Goal: Communication & Community: Answer question/provide support

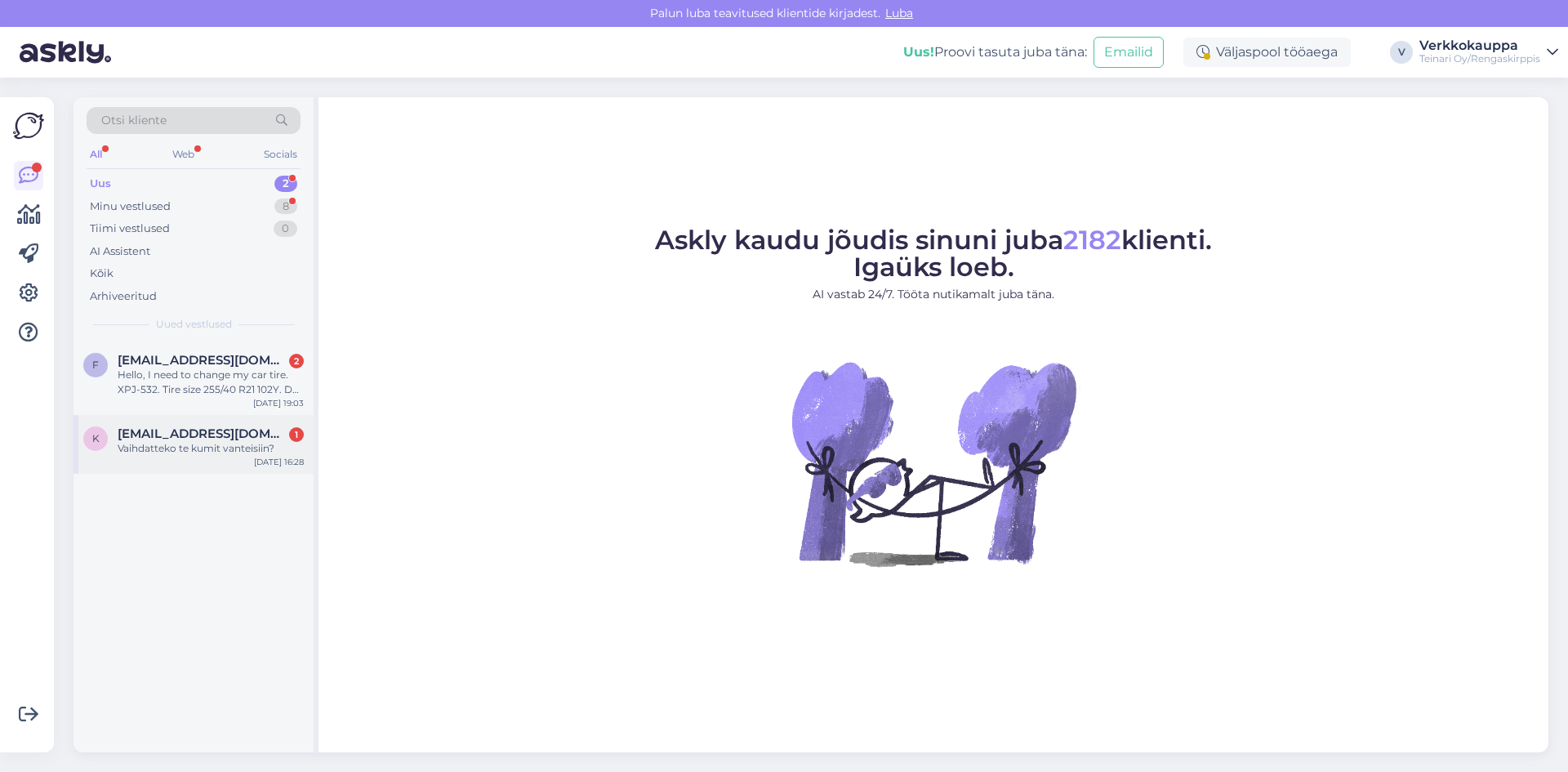
click at [224, 436] on span "[EMAIL_ADDRESS][DOMAIN_NAME]" at bounding box center [202, 434] width 170 height 15
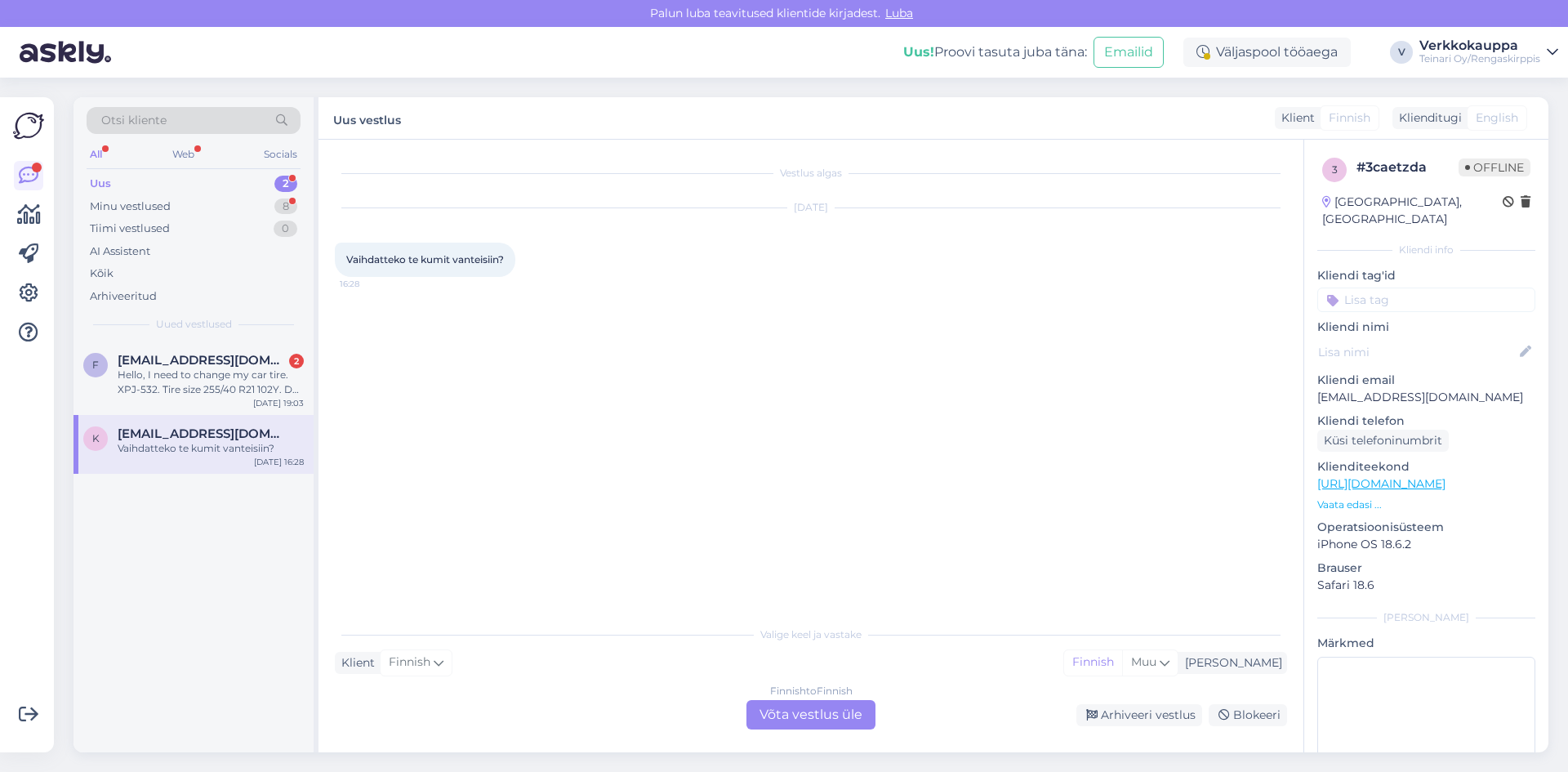
click at [821, 711] on div "Finnish to Finnish Võta vestlus üle" at bounding box center [811, 714] width 129 height 29
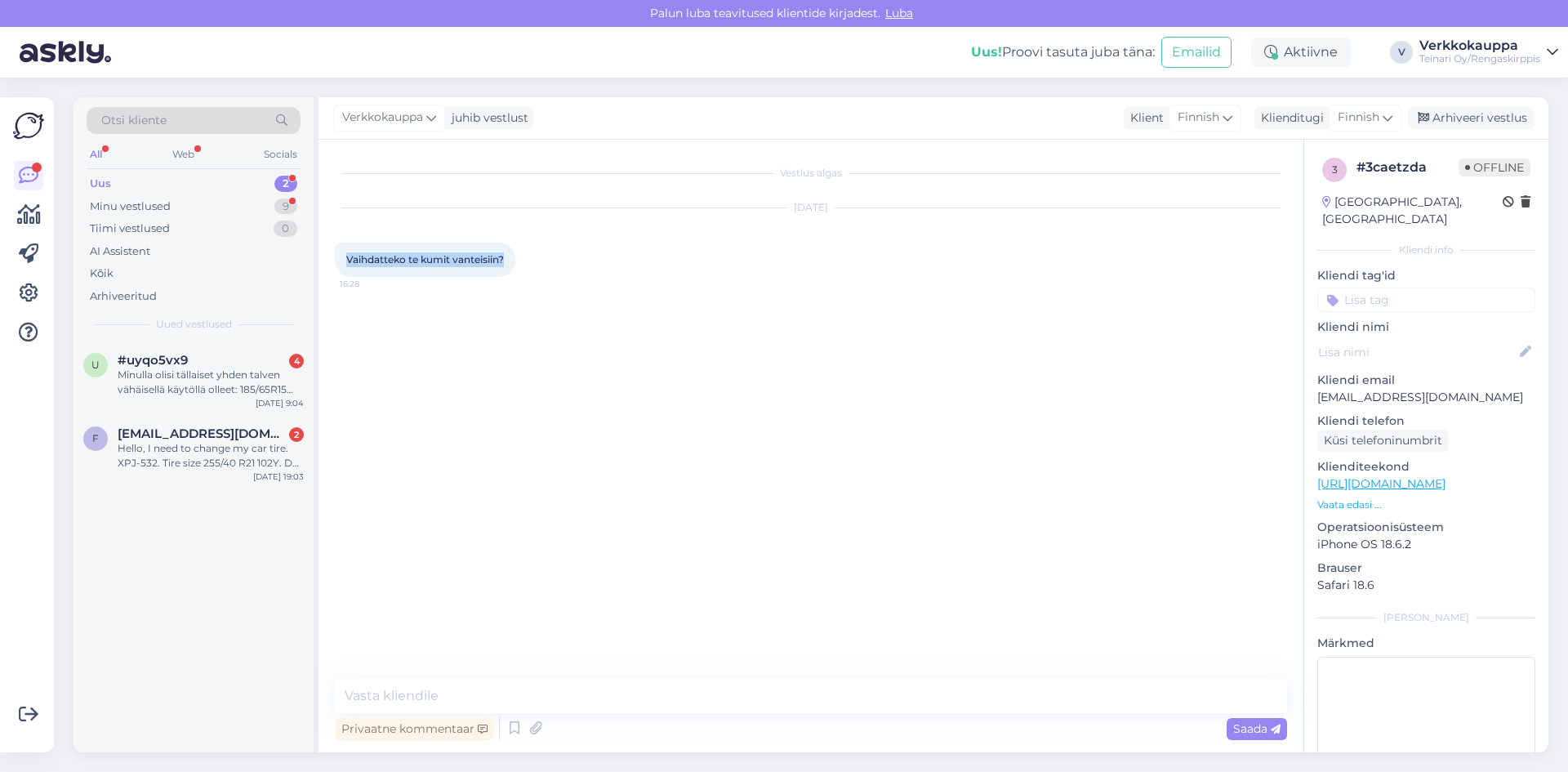
drag, startPoint x: 344, startPoint y: 258, endPoint x: 506, endPoint y: 260, distance: 162.0
click at [506, 260] on div "Vaihdatteko te kumit vanteisiin? 16:28" at bounding box center [424, 260] width 181 height 35
copy span "Vaihdatteko te kumit vanteisiin?"
paste textarea "Hei, Kyllä, vaihdamme renkaat vanteille"
type textarea "Hei, Kyllä, vaihdamme renkaat vanteille."
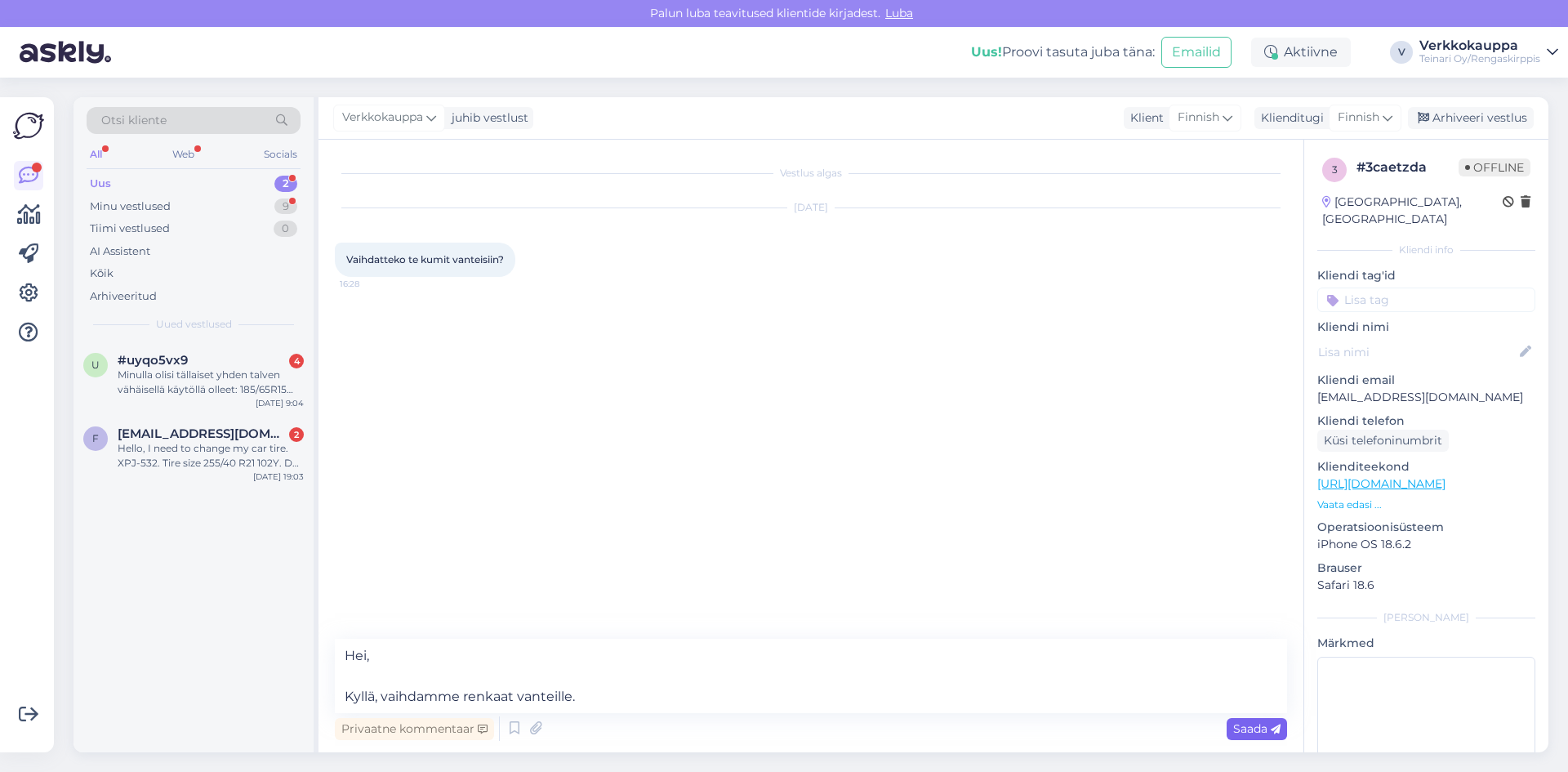
click at [1249, 734] on span "Saada" at bounding box center [1256, 728] width 47 height 15
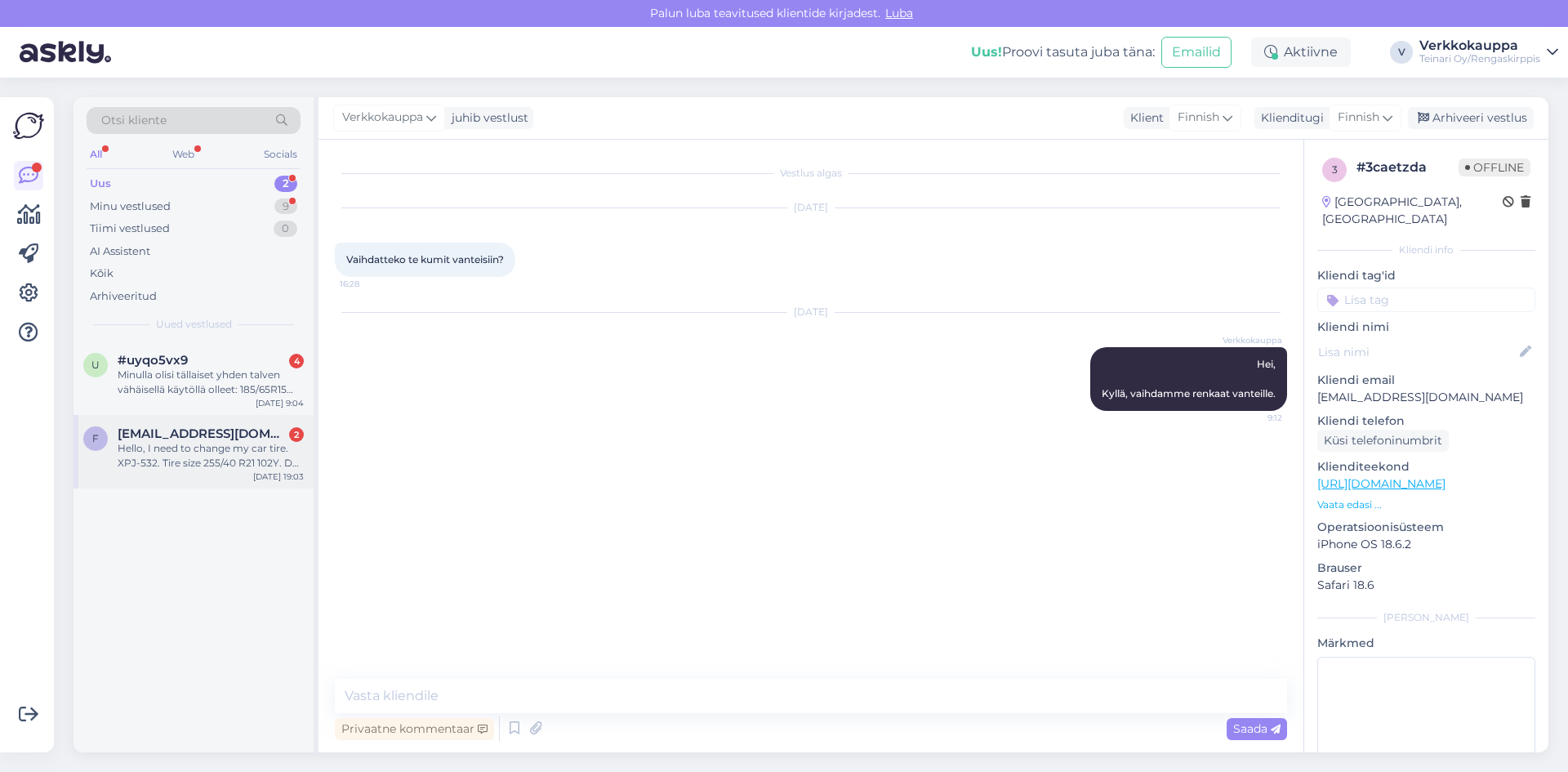
click at [198, 463] on div "Hello, I need to change my car tire. XPJ-532. Tire size 255/40 R21 102Y. Do you…" at bounding box center [210, 455] width 186 height 29
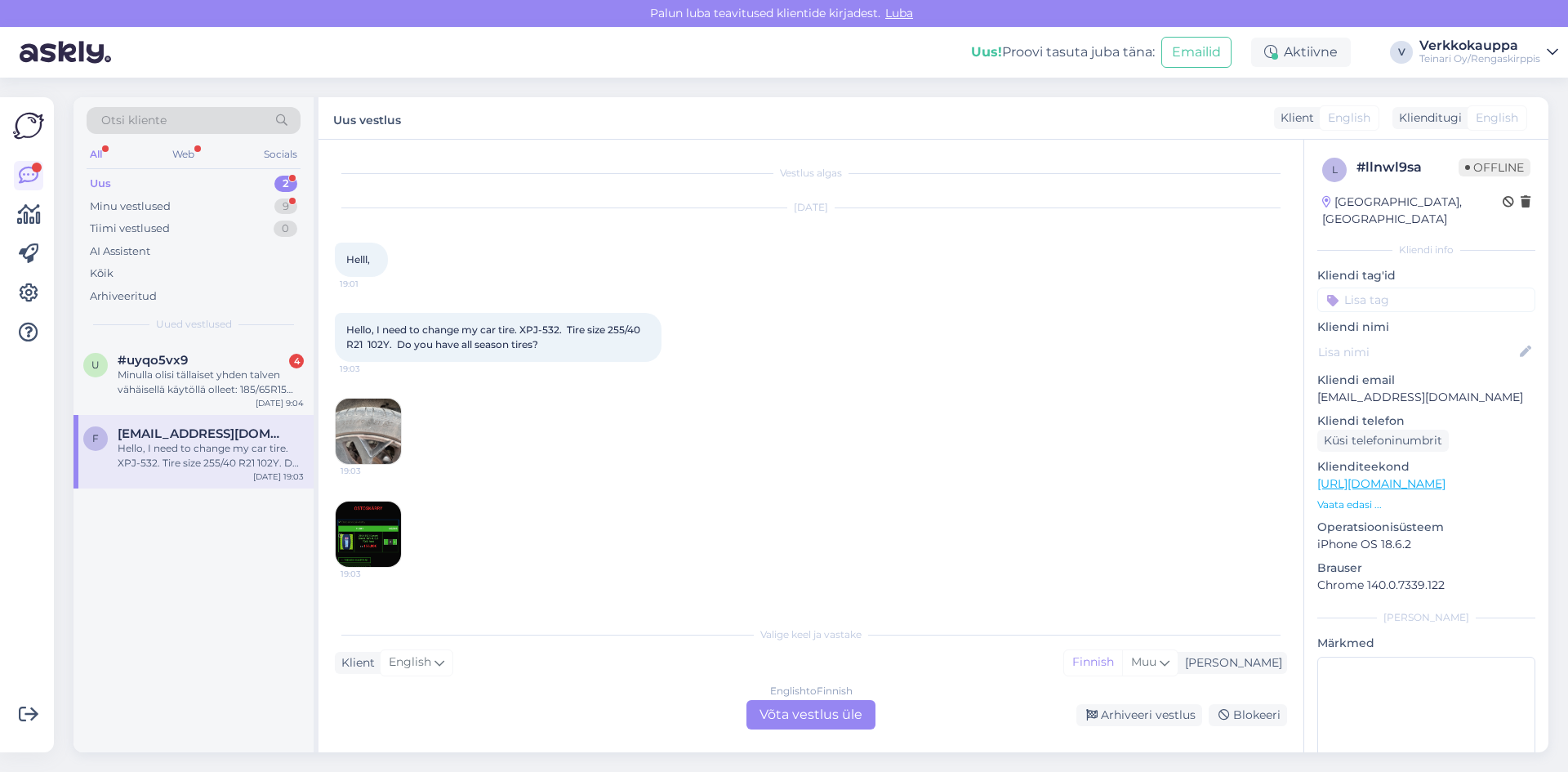
click at [782, 718] on div "English to Finnish Võta vestlus üle" at bounding box center [811, 714] width 129 height 29
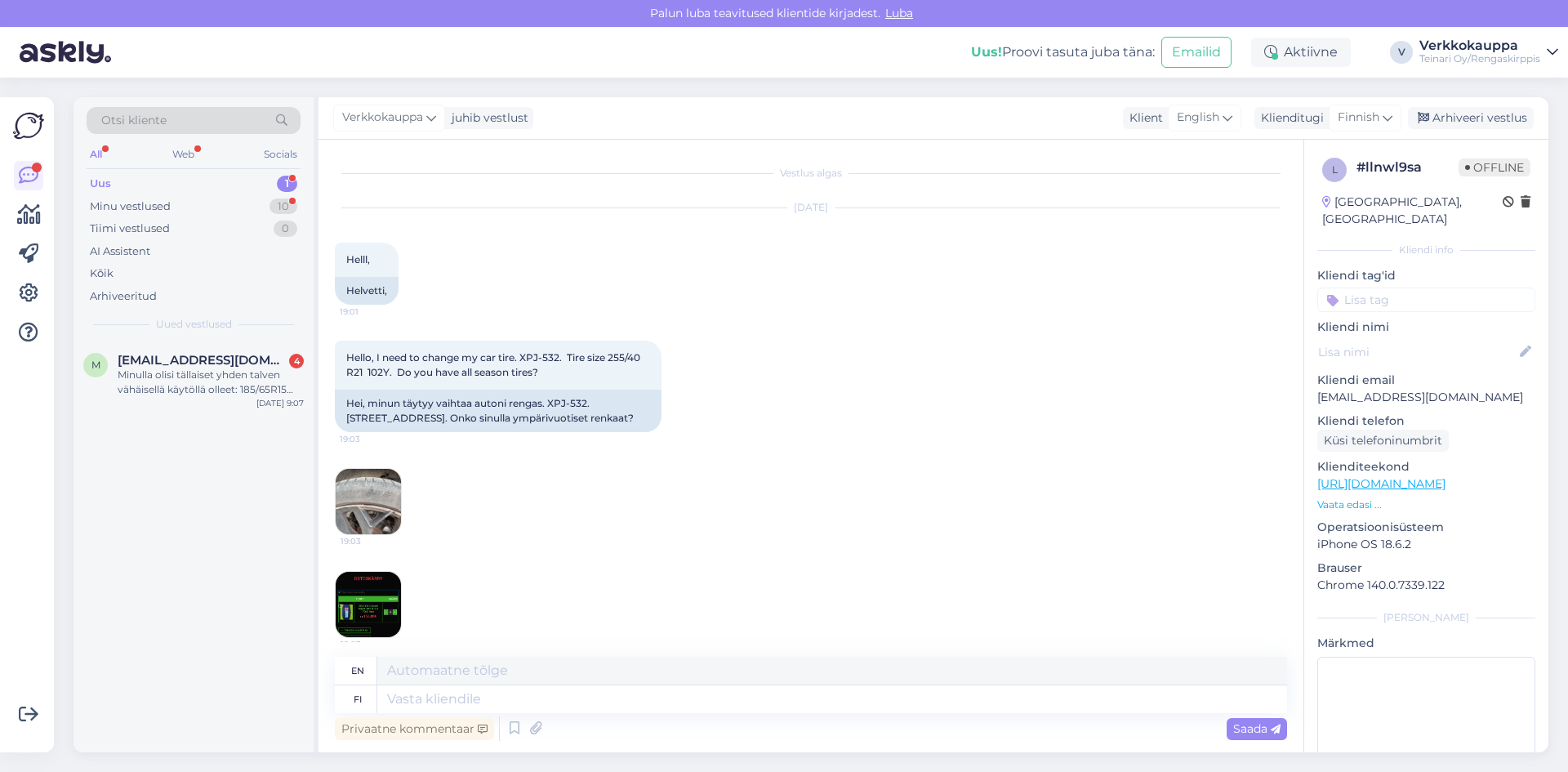
click at [355, 614] on img at bounding box center [368, 604] width 65 height 65
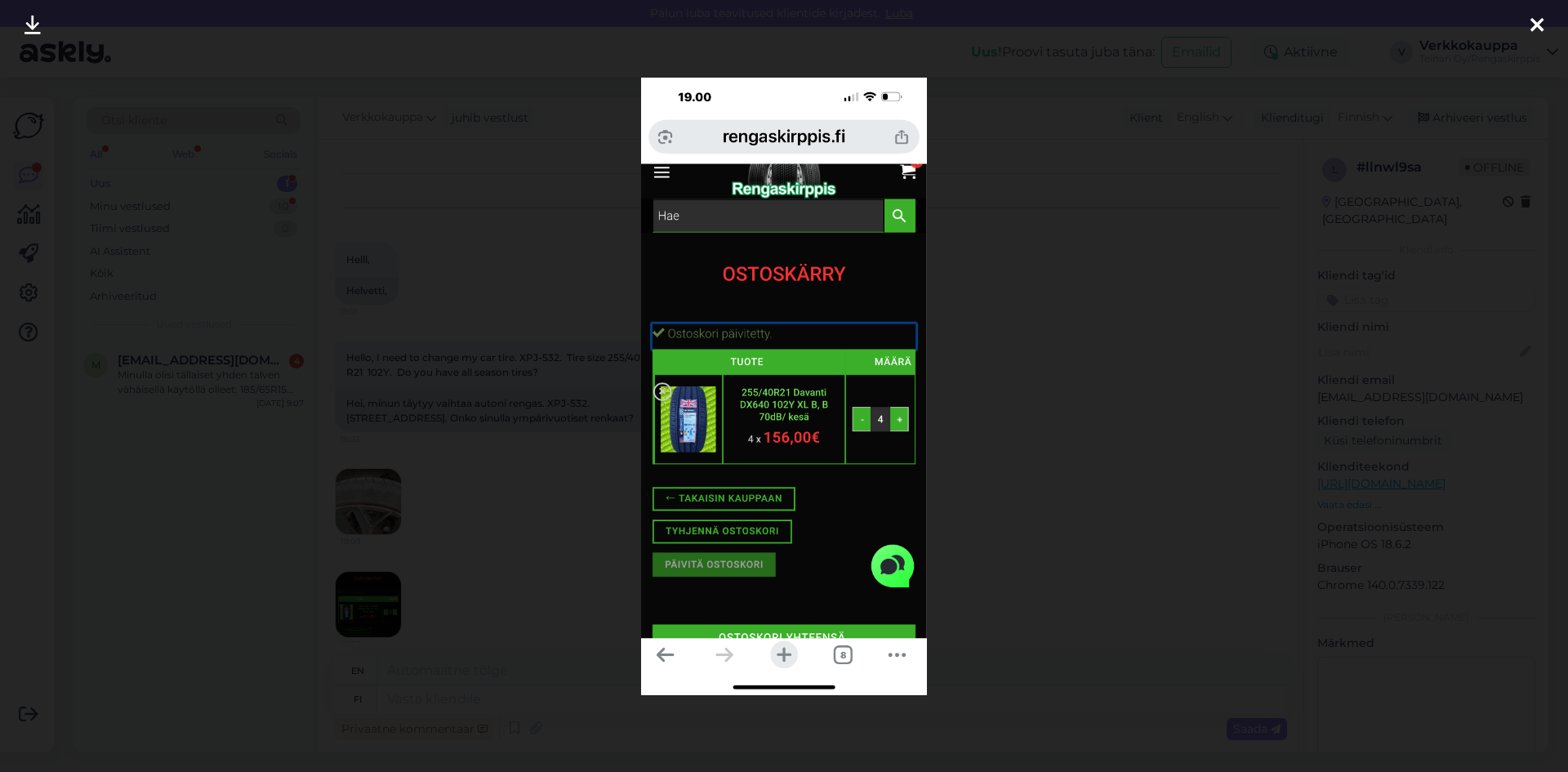
click at [499, 619] on div at bounding box center [784, 386] width 1568 height 772
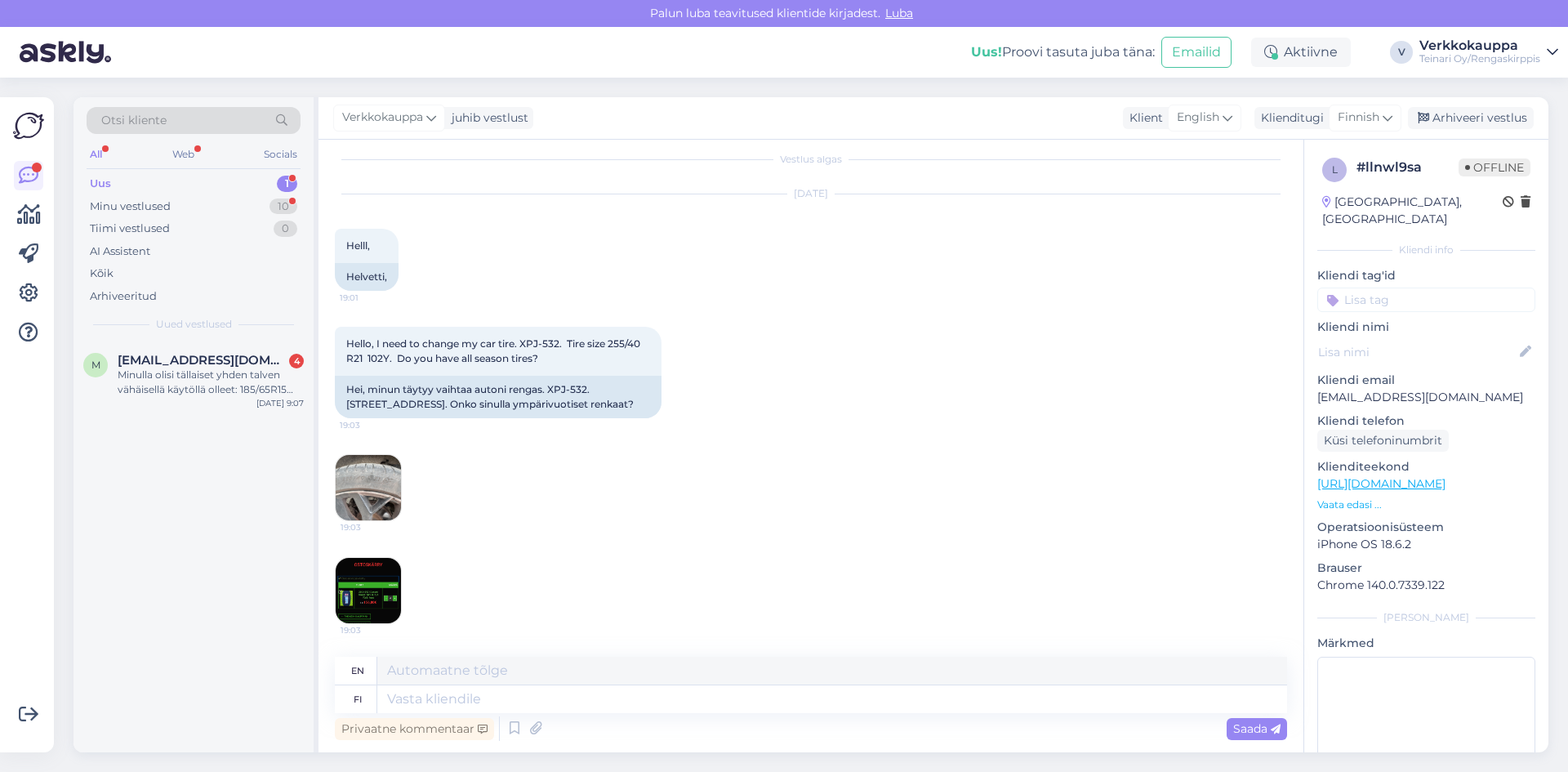
scroll to position [28, 0]
drag, startPoint x: 346, startPoint y: 374, endPoint x: 399, endPoint y: 403, distance: 60.4
click at [399, 403] on div "Hei, minun täytyy vaihtaa autoni rengas. XPJ-532. [STREET_ADDRESS]. Onko sinull…" at bounding box center [497, 397] width 327 height 43
copy div "Hei, minun täytyy vaihtaa autoni rengas. XPJ-532. [STREET_ADDRESS]. Onko sinull…"
paste textarea "Hei, Kiitos viestistäsi! Tällä hetkellä meillä on yksi sarja ympärivuotiseen kä…"
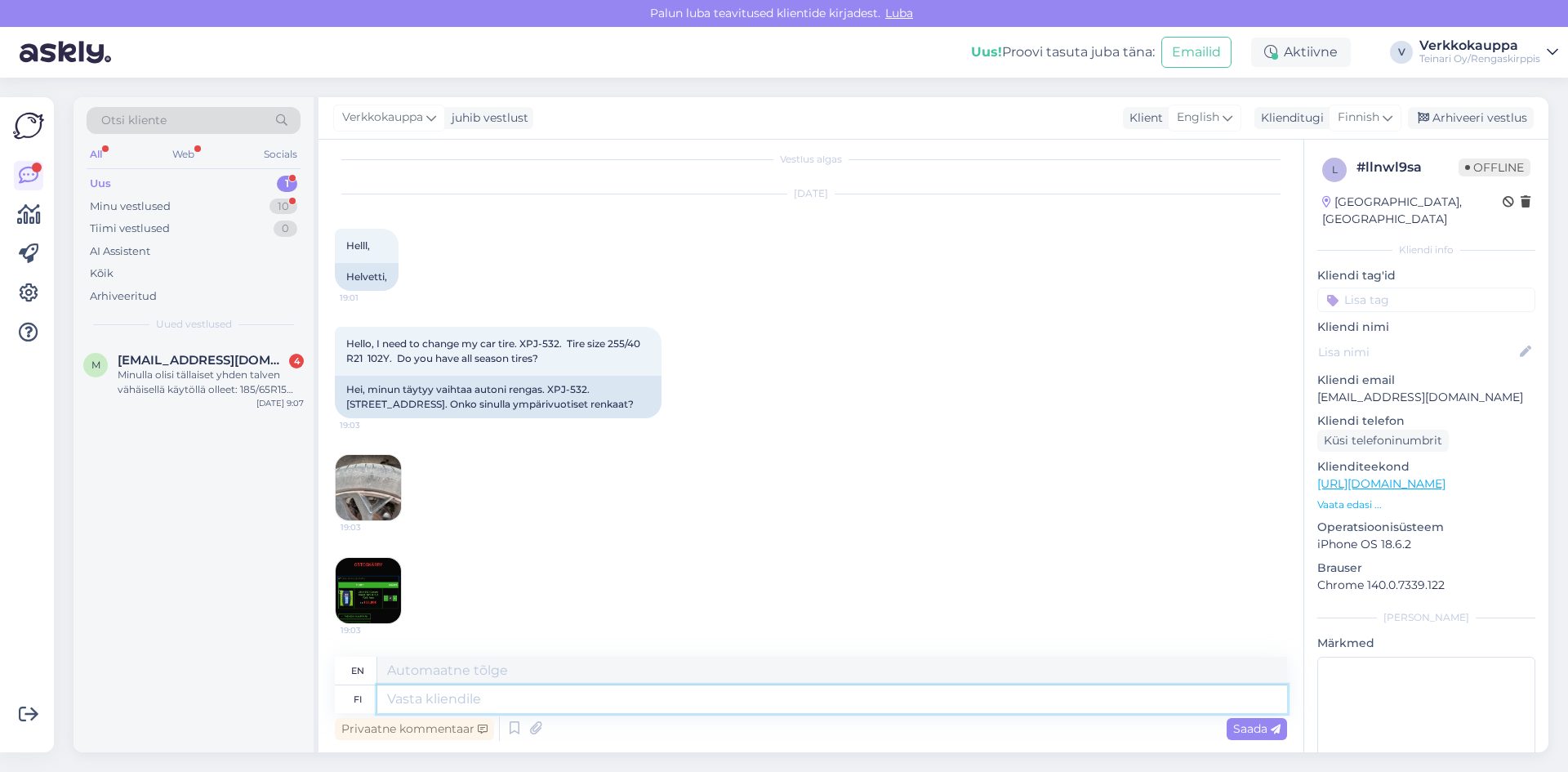
type textarea "Hei, Kiitos viestistäsi! Tällä hetkellä meillä on yksi sarja ympärivuotiseen kä…"
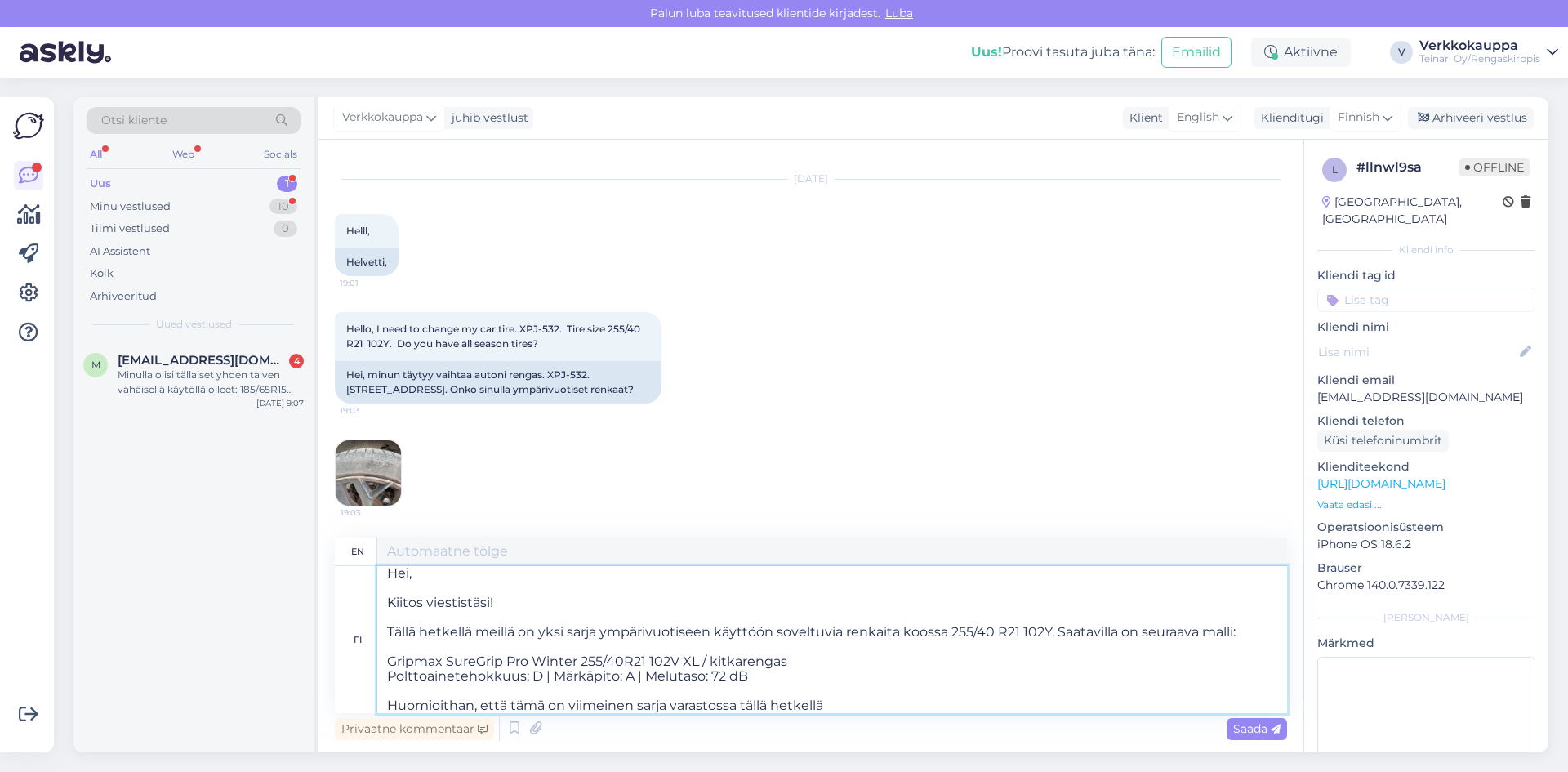
scroll to position [1, 0]
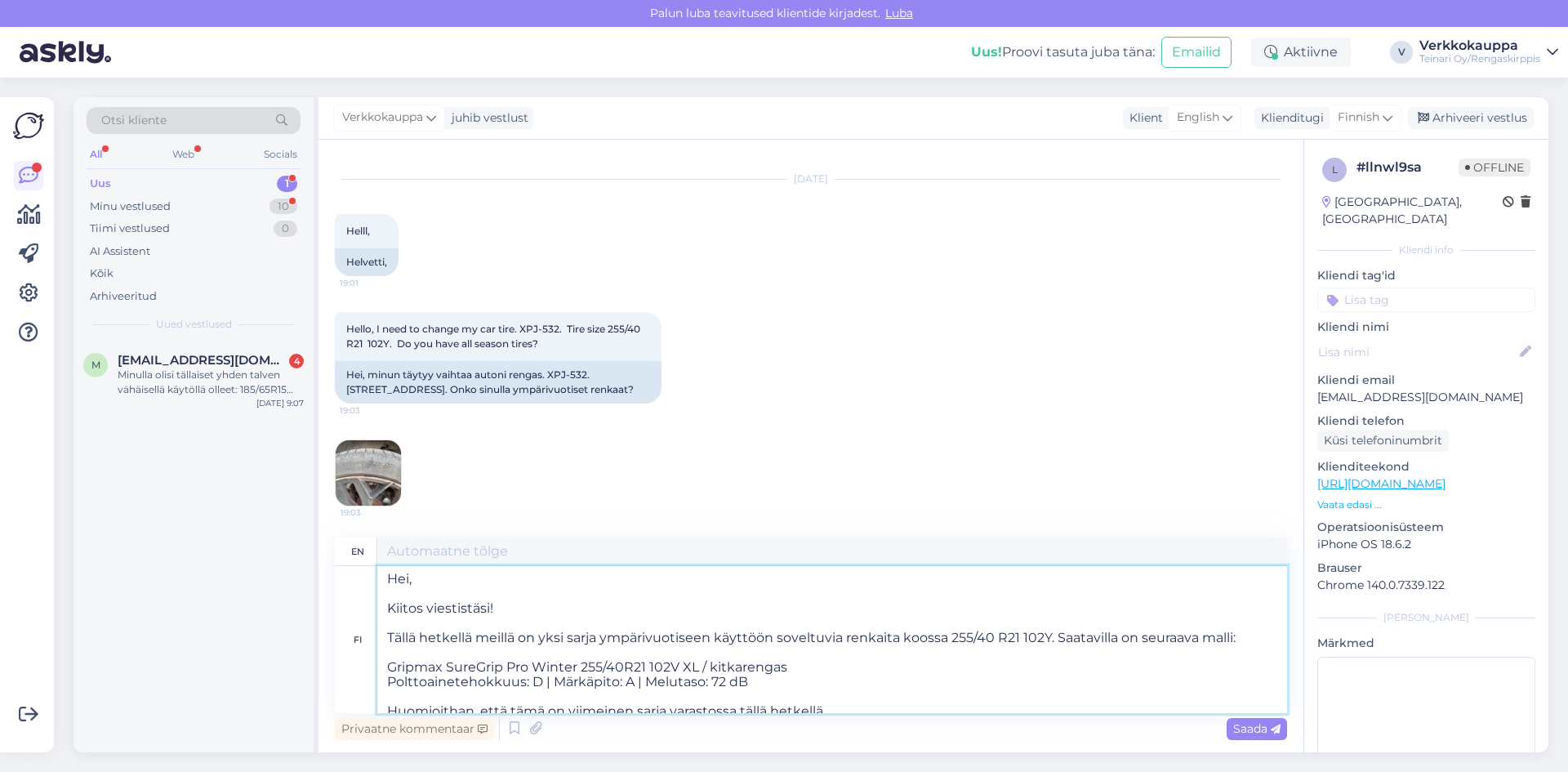
type textarea "Hi, Thank you for your message! We currently have one set of all-season tires i…"
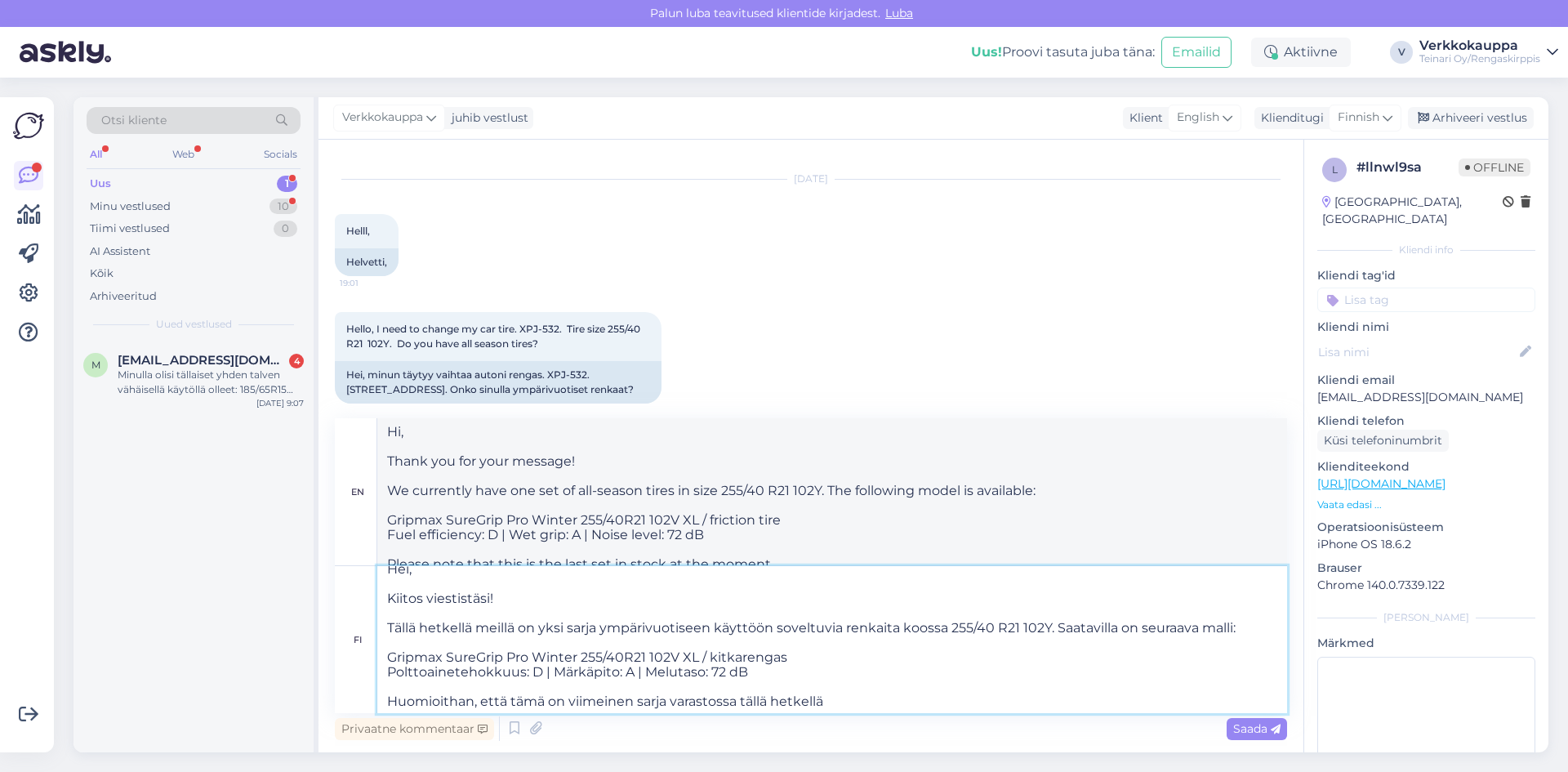
scroll to position [13, 0]
click at [769, 671] on textarea "Hei, Kiitos viestistäsi! Tällä hetkellä meillä on yksi sarja ympärivuotiseen kä…" at bounding box center [832, 639] width 909 height 147
type textarea "Hei, Kiitos viestistäsi! Tällä hetkellä meillä on yksi sarja ympärivuotiseen kä…"
type textarea "Hi, Thank you for your message! We currently have one set of all-season tires i…"
paste textarea "[URL][DOMAIN_NAME]"
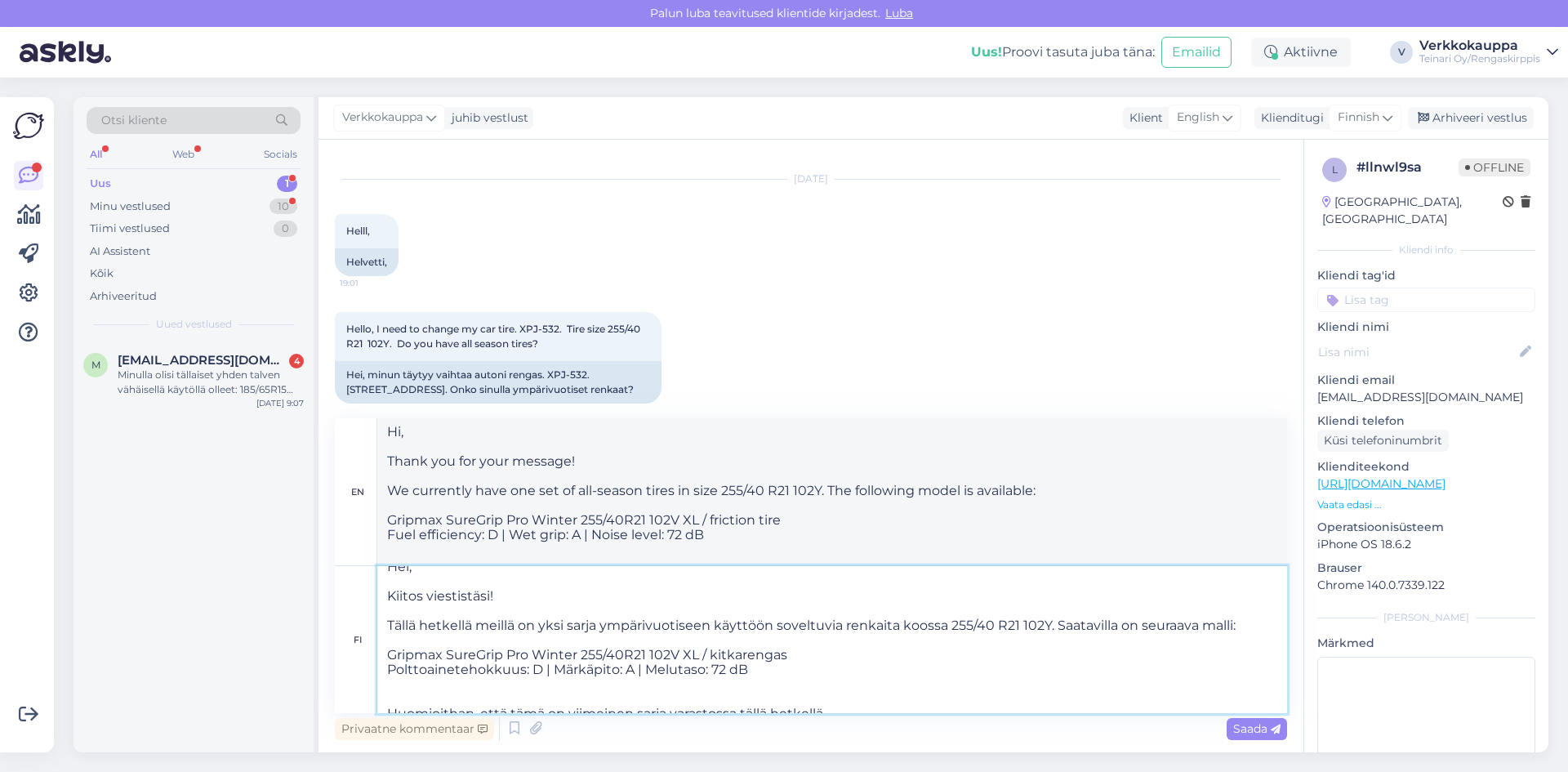
type textarea "Hei, Kiitos viestistäsi! Tällä hetkellä meillä on yksi sarja ympärivuotiseen kä…"
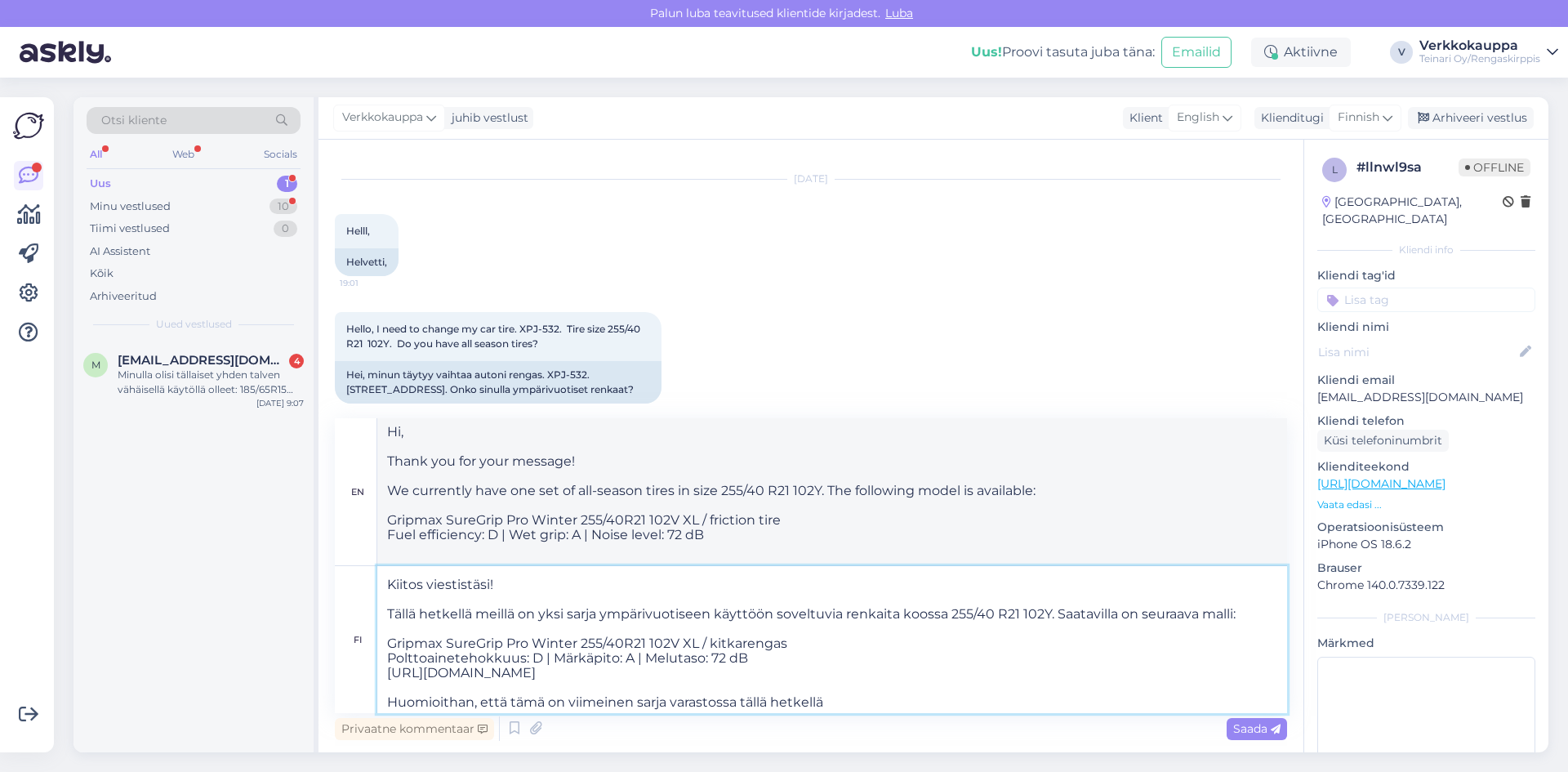
scroll to position [28, 0]
type textarea "Hi, Thank you for your message! We currently have one set of all-season tires i…"
click at [837, 696] on textarea "Hei, Kiitos viestistäsi! Tällä hetkellä meillä on yksi sarja ympärivuotiseen kä…" at bounding box center [832, 639] width 909 height 147
type textarea "Hei, Kiitos viestistäsi! Tällä hetkellä meillä on yksi sarja ympärivuotiseen kä…"
type textarea "Hi, Thank you for your message! We currently have one set of all-season tires i…"
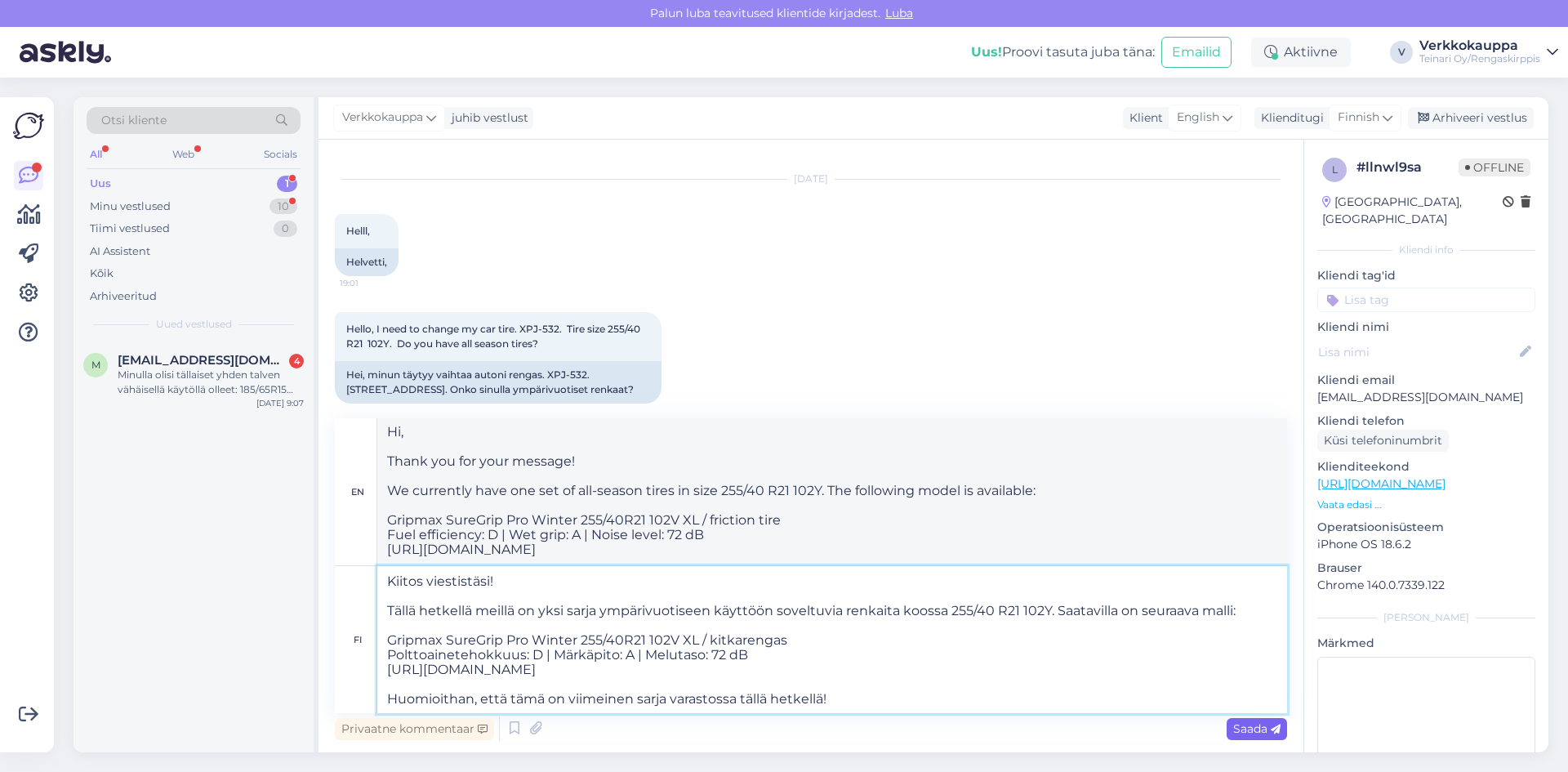
type textarea "Hei, Kiitos viestistäsi! Tällä hetkellä meillä on yksi sarja ympärivuotiseen kä…"
click at [1242, 733] on span "Saada" at bounding box center [1256, 728] width 47 height 15
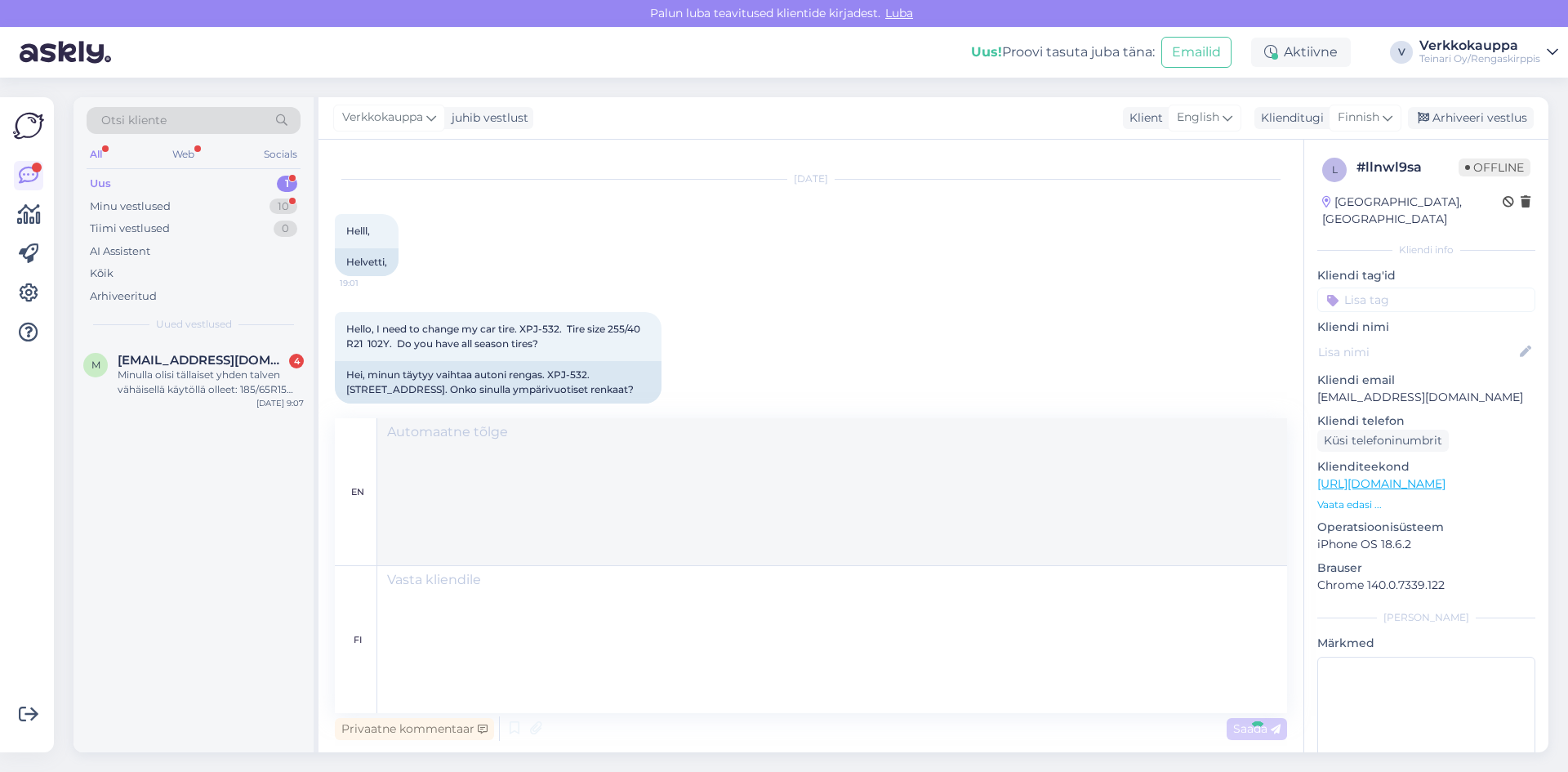
scroll to position [0, 0]
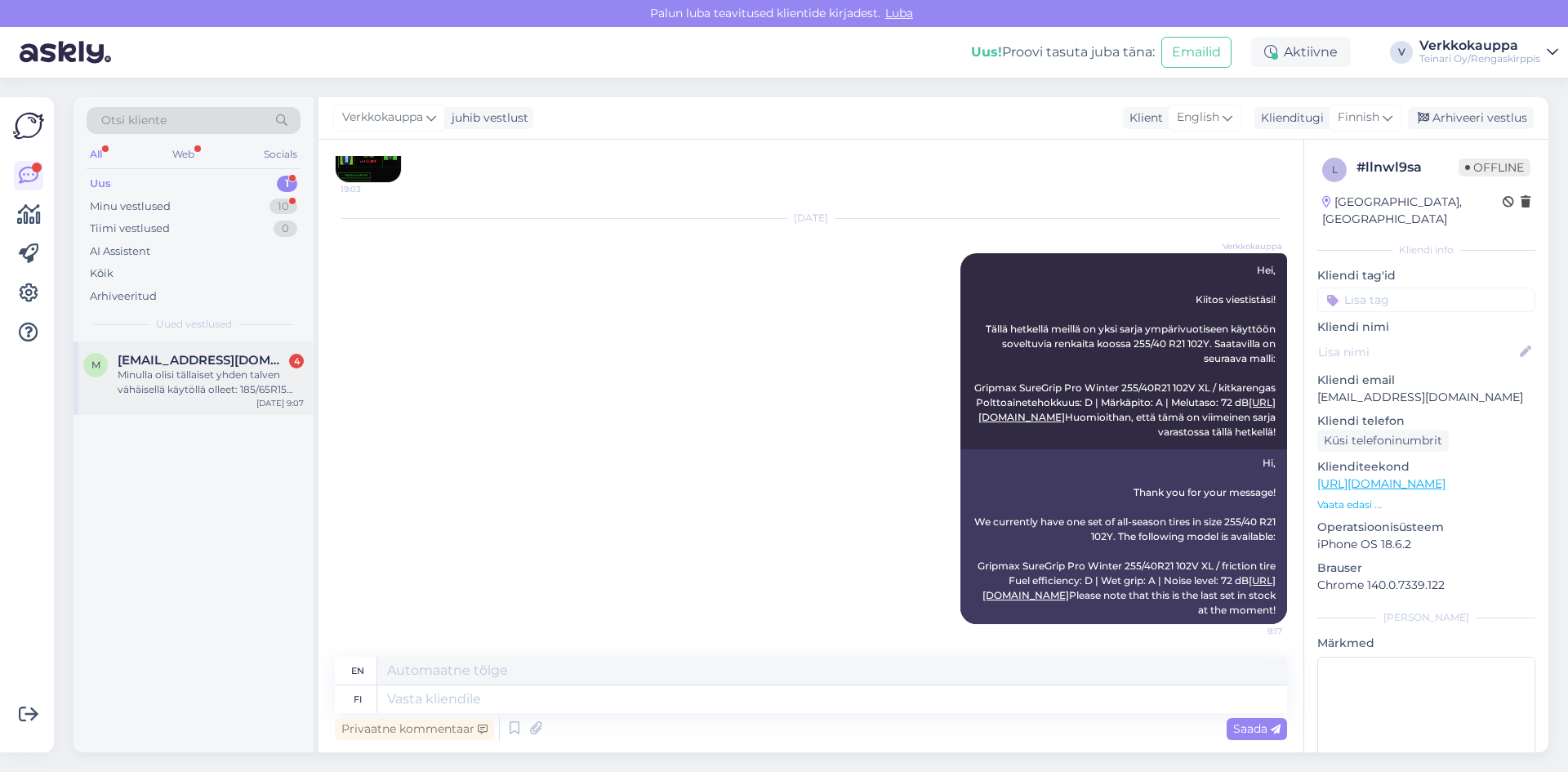
click at [189, 386] on div "Minulla olisi tällaiset yhden talven vähäisellä käytöllä olleet: 185/65R15 HANK…" at bounding box center [210, 382] width 186 height 29
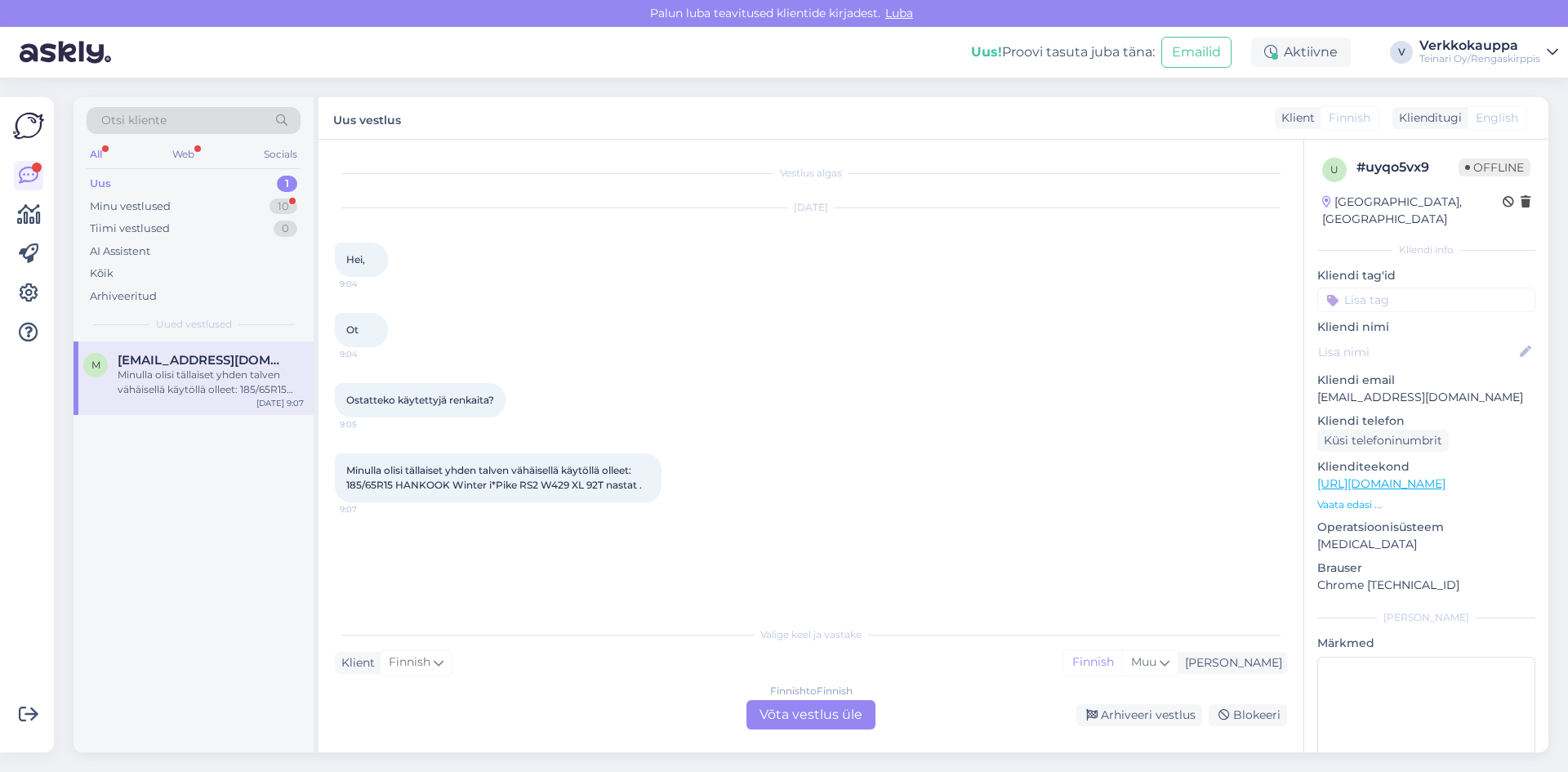
click at [780, 720] on div "Finnish to Finnish Võta vestlus üle" at bounding box center [811, 714] width 129 height 29
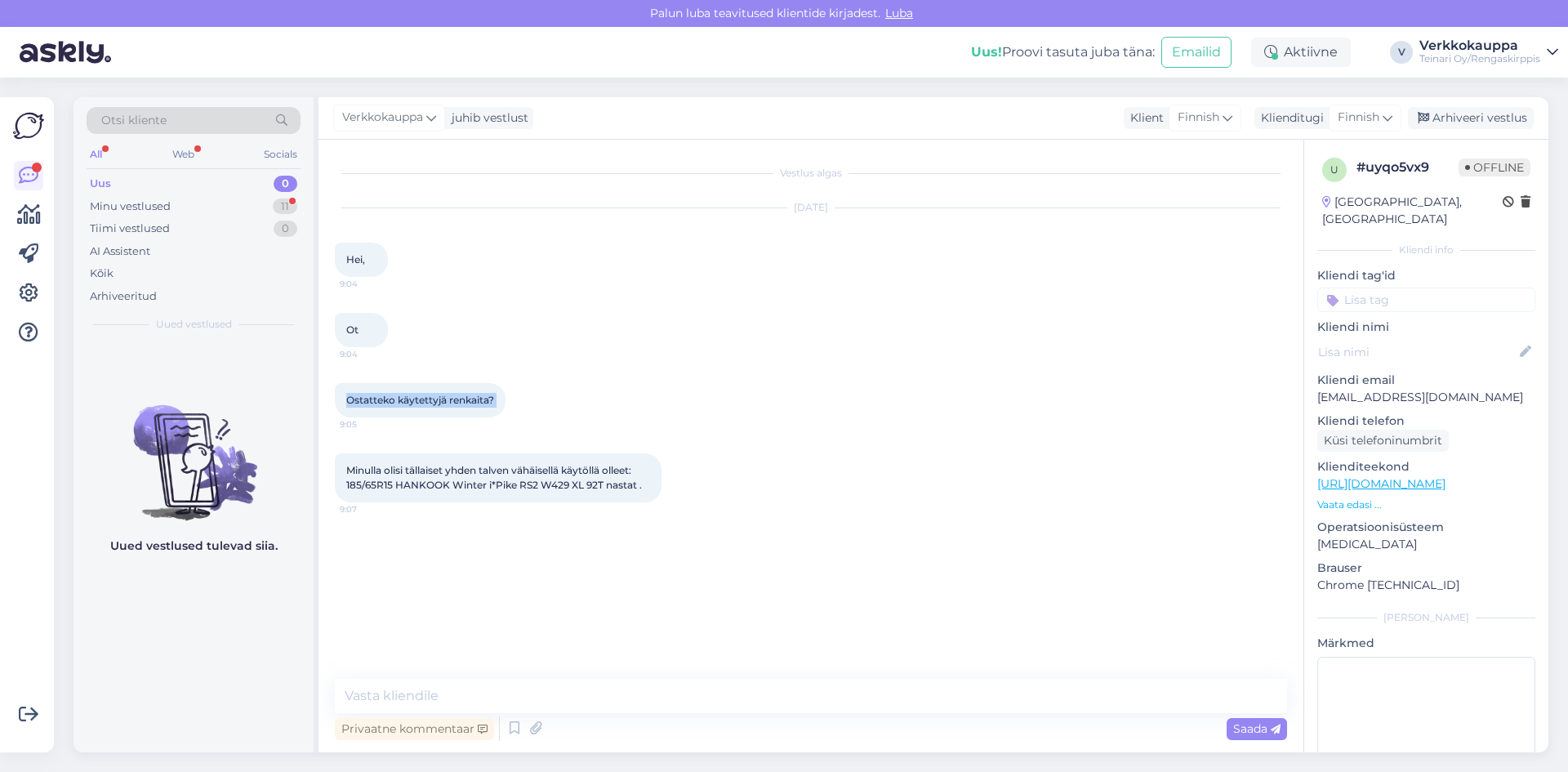
drag, startPoint x: 347, startPoint y: 402, endPoint x: 515, endPoint y: 411, distance: 168.2
click at [505, 411] on div "Ostatteko käytettyjä renkaita? 9:05" at bounding box center [420, 400] width 171 height 35
copy div "Ostatteko käytettyjä renkaita? 9:05"
paste textarea "Hei, Kiitos kysymyksestäsi! Ostamme käytettyjä renkaita tapauskohtaisesti, riip…"
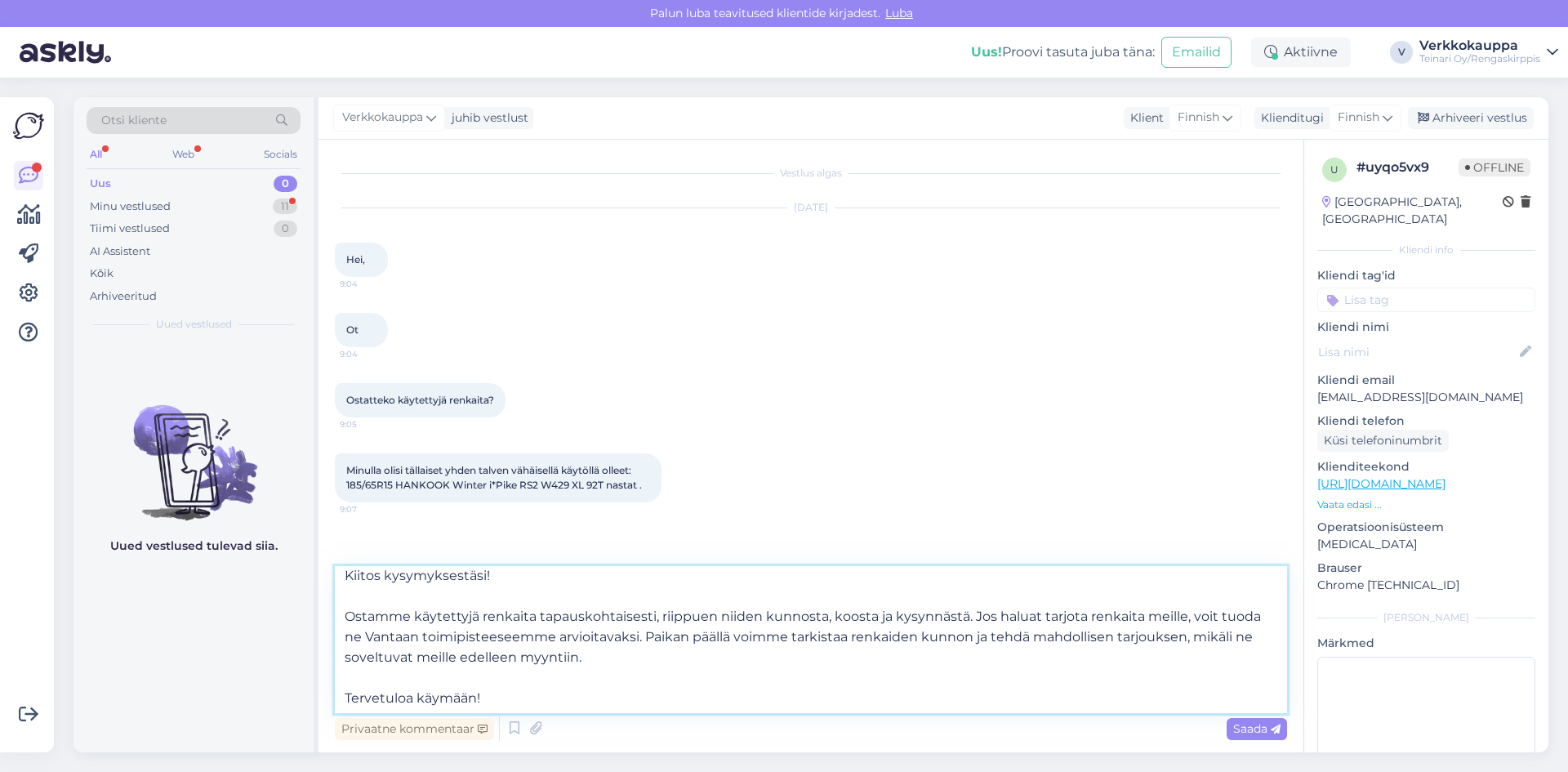
scroll to position [50, 0]
type textarea "Hei, Kiitos kysymyksestäsi! Ostamme käytettyjä renkaita tapauskohtaisesti, riip…"
click at [1251, 730] on span "Saada" at bounding box center [1256, 728] width 47 height 15
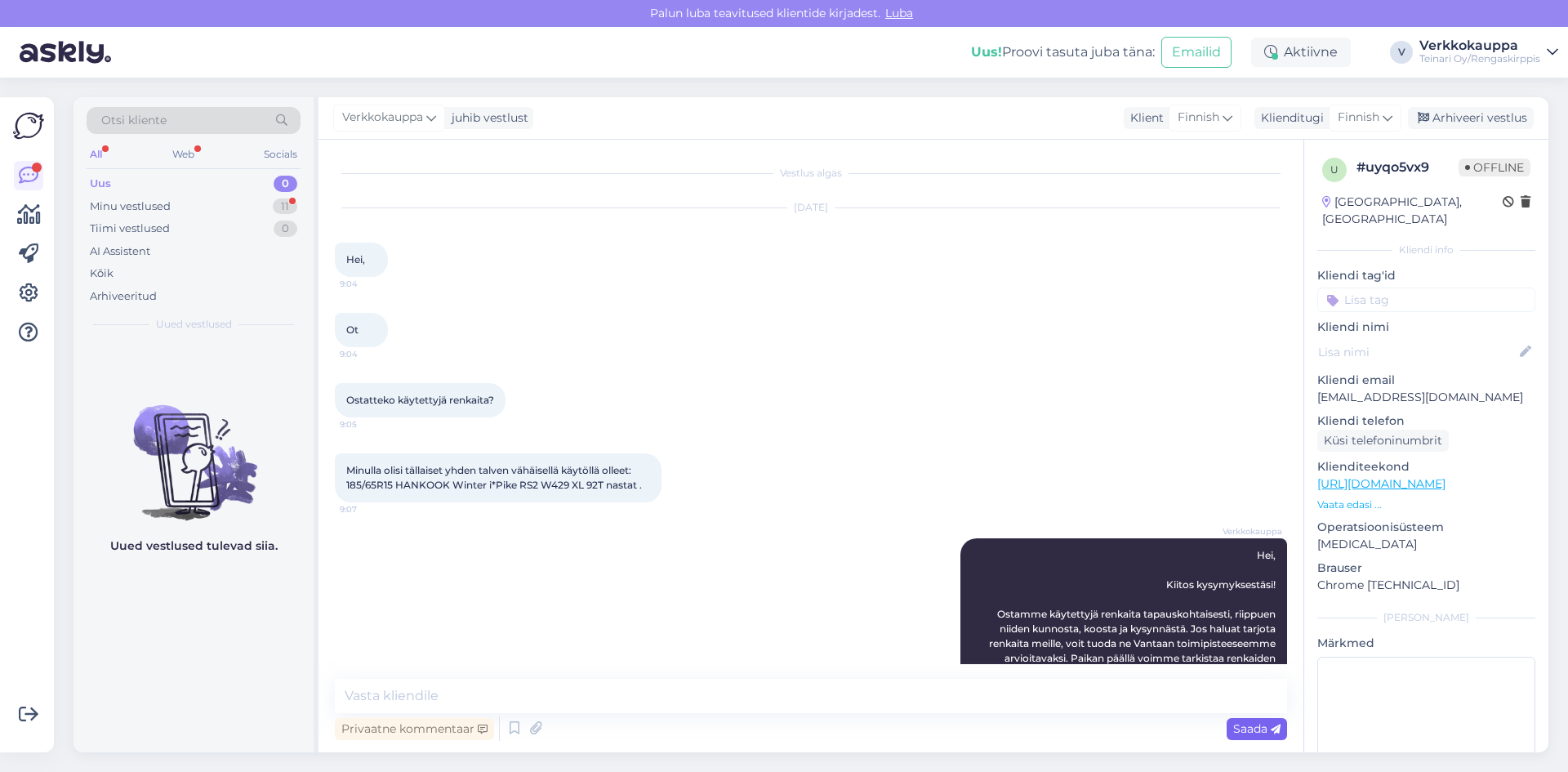
scroll to position [0, 0]
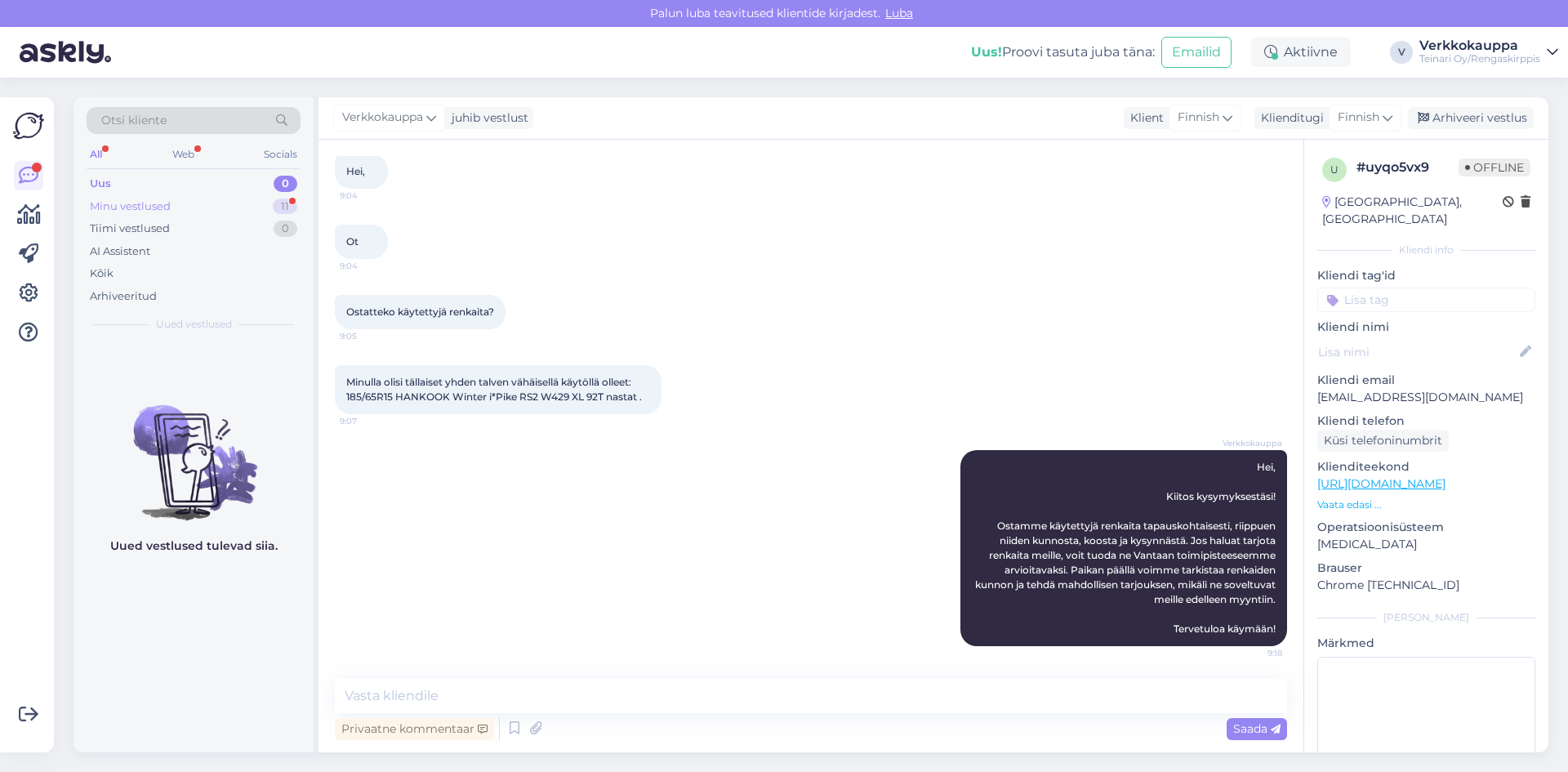
click at [166, 203] on div "Minu vestlused" at bounding box center [130, 207] width 81 height 16
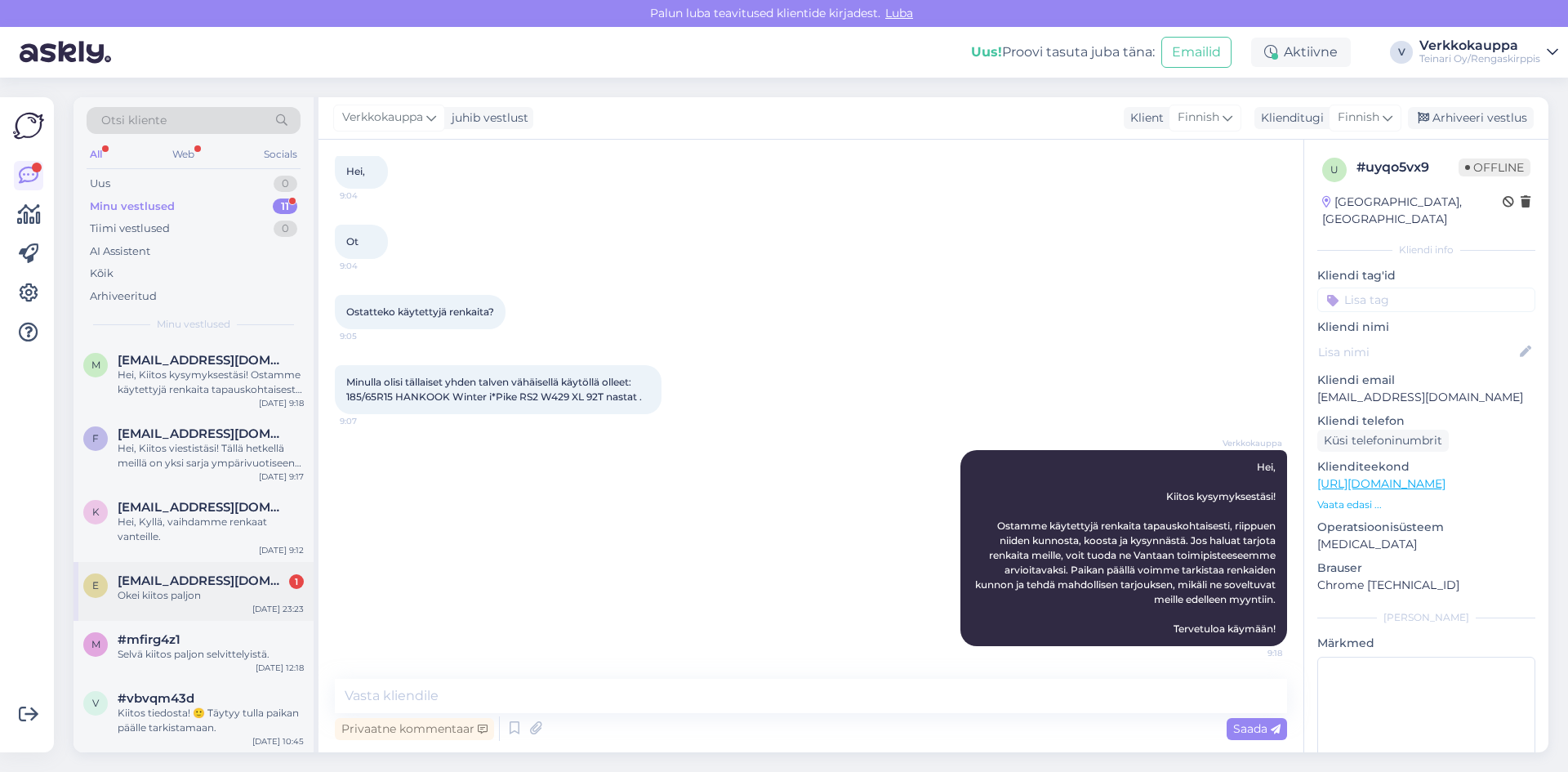
click at [223, 610] on div "e [EMAIL_ADDRESS][DOMAIN_NAME] 1 Okei kiitos paljon [DATE] 23:23" at bounding box center [194, 591] width 240 height 59
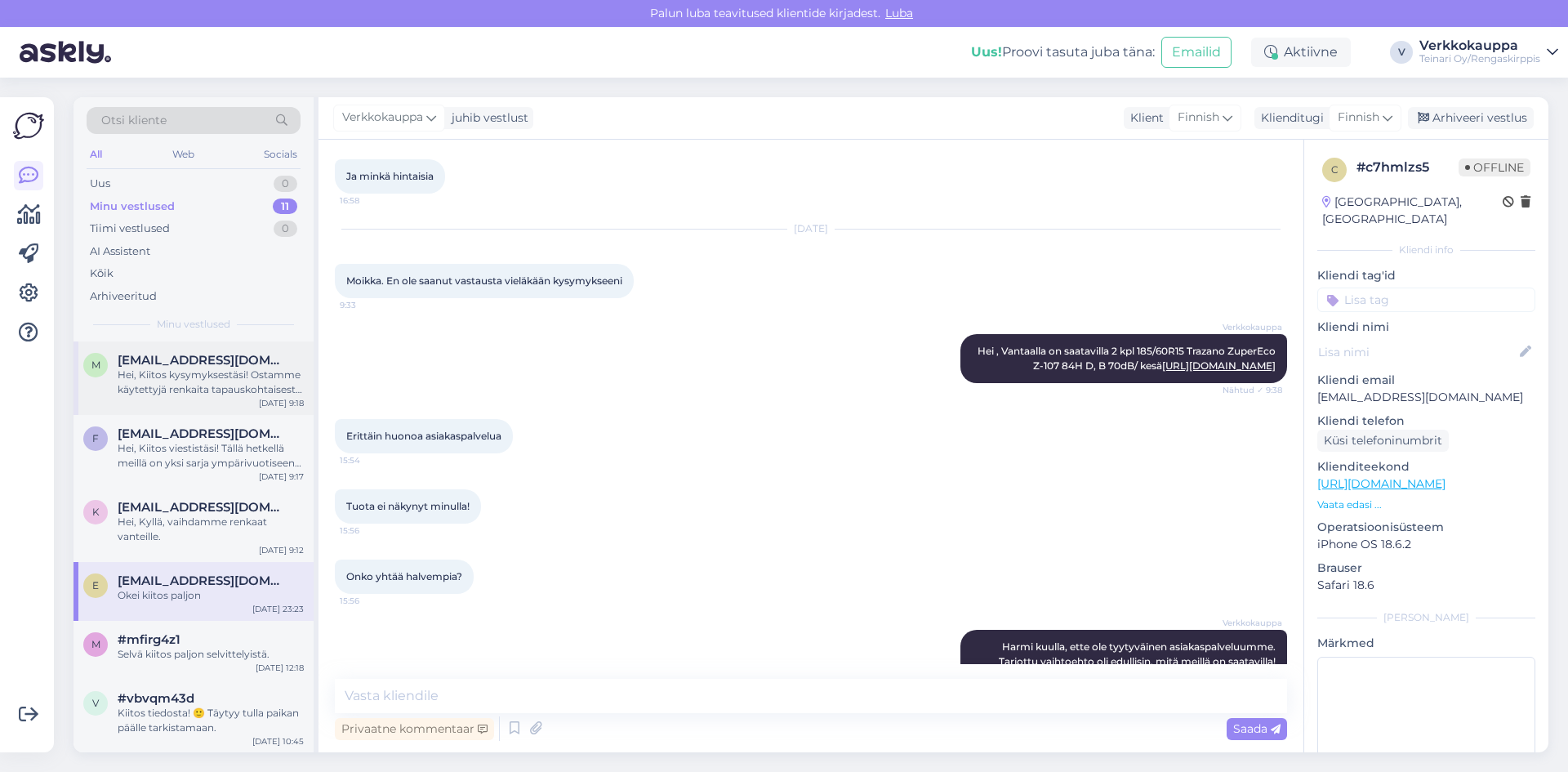
scroll to position [214, 0]
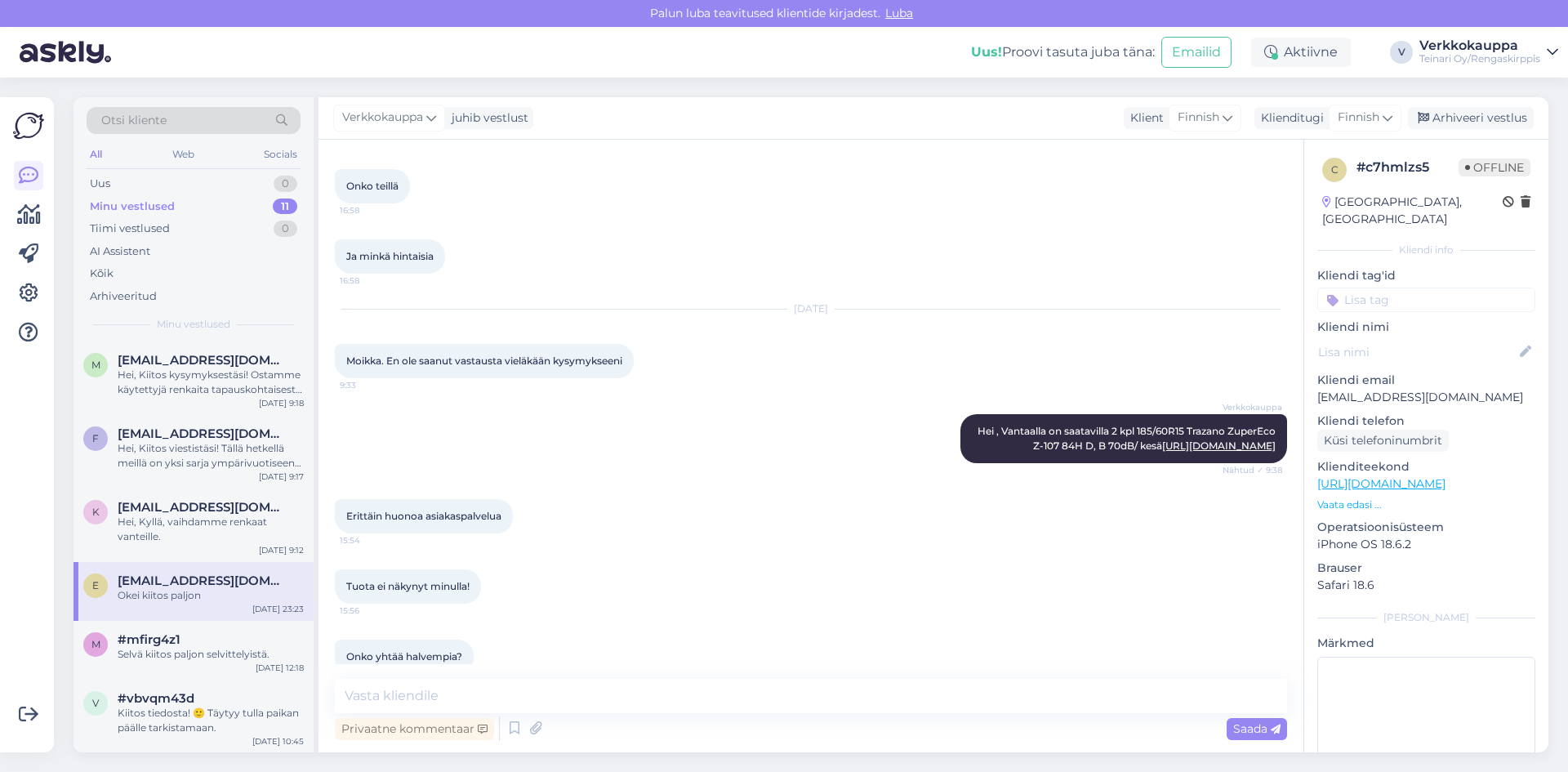
click at [154, 209] on div "Minu vestlused" at bounding box center [132, 207] width 85 height 16
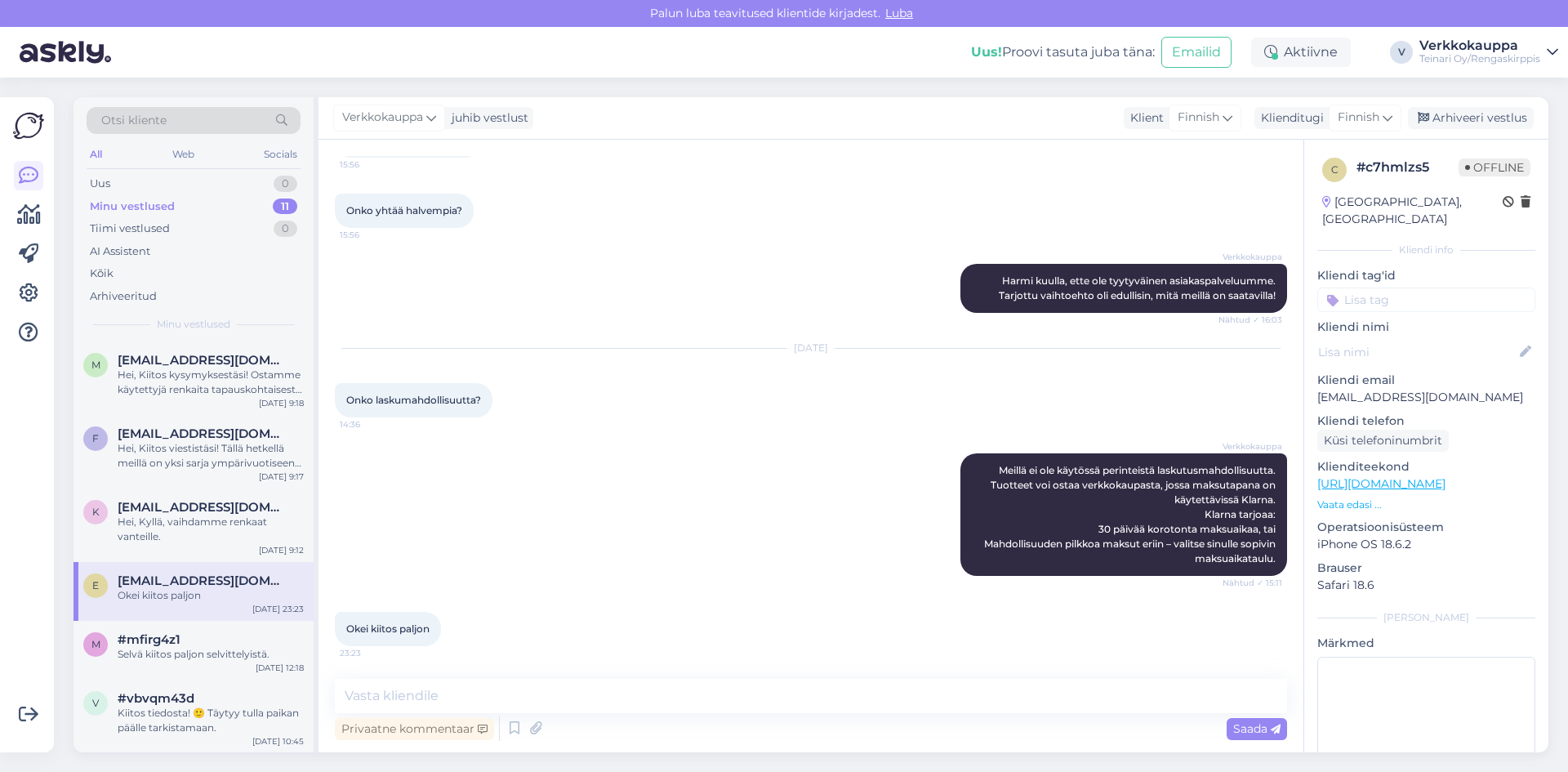
scroll to position [704, 0]
click at [170, 207] on div "Minu vestlused" at bounding box center [132, 207] width 85 height 16
click at [126, 175] on div "Uus 1" at bounding box center [193, 184] width 214 height 23
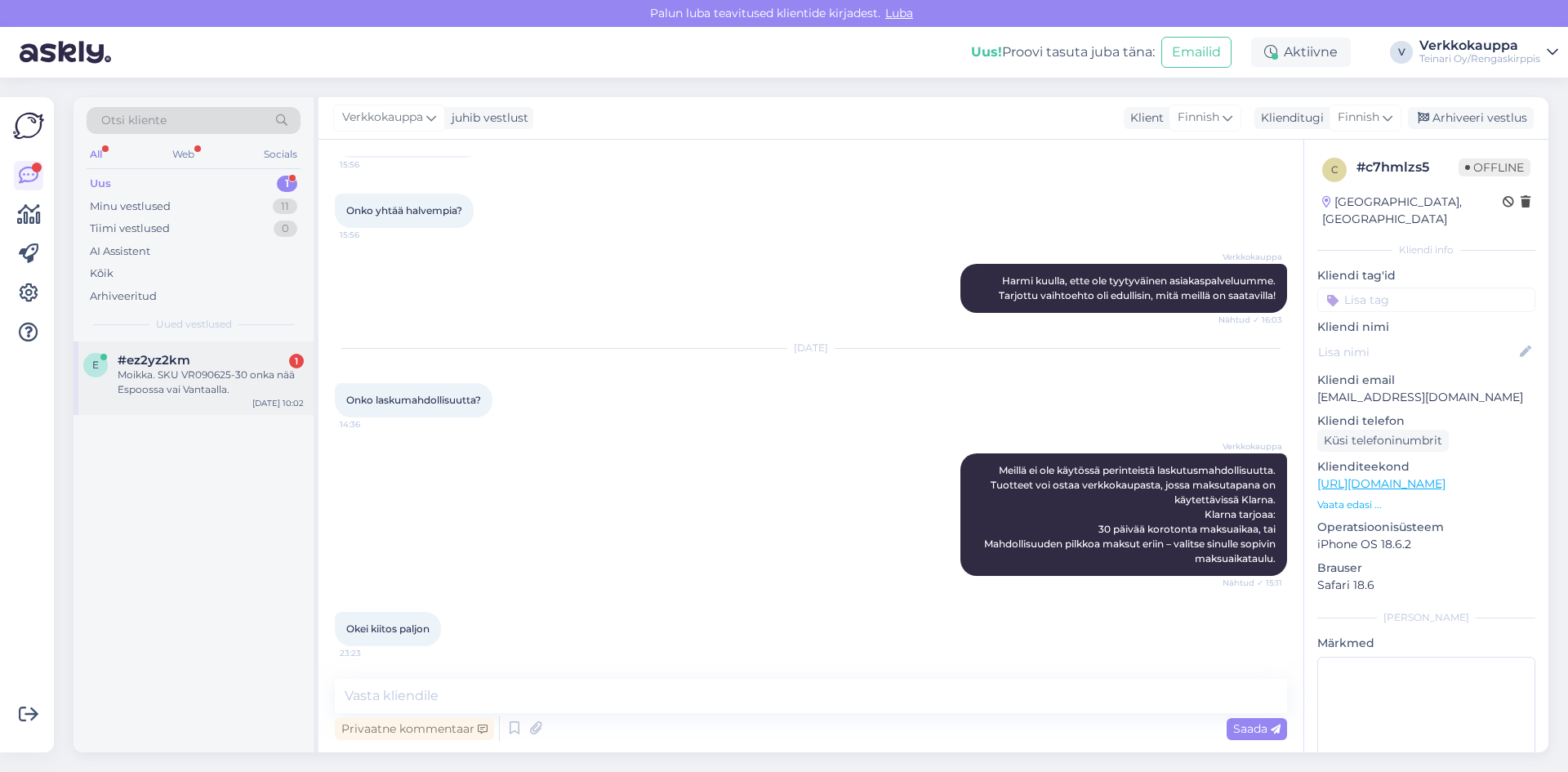
click at [179, 383] on div "Moikka. SKU VR090625-30 onka nää Espoossa vai Vantaalla." at bounding box center [210, 382] width 186 height 29
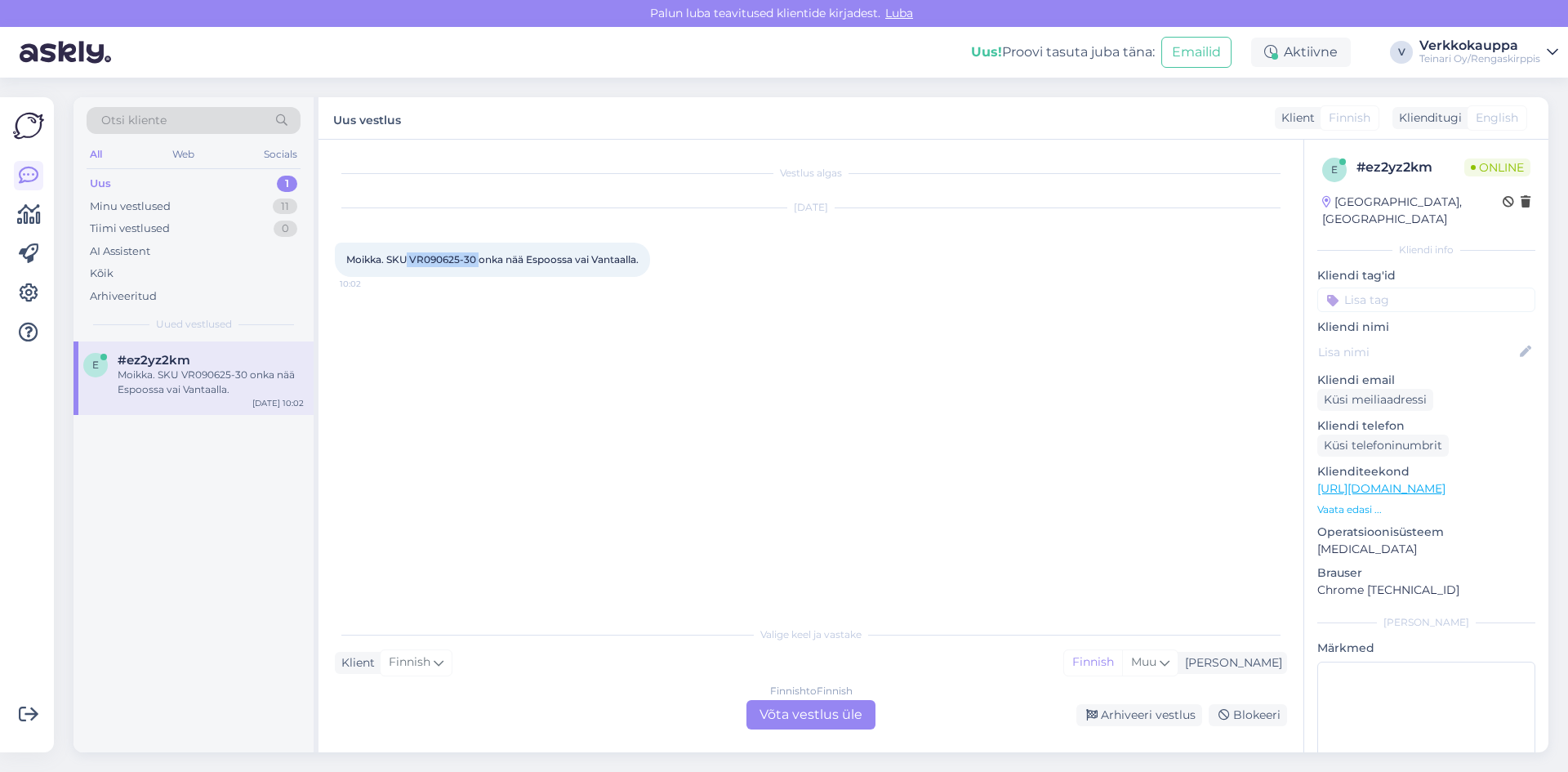
drag, startPoint x: 408, startPoint y: 262, endPoint x: 480, endPoint y: 264, distance: 72.0
click at [480, 264] on span "Moikka. SKU VR090625-30 onka nää Espoossa vai Vantaalla." at bounding box center [492, 259] width 292 height 12
copy span "VR090625-30"
click at [763, 711] on div "Finnish to Finnish Võta vestlus üle" at bounding box center [811, 714] width 129 height 29
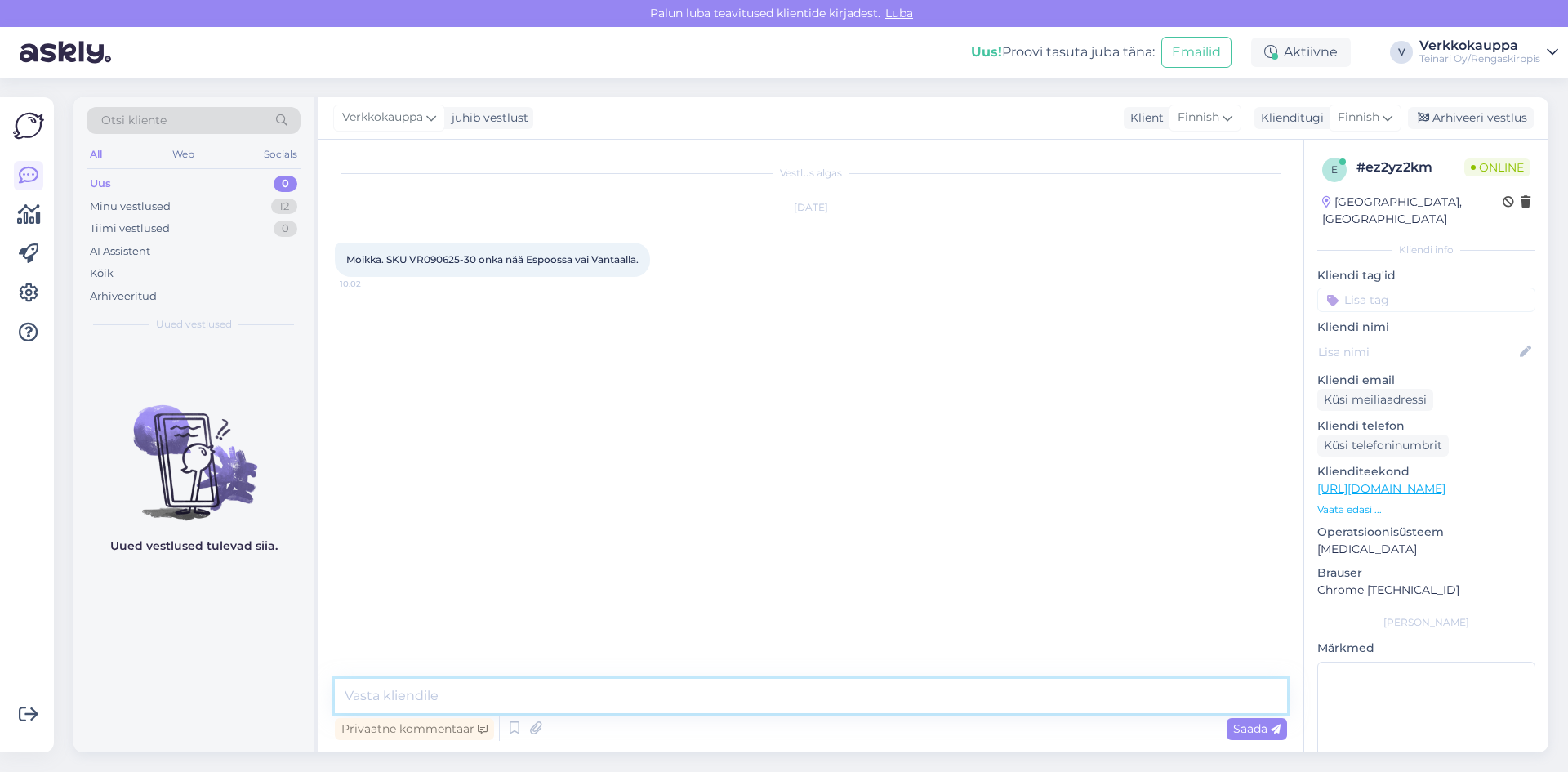
click at [490, 701] on textarea at bounding box center [811, 695] width 952 height 35
drag, startPoint x: 723, startPoint y: 694, endPoint x: 682, endPoint y: 395, distance: 301.8
click at [682, 395] on div "Vestlus algas [DATE] [GEOGRAPHIC_DATA]. SKU VR090625-30 onka nää Espoossa vai V…" at bounding box center [818, 410] width 966 height 508
click at [797, 697] on textarea "Hei niitä ei ole saatavilla ollenkaan, varastossa 0 näkyy verkkokaupas" at bounding box center [811, 695] width 952 height 35
drag, startPoint x: 804, startPoint y: 699, endPoint x: 796, endPoint y: 695, distance: 8.9
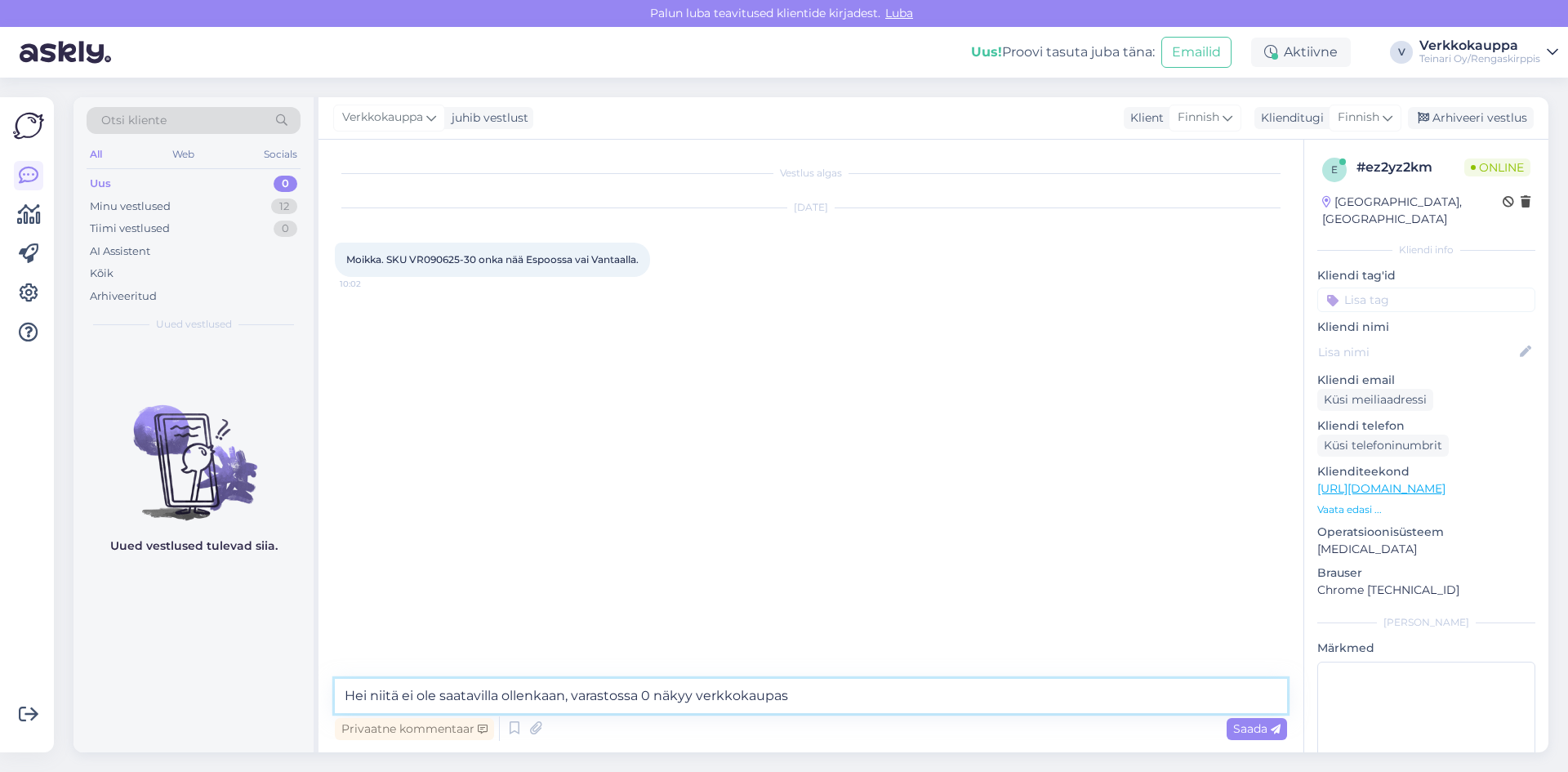
click at [796, 695] on textarea "Hei niitä ei ole saatavilla ollenkaan, varastossa 0 näkyy verkkokaupas" at bounding box center [811, 695] width 952 height 35
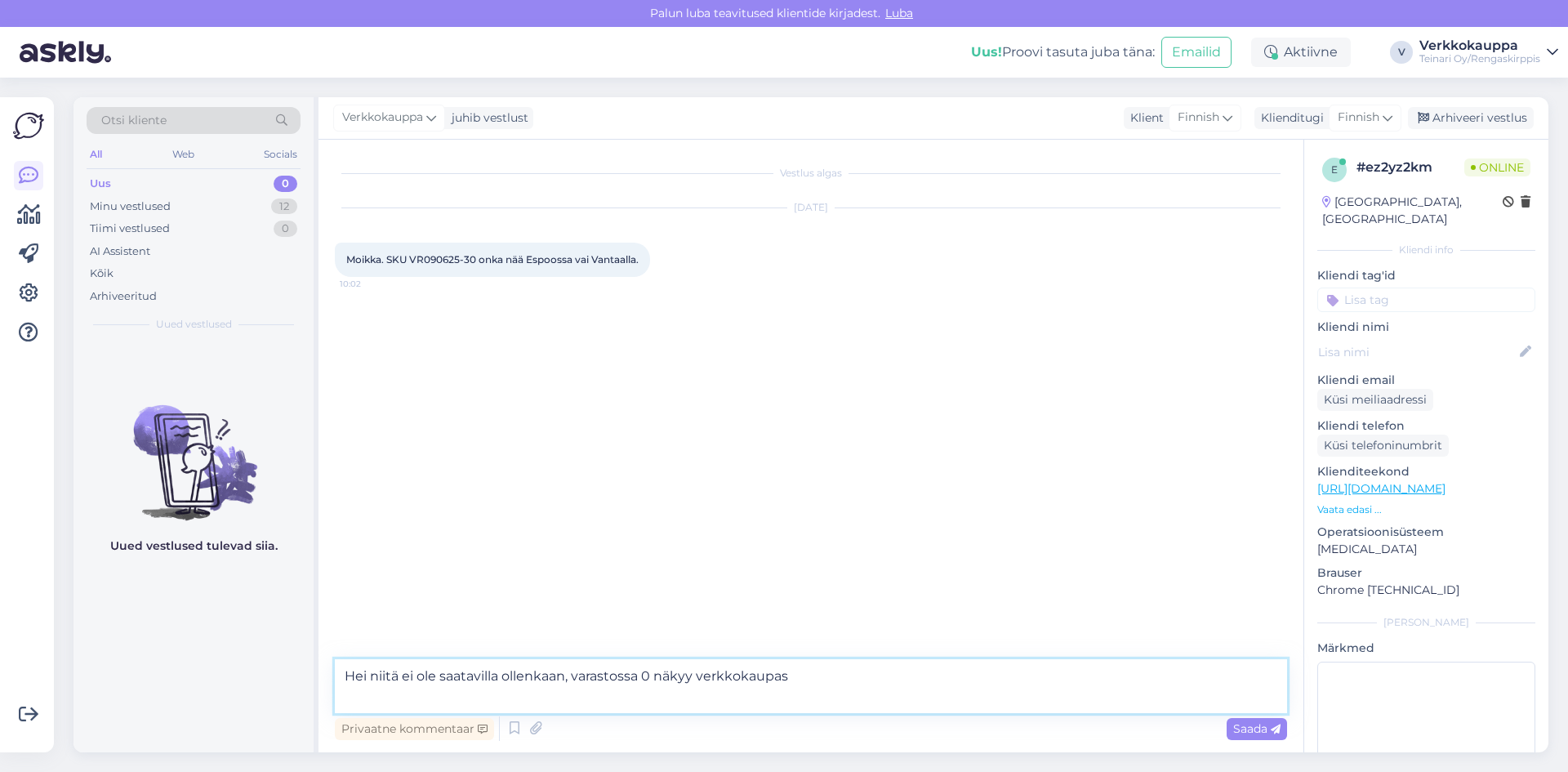
paste textarea "Tuotteet eri varastoissa: ESPOO, Sinimäentie 15, 02180: 0 VANTAA, Tiilenlyöjänk…"
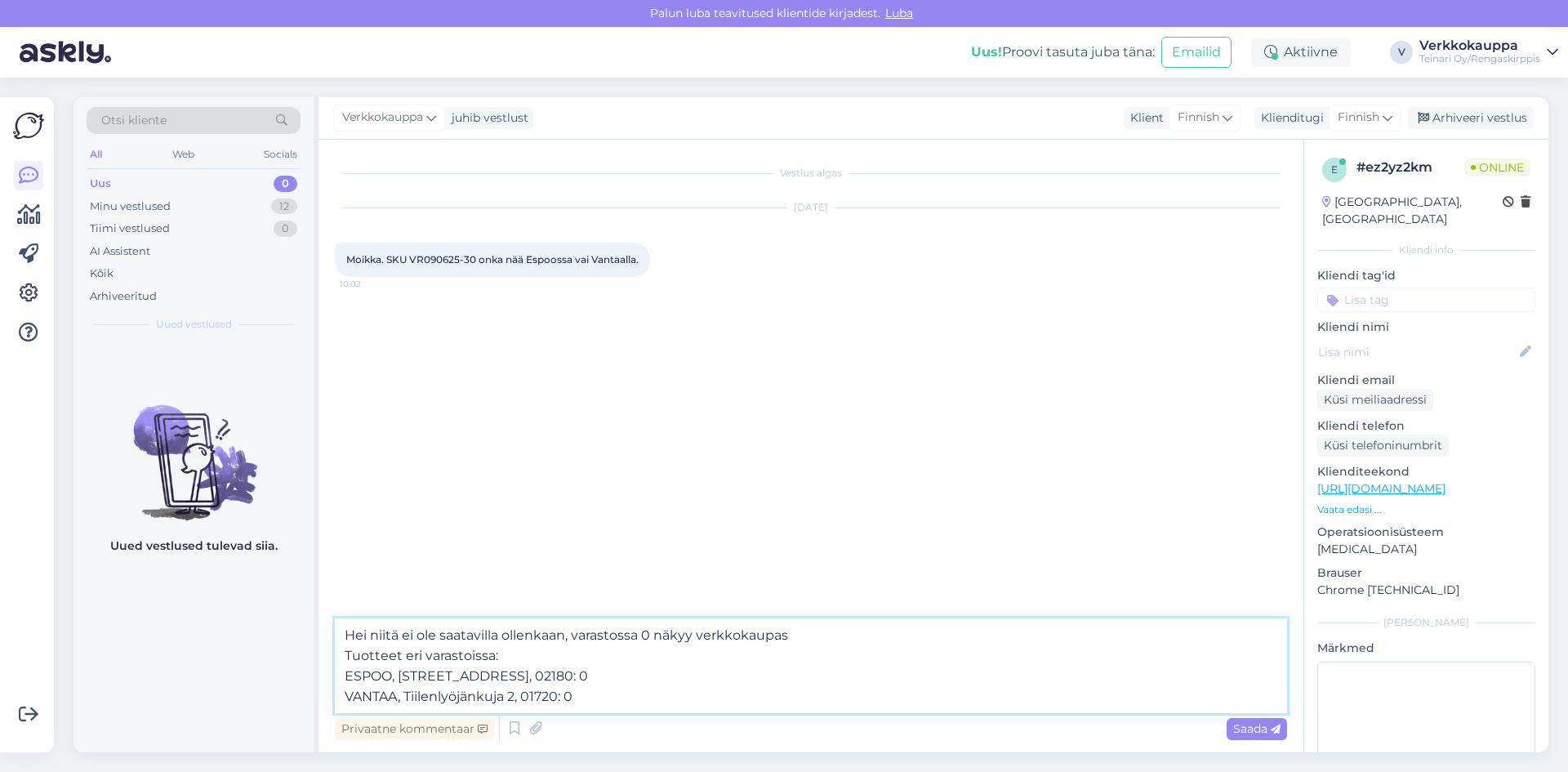
click at [772, 637] on textarea "Hei niitä ei ole saatavilla ollenkaan, varastossa 0 näkyy verkkokaupas Tuotteet…" at bounding box center [811, 666] width 952 height 94
click at [791, 634] on textarea "Hei niitä ei ole saatavilla ollenkaan, varastossa 0 näkyy verkkokaupas Tuotteet…" at bounding box center [811, 666] width 952 height 94
click at [788, 638] on textarea "Hei niitä ei ole saatavilla ollenkaan, varastossa 0 näkyy verkkokaupas Tuotteet…" at bounding box center [811, 666] width 952 height 94
type textarea "Hei niitä ei ole saatavilla ollenkaan, varastossa 0 näkyy verkkokaupassa Tuotte…"
drag, startPoint x: 342, startPoint y: 635, endPoint x: 597, endPoint y: 702, distance: 263.7
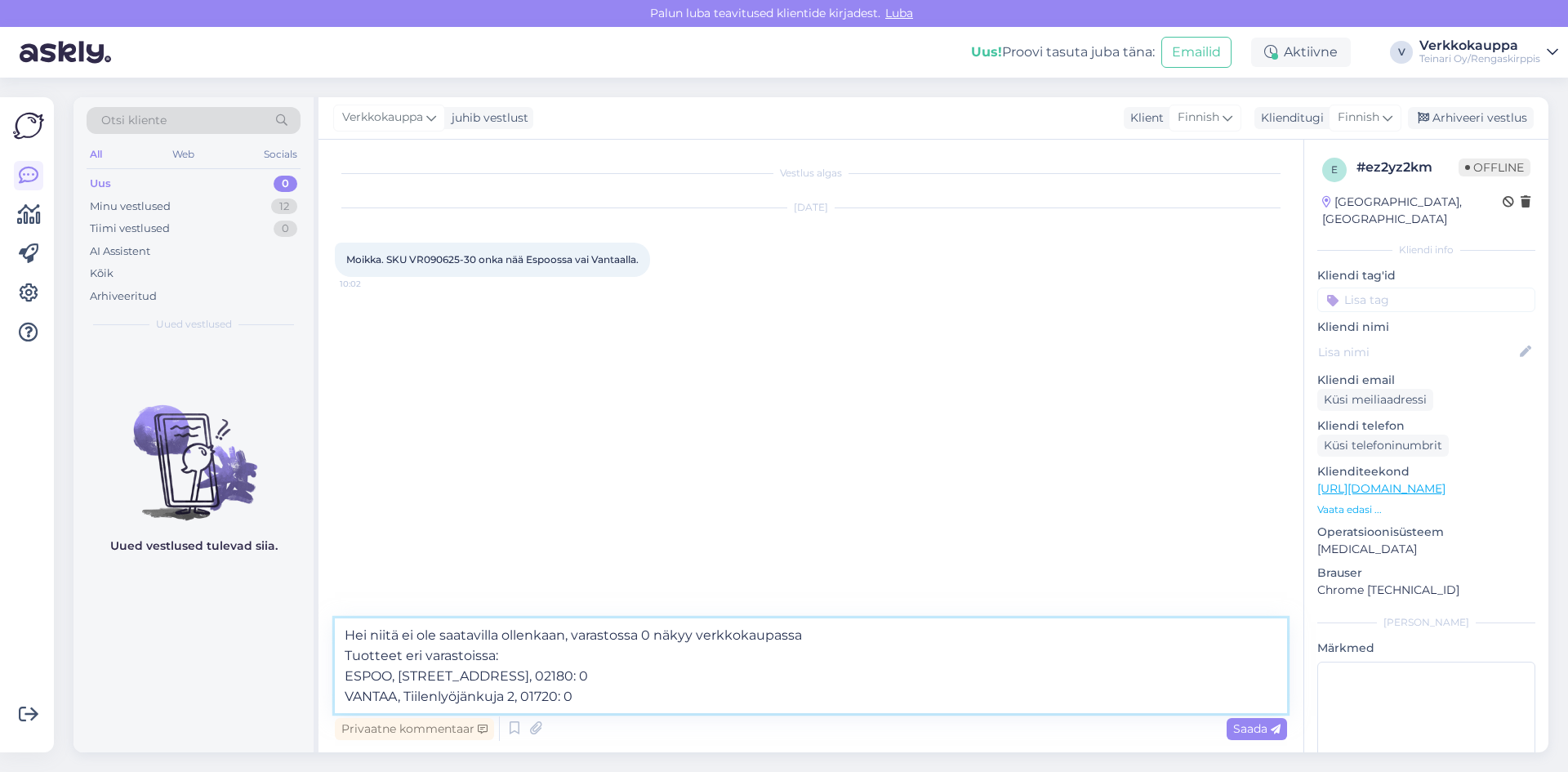
click at [597, 702] on textarea "Hei niitä ei ole saatavilla ollenkaan, varastossa 0 näkyy verkkokaupassa Tuotte…" at bounding box center [811, 666] width 952 height 94
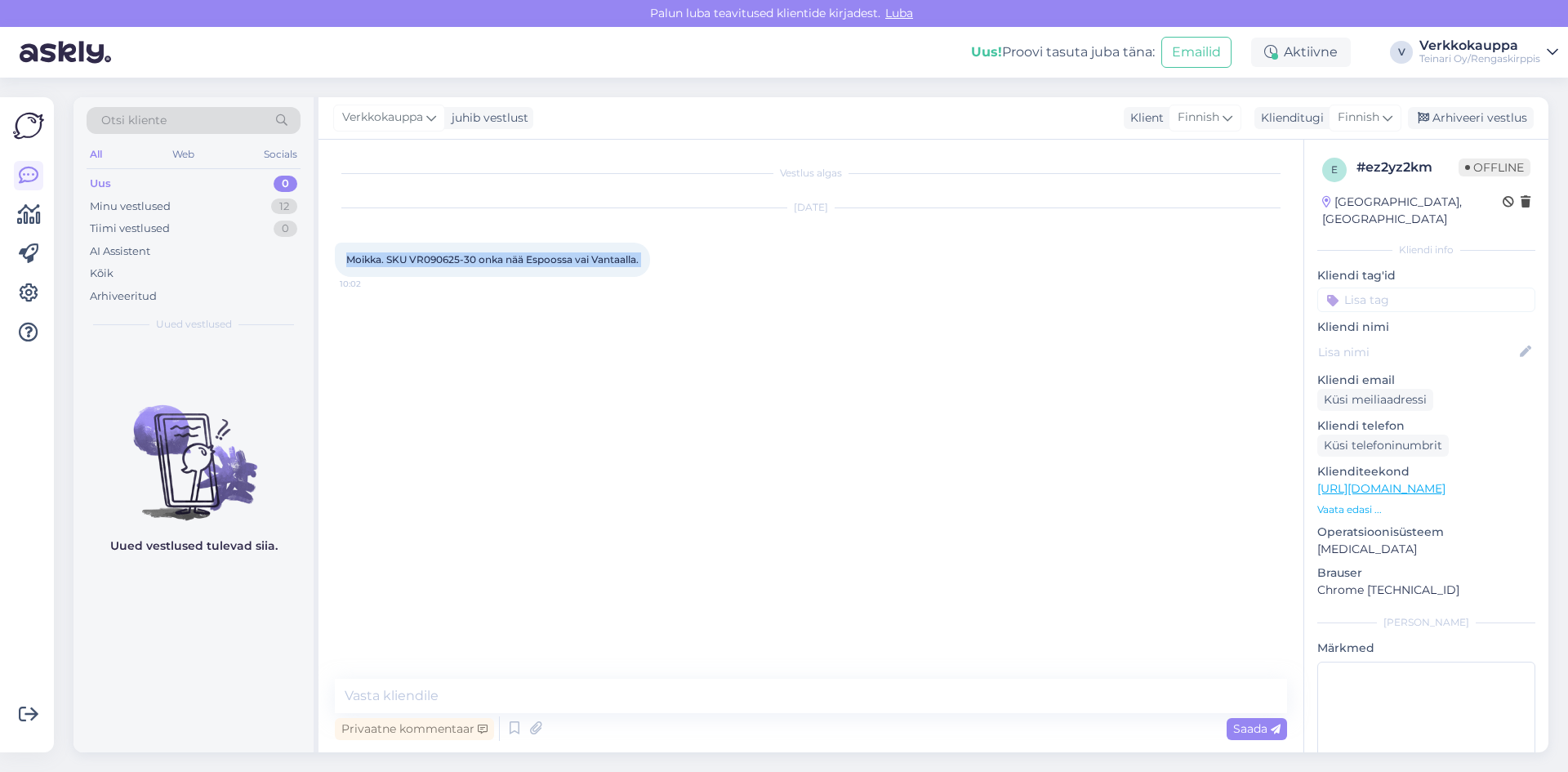
drag, startPoint x: 344, startPoint y: 259, endPoint x: 613, endPoint y: 257, distance: 269.0
click at [650, 262] on div "Moikka. SKU VR090625-30 onka nää Espoossa vai Vantaalla. 10:02" at bounding box center [492, 260] width 315 height 35
copy div "Moikka. SKU VR090625-30 onka nää Espoossa vai Vantaalla. 10:02"
click at [773, 607] on div "Vestlus algas [DATE] [GEOGRAPHIC_DATA]. SKU VR090625-30 onka nää Espoossa vai V…" at bounding box center [818, 410] width 966 height 508
click at [360, 697] on textarea at bounding box center [811, 695] width 952 height 35
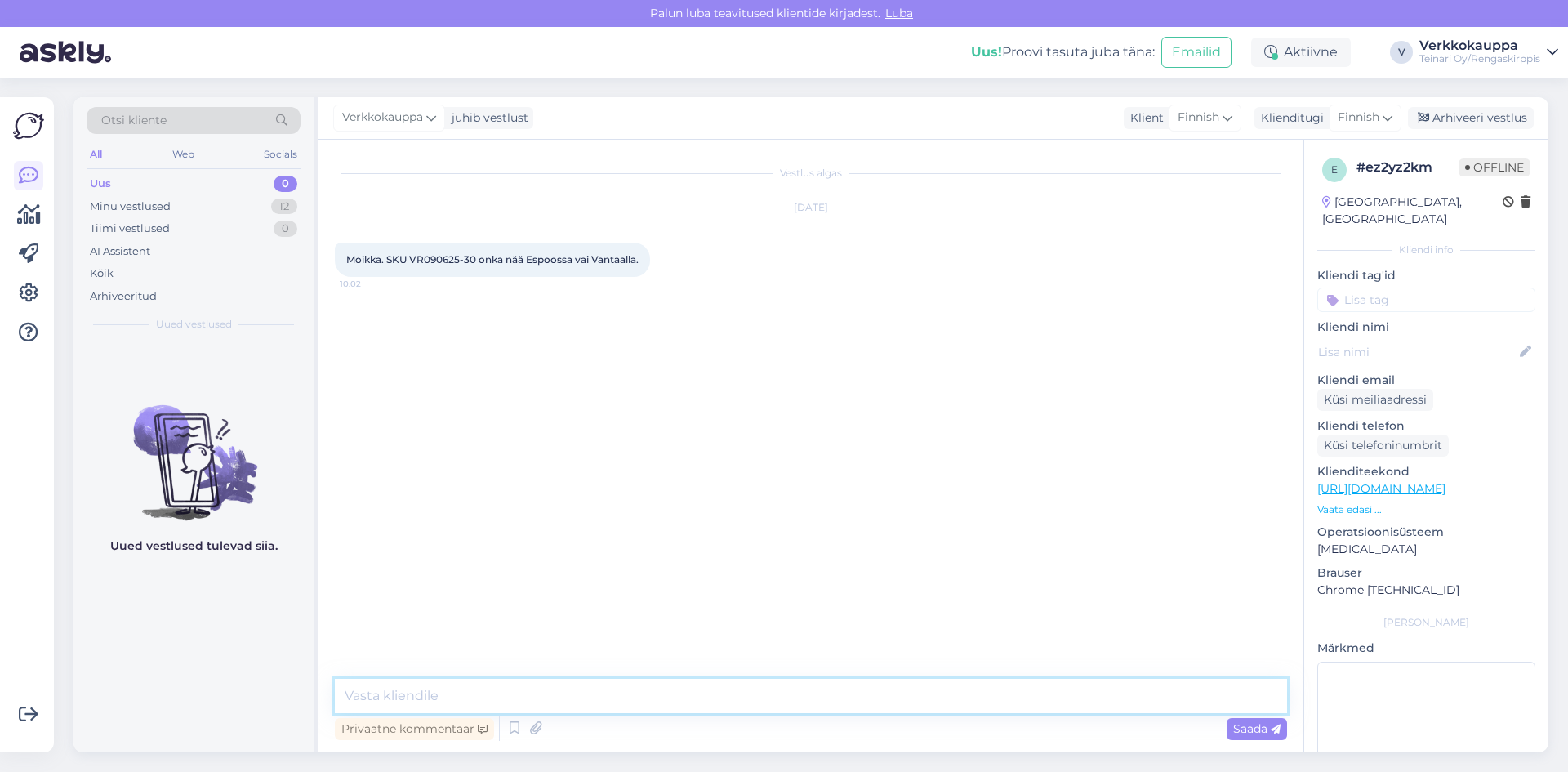
click at [362, 700] on textarea at bounding box center [811, 695] width 952 height 35
click at [403, 695] on textarea at bounding box center [811, 695] width 952 height 35
type textarea "h"
drag, startPoint x: 618, startPoint y: 699, endPoint x: 586, endPoint y: 482, distance: 219.3
click at [586, 482] on div "Vestlus algas [DATE] [GEOGRAPHIC_DATA]. SKU VR090625-30 onka nää Espoossa vai V…" at bounding box center [818, 410] width 966 height 508
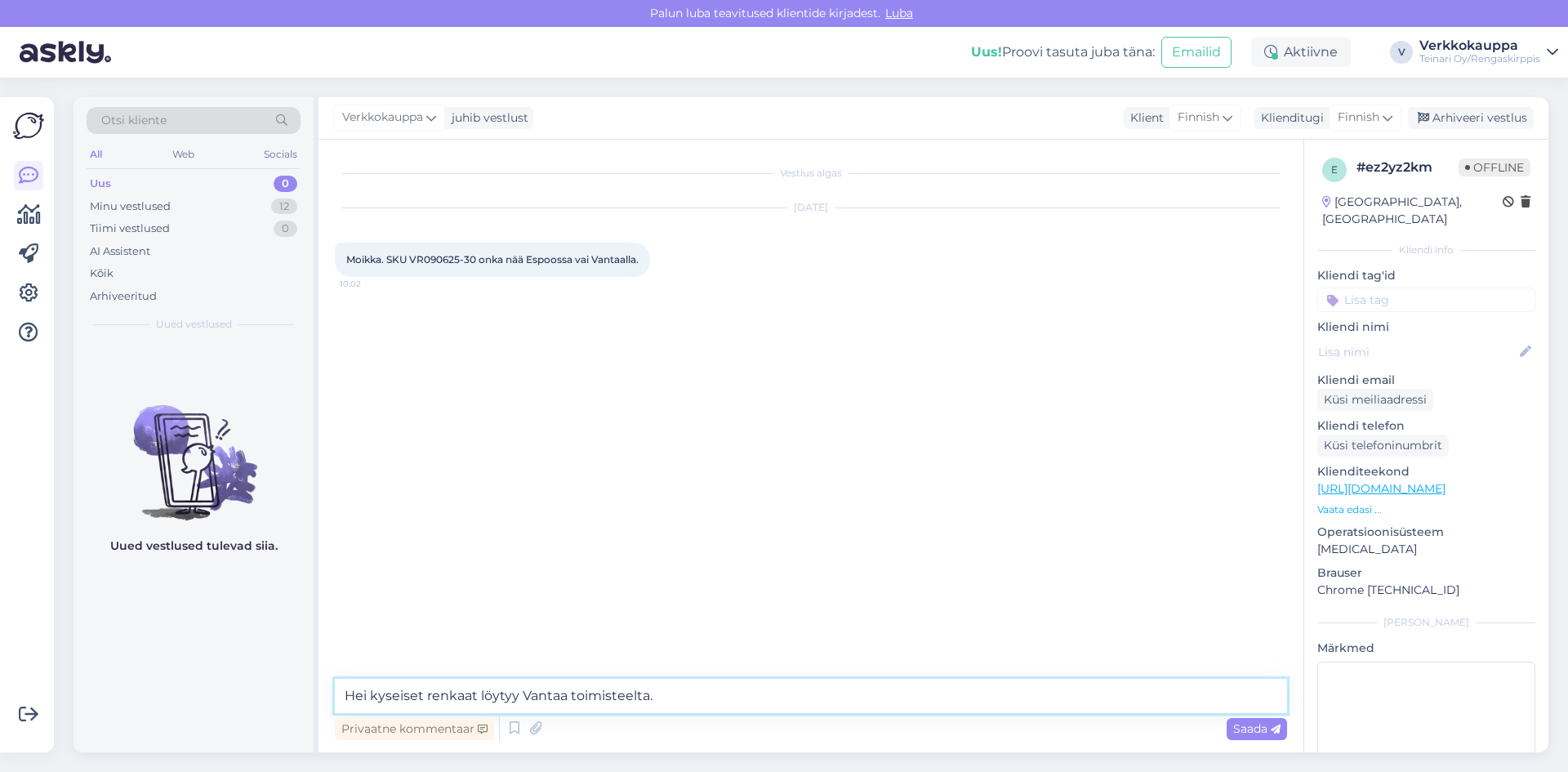
click at [678, 696] on textarea "Hei kyseiset renkaat löytyy Vantaa toimisteelta." at bounding box center [811, 695] width 952 height 35
type textarea "Hei kyseiset renkaat löytyy Vantaalta."
click at [1247, 721] on span "Saada" at bounding box center [1256, 728] width 47 height 15
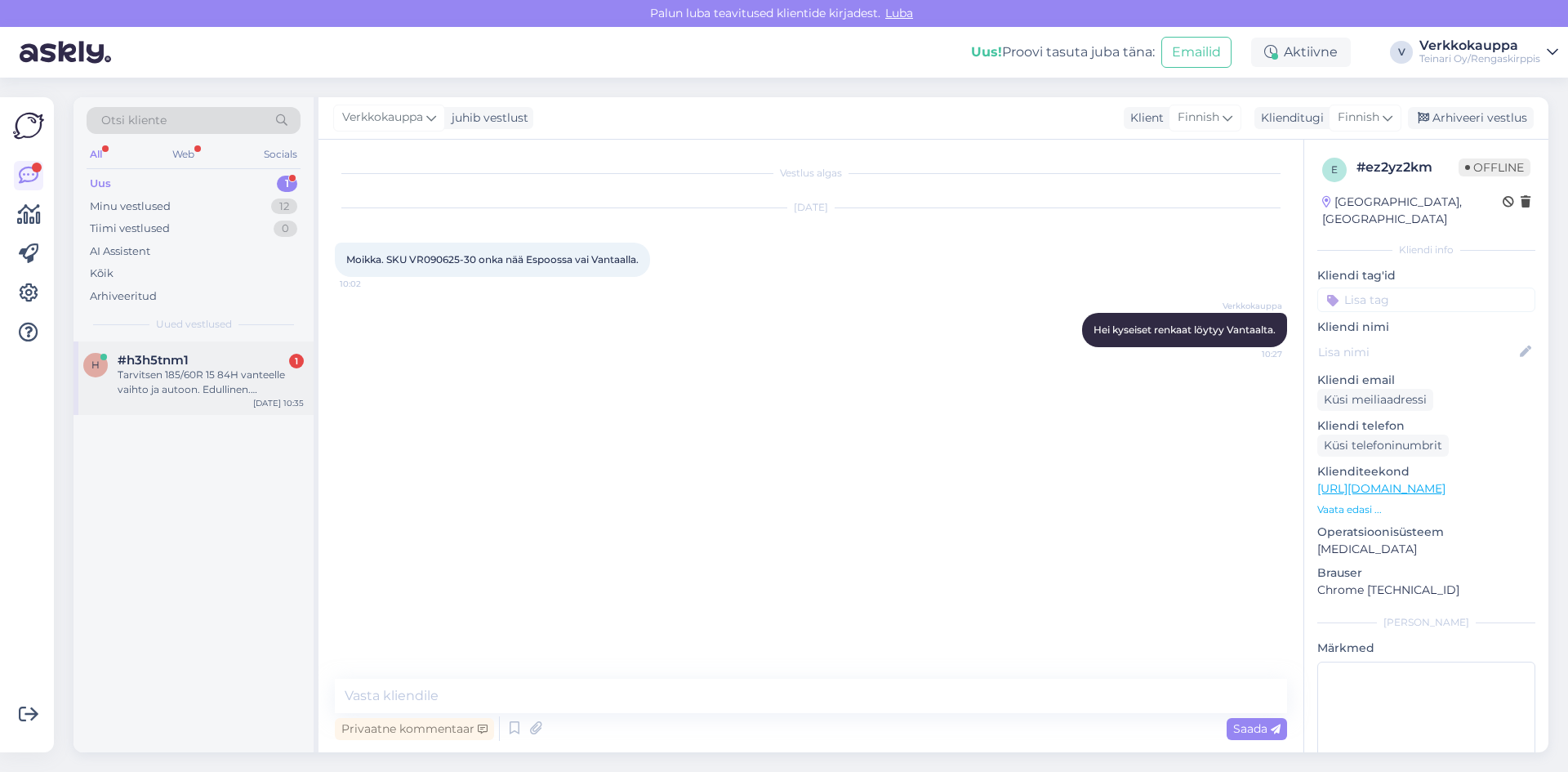
click at [213, 399] on div "h #h3h5tnm1 1 Tarvitsen 185/60R 15 84H vanteelle vaihto ja autoon. Edullinen. […" at bounding box center [194, 378] width 240 height 74
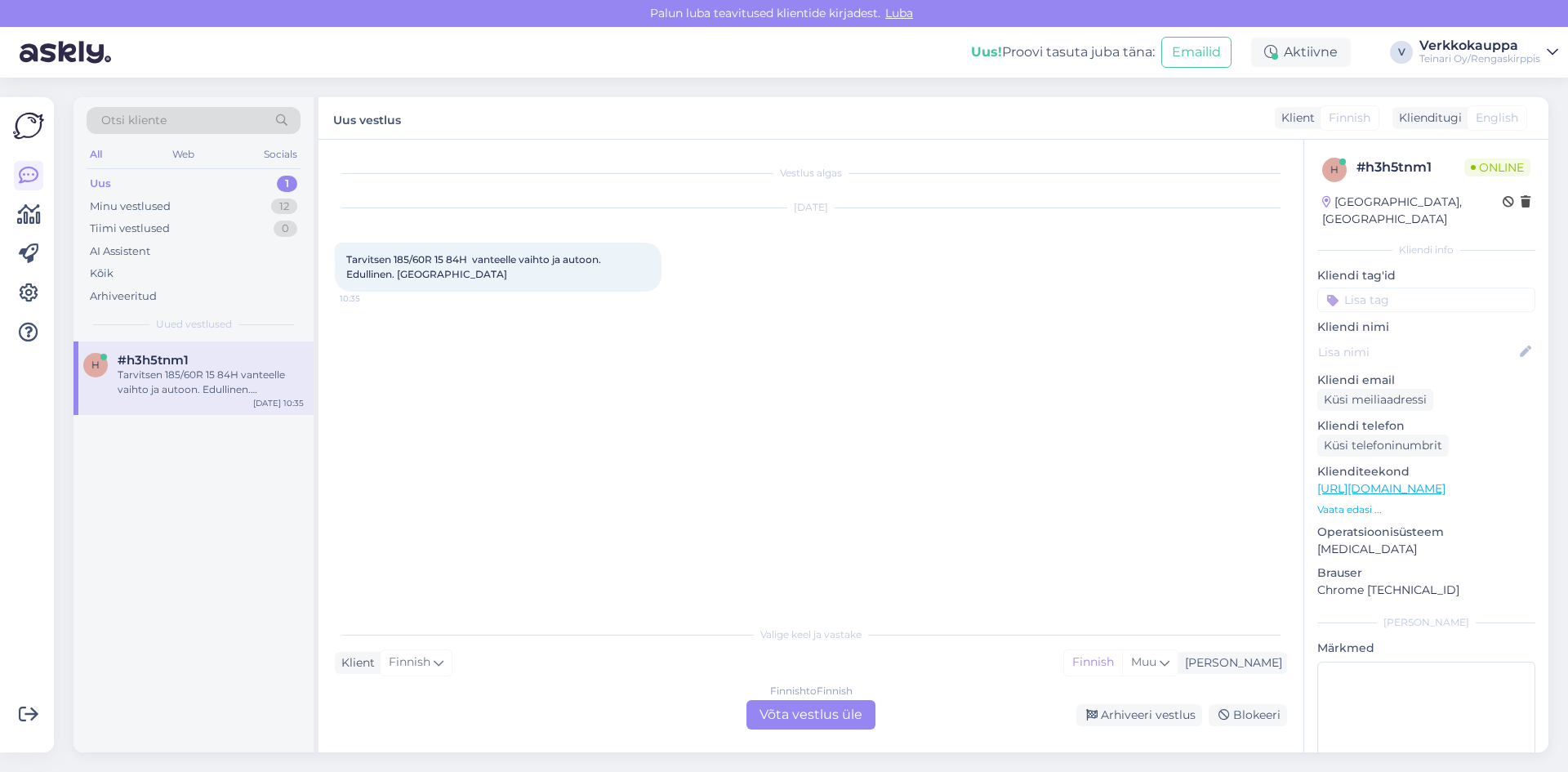
click at [803, 719] on div "Finnish to Finnish Võta vestlus üle" at bounding box center [811, 714] width 129 height 29
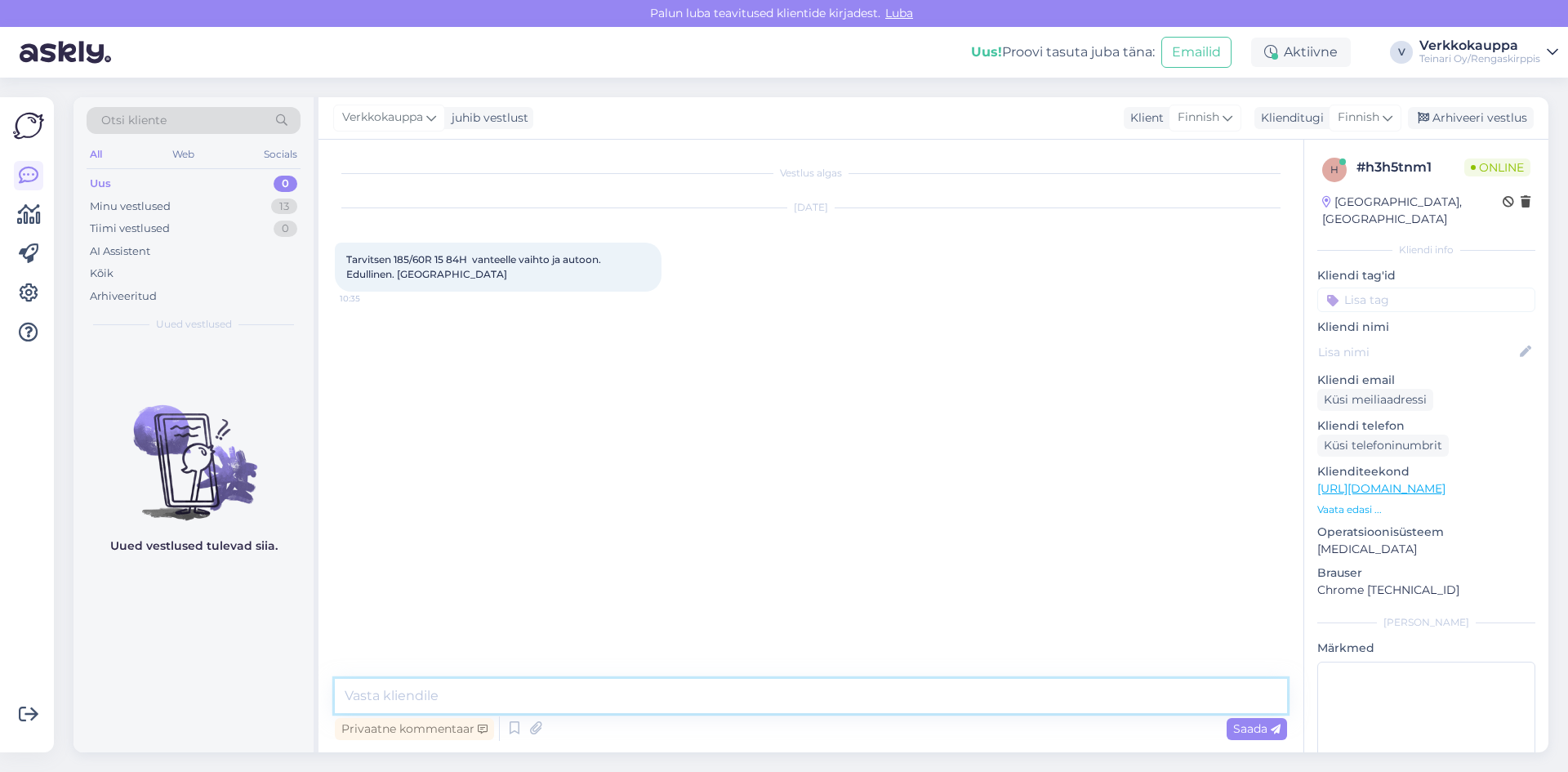
click at [453, 682] on textarea at bounding box center [811, 695] width 952 height 35
click at [645, 695] on textarea "[PERSON_NAME], onko kysessä kesärenkaat tai kitka,nasta renkaat?" at bounding box center [811, 695] width 952 height 35
type textarea "[PERSON_NAME], onko kyseessä kesärenkaat tai kitka, nasta renkaat?"
click at [1234, 725] on span "Saada" at bounding box center [1256, 728] width 47 height 15
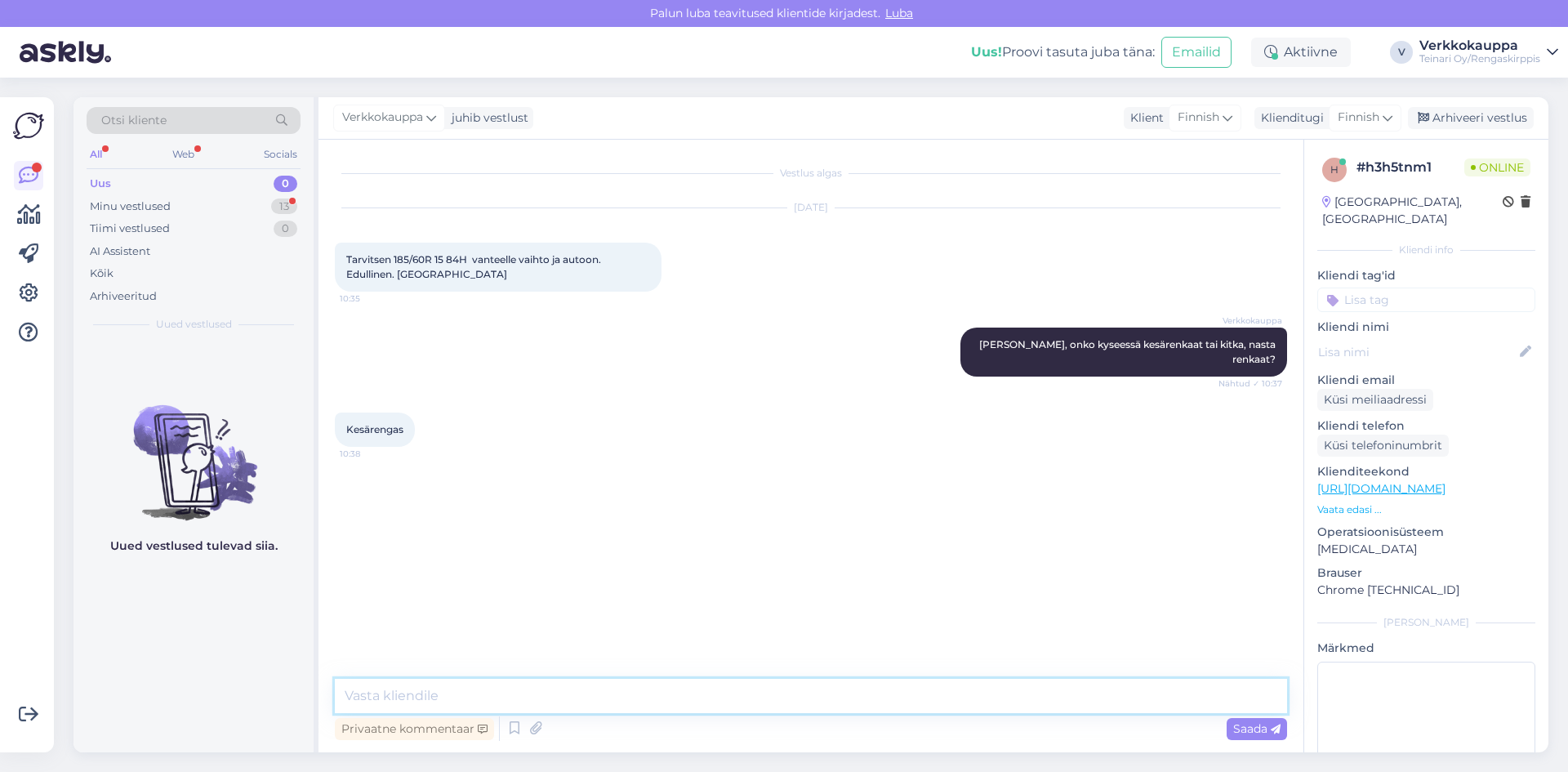
paste textarea "185/60R15 Davanti DX390 84H C,B 67dB/kesä"
paste textarea "69,00€/kpl"
click at [342, 692] on textarea "185/60R15 Davanti DX390 84H C,B 67dB/[DATE],00€/kpl" at bounding box center [811, 695] width 952 height 35
click at [739, 697] on textarea "185/60R15 Davanti DX390 84H C,B 67dB/[DATE],00€/kpl" at bounding box center [811, 695] width 952 height 35
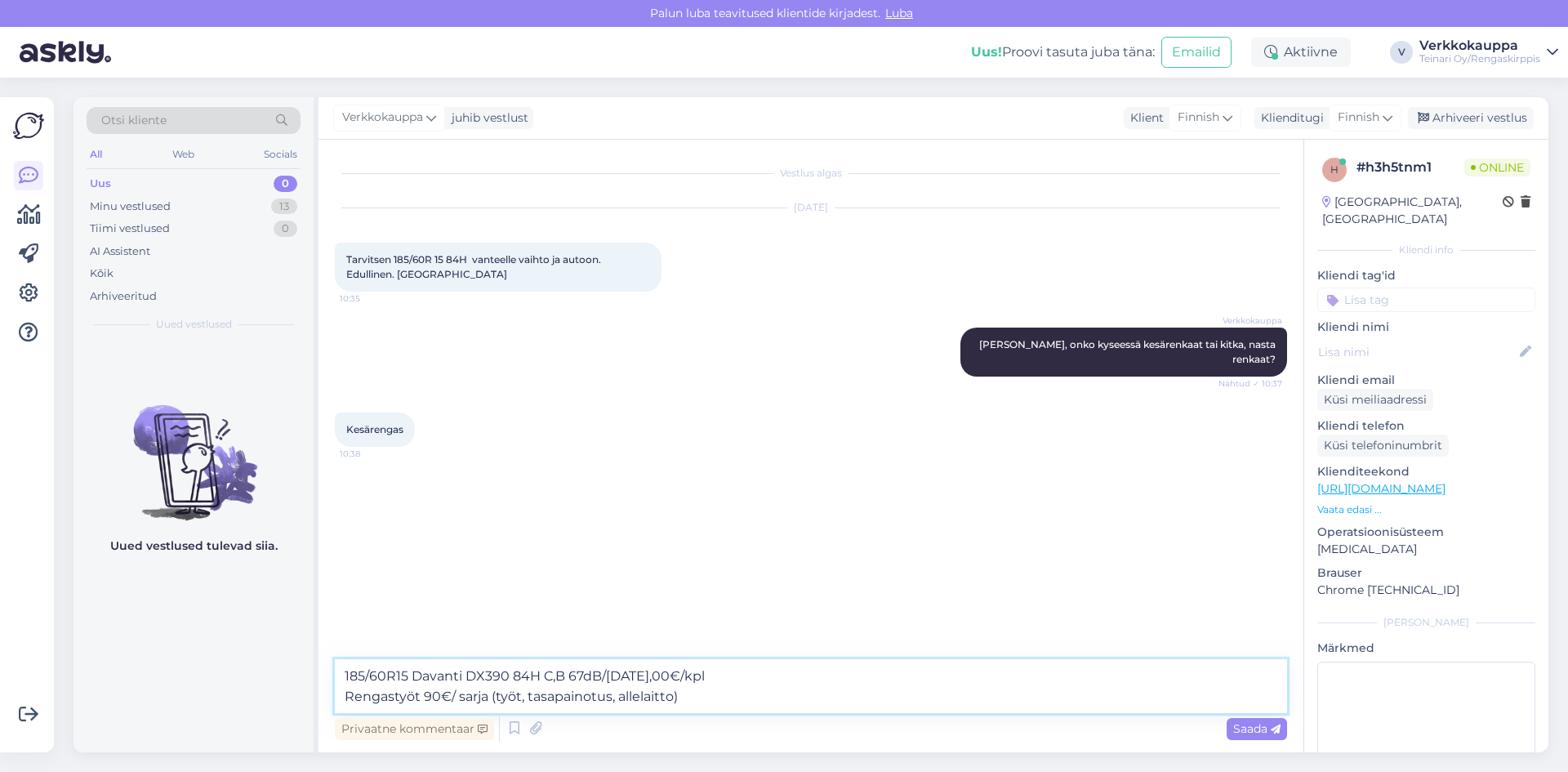
click at [497, 700] on textarea "185/60R15 Davanti DX390 84H C,B 67dB/[DATE],00€/kpl Rengastyöt 90€/ sarja (työt…" at bounding box center [811, 686] width 952 height 54
click at [755, 686] on textarea "185/60R15 Davanti DX390 84H C,B 67dB/[DATE],00€/kpl Rengastyöt 90€/ sarja ( sis…" at bounding box center [811, 686] width 952 height 54
click at [749, 711] on textarea "185/60R15 Davanti DX390 84H C,B 67dB/[DATE],00€/kpl Rengastyöt 90€/ sarja ( sis…" at bounding box center [811, 686] width 952 height 54
click at [418, 698] on textarea "185/60R15 Davanti DX390 84H C,B 67dB/[DATE],00€/kpl Rengastyöt 90€/ sarja ( sis…" at bounding box center [811, 676] width 952 height 74
click at [723, 654] on textarea "185/60R15 Davanti DX390 84H C,B 67dB/[DATE],00€/kpl Rengastyöt 90€/ sarja ( sis…" at bounding box center [811, 676] width 952 height 74
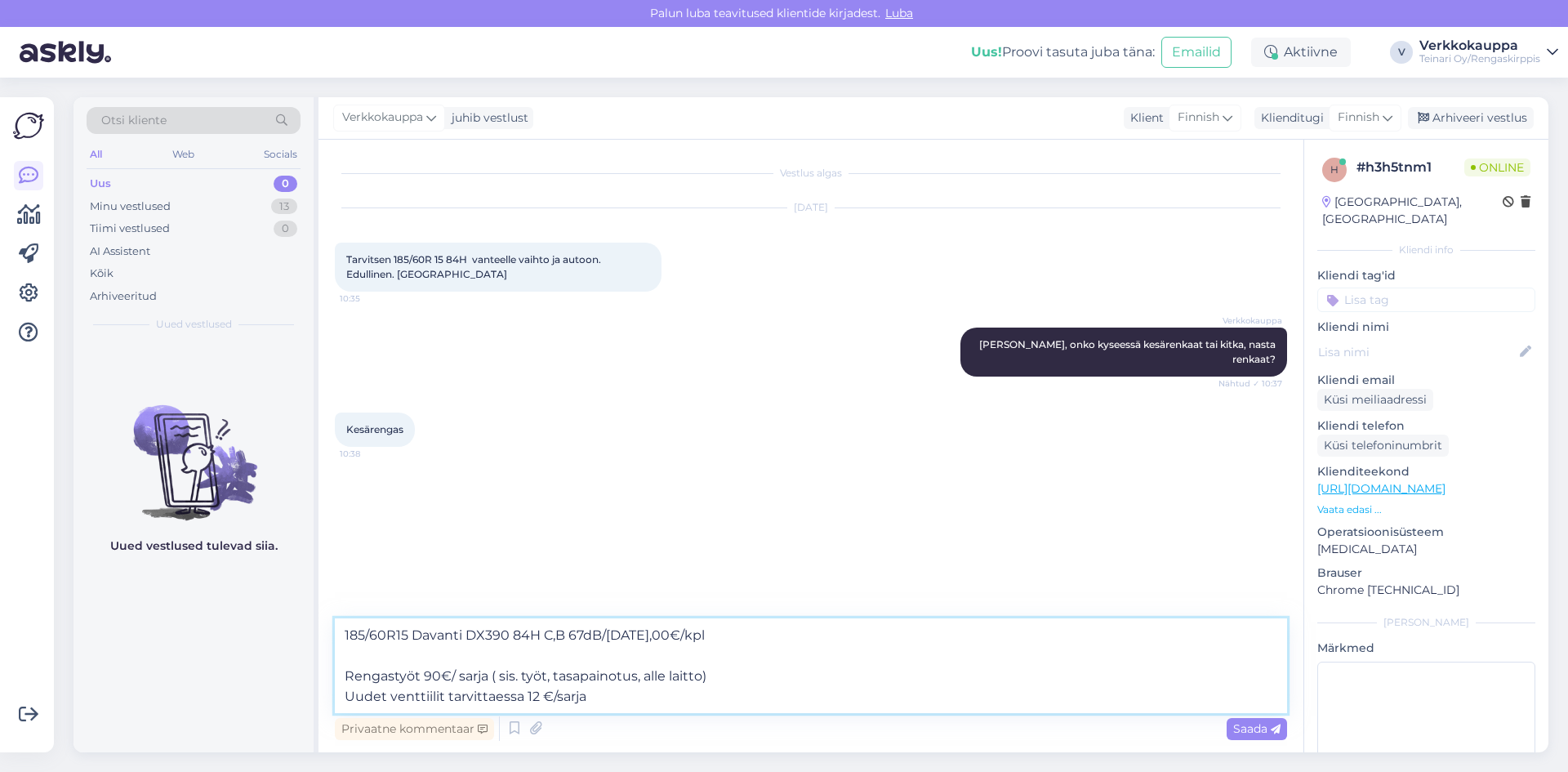
paste textarea "[URL][DOMAIN_NAME]"
type textarea "185/60R15 Davanti DX390 84H C,B 67dB/[DATE],00€/kpl [URL][DOMAIN_NAME] Rengasty…"
click at [1252, 733] on span "Saada" at bounding box center [1256, 728] width 47 height 15
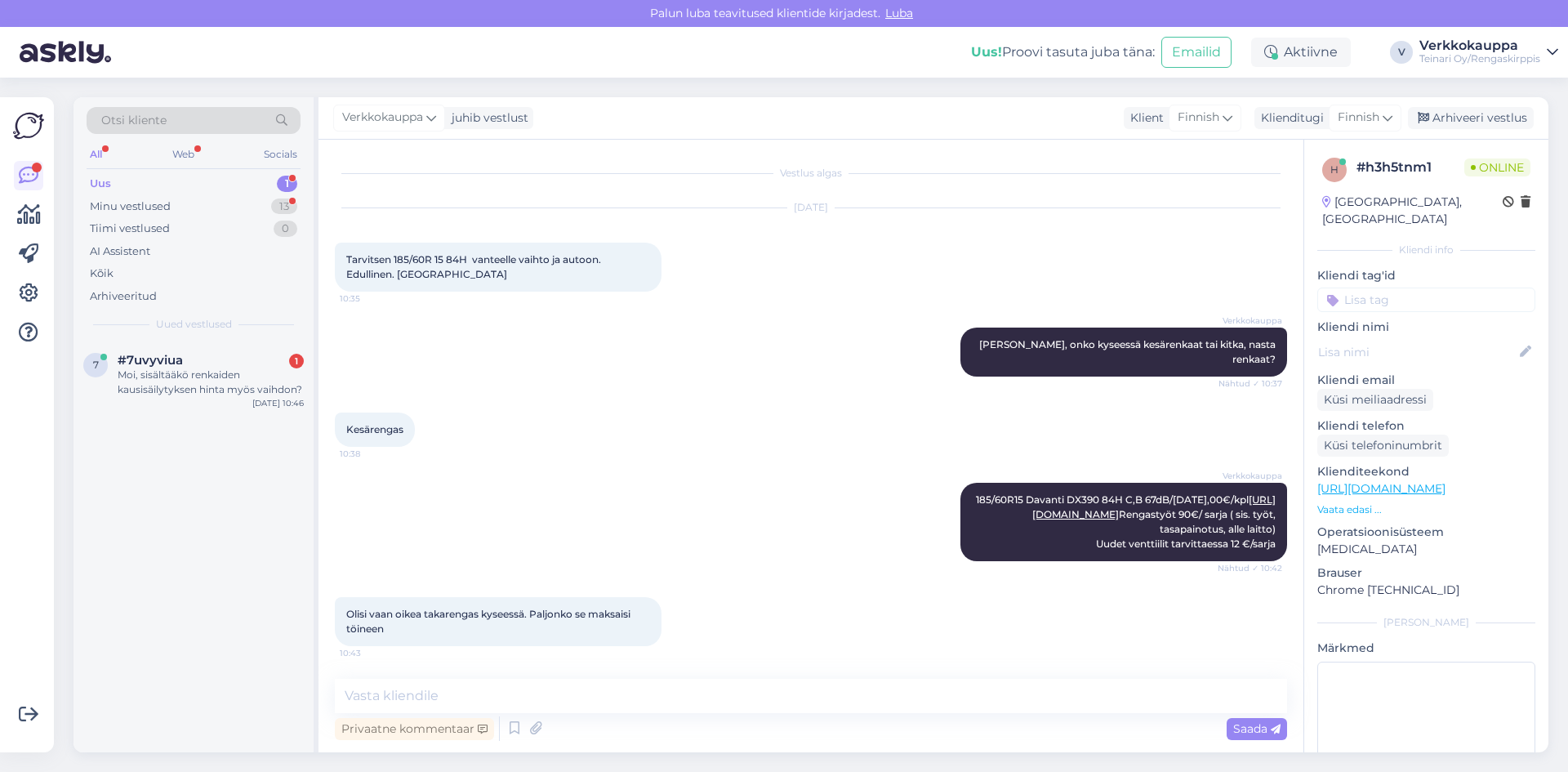
scroll to position [15, 0]
click at [453, 700] on textarea at bounding box center [811, 695] width 952 height 35
type textarea "m"
type textarea "M"
drag, startPoint x: 346, startPoint y: 612, endPoint x: 388, endPoint y: 626, distance: 44.3
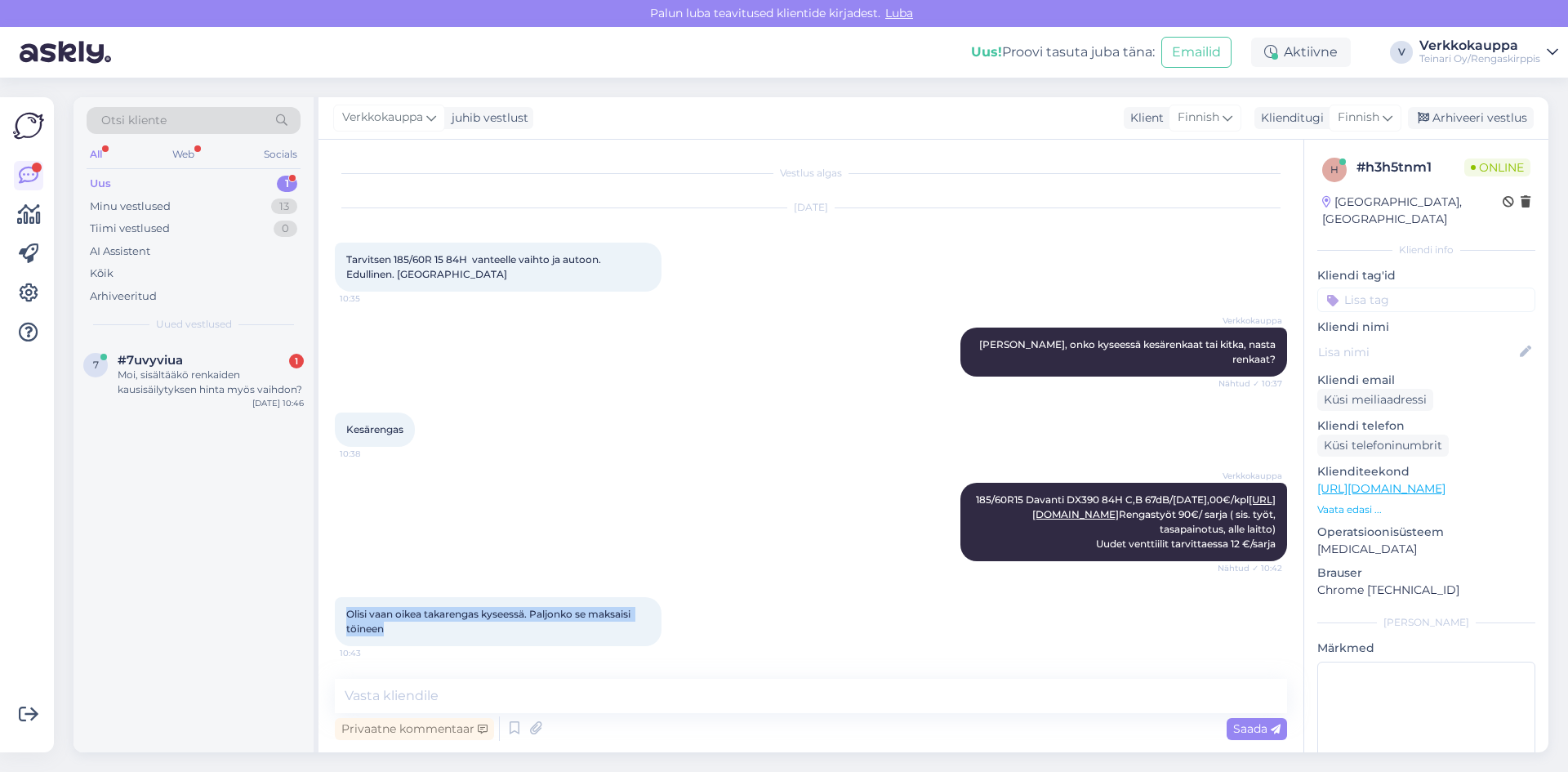
click at [388, 626] on div "Olisi vaan oikea takarengas kyseessä. Paljonko se maksaisi töineen 10:43" at bounding box center [497, 622] width 327 height 49
copy span "Olisi vaan oikea takarengas kyseessä. Paljonko se maksaisi töineen"
paste textarea "Voisitko tarkistaa, mikä rengasmerkki ja -malli on tällä hetkellä oikealla taka…"
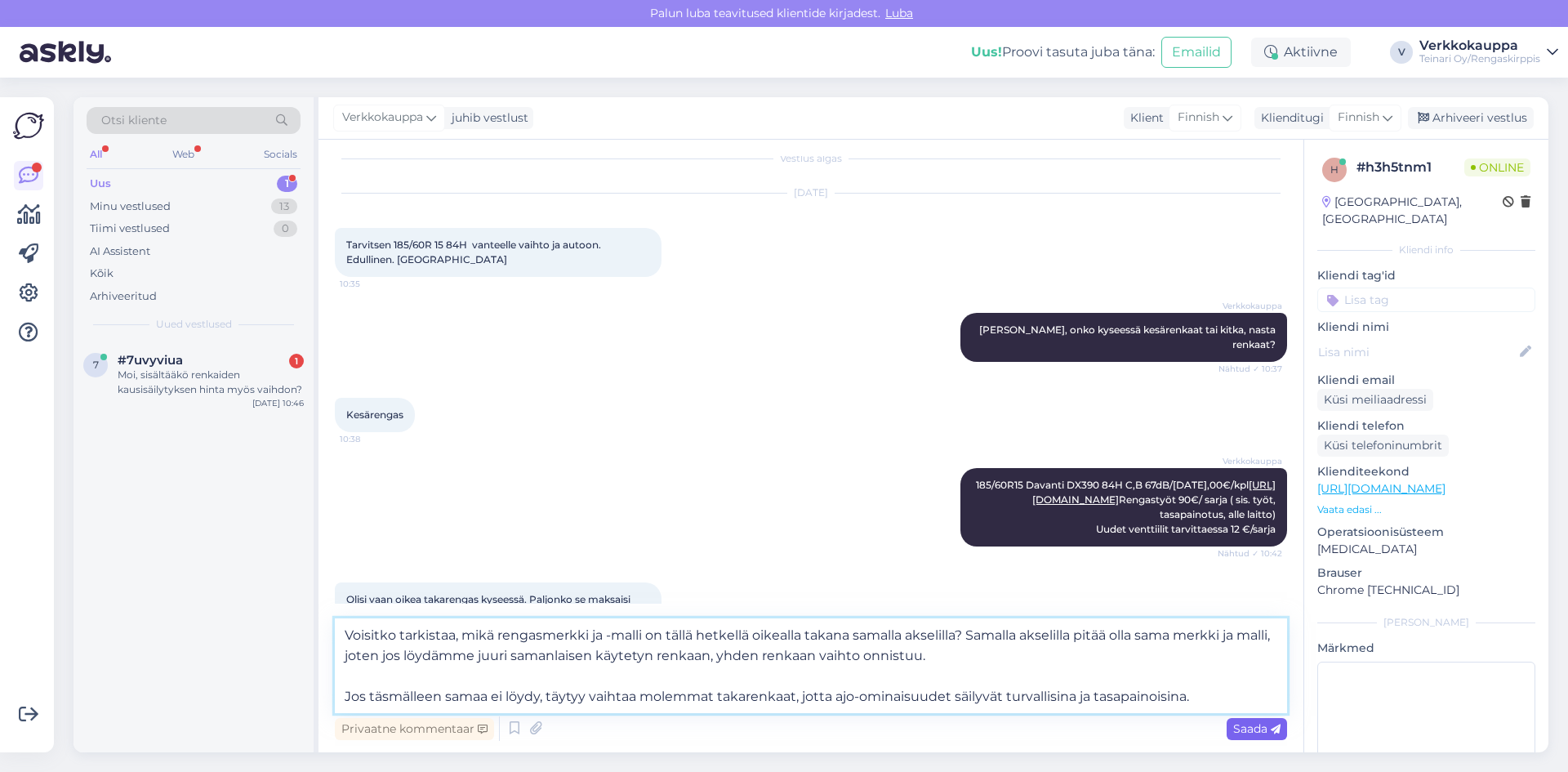
type textarea "Voisitko tarkistaa, mikä rengasmerkki ja -malli on tällä hetkellä oikealla taka…"
click at [1258, 730] on span "Saada" at bounding box center [1256, 728] width 47 height 15
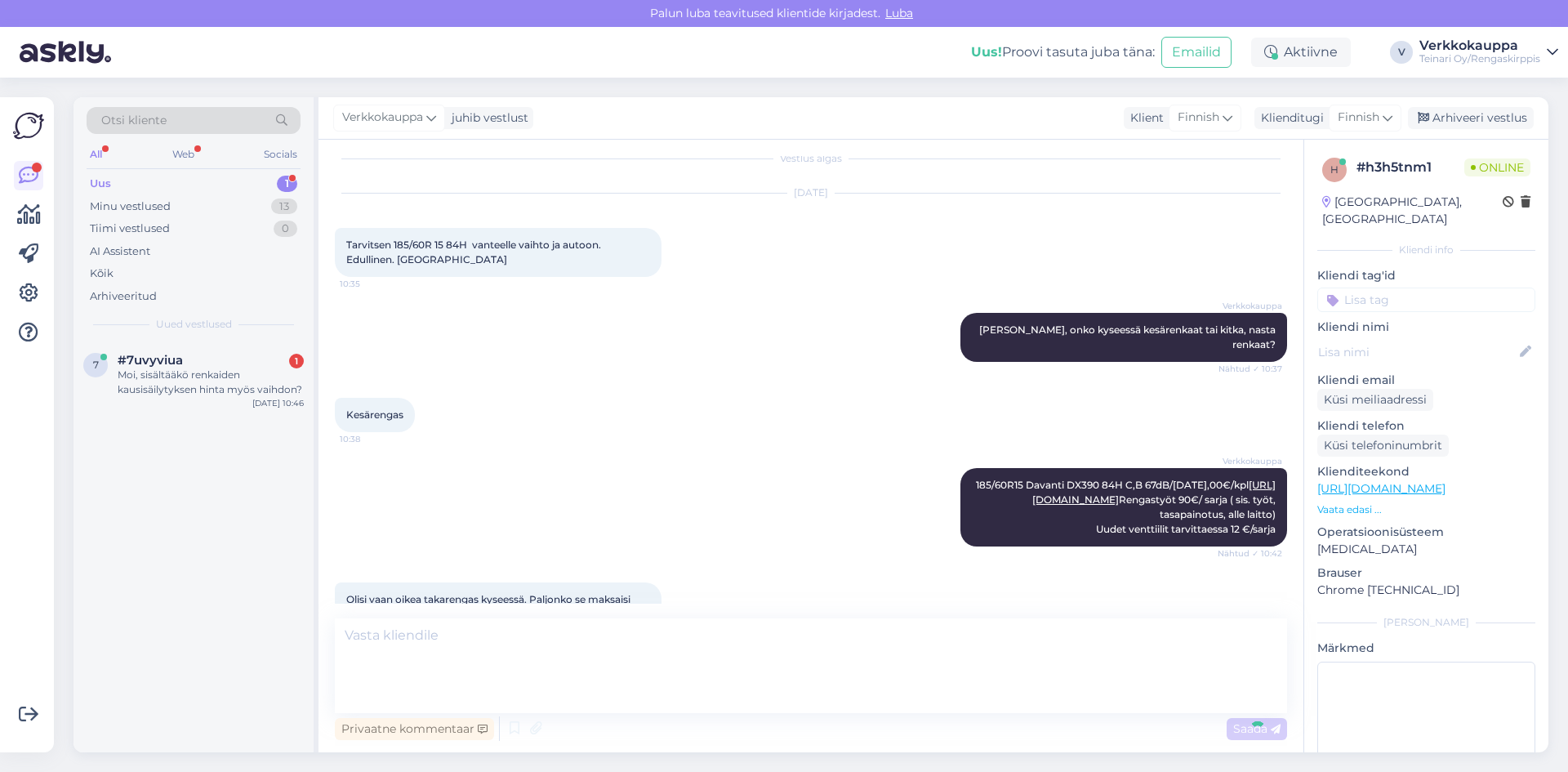
scroll to position [203, 0]
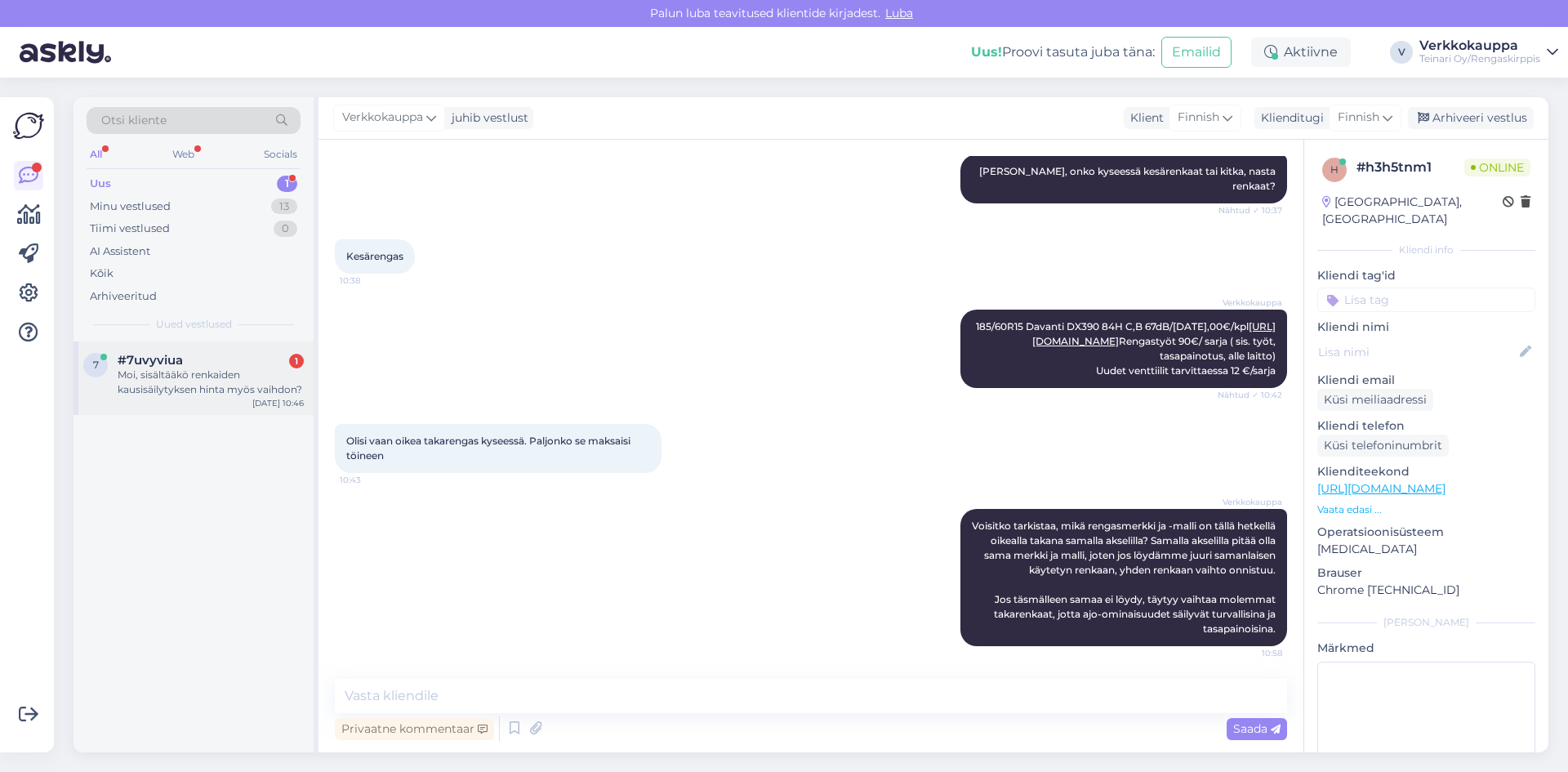
click at [222, 385] on div "Moi, sisältääkö renkaiden kausisäilytyksen hinta myös vaihdon?" at bounding box center [210, 382] width 186 height 29
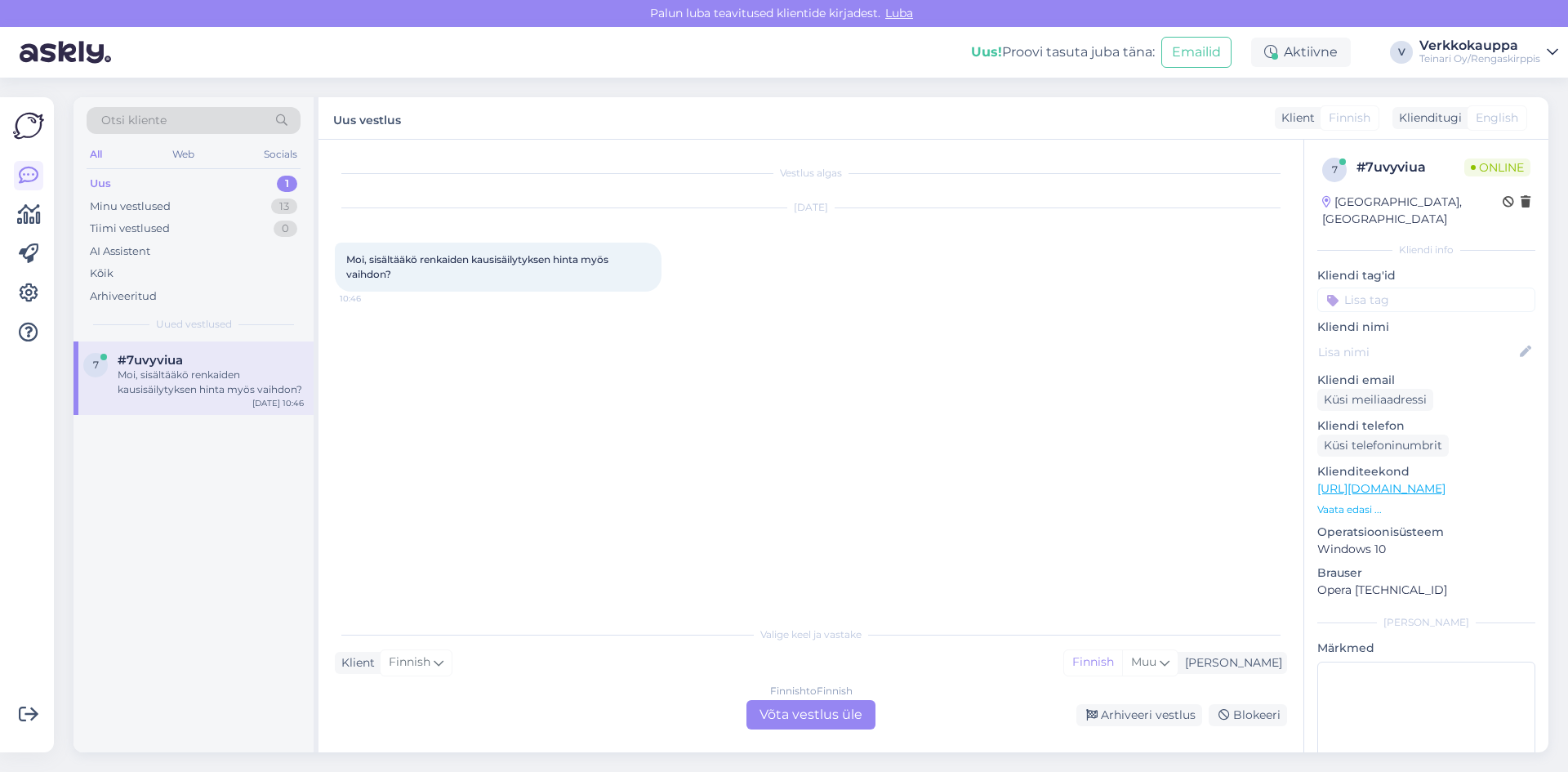
click at [769, 714] on div "Finnish to Finnish Võta vestlus üle" at bounding box center [811, 714] width 129 height 29
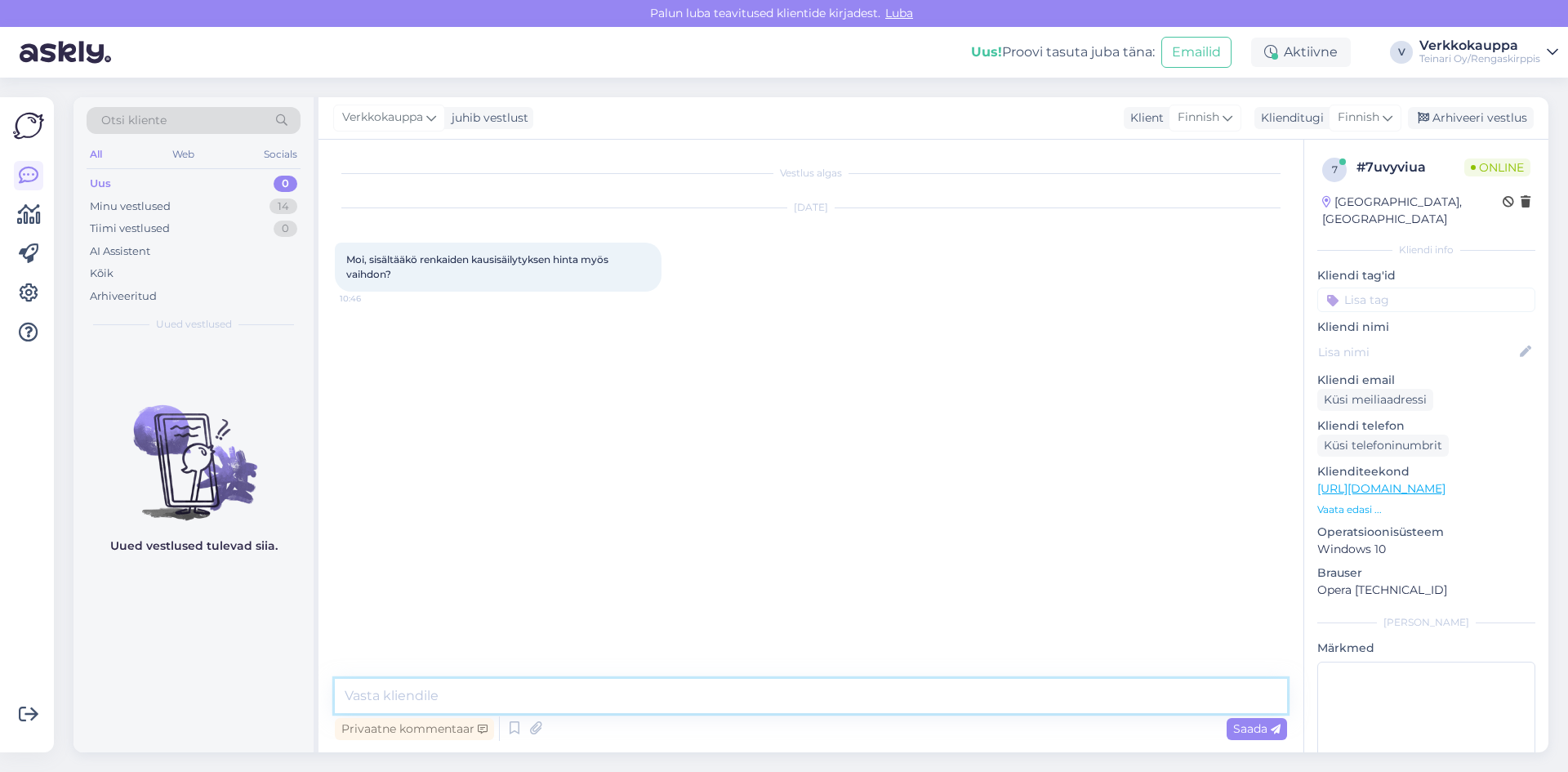
click at [399, 691] on textarea at bounding box center [811, 695] width 952 height 35
drag, startPoint x: 345, startPoint y: 257, endPoint x: 391, endPoint y: 278, distance: 50.6
click at [391, 278] on div "Moi, sisältääkö renkaiden kausisäilytyksen hinta myös vaihdon? 10:46" at bounding box center [497, 267] width 327 height 49
copy span "Moi, sisältääkö renkaiden kausisäilytyksen hinta myös vaihdon?"
paste textarea "Moi, Renkaiden kausisäilytyksen hinta ei sisällä renkaiden vaihtoa – vaihto vel…"
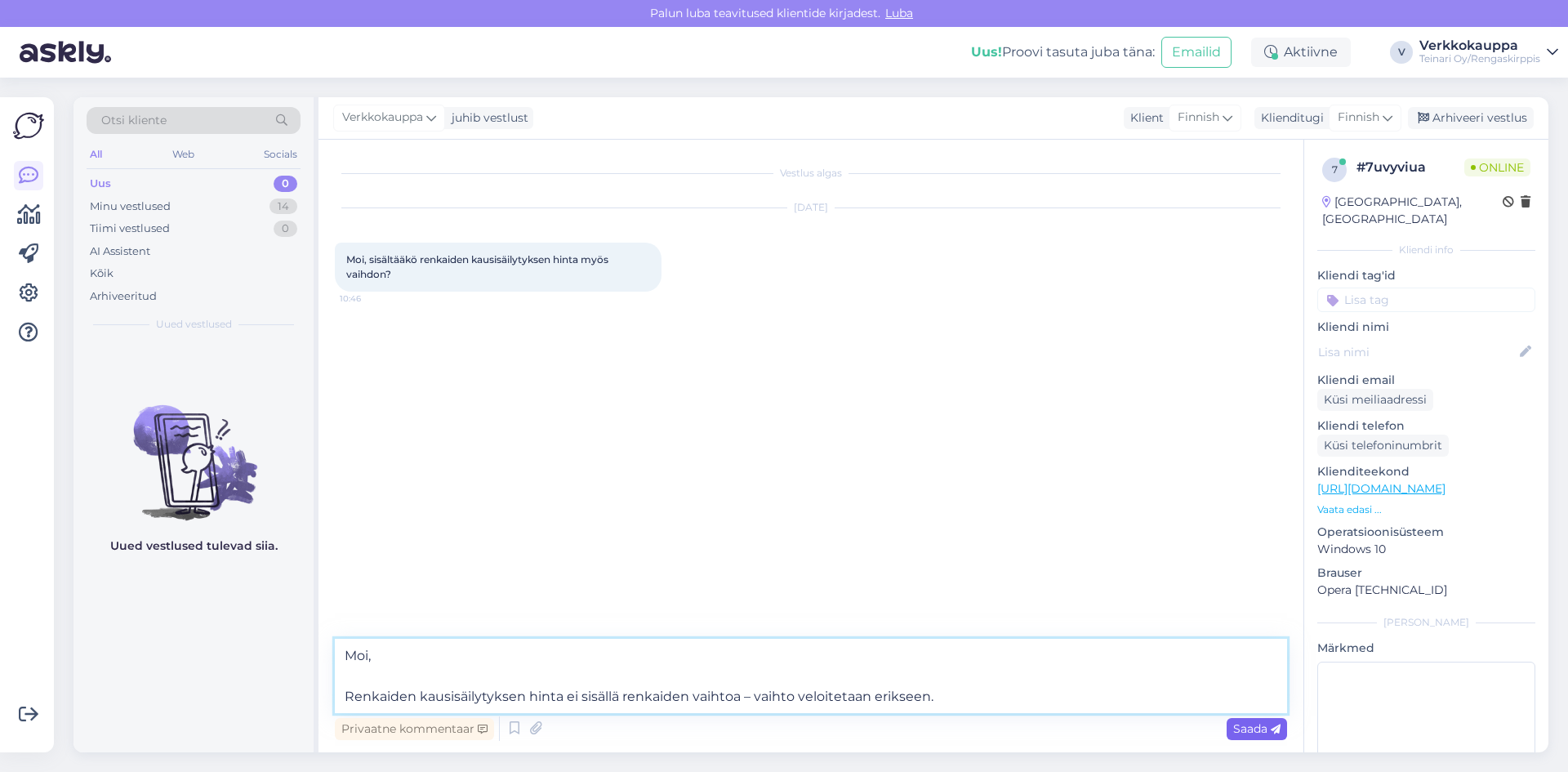
type textarea "Moi, Renkaiden kausisäilytyksen hinta ei sisällä renkaiden vaihtoa – vaihto vel…"
click at [1252, 728] on span "Saada" at bounding box center [1256, 728] width 47 height 15
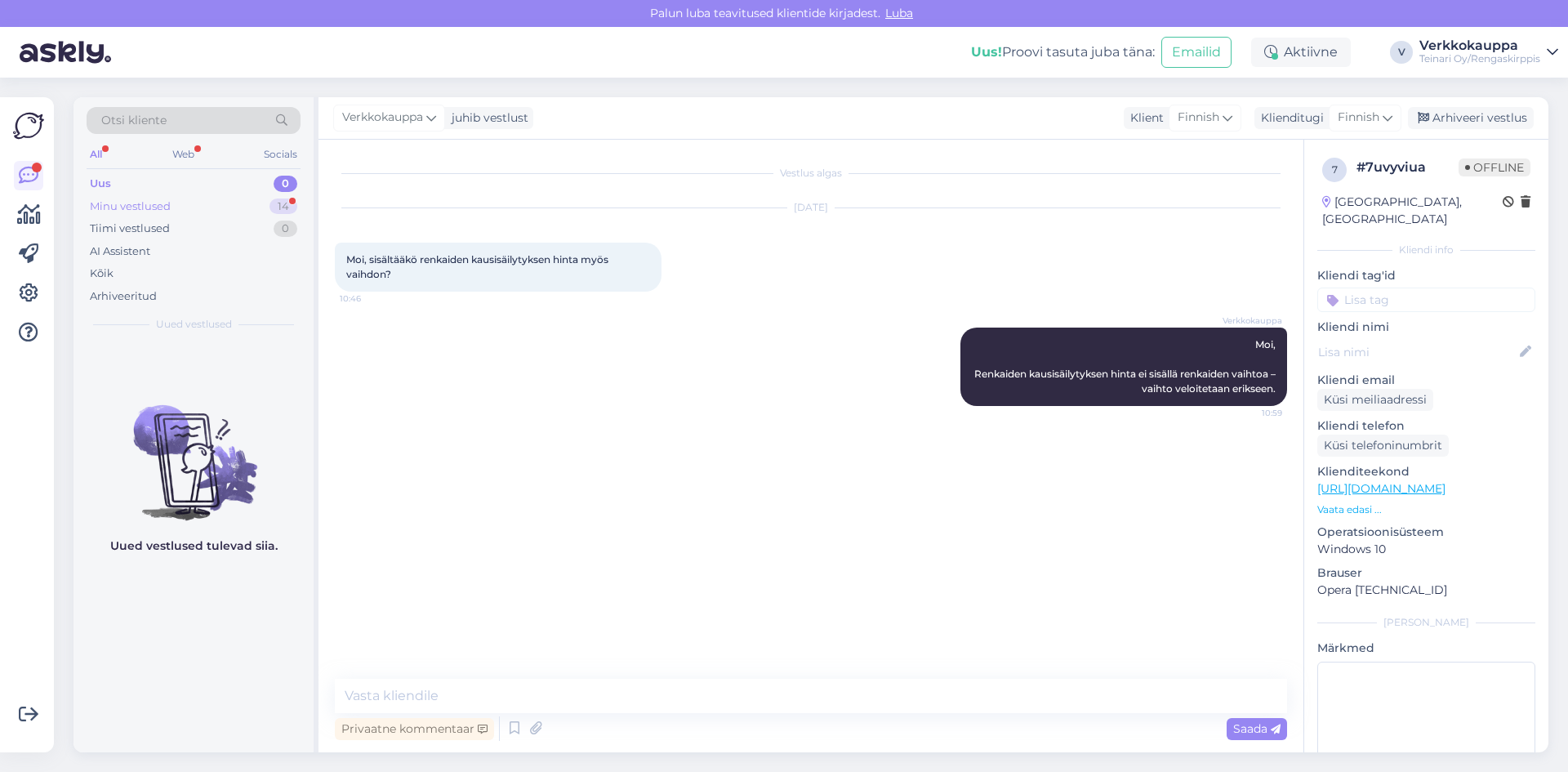
click at [150, 212] on div "Minu vestlused" at bounding box center [130, 207] width 81 height 16
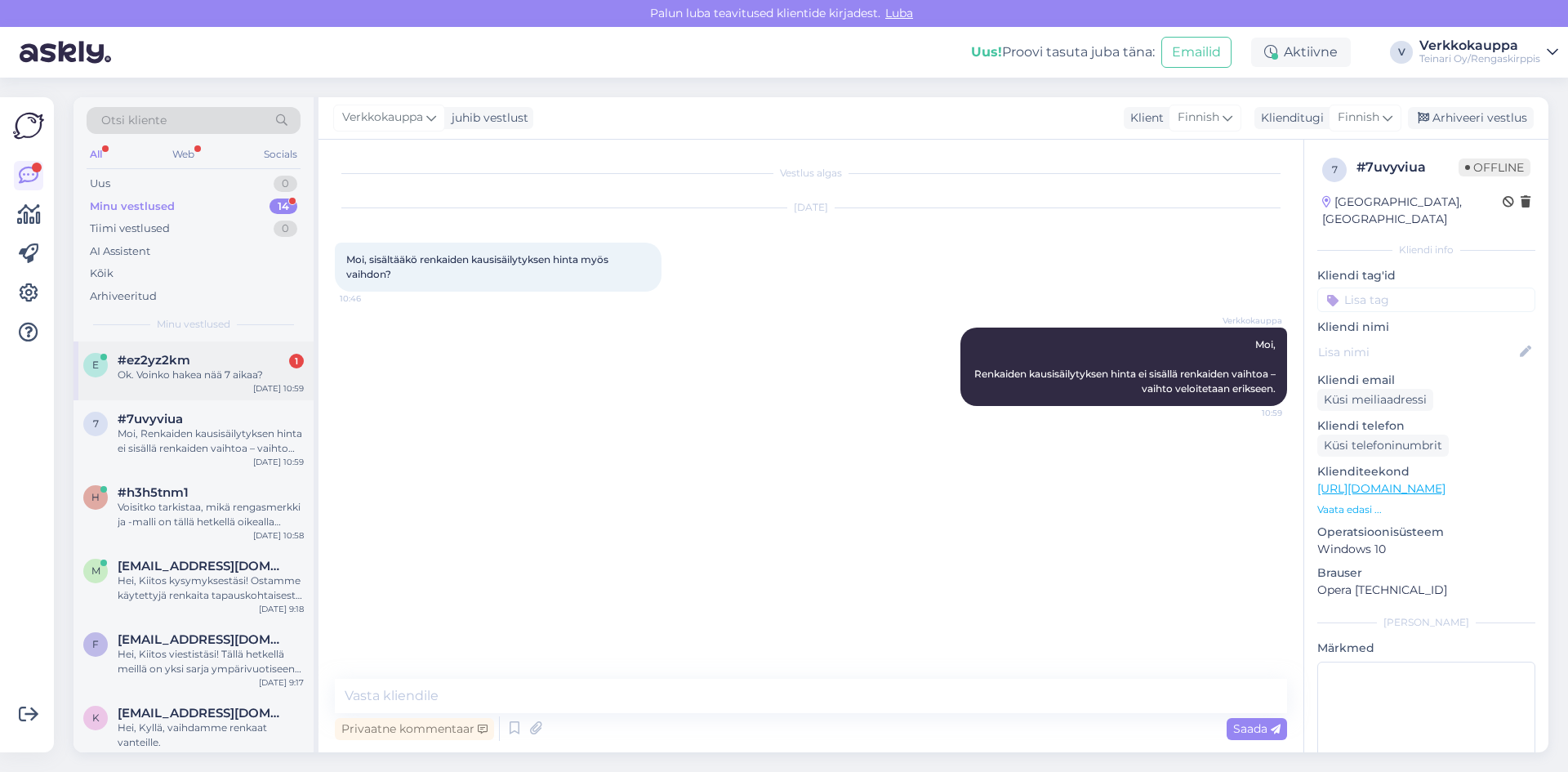
click at [203, 383] on div "e #ez2yz2km 1 Ok. Voinko hakea nää 7 aikaa? [DATE] 10:59" at bounding box center [194, 371] width 240 height 59
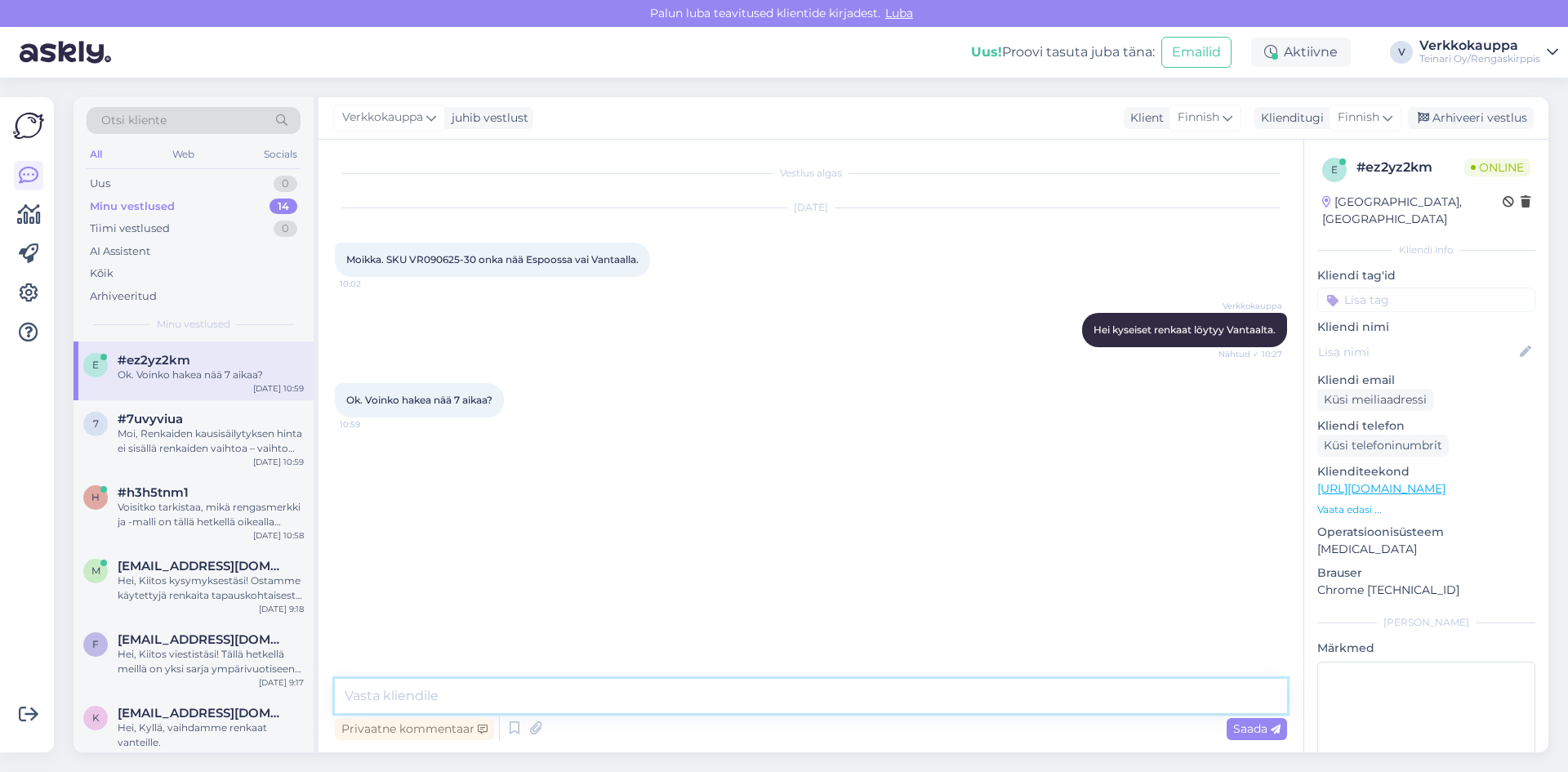
click at [452, 696] on textarea at bounding box center [811, 695] width 952 height 35
click at [345, 691] on textarea "Aukiolo ajat ovat 9.oo-17.00 Tervetuloa!" at bounding box center [811, 695] width 952 height 35
click at [534, 696] on textarea "Huom! Aukiolo ajat ovat 9.oo-17.00 Tervetuloa!" at bounding box center [811, 695] width 952 height 35
drag, startPoint x: 532, startPoint y: 695, endPoint x: 530, endPoint y: 703, distance: 8.2
click at [532, 695] on textarea "Huom! Aukiolo ajat ovat 9.oo-17.00 Tervetuloa!" at bounding box center [811, 695] width 952 height 35
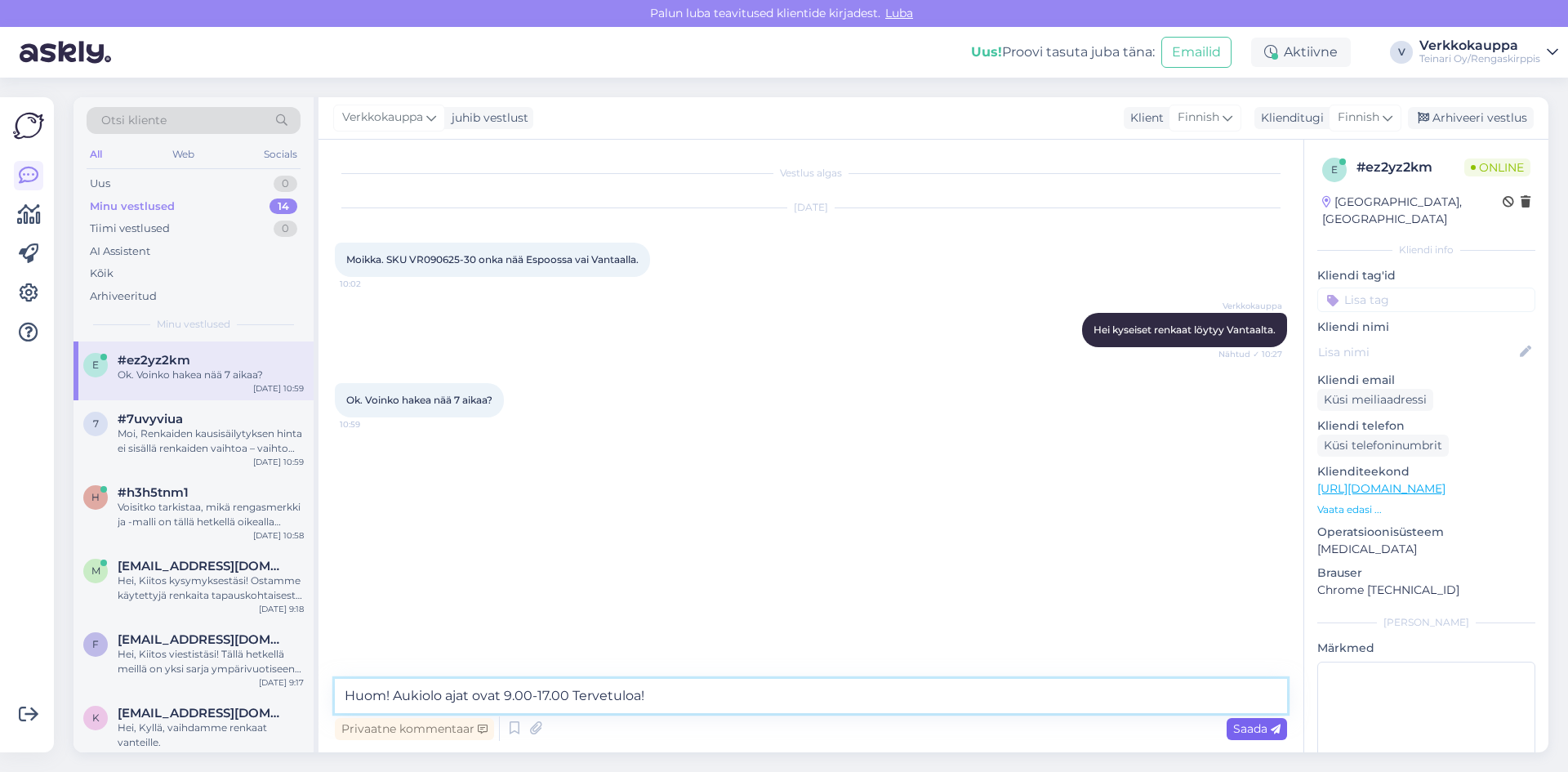
type textarea "Huom! Aukiolo ajat ovat 9.00-17.00 Tervetuloa!"
click at [1233, 732] on span "Saada" at bounding box center [1256, 728] width 47 height 15
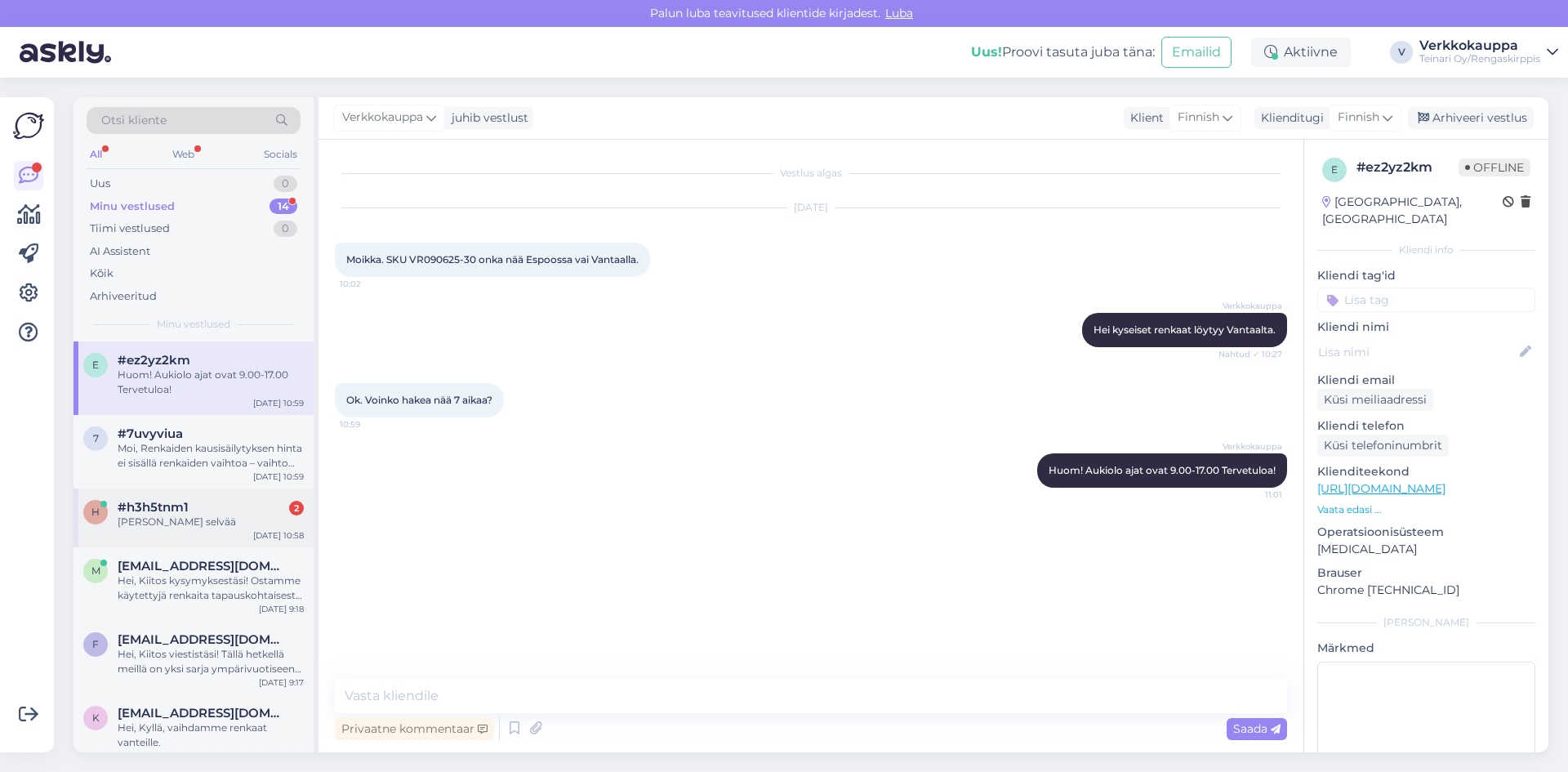
click at [183, 524] on div "[PERSON_NAME] selvää" at bounding box center [210, 522] width 186 height 15
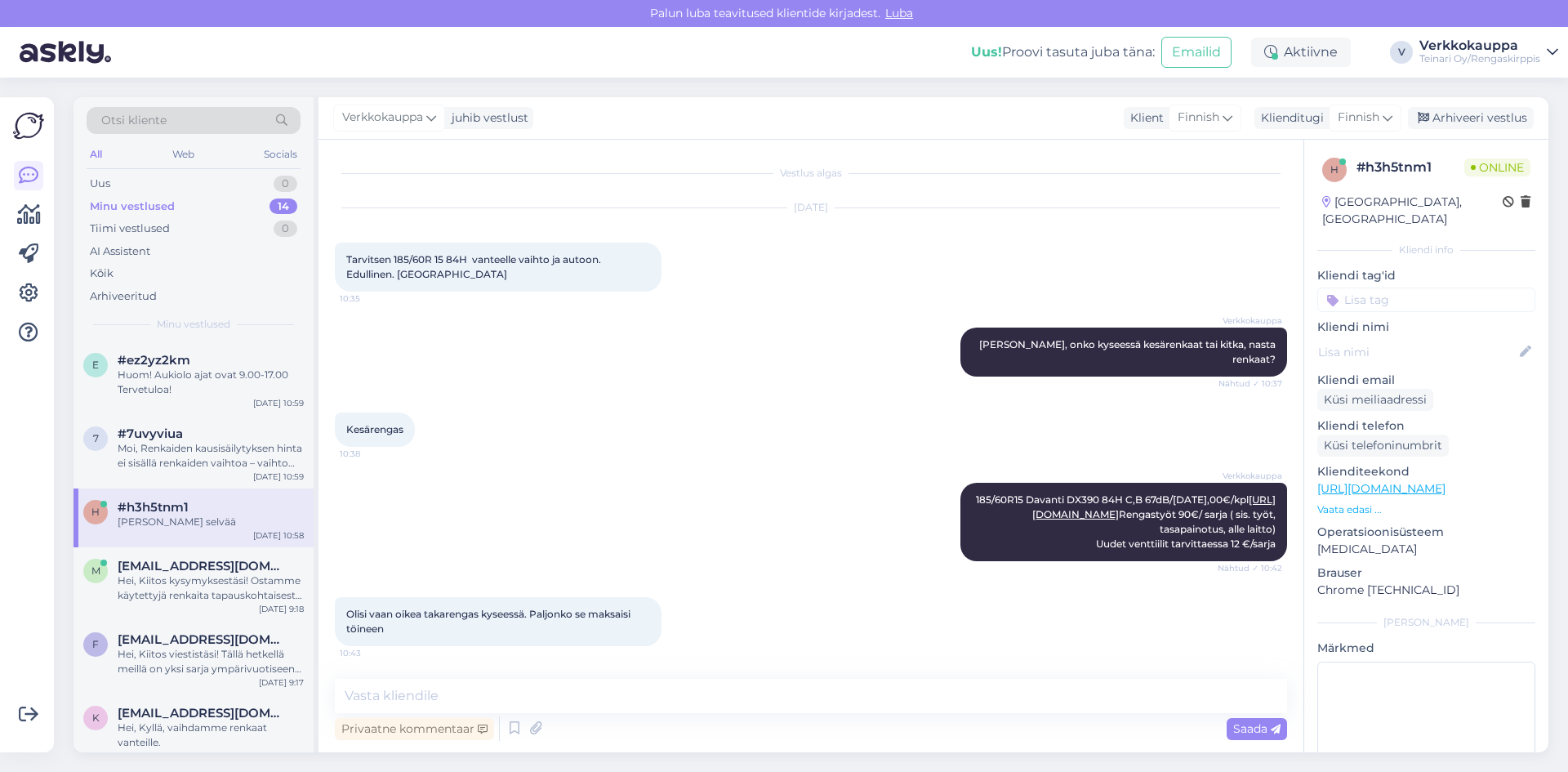
scroll to position [376, 0]
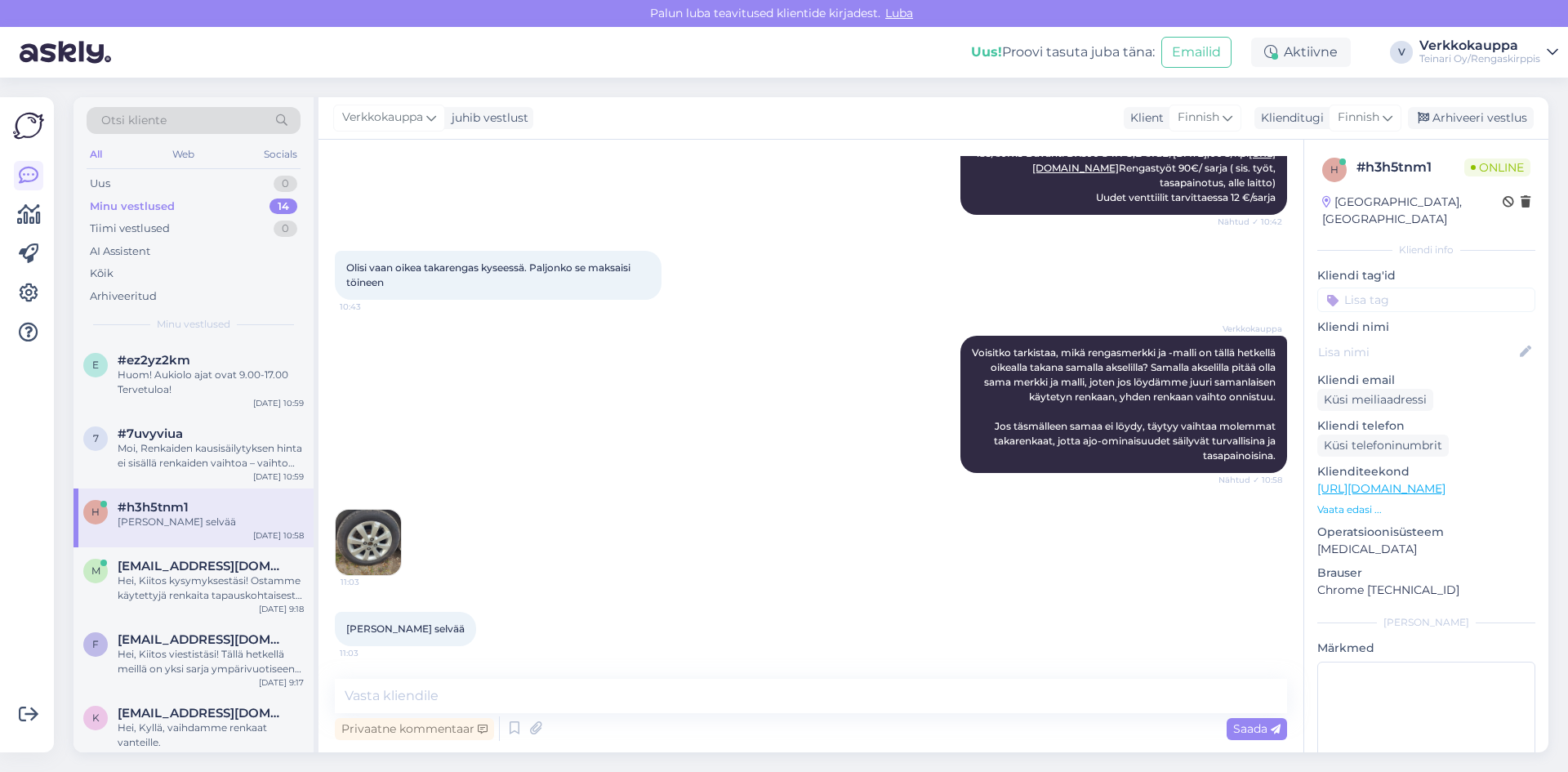
click at [379, 549] on img at bounding box center [368, 542] width 65 height 65
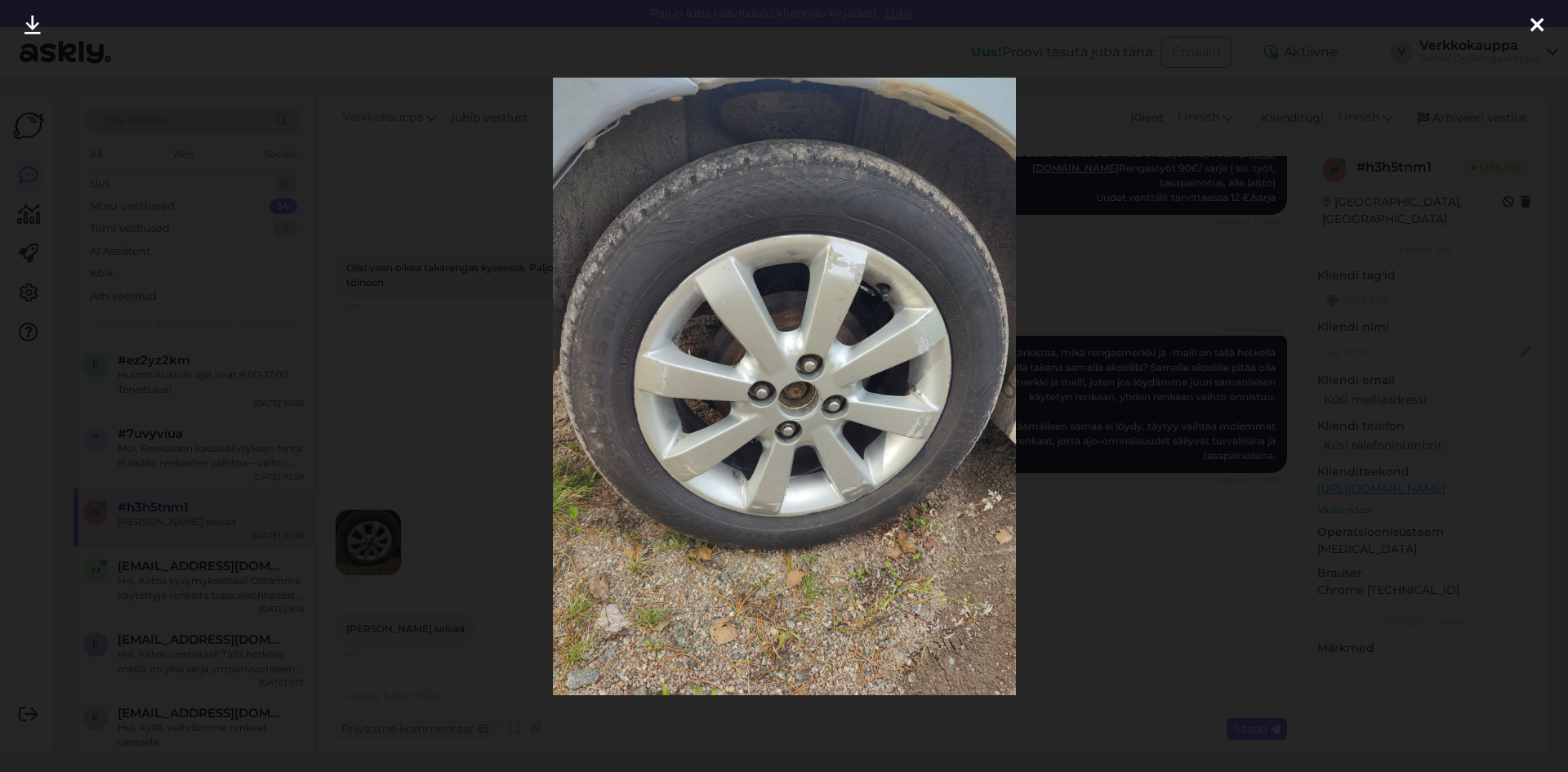
click at [910, 369] on img at bounding box center [784, 386] width 463 height 618
click at [934, 289] on img at bounding box center [784, 386] width 463 height 618
click at [926, 301] on img at bounding box center [784, 386] width 463 height 618
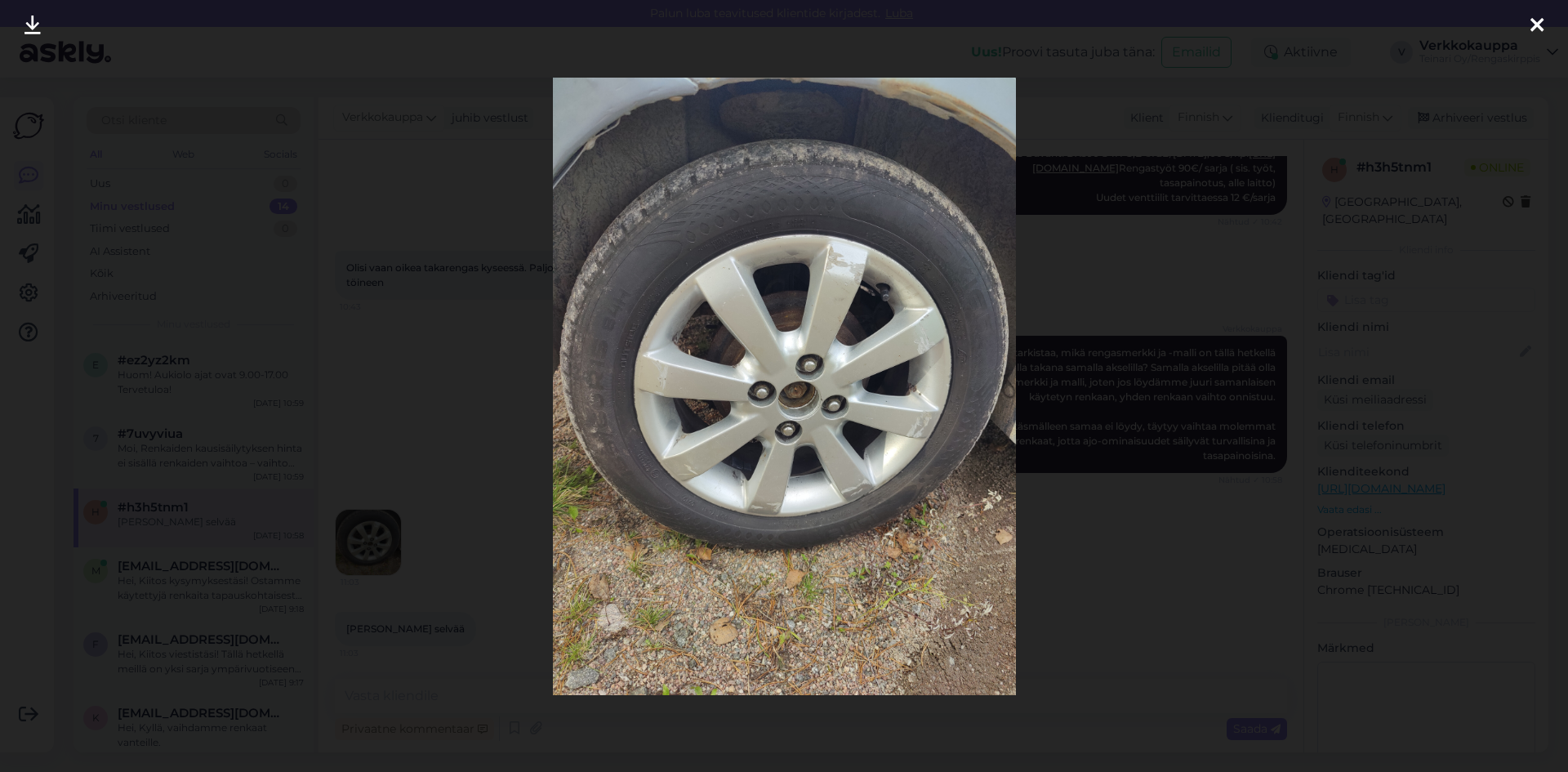
click at [840, 342] on img at bounding box center [784, 386] width 463 height 618
drag, startPoint x: 1080, startPoint y: 561, endPoint x: 1070, endPoint y: 560, distance: 10.0
click at [1078, 561] on div at bounding box center [784, 386] width 1568 height 772
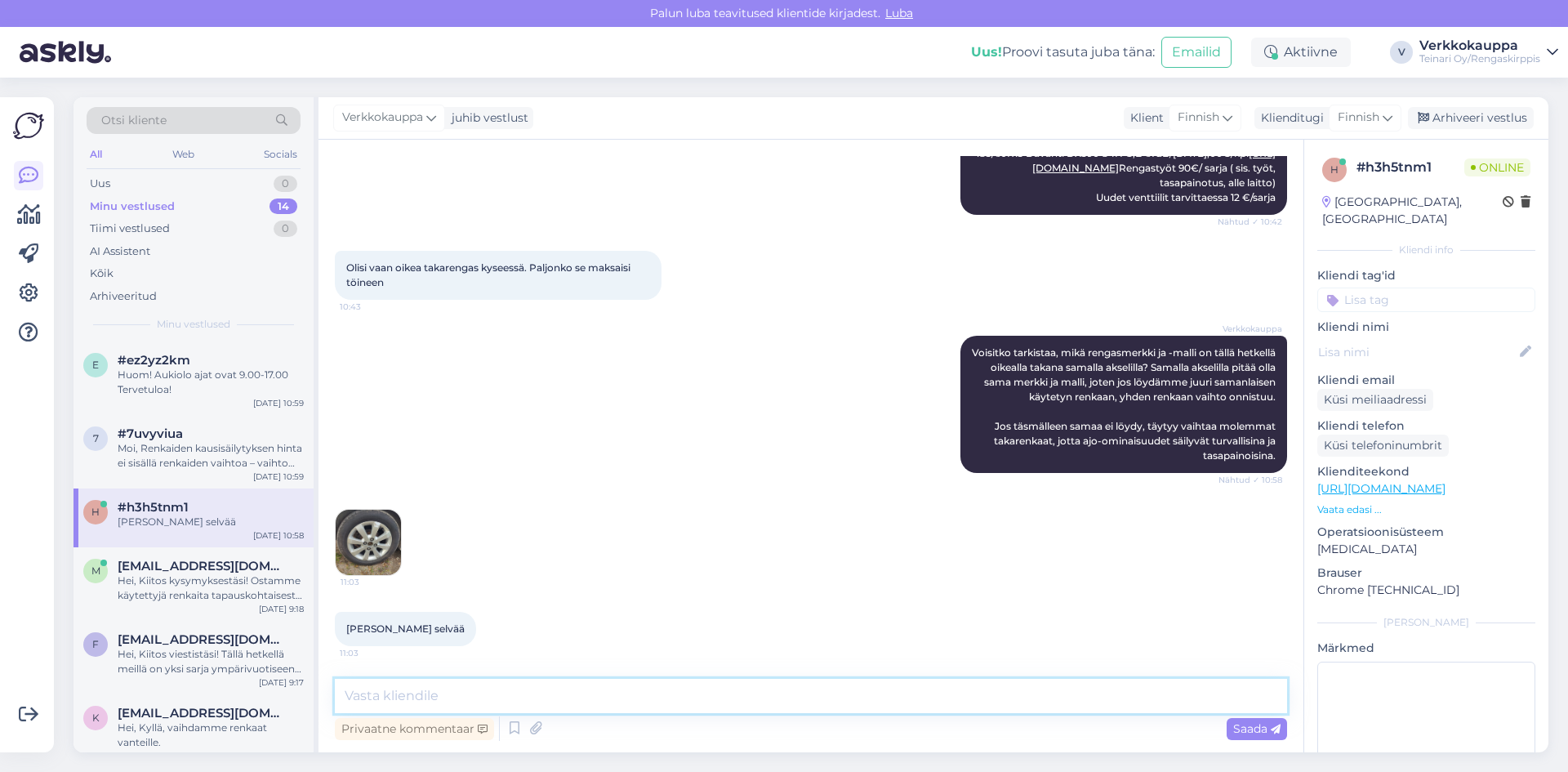
click at [416, 699] on textarea at bounding box center [811, 695] width 952 height 35
type textarea "Huonosti näkee, Nokia rengas mutta saatko tarkennettu mitkä malli ?"
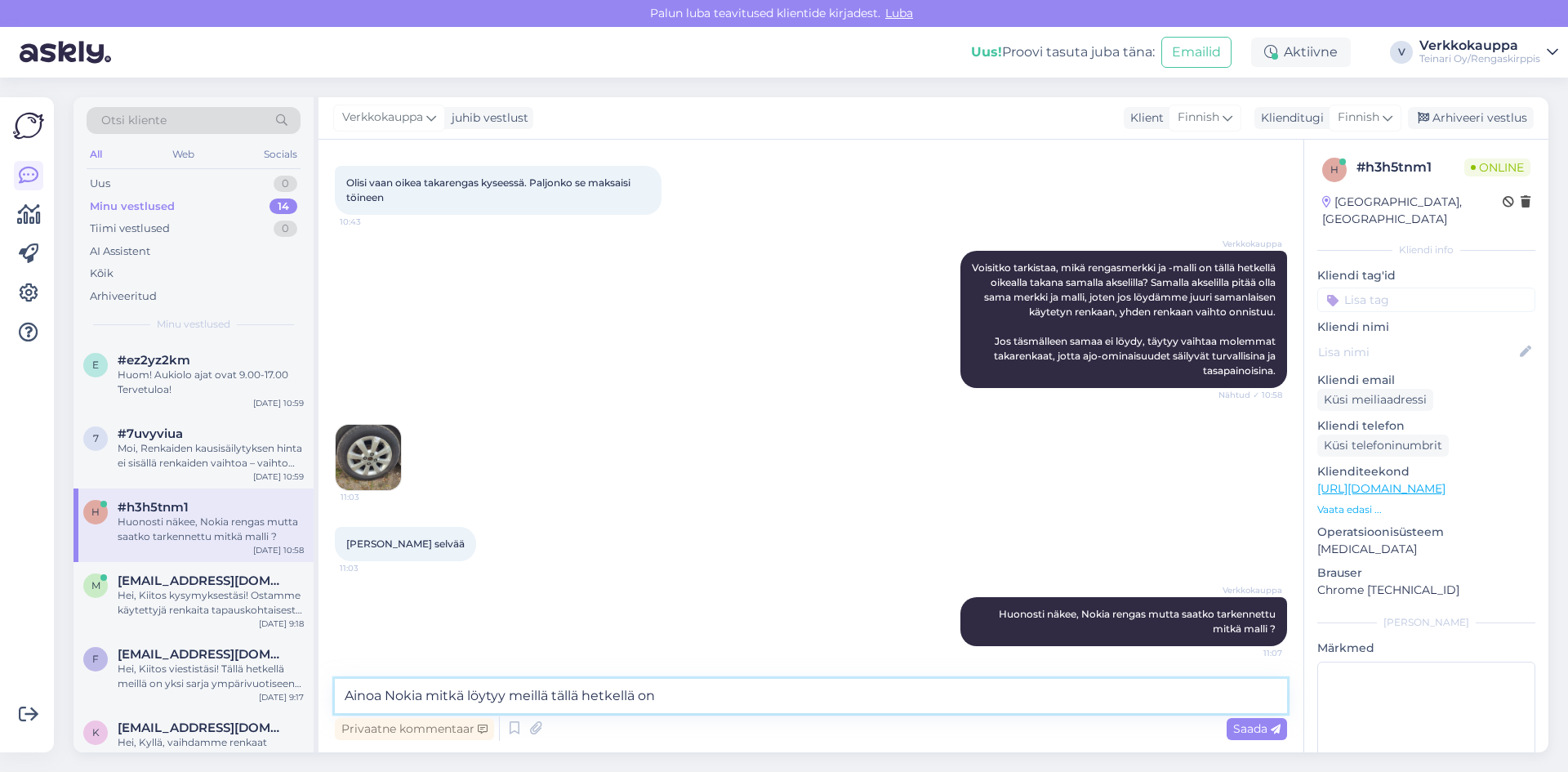
paste textarea "185/60R15 Nokian Hakka Green 3 88H"
paste textarea "60,00€/kpl"
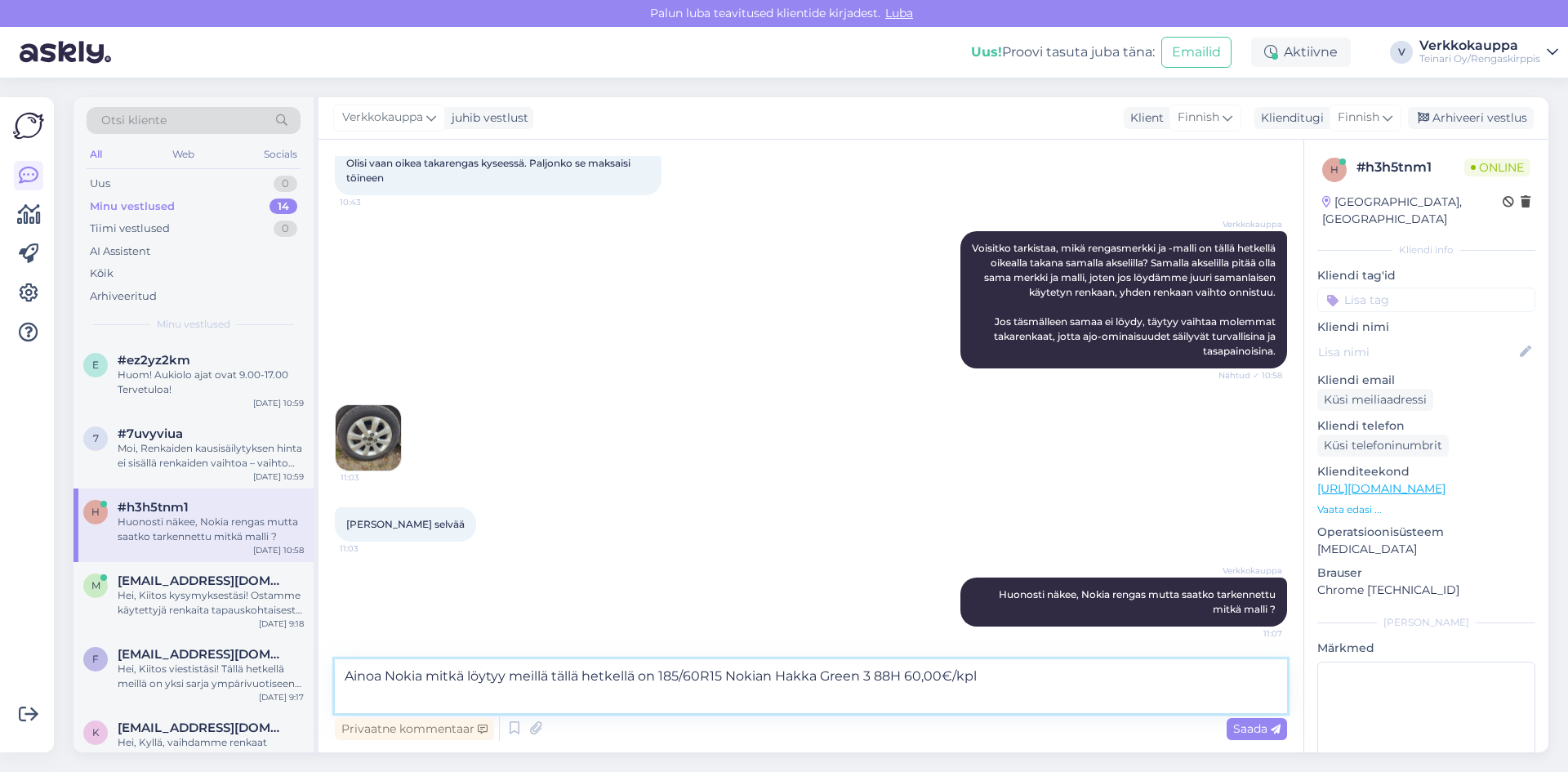
paste textarea "[URL][DOMAIN_NAME]"
type textarea "Ainoa Nokia mitkä löytyy meillä tällä hetkellä on 185/60R15 Nokian Hakka Green …"
click at [1257, 730] on span "Saada" at bounding box center [1256, 728] width 47 height 15
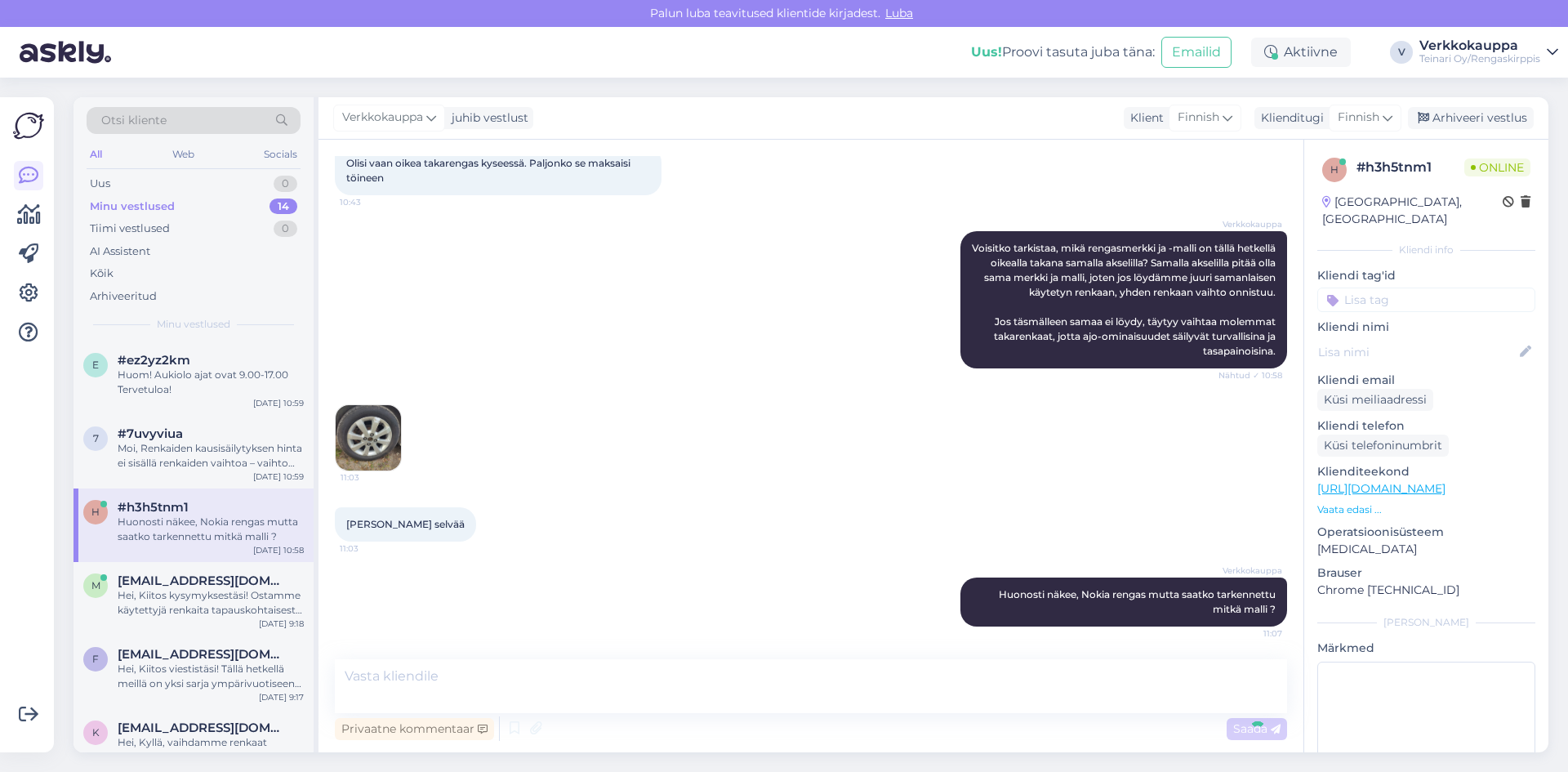
scroll to position [575, 0]
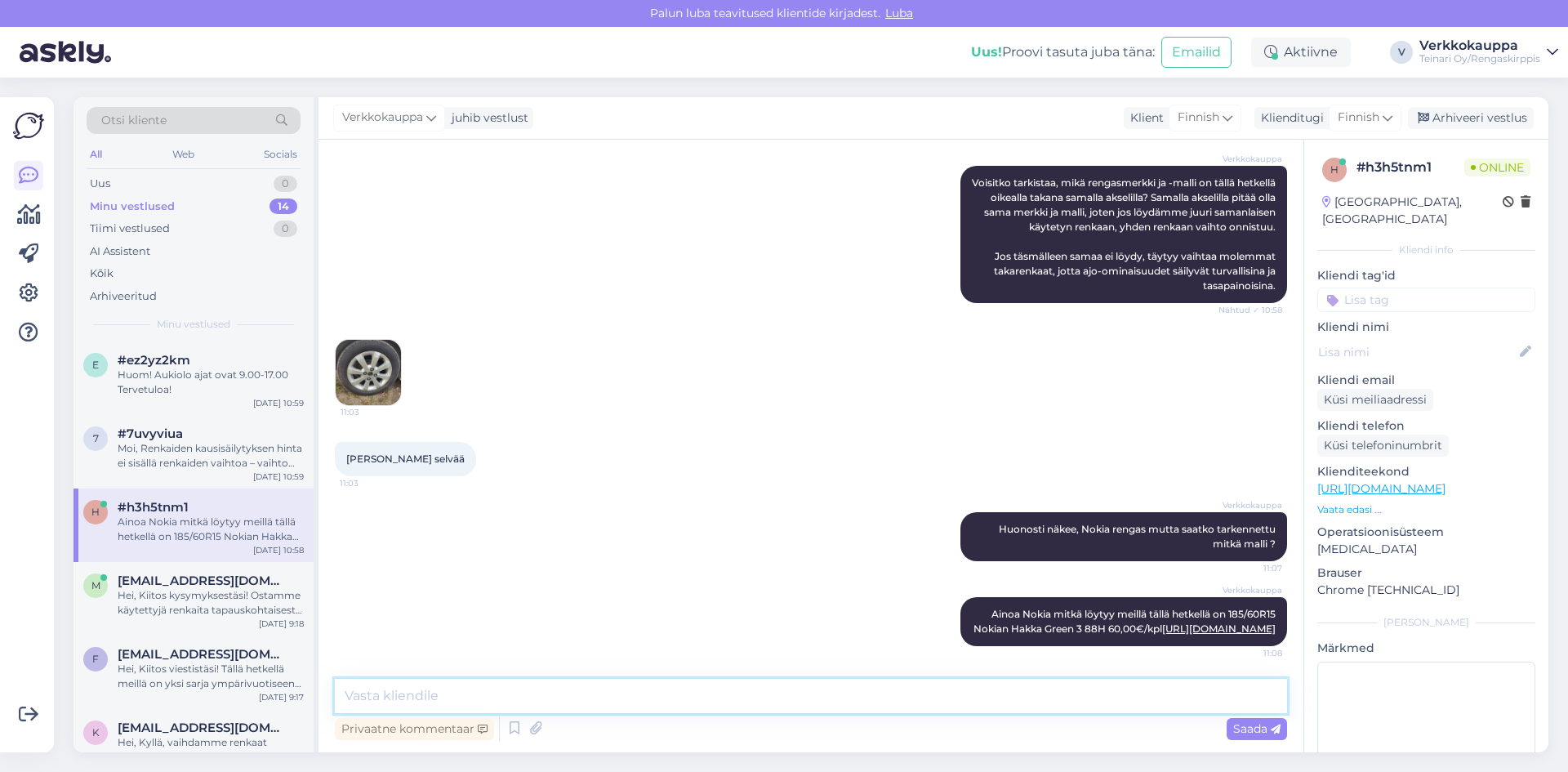
click at [393, 699] on textarea at bounding box center [811, 695] width 952 height 35
drag, startPoint x: 513, startPoint y: 695, endPoint x: 519, endPoint y: 703, distance: 10.0
click at [512, 695] on textarea "Onko kyseine rengas Noki Hakka Green 3 , kun kuvassa ei näe ?!" at bounding box center [811, 695] width 952 height 35
click at [513, 698] on textarea "Onko kyseine rengas Noki Hakka Green 3 , kun kuvassa ei näe ?!" at bounding box center [811, 695] width 952 height 35
type textarea "Onko kyseine rengas Nokia Hakka Green 3 , kun kuvassa ei näe ?!"
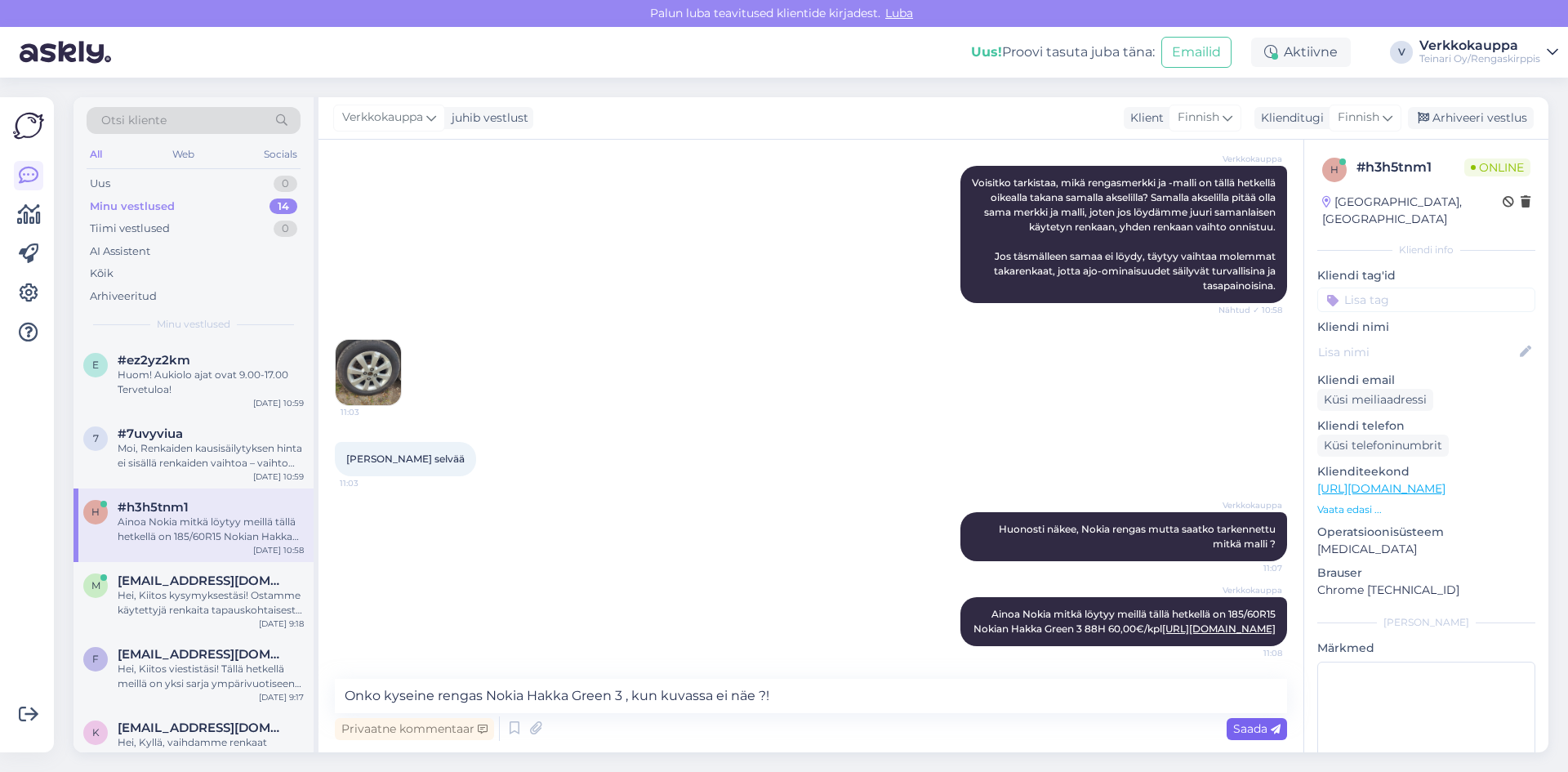
click at [1256, 728] on span "Saada" at bounding box center [1256, 728] width 47 height 15
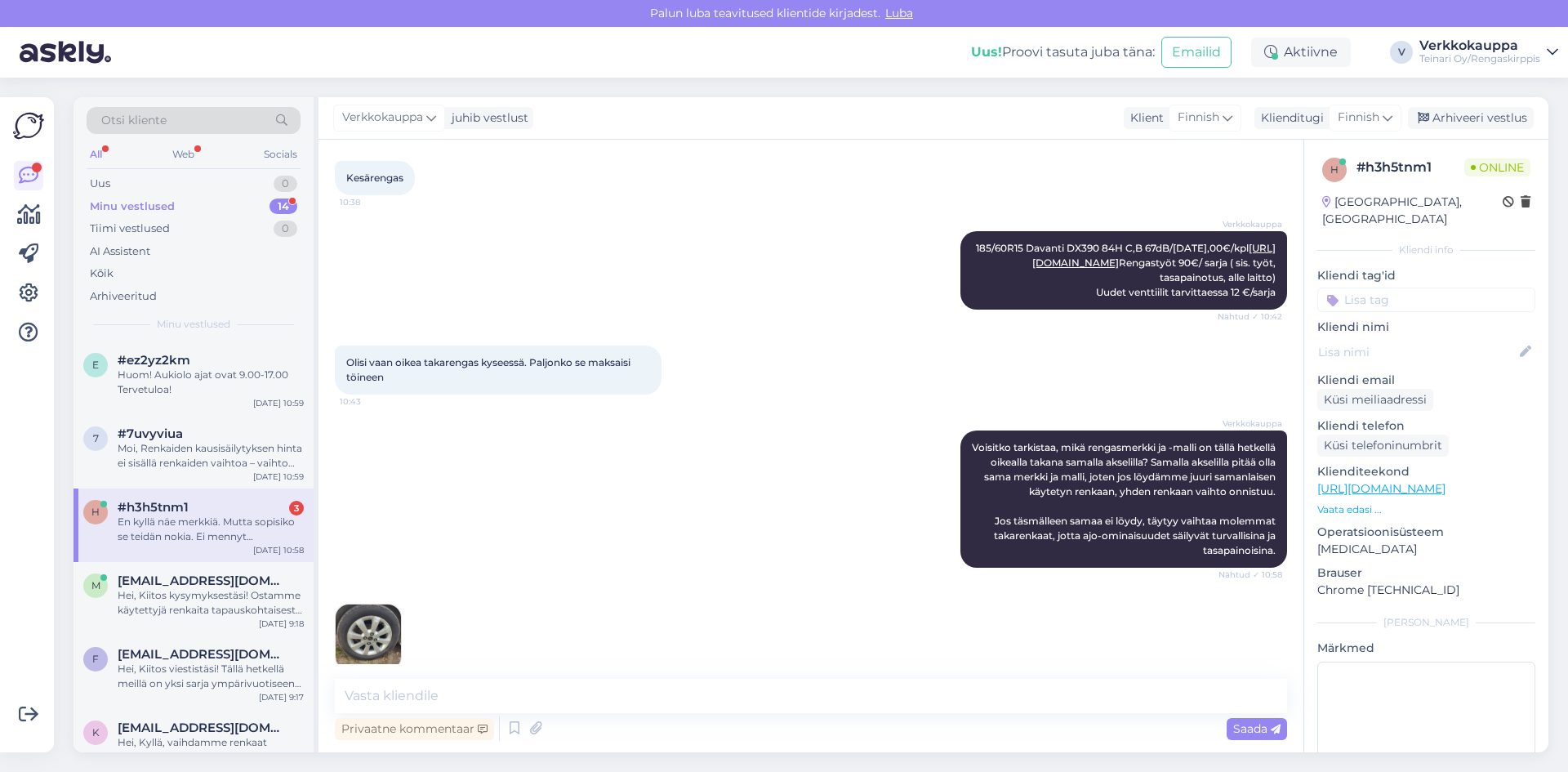
scroll to position [951, 0]
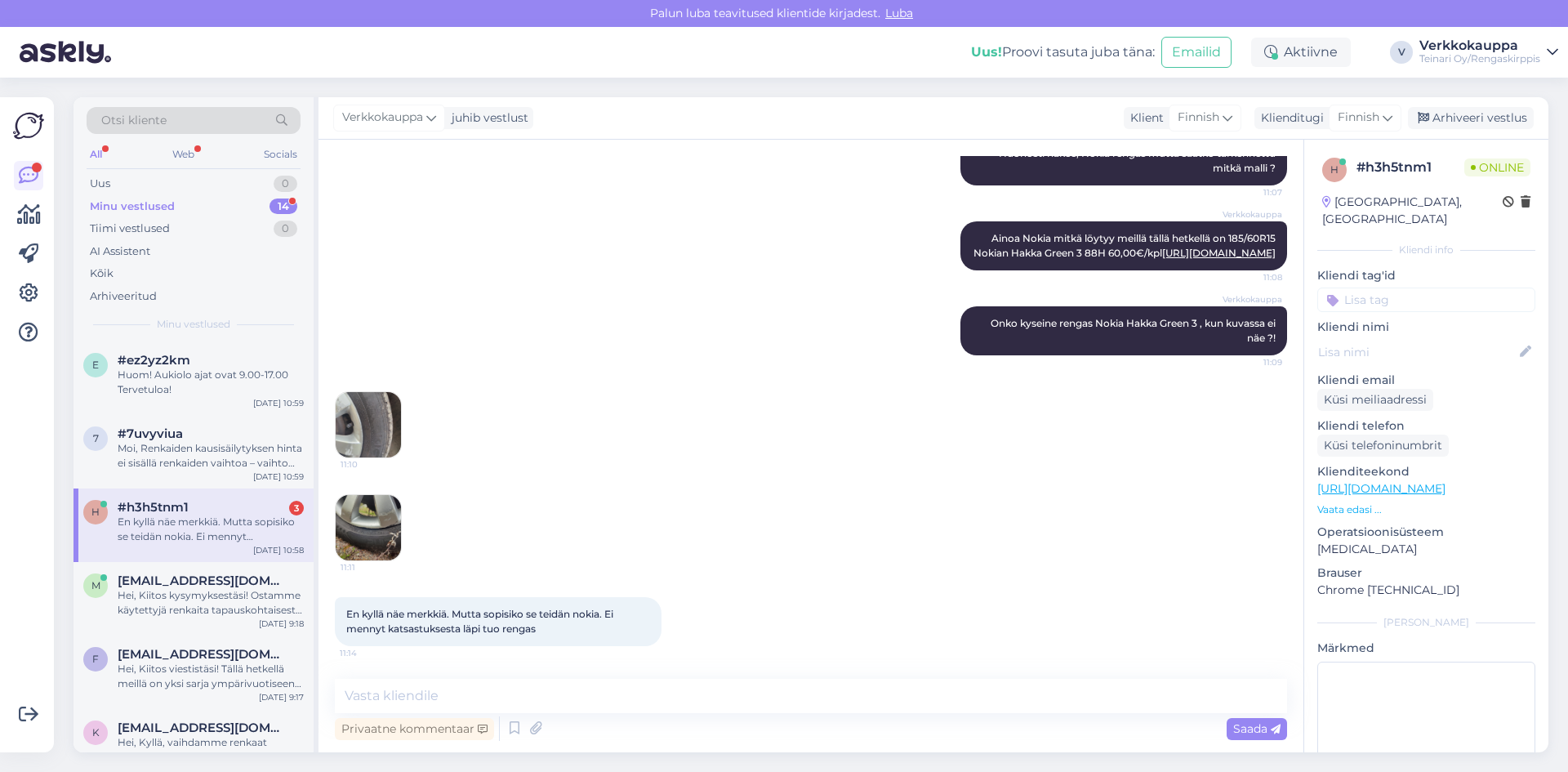
click at [360, 546] on img at bounding box center [368, 527] width 65 height 65
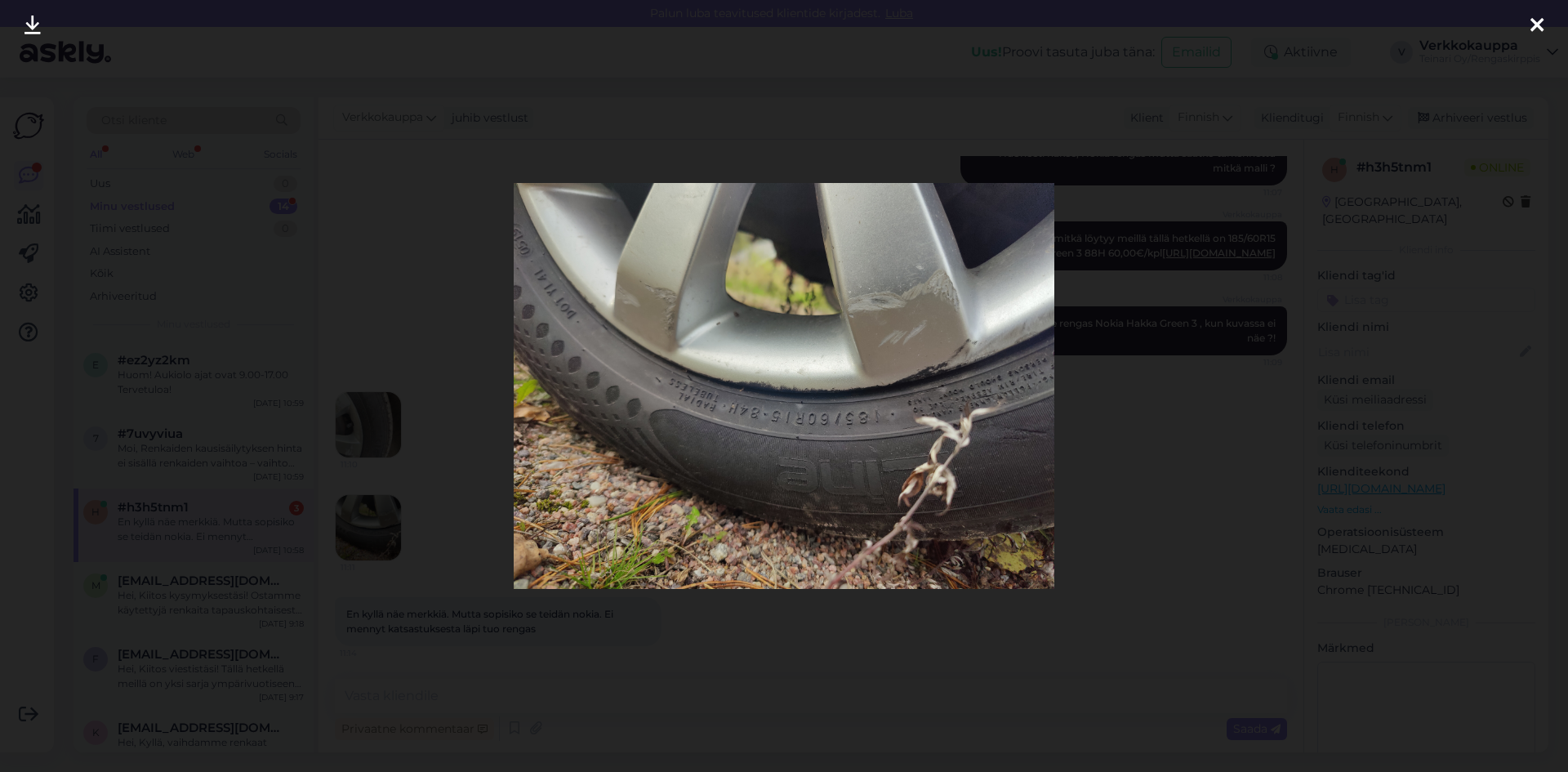
click at [1228, 419] on div at bounding box center [784, 386] width 1568 height 772
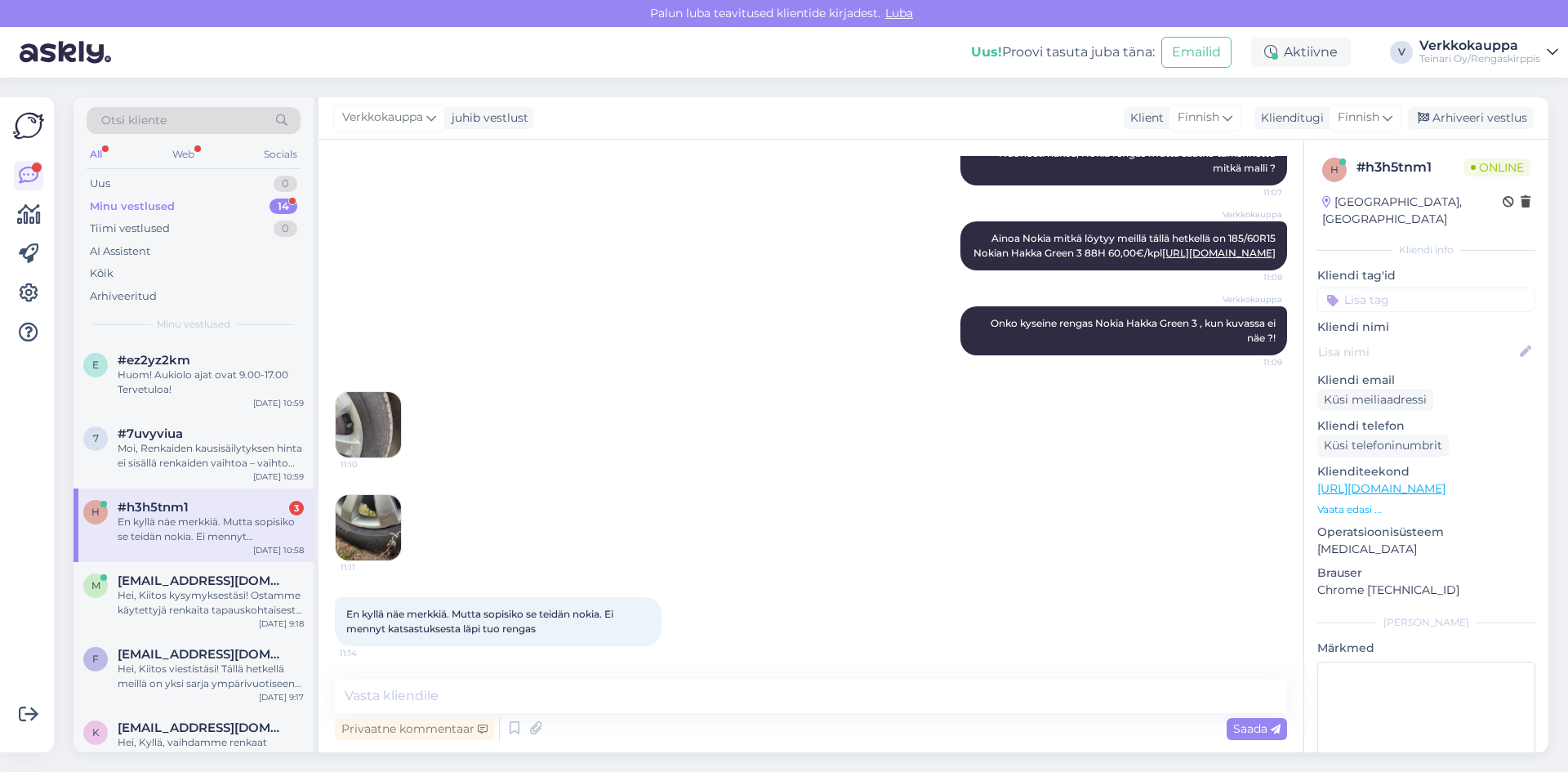
click at [368, 411] on img at bounding box center [368, 424] width 65 height 65
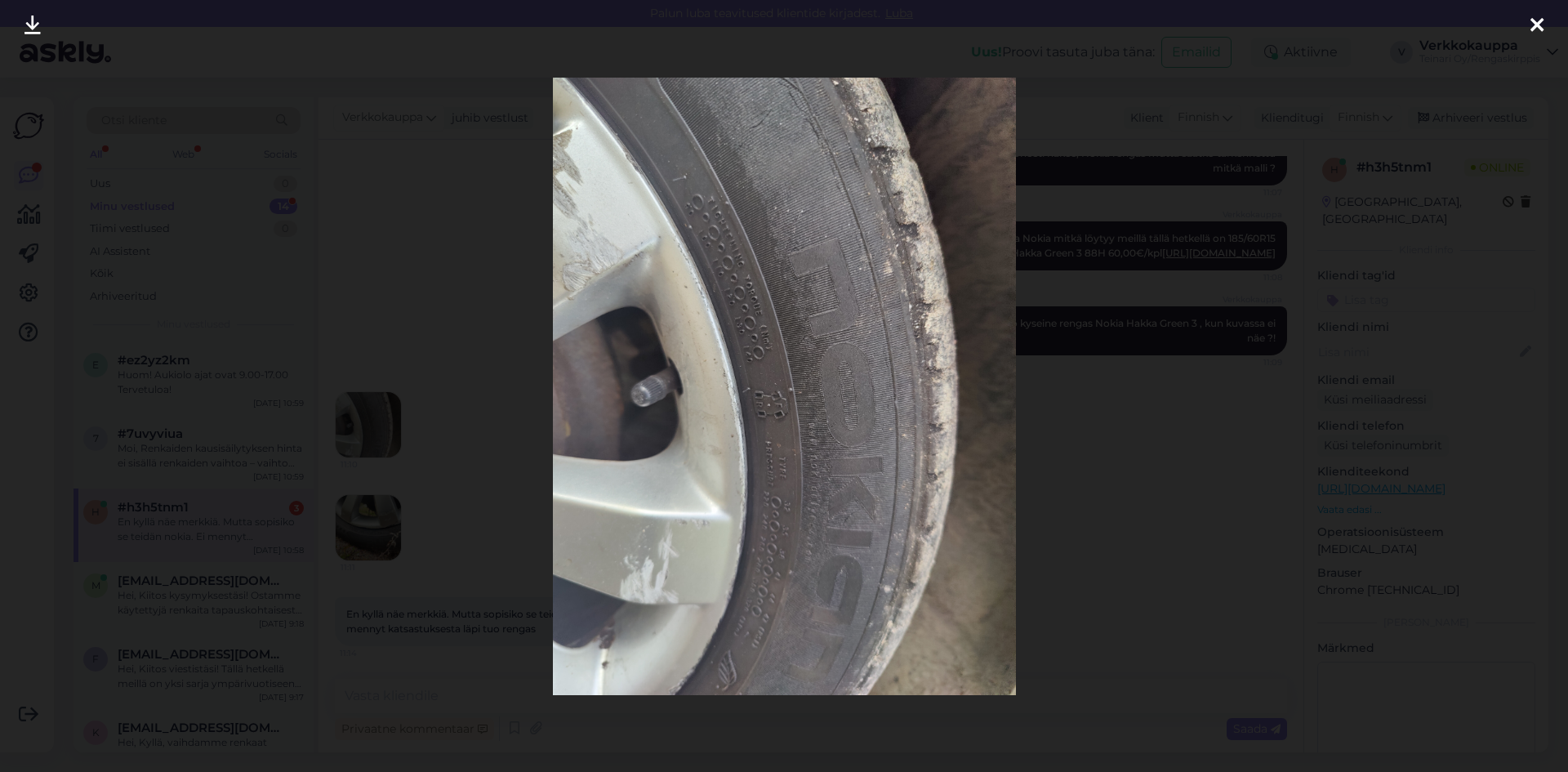
click at [496, 435] on div at bounding box center [784, 386] width 1568 height 772
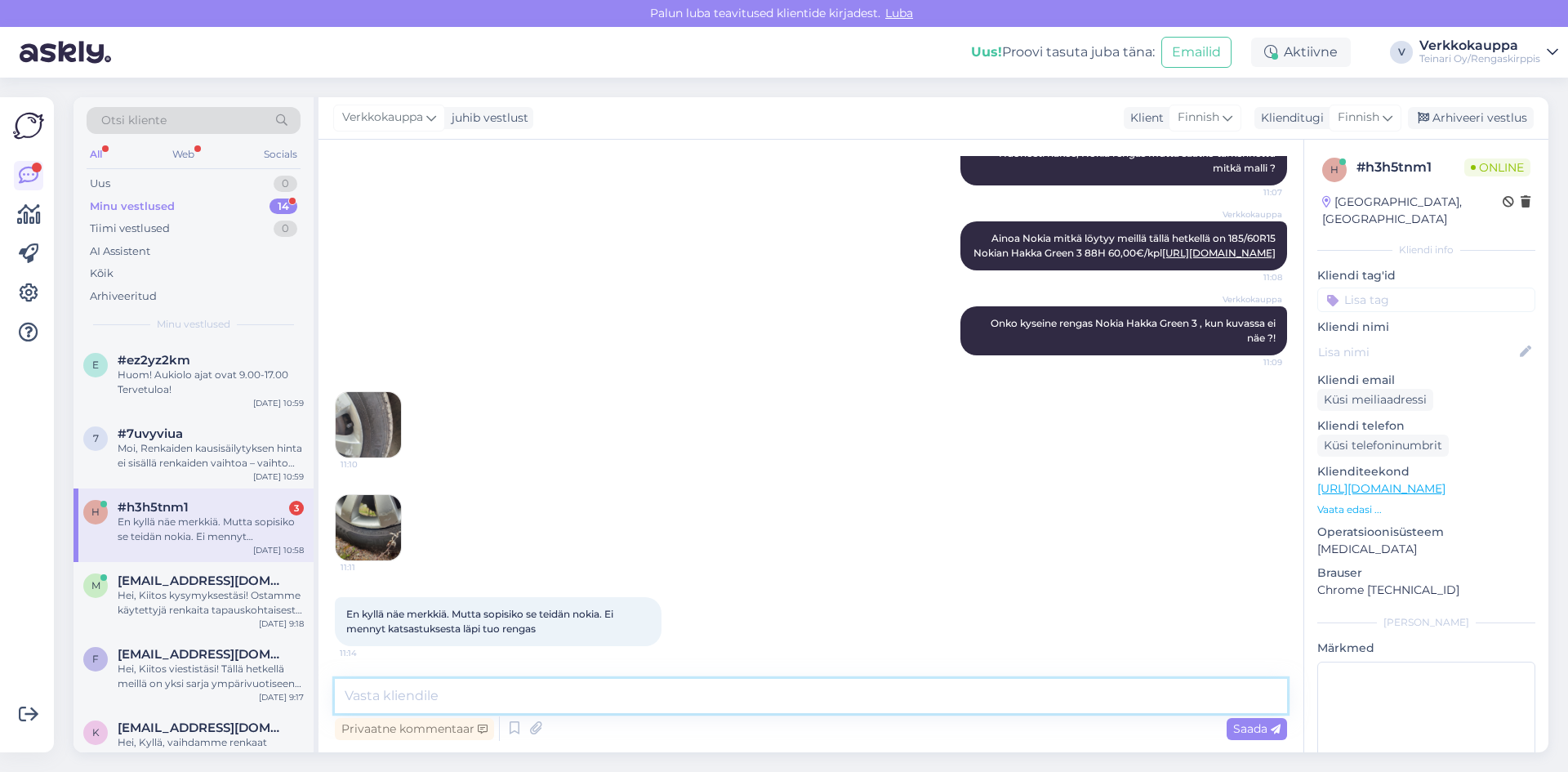
click at [489, 693] on textarea at bounding box center [811, 695] width 952 height 35
type textarea "Suosittelen vaihtamaan kaksi takarengasta !"
drag, startPoint x: 618, startPoint y: 701, endPoint x: 345, endPoint y: 712, distance: 273.2
click at [335, 699] on textarea "Suosittelen vaihtamaan kaksi takarengasta !" at bounding box center [811, 695] width 952 height 35
paste textarea "Hei, Käytettyjä ei valitettavasti löytynyt kahta täysin samanlaista rengasta, j…"
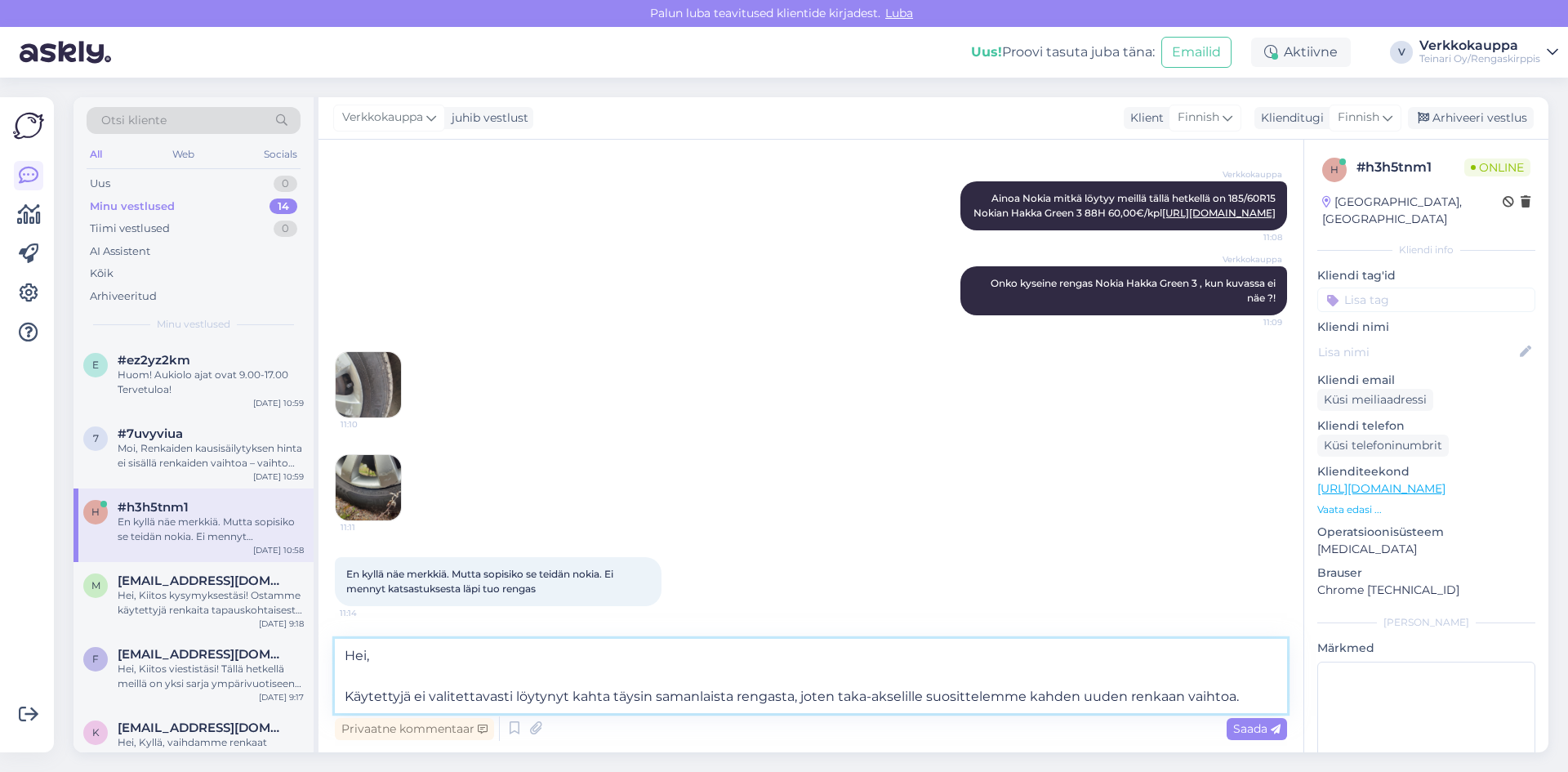
click at [346, 696] on textarea "Hei, Käytettyjä ei valitettavasti löytynyt kahta täysin samanlaista rengasta, j…" at bounding box center [811, 676] width 952 height 74
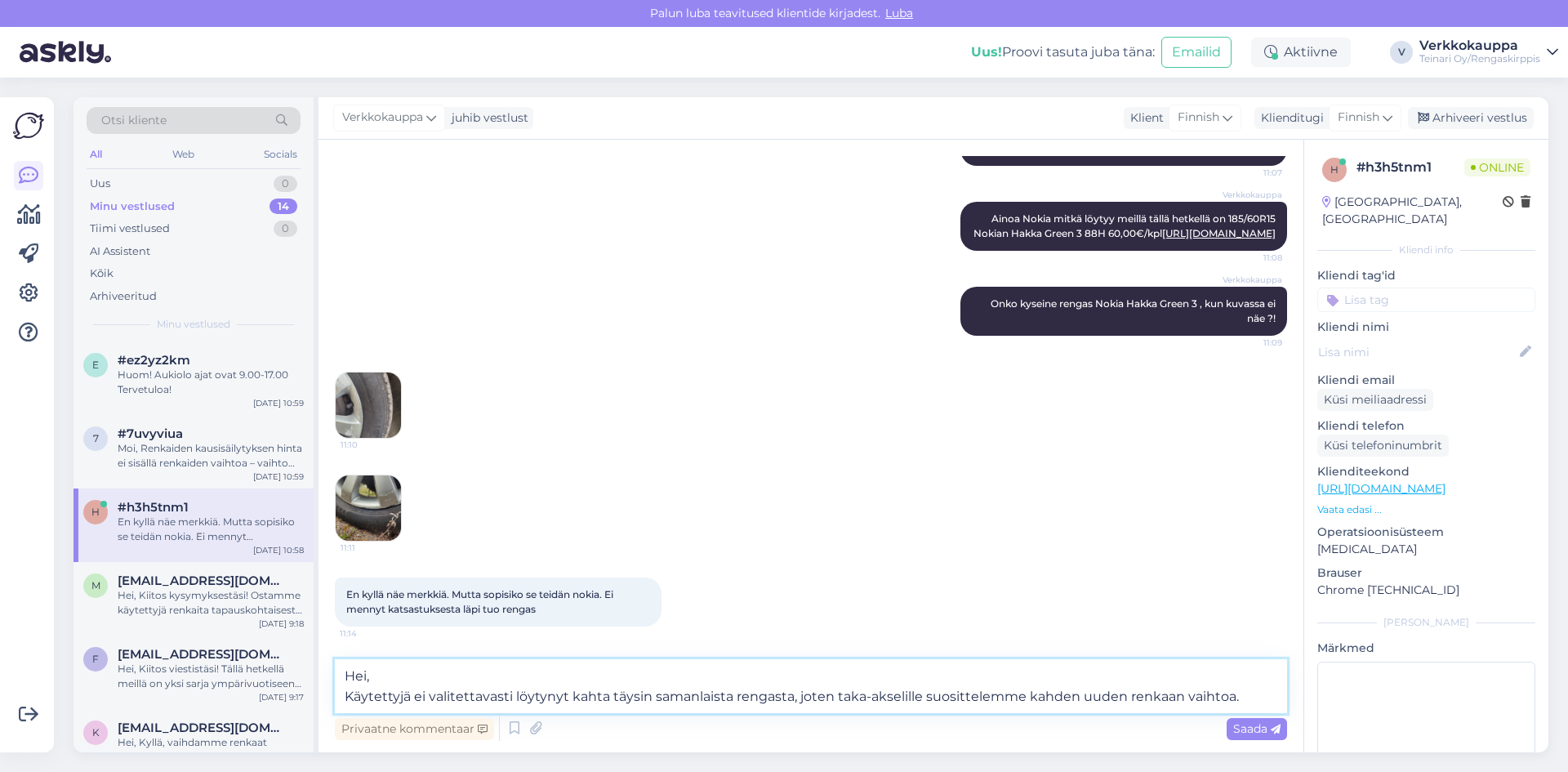
click at [1233, 697] on textarea "Hei, Käytettyjä ei valitettavasti löytynyt kahta täysin samanlaista rengasta, j…" at bounding box center [811, 686] width 952 height 54
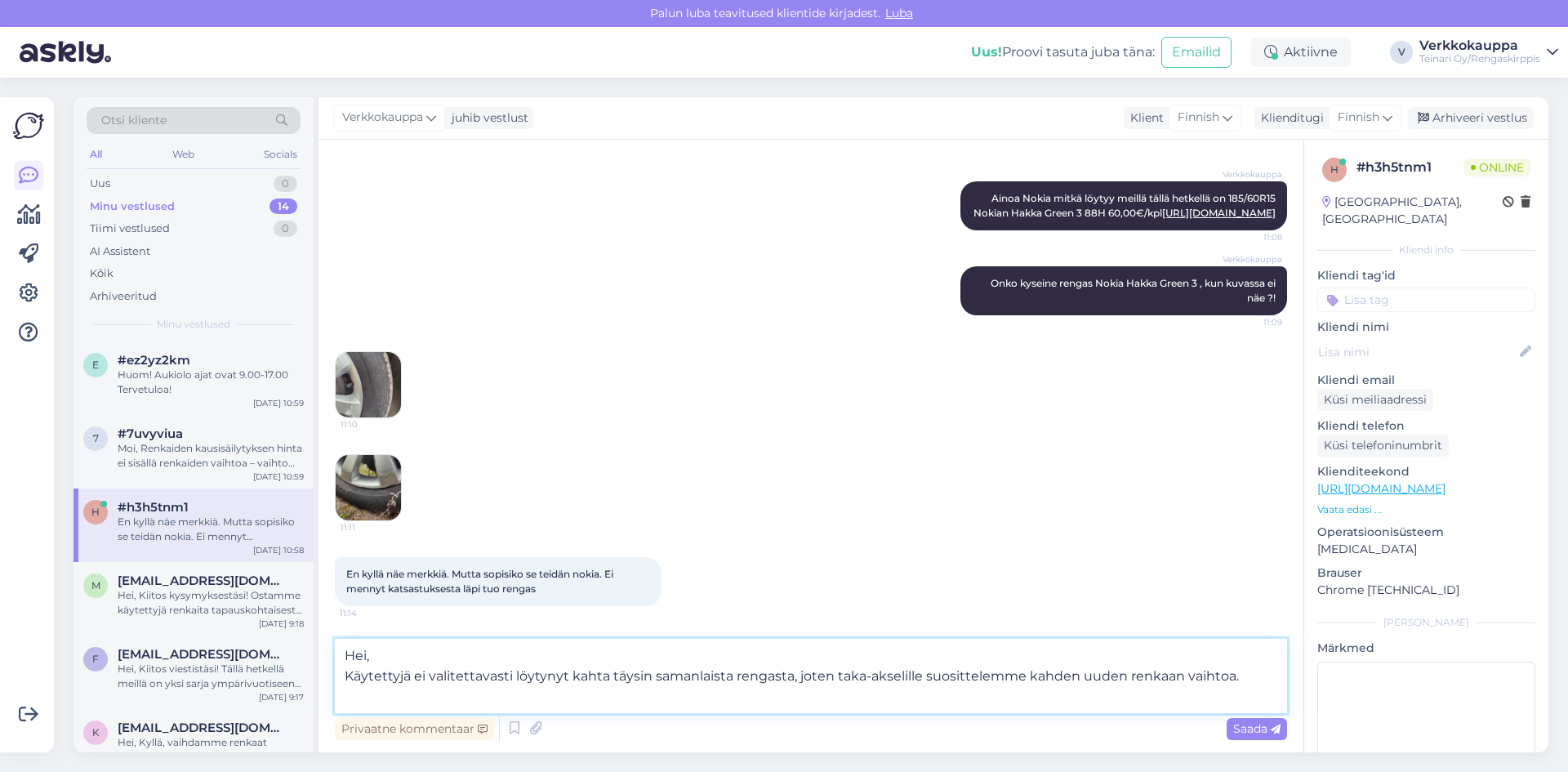
paste textarea "Tässä selkeä ja hyvin muotoiltu viesti asiakkaalle, jossa perustellaan, miksi s…"
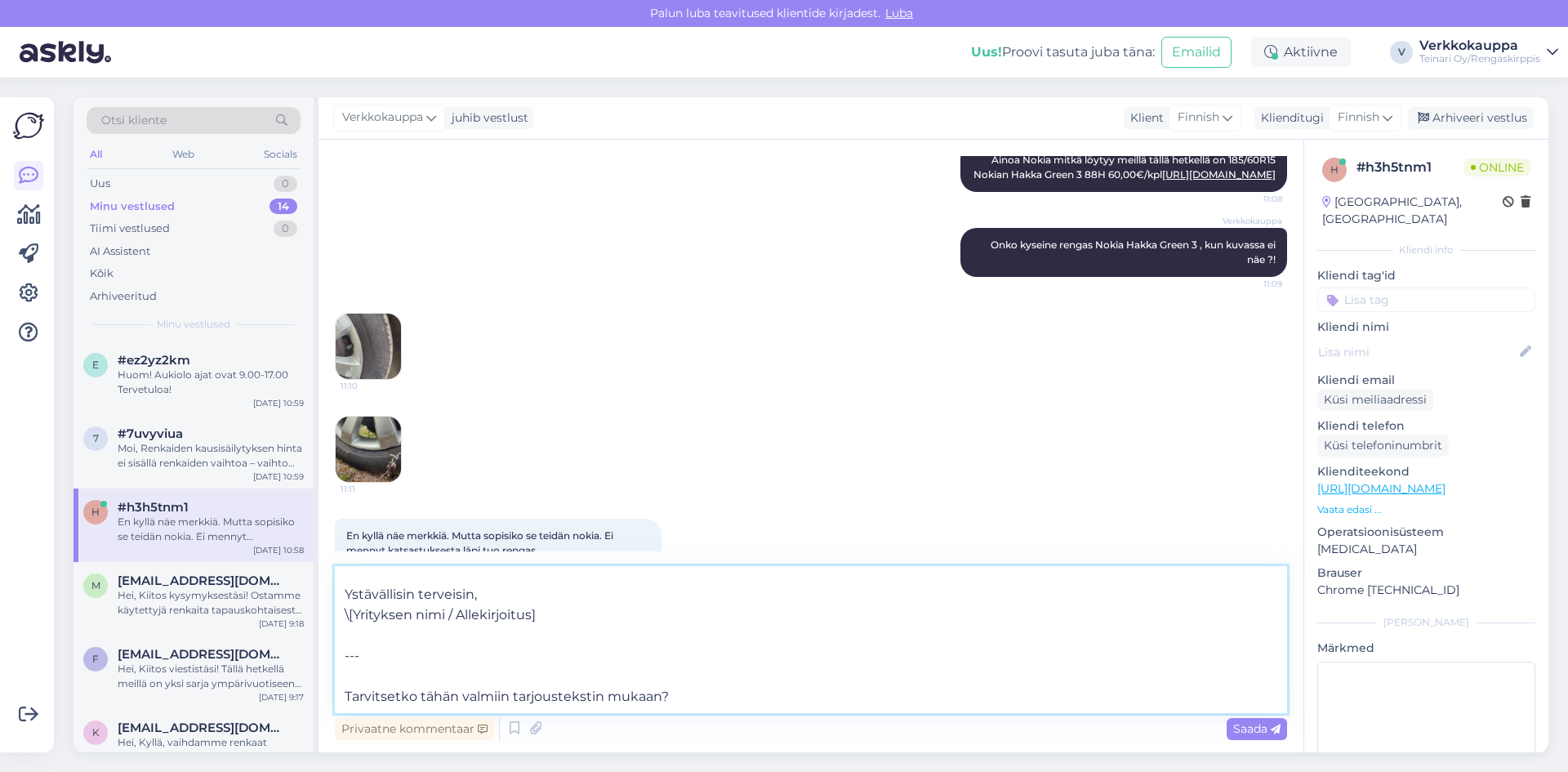
scroll to position [356, 0]
drag, startPoint x: 688, startPoint y: 675, endPoint x: 335, endPoint y: 679, distance: 353.0
click at [335, 679] on textarea "Hei, Käytettyjä ei valitettavasti löytynyt kahta täysin samanlaista rengasta, j…" at bounding box center [811, 639] width 952 height 147
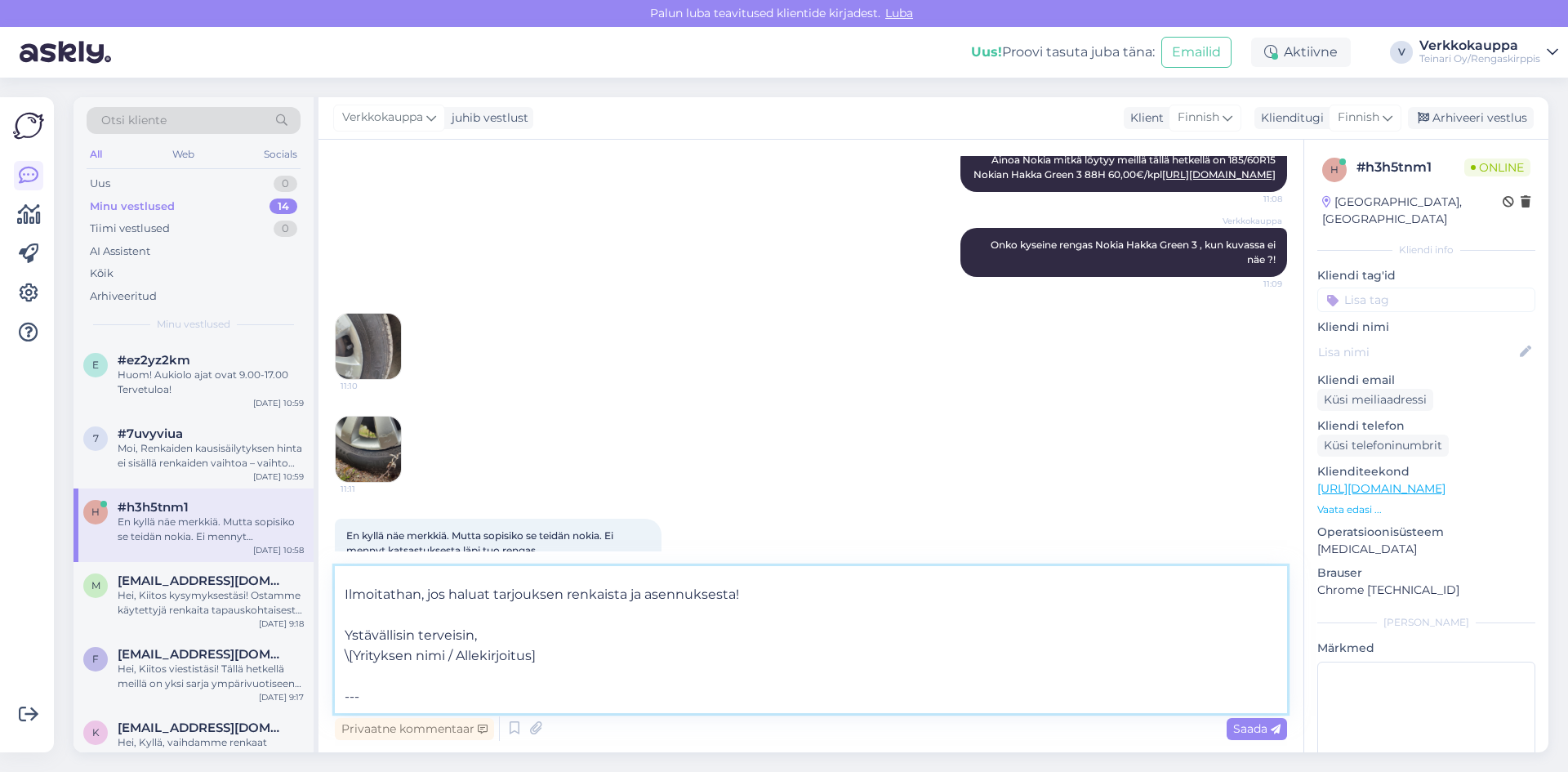
drag, startPoint x: 374, startPoint y: 646, endPoint x: 331, endPoint y: 642, distance: 43.2
click at [331, 642] on div "Vestlus algas [DATE] Tarvitsen 185/60R 15 84H vanteelle vaihto ja autoon. Edull…" at bounding box center [811, 446] width 985 height 613
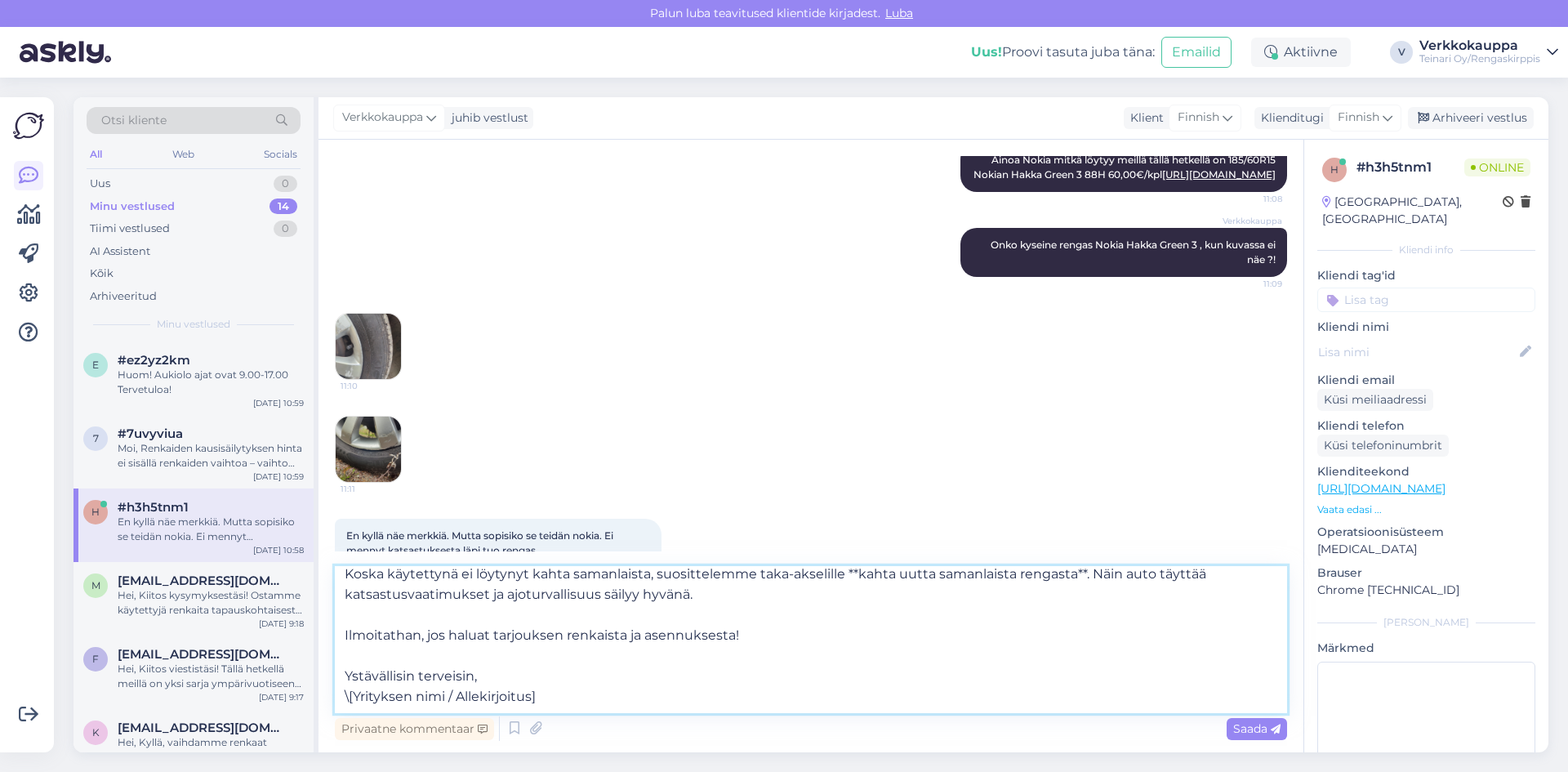
scroll to position [336, 0]
drag, startPoint x: 527, startPoint y: 618, endPoint x: 284, endPoint y: 614, distance: 243.0
click at [282, 613] on div "Otsi kliente All Web Socials Uus 0 Minu vestlused 14 Tiimi vestlused 0 AI Assis…" at bounding box center [811, 425] width 1475 height 655
drag, startPoint x: 449, startPoint y: 594, endPoint x: 335, endPoint y: 594, distance: 114.0
click at [335, 593] on textarea "Hei, Käytettyjä ei valitettavasti löytynyt kahta täysin samanlaista rengasta, j…" at bounding box center [811, 639] width 952 height 147
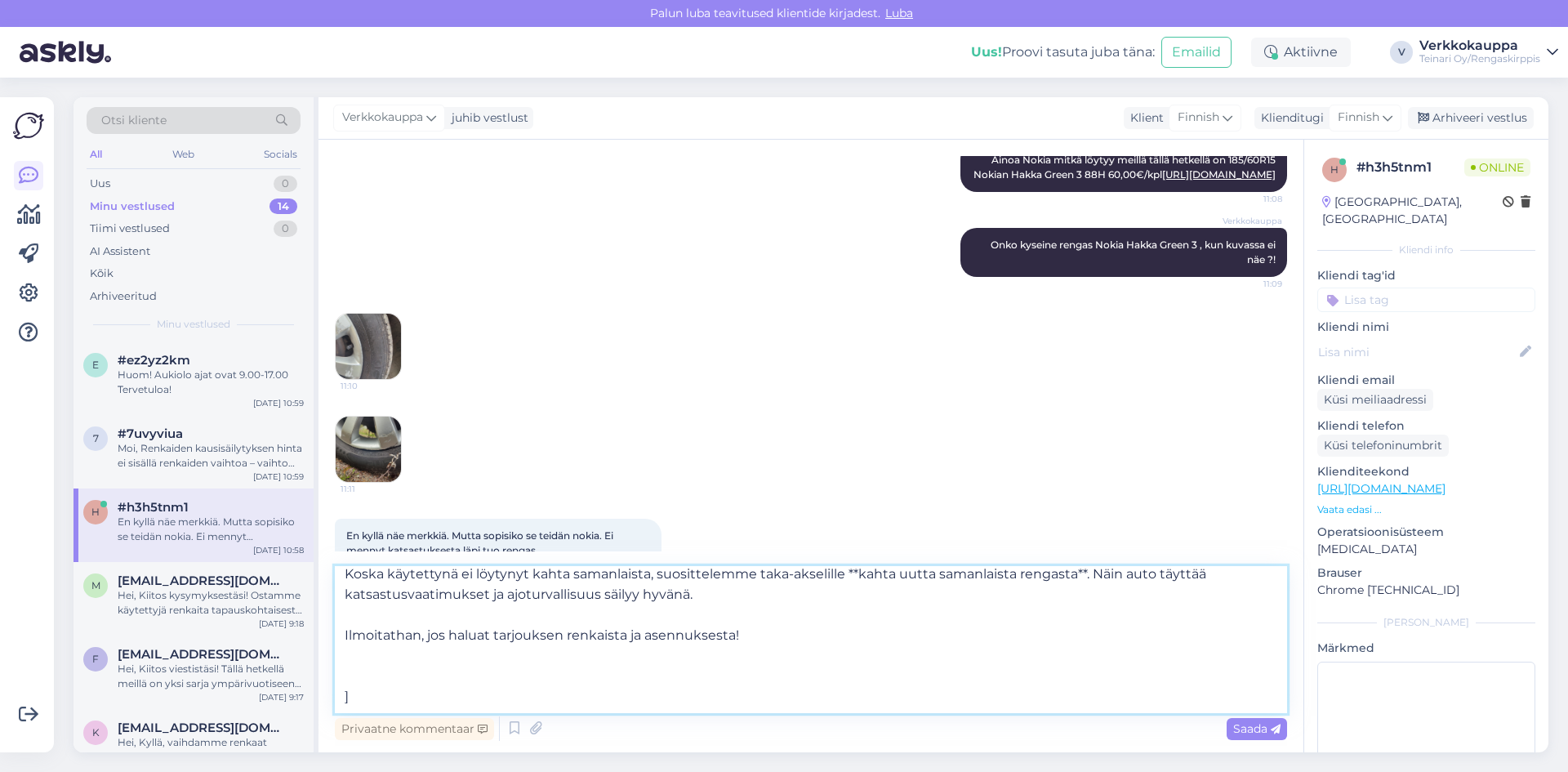
drag, startPoint x: 390, startPoint y: 624, endPoint x: 344, endPoint y: 616, distance: 46.7
click at [344, 616] on textarea "Hei, Käytettyjä ei valitettavasti löytynyt kahta täysin samanlaista rengasta, j…" at bounding box center [811, 639] width 952 height 147
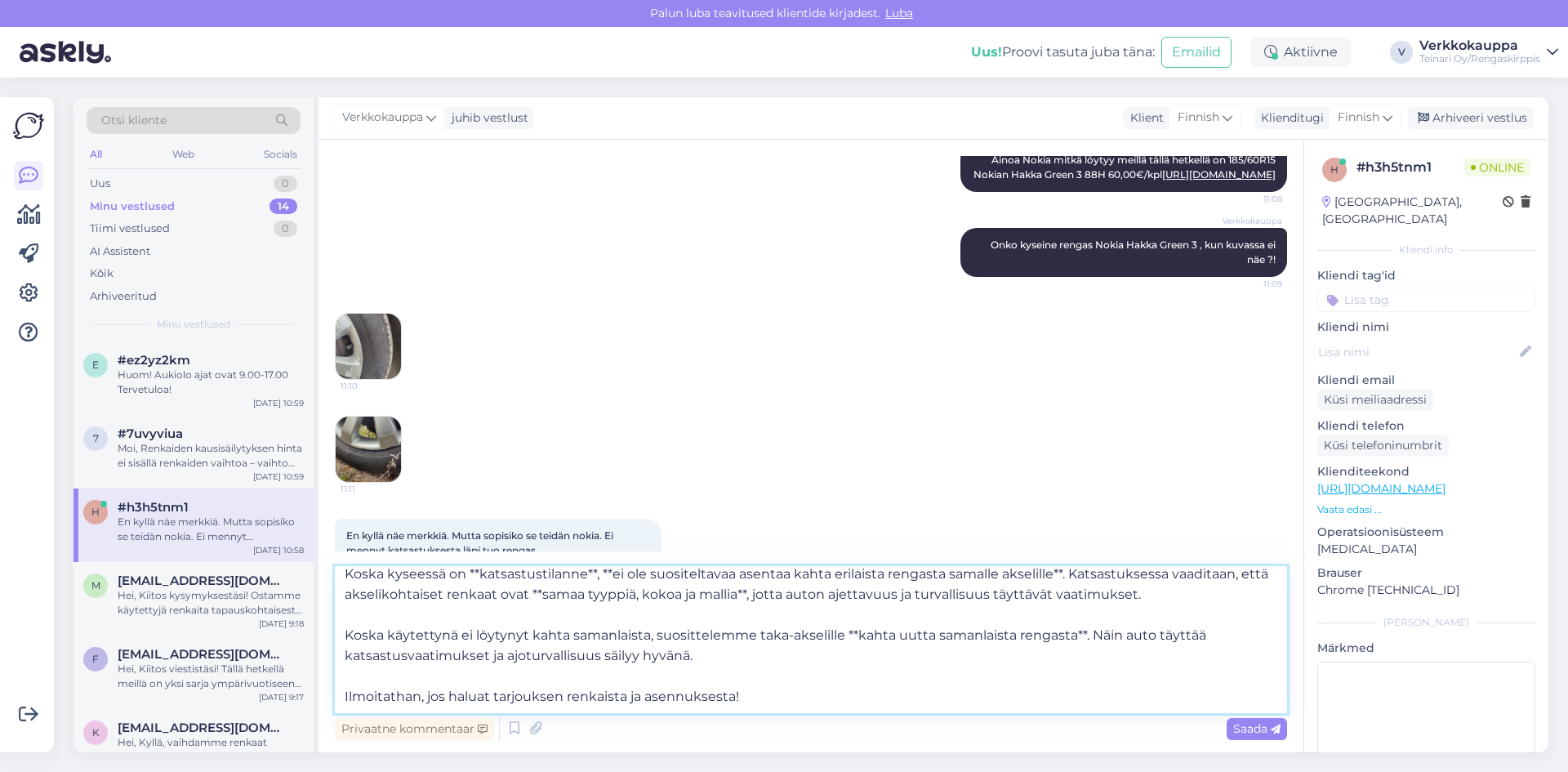
scroll to position [152, 0]
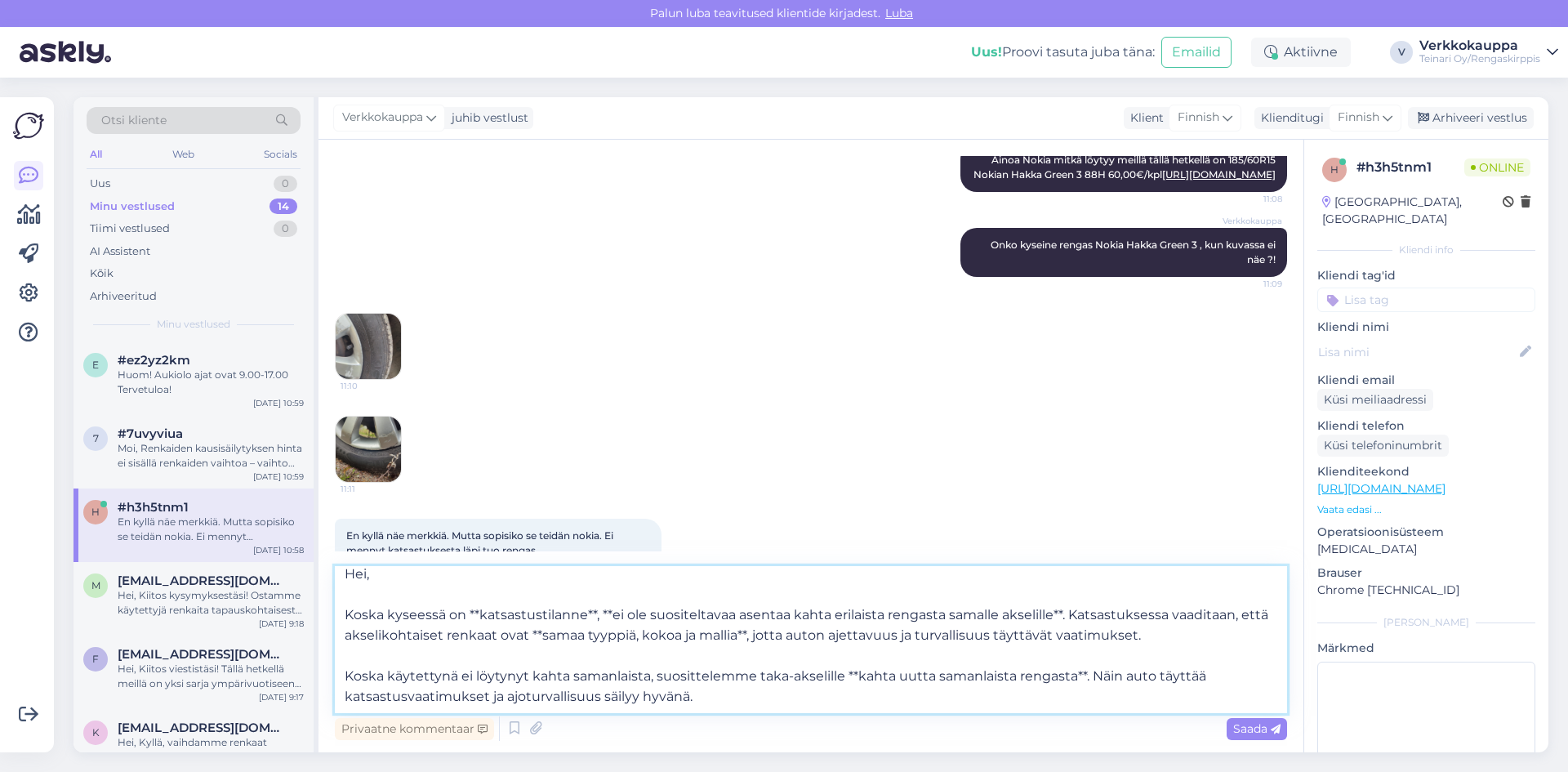
drag, startPoint x: 629, startPoint y: 695, endPoint x: 342, endPoint y: 693, distance: 287.0
click at [342, 693] on textarea "Hei, Käytettyjä ei valitettavasti löytynyt kahta täysin samanlaista rengasta, j…" at bounding box center [811, 639] width 952 height 147
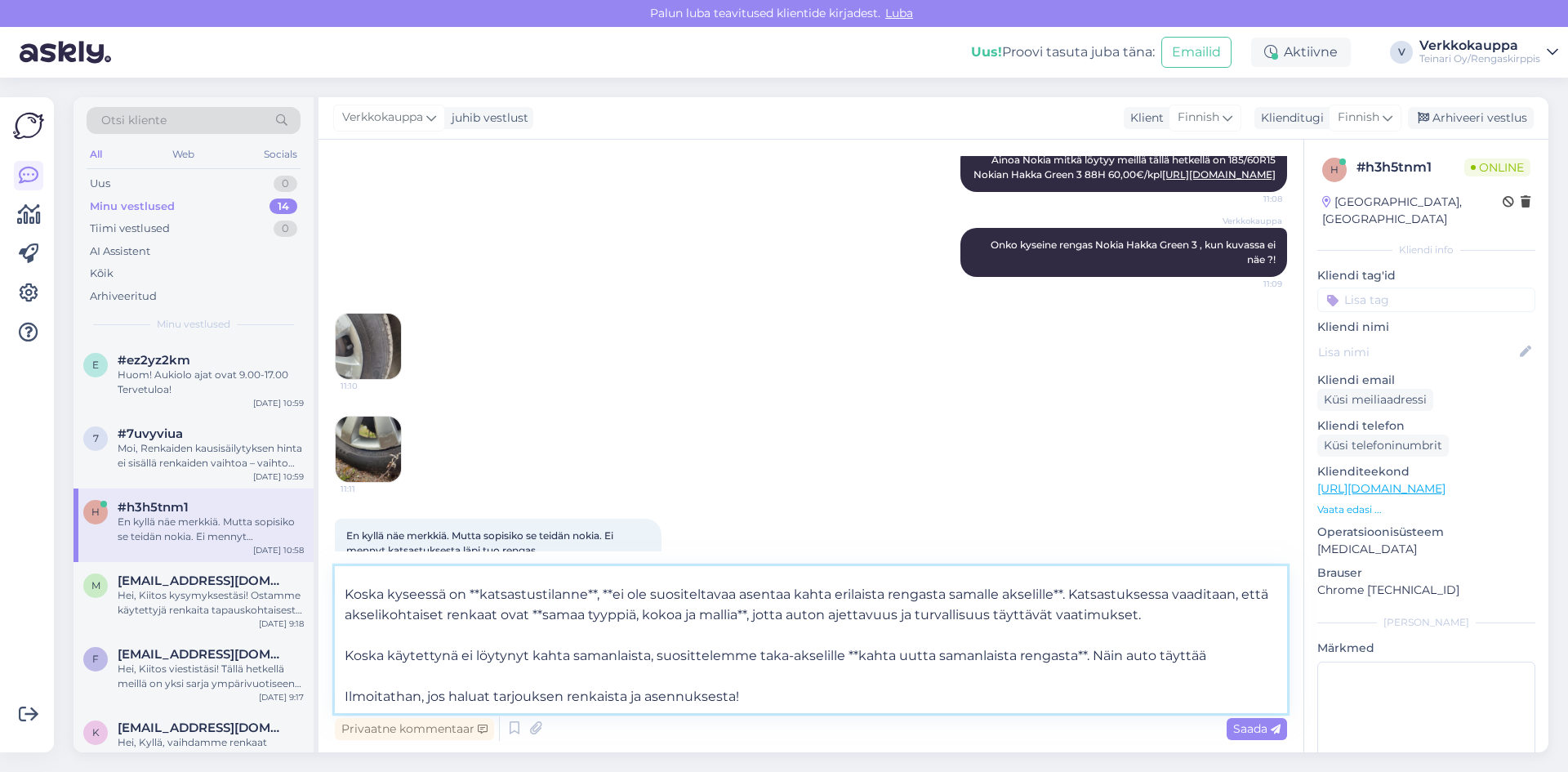
scroll to position [233, 0]
drag, startPoint x: 684, startPoint y: 641, endPoint x: 509, endPoint y: 660, distance: 176.0
click at [337, 646] on textarea "Hei, Käytettyjä ei valitettavasti löytynyt kahta täysin samanlaista rengasta, j…" at bounding box center [811, 639] width 952 height 147
drag, startPoint x: 722, startPoint y: 635, endPoint x: 344, endPoint y: 636, distance: 378.0
click at [344, 636] on textarea "Hei, Käytettyjä ei valitettavasti löytynyt kahta täysin samanlaista rengasta, j…" at bounding box center [811, 639] width 952 height 147
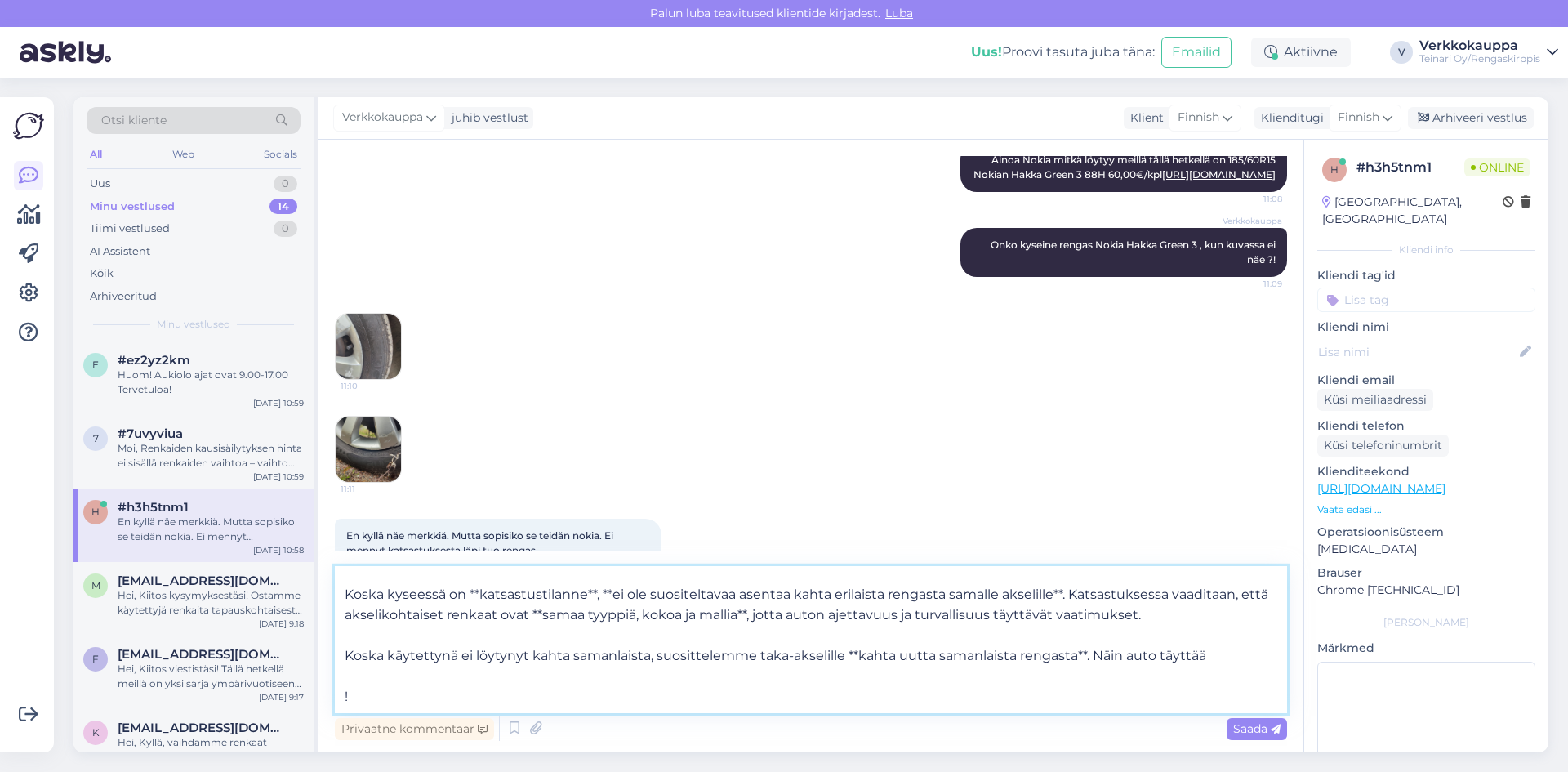
drag, startPoint x: 338, startPoint y: 644, endPoint x: 326, endPoint y: 644, distance: 12.0
click at [326, 644] on div "Vestlus algas [DATE] Tarvitsen 185/60R 15 84H vanteelle vaihto ja autoon. Edull…" at bounding box center [811, 446] width 985 height 613
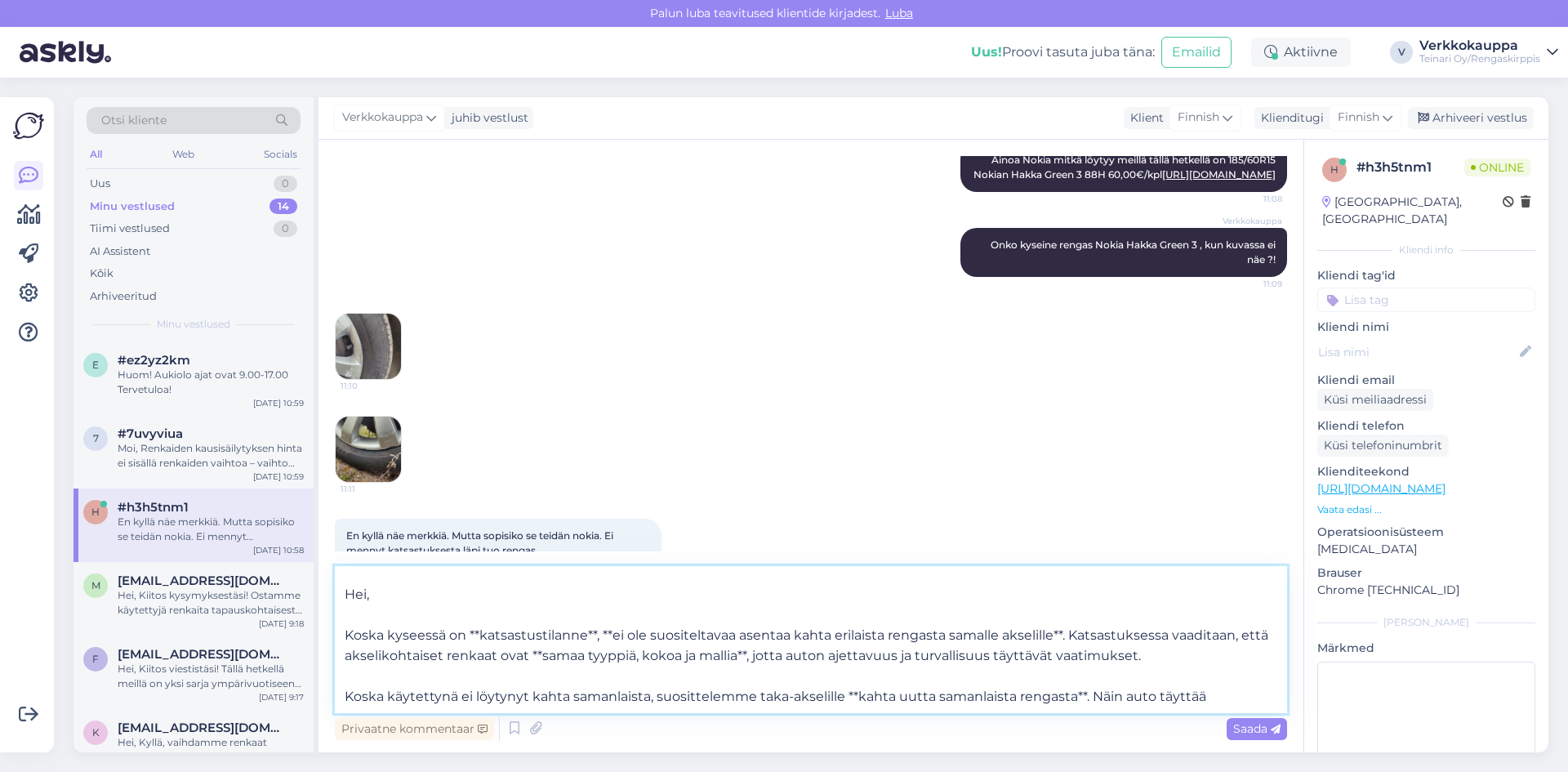
scroll to position [70, 0]
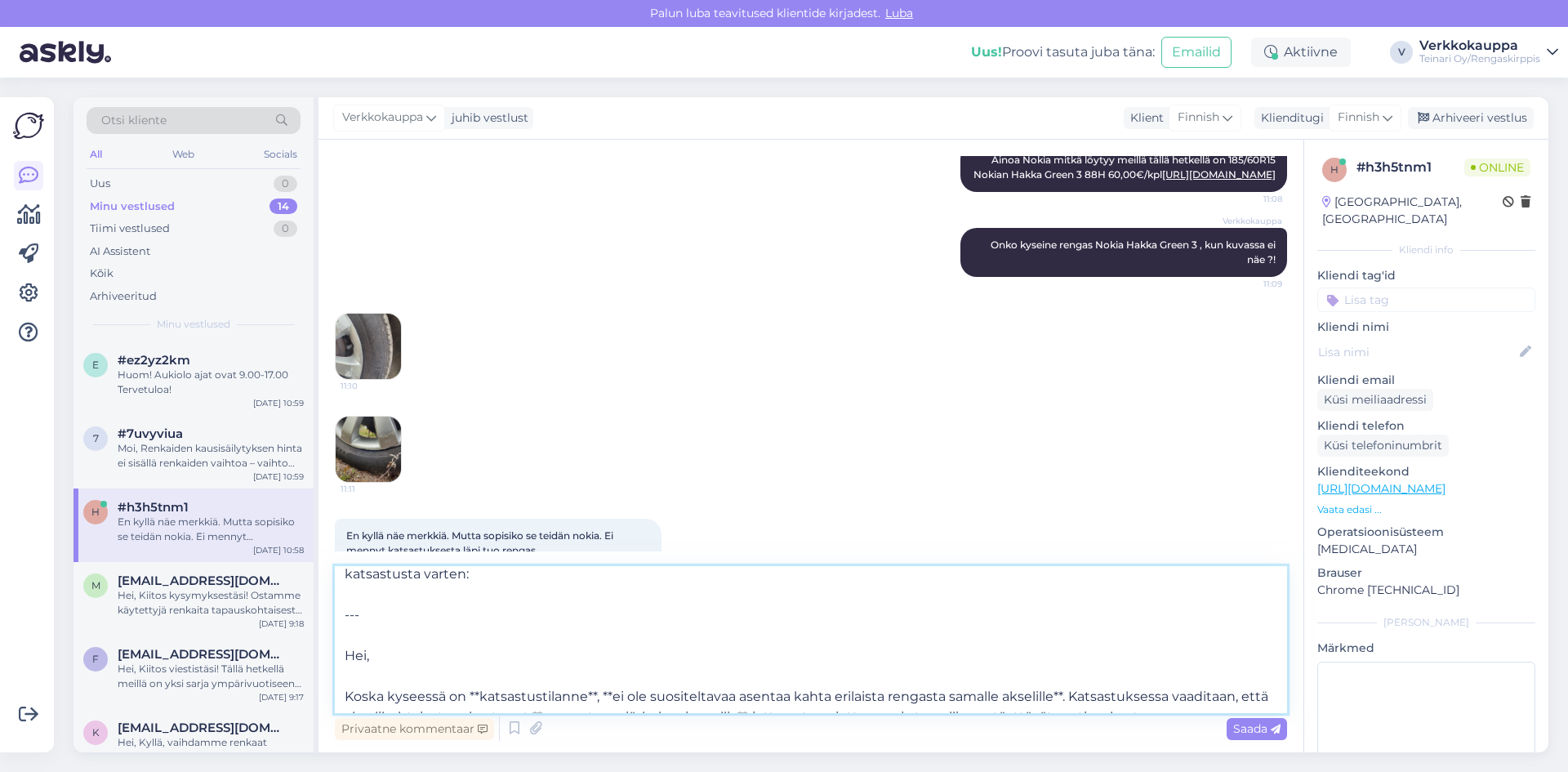
drag, startPoint x: 360, startPoint y: 650, endPoint x: 348, endPoint y: 653, distance: 12.4
click at [344, 653] on textarea "Hei, Käytettyjä ei valitettavasti löytynyt kahta täysin samanlaista rengasta, j…" at bounding box center [811, 639] width 952 height 147
drag, startPoint x: 369, startPoint y: 613, endPoint x: 344, endPoint y: 615, distance: 25.1
click at [344, 615] on textarea "Hei, Käytettyjä ei valitettavasti löytynyt kahta täysin samanlaista rengasta, j…" at bounding box center [811, 639] width 952 height 147
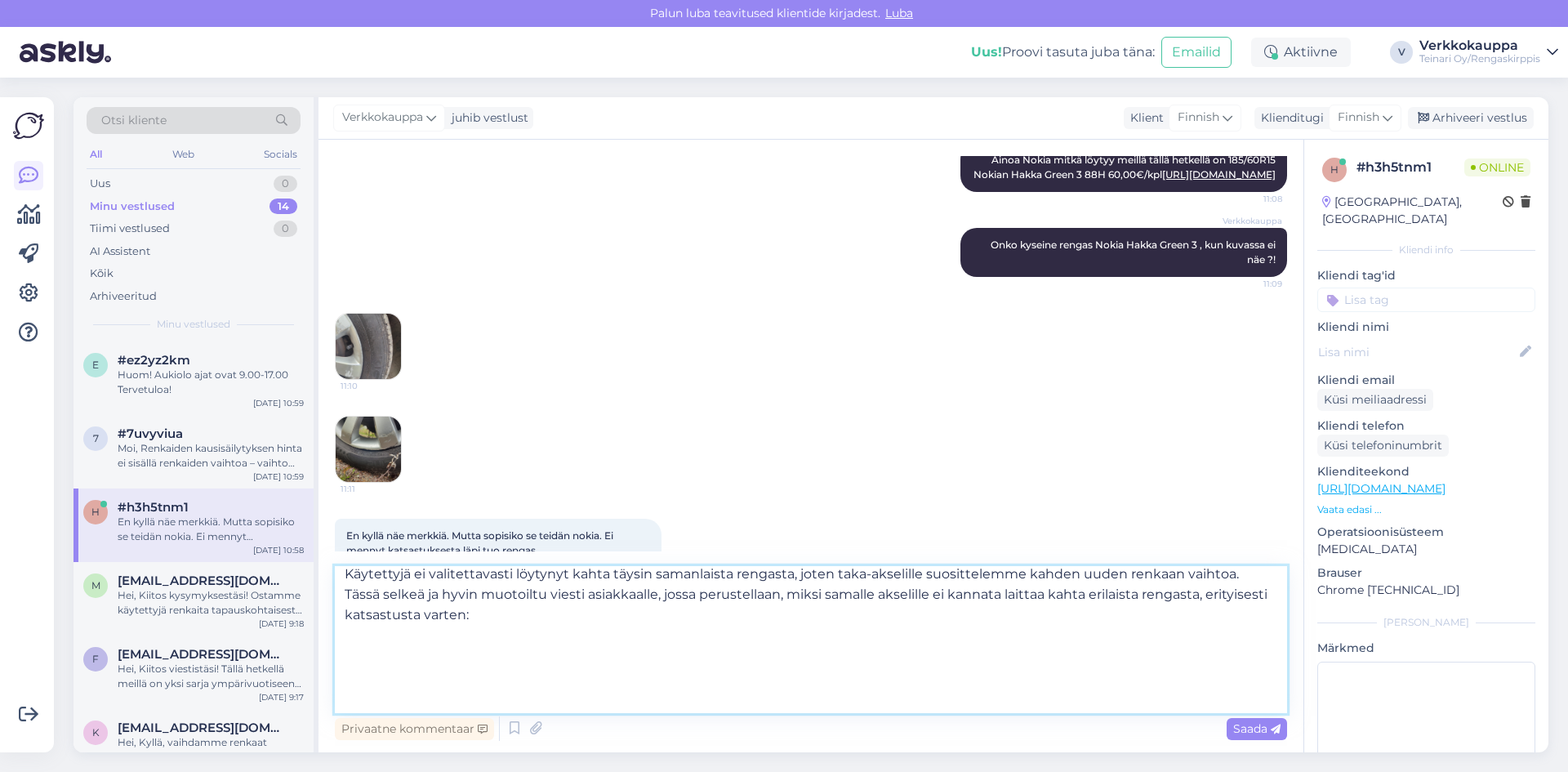
scroll to position [0, 0]
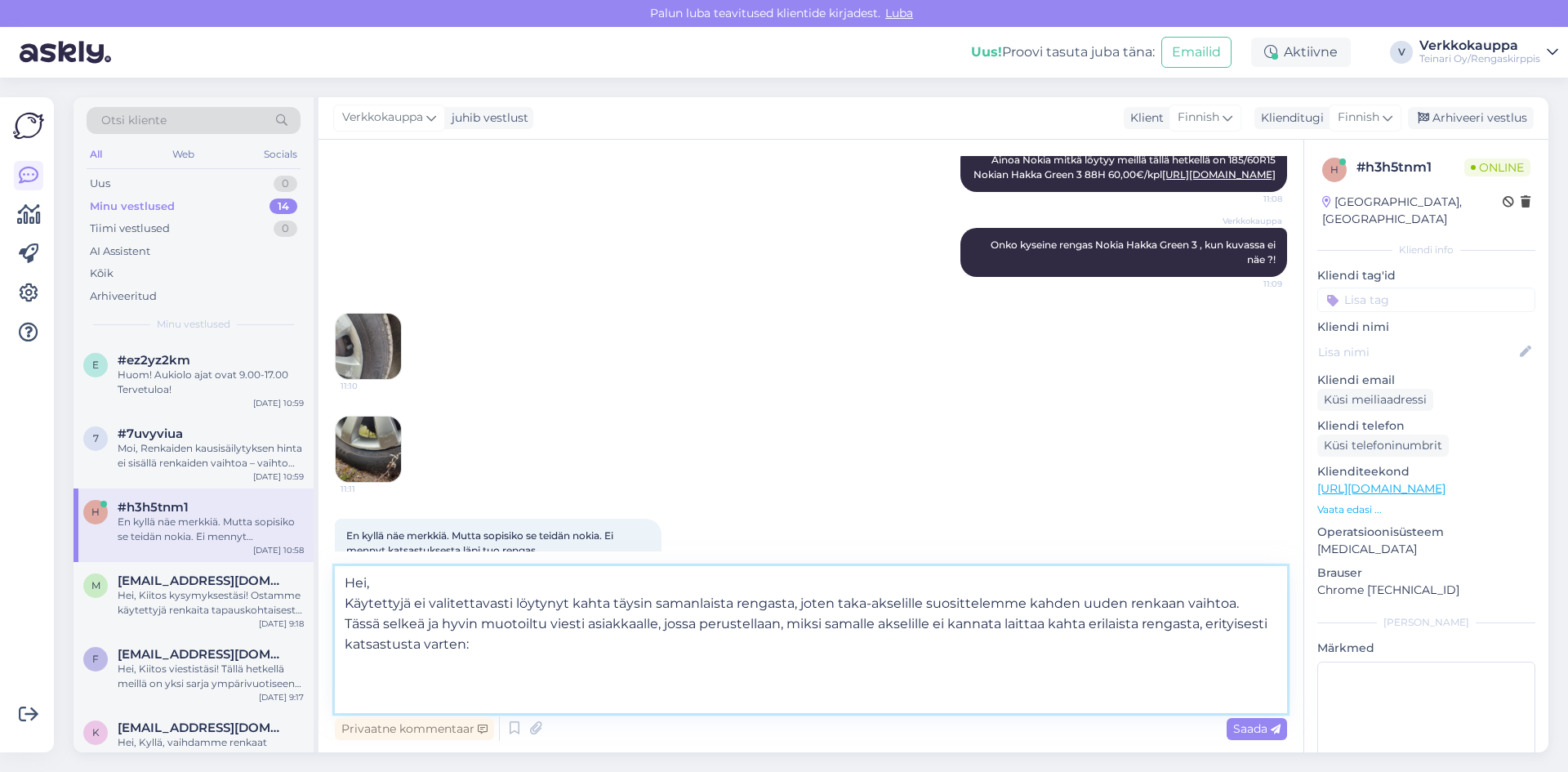
click at [529, 652] on textarea "Hei, Käytettyjä ei valitettavasti löytynyt kahta täysin samanlaista rengasta, j…" at bounding box center [811, 639] width 952 height 147
click at [532, 649] on textarea "Hei, Käytettyjä ei valitettavasti löytynyt kahta täysin samanlaista rengasta, j…" at bounding box center [811, 639] width 952 height 147
drag, startPoint x: 541, startPoint y: 649, endPoint x: 528, endPoint y: 646, distance: 13.3
click at [528, 646] on textarea "Hei, Käytettyjä ei valitettavasti löytynyt kahta täysin samanlaista rengasta, j…" at bounding box center [811, 639] width 952 height 147
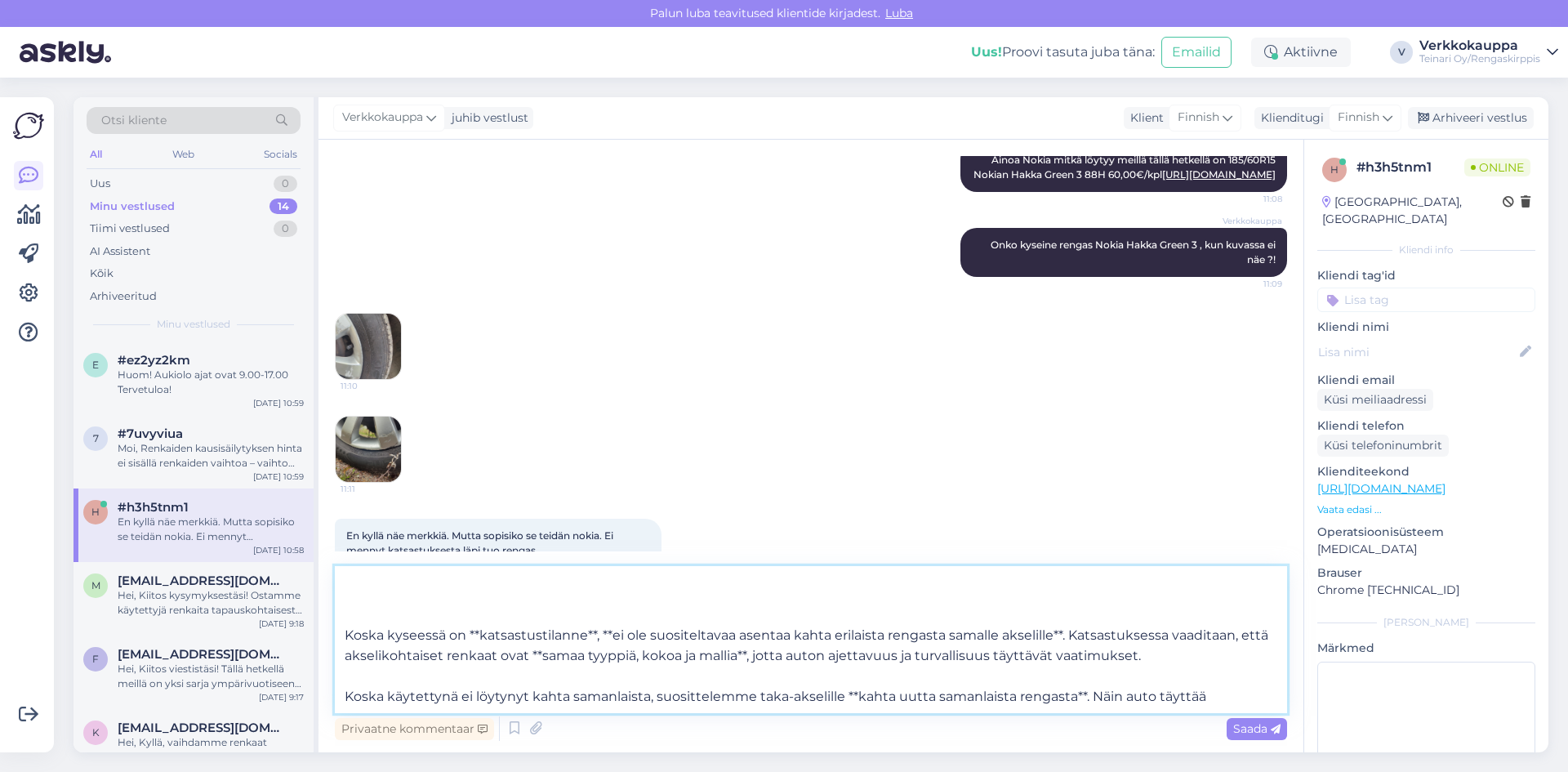
scroll to position [245, 0]
drag, startPoint x: 1088, startPoint y: 584, endPoint x: 1203, endPoint y: 586, distance: 115.0
click at [1203, 586] on textarea "Hei, Käytettyjä ei valitettavasti löytynyt kahta täysin samanlaista rengasta, j…" at bounding box center [811, 639] width 952 height 147
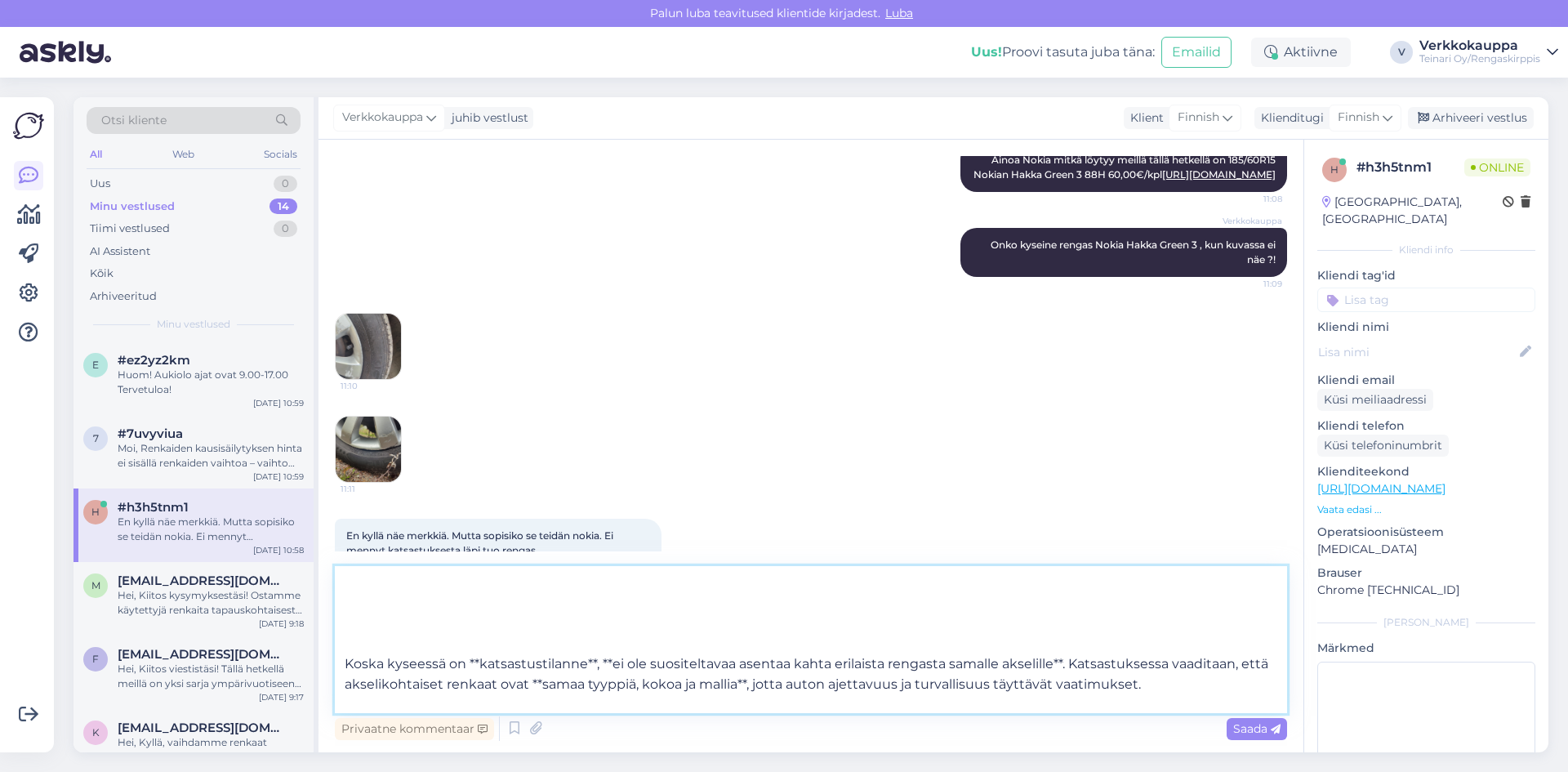
scroll to position [0, 0]
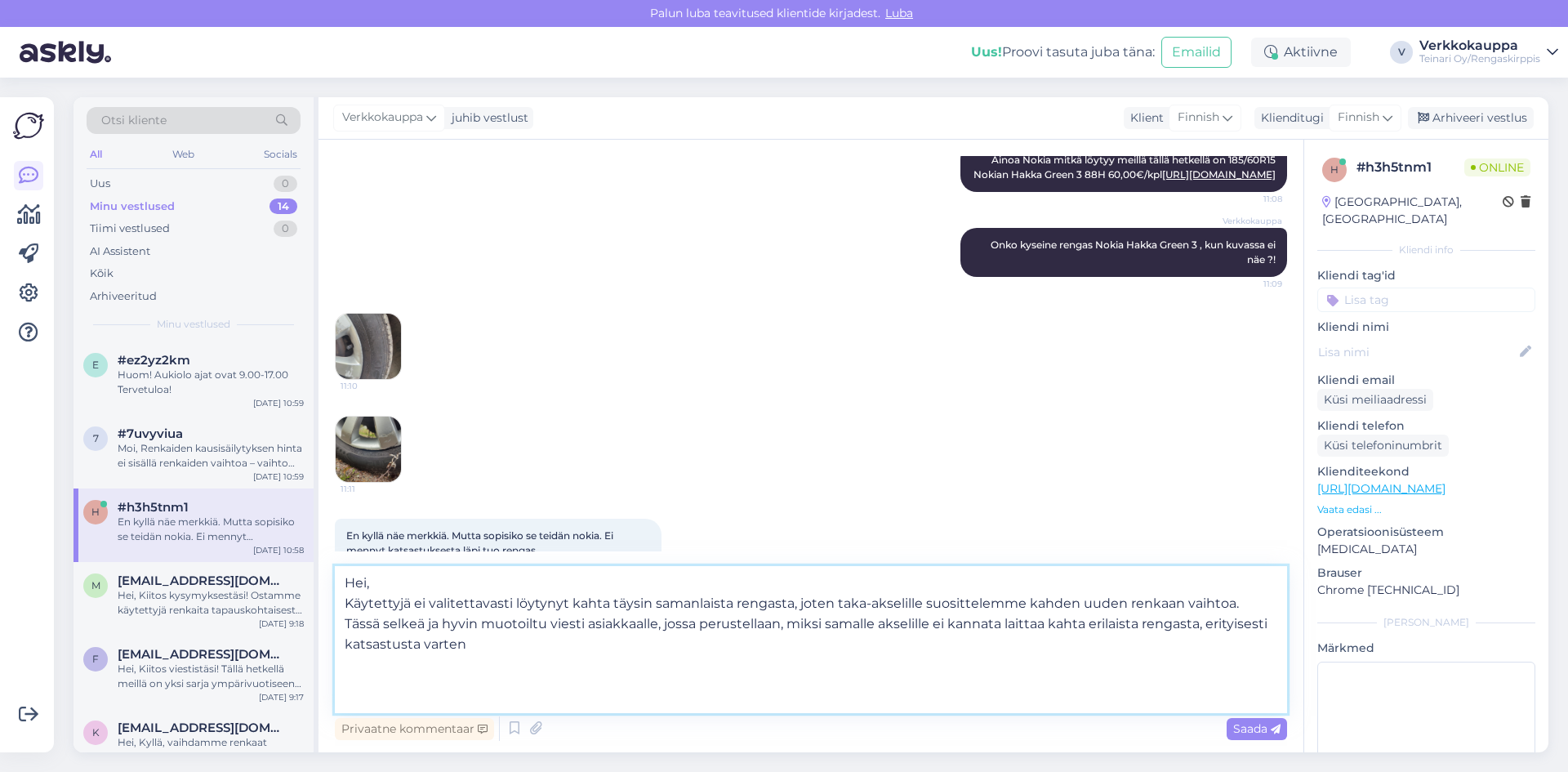
drag, startPoint x: 340, startPoint y: 605, endPoint x: 546, endPoint y: 649, distance: 210.6
click at [546, 649] on textarea "Hei, Käytettyjä ei valitettavasti löytynyt kahta täysin samanlaista rengasta, j…" at bounding box center [811, 639] width 952 height 147
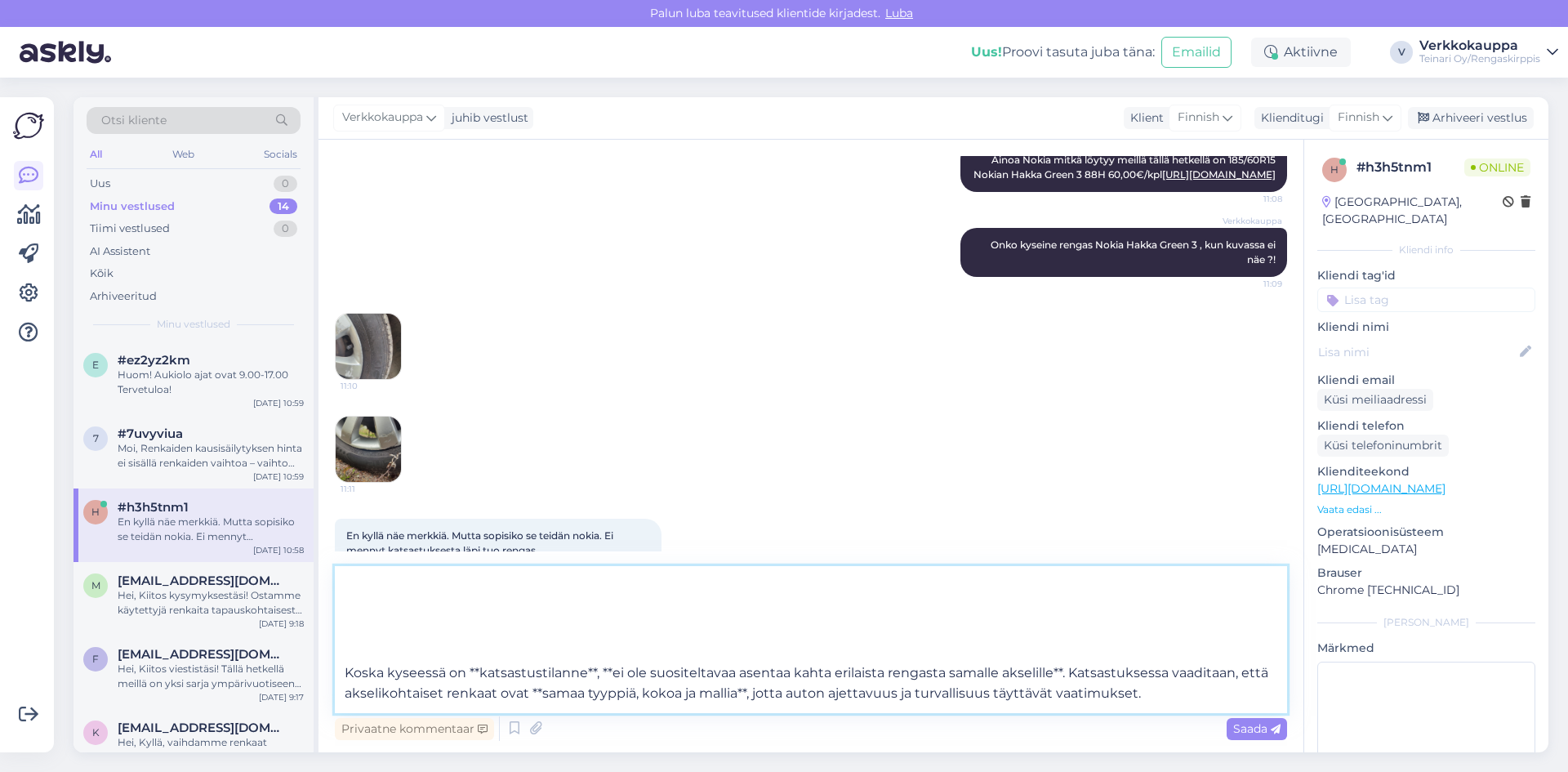
scroll to position [82, 0]
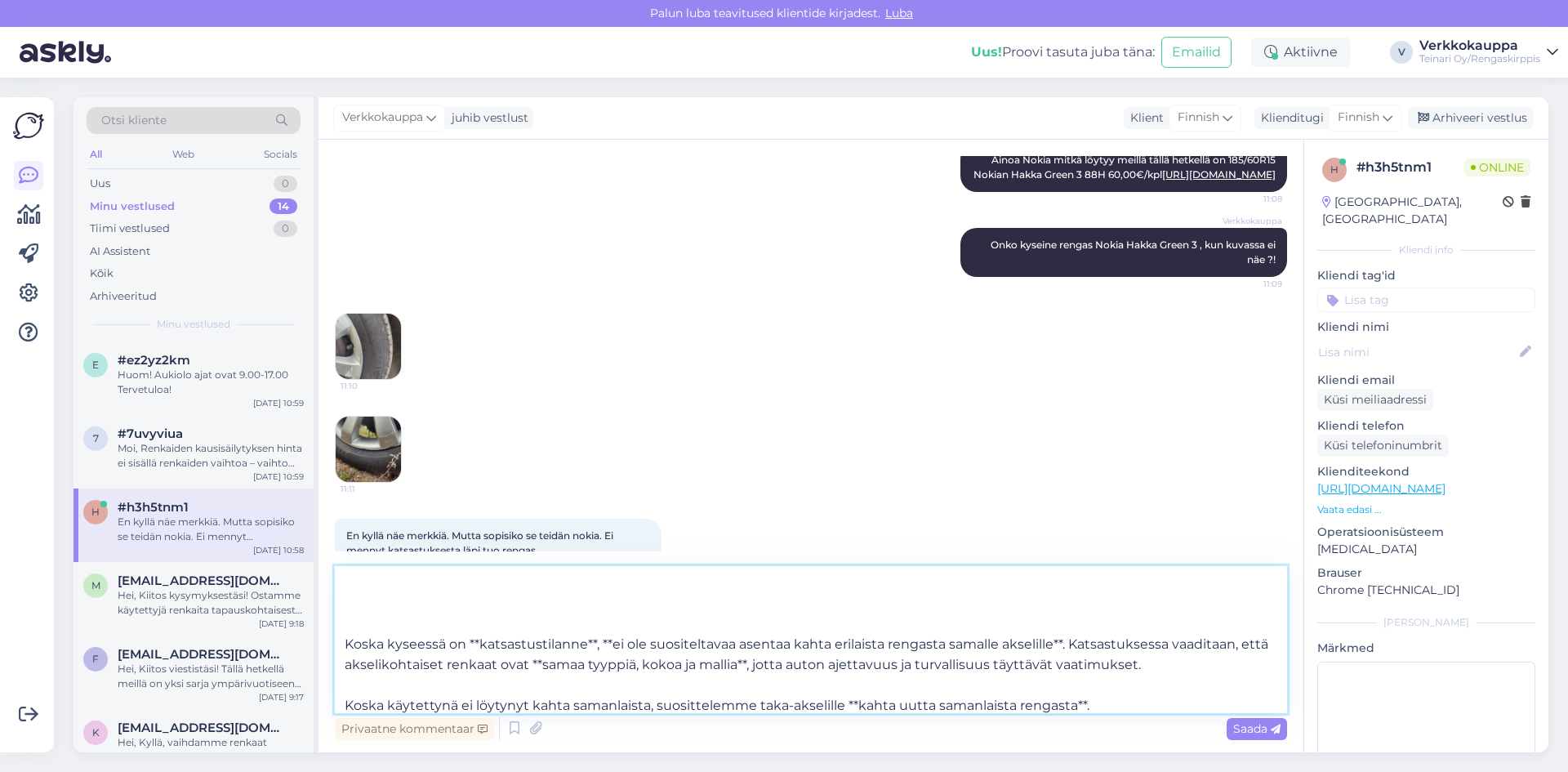
click at [344, 639] on textarea "Hei, Koska kyseessä on **katsastustilanne**, **ei ole suositeltavaa asentaa kah…" at bounding box center [811, 639] width 952 height 147
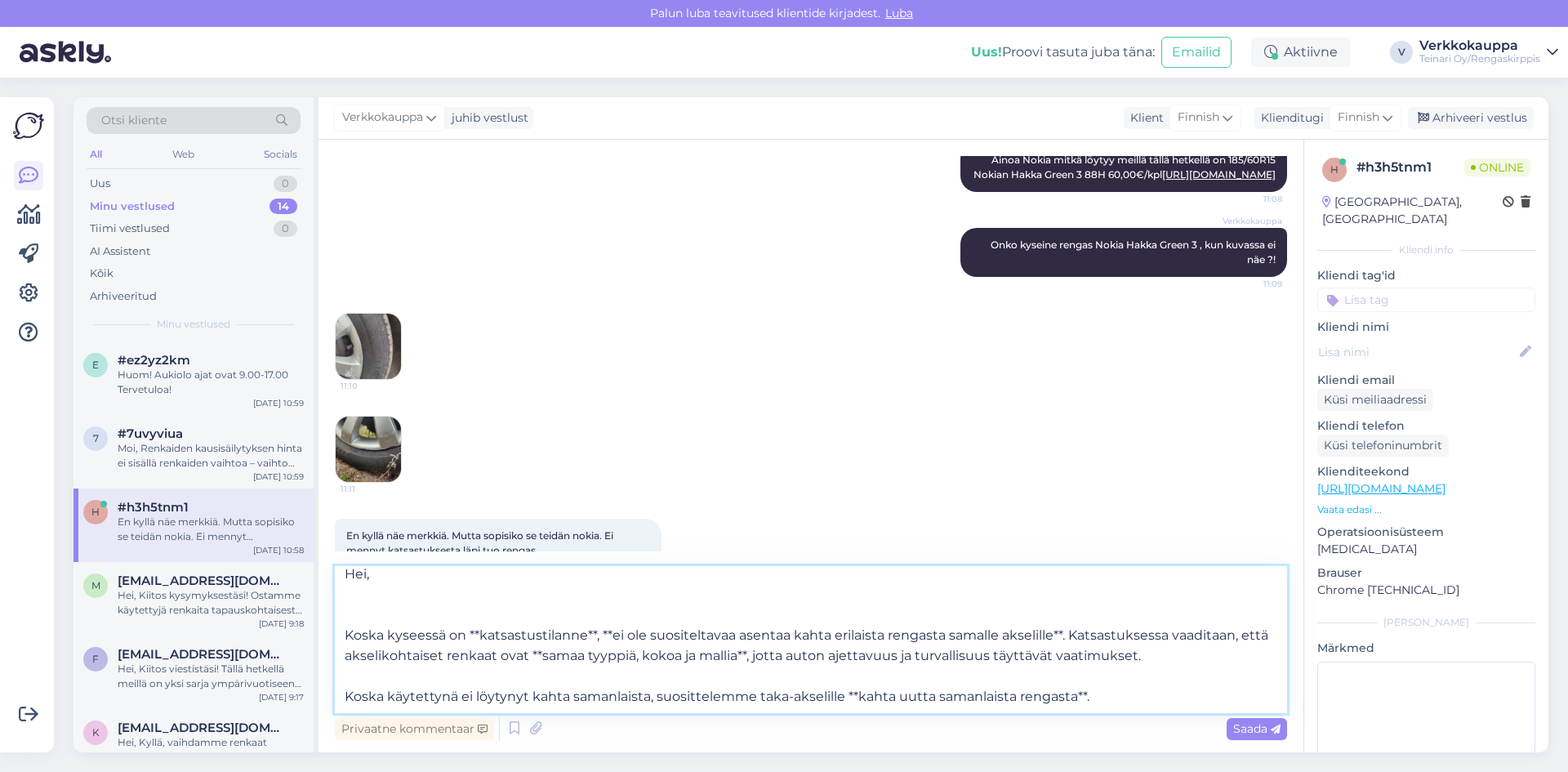
scroll to position [0, 0]
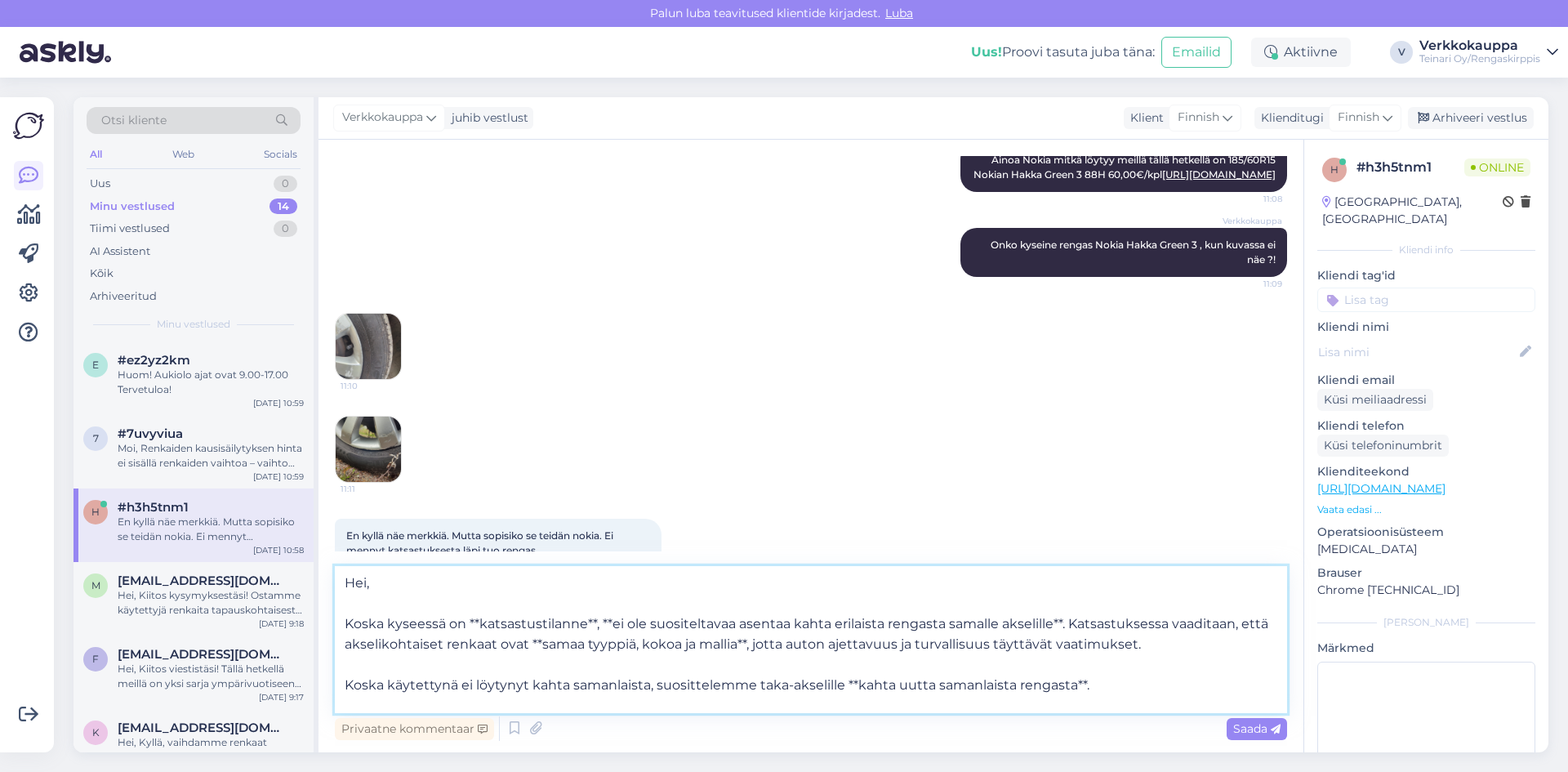
click at [598, 623] on textarea "Hei, Koska kyseessä on **katsastustilanne**, **ei ole suositeltavaa asentaa kah…" at bounding box center [811, 639] width 952 height 147
click at [598, 626] on textarea "Hei, Koska kyseessä on **katsastustilanne**, **ei ole suositeltavaa asentaa kah…" at bounding box center [811, 639] width 952 height 147
click at [595, 629] on textarea "Hei, Koska kyseessä on **katsastustilanne**, **ei ole suositeltavaa asentaa kah…" at bounding box center [811, 639] width 952 height 147
click at [476, 622] on textarea "Hei, Koska kyseessä on **katsastustilanne, **ei ole suositeltavaa asentaa kahta…" at bounding box center [811, 639] width 952 height 147
click at [593, 626] on textarea "Hei, Koska kyseessä on katsastustilanne, **ei ole suositeltavaa asentaa kahta e…" at bounding box center [811, 639] width 952 height 147
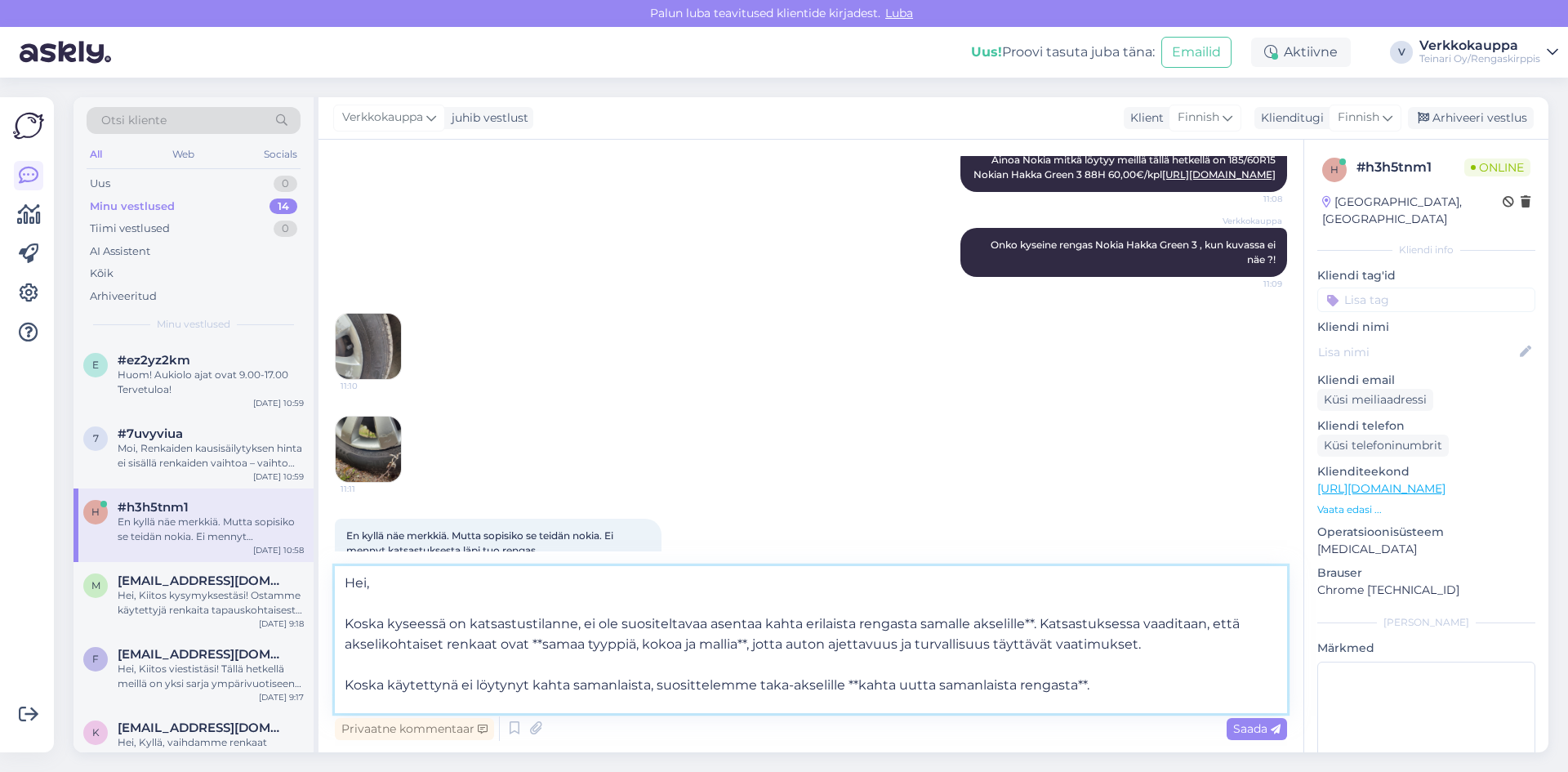
click at [1034, 624] on textarea "Hei, Koska kyseessä on katsastustilanne, ei ole suositeltavaa asentaa kahta eri…" at bounding box center [811, 639] width 952 height 147
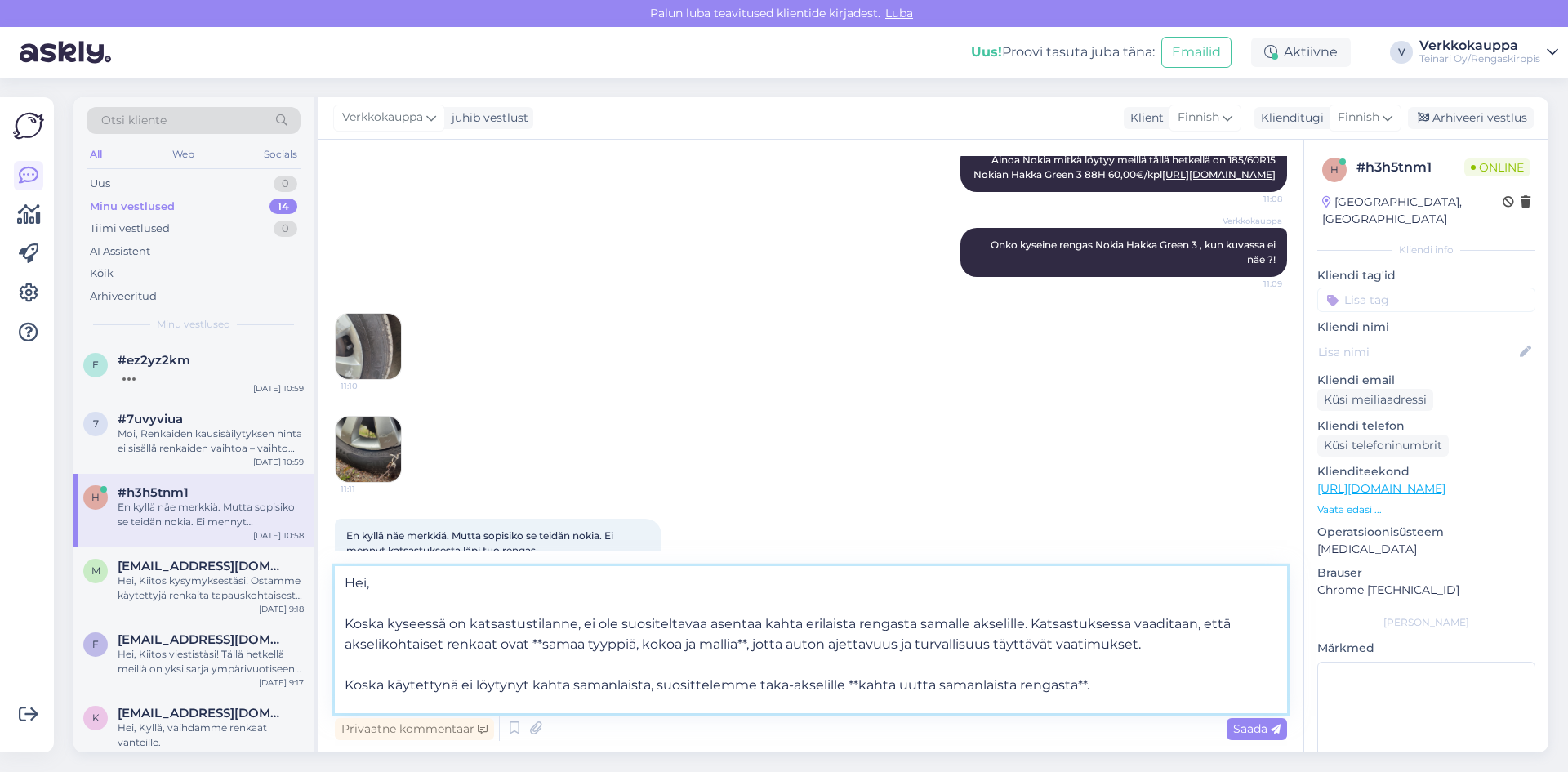
click at [744, 648] on textarea "Hei, Koska kyseessä on katsastustilanne, ei ole suositeltavaa asentaa kahta eri…" at bounding box center [811, 639] width 952 height 147
click at [749, 650] on textarea "Hei, Koska kyseessä on katsastustilanne, ei ole suositeltavaa asentaa kahta eri…" at bounding box center [811, 639] width 952 height 147
click at [751, 654] on textarea "Hei, Koska kyseessä on katsastustilanne, ei ole suositeltavaa asentaa kahta eri…" at bounding box center [811, 639] width 952 height 147
click at [746, 645] on textarea "Hei, Koska kyseessä on katsastustilanne, ei ole suositeltavaa asentaa kahta eri…" at bounding box center [811, 639] width 952 height 147
click at [538, 643] on textarea "Hei, Koska kyseessä on katsastustilanne, ei ole suositeltavaa asentaa kahta eri…" at bounding box center [811, 639] width 952 height 147
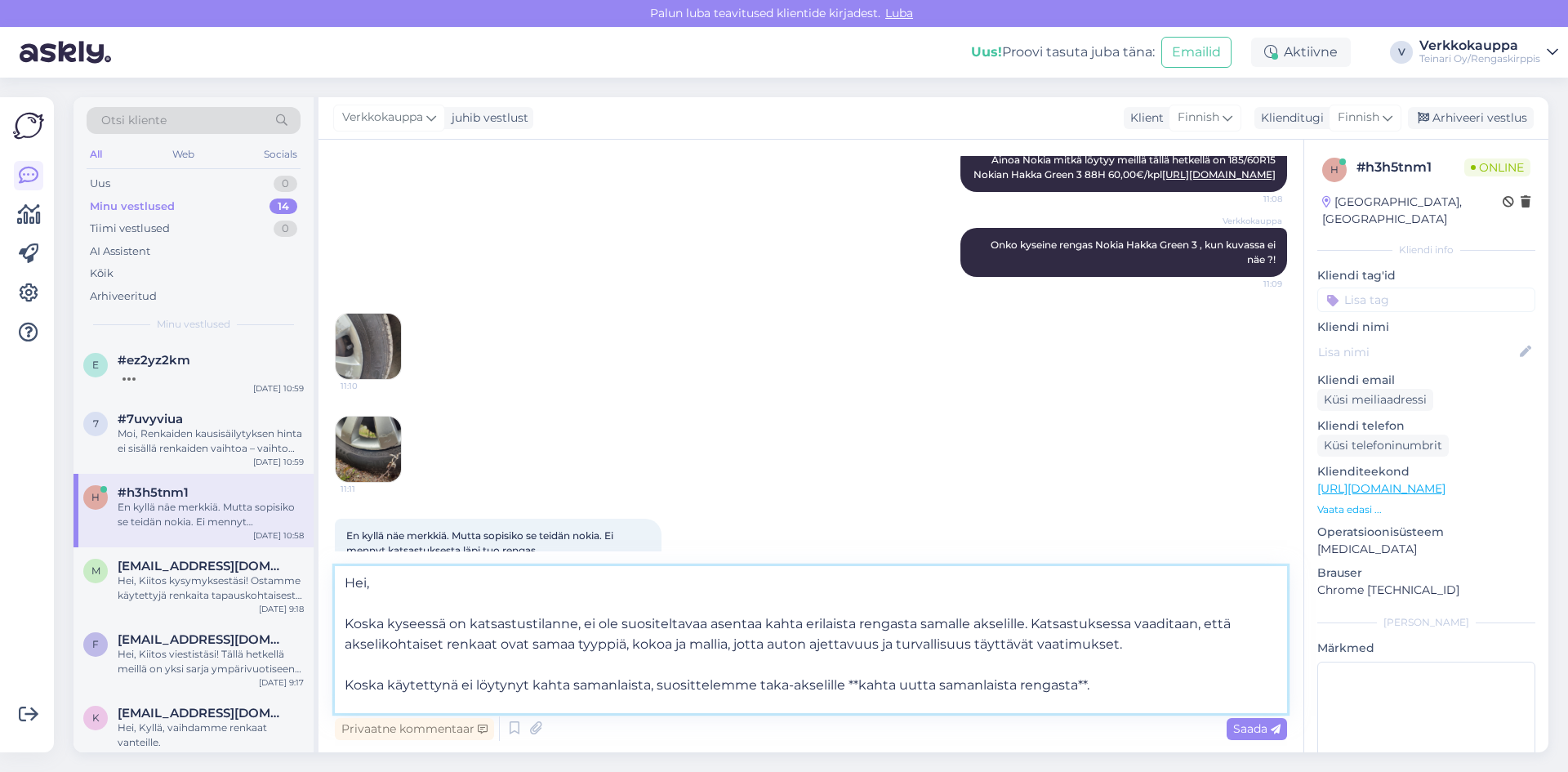
scroll to position [70, 0]
click at [856, 618] on textarea "Hei, Koska kyseessä on katsastustilanne, ei ole suositeltavaa asentaa kahta eri…" at bounding box center [811, 639] width 952 height 147
click at [1073, 616] on textarea "Hei, Koska kyseessä on katsastustilanne, ei ole suositeltavaa asentaa kahta eri…" at bounding box center [811, 639] width 952 height 147
drag, startPoint x: 342, startPoint y: 581, endPoint x: 1106, endPoint y: 692, distance: 772.0
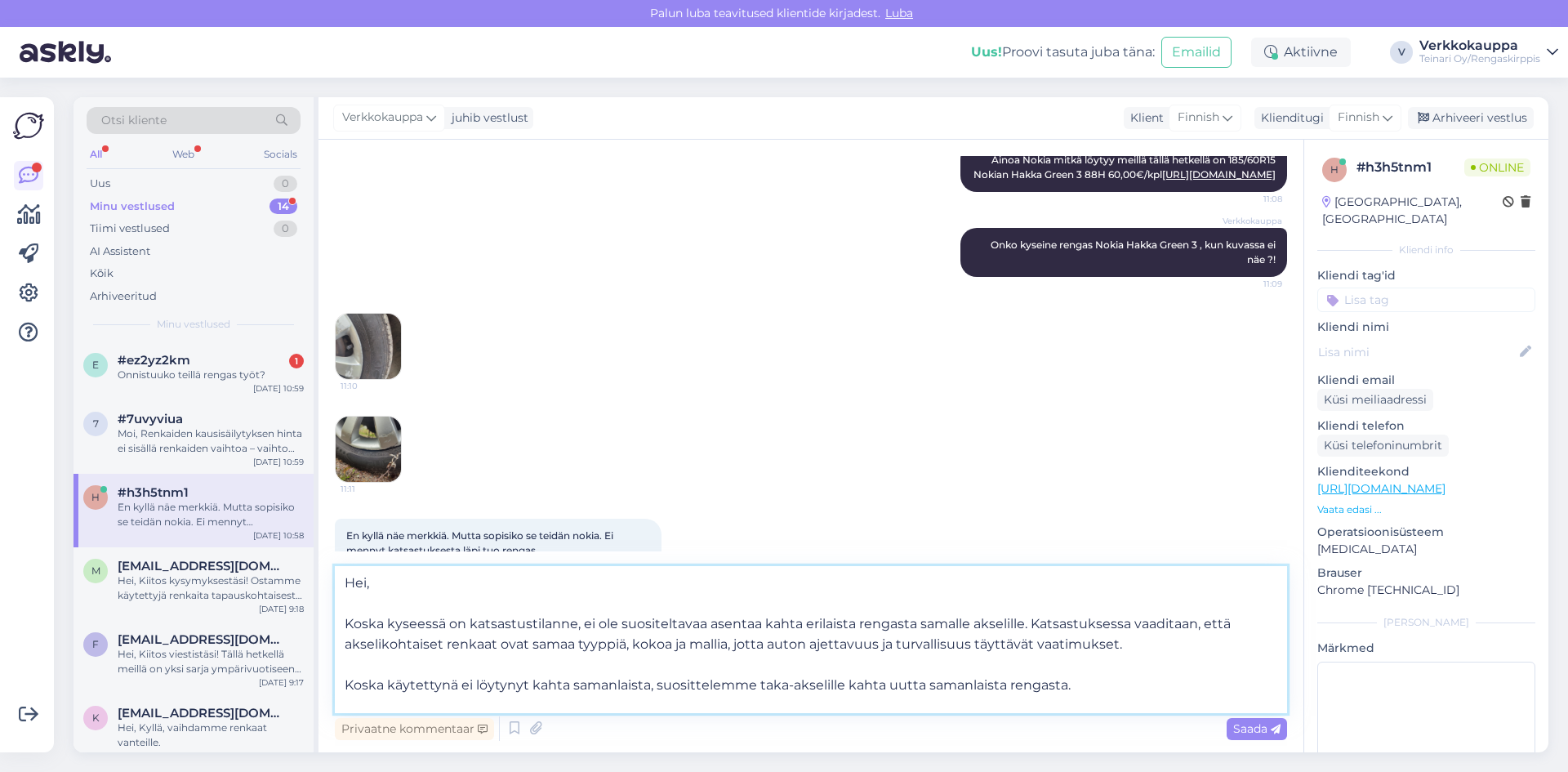
click at [1106, 692] on textarea "Hei, Koska kyseessä on katsastustilanne, ei ole suositeltavaa asentaa kahta eri…" at bounding box center [811, 639] width 952 height 147
type textarea "Hei, Koska kyseessä on katsastustilanne, ei ole suositeltavaa asentaa kahta eri…"
click at [1207, 398] on div "11:10" at bounding box center [811, 346] width 952 height 103
click at [1255, 726] on span "Saada" at bounding box center [1256, 728] width 47 height 15
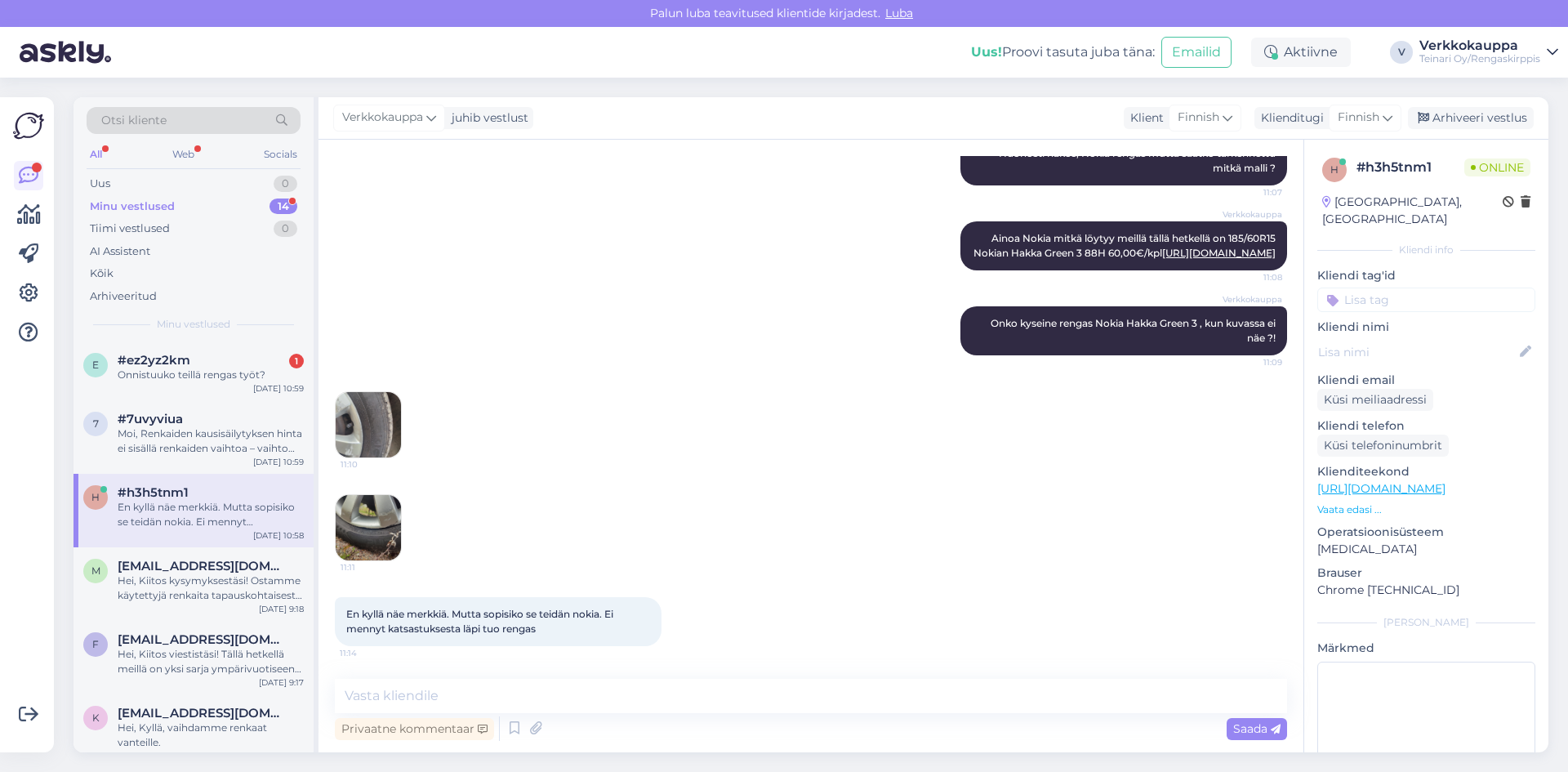
scroll to position [1272, 0]
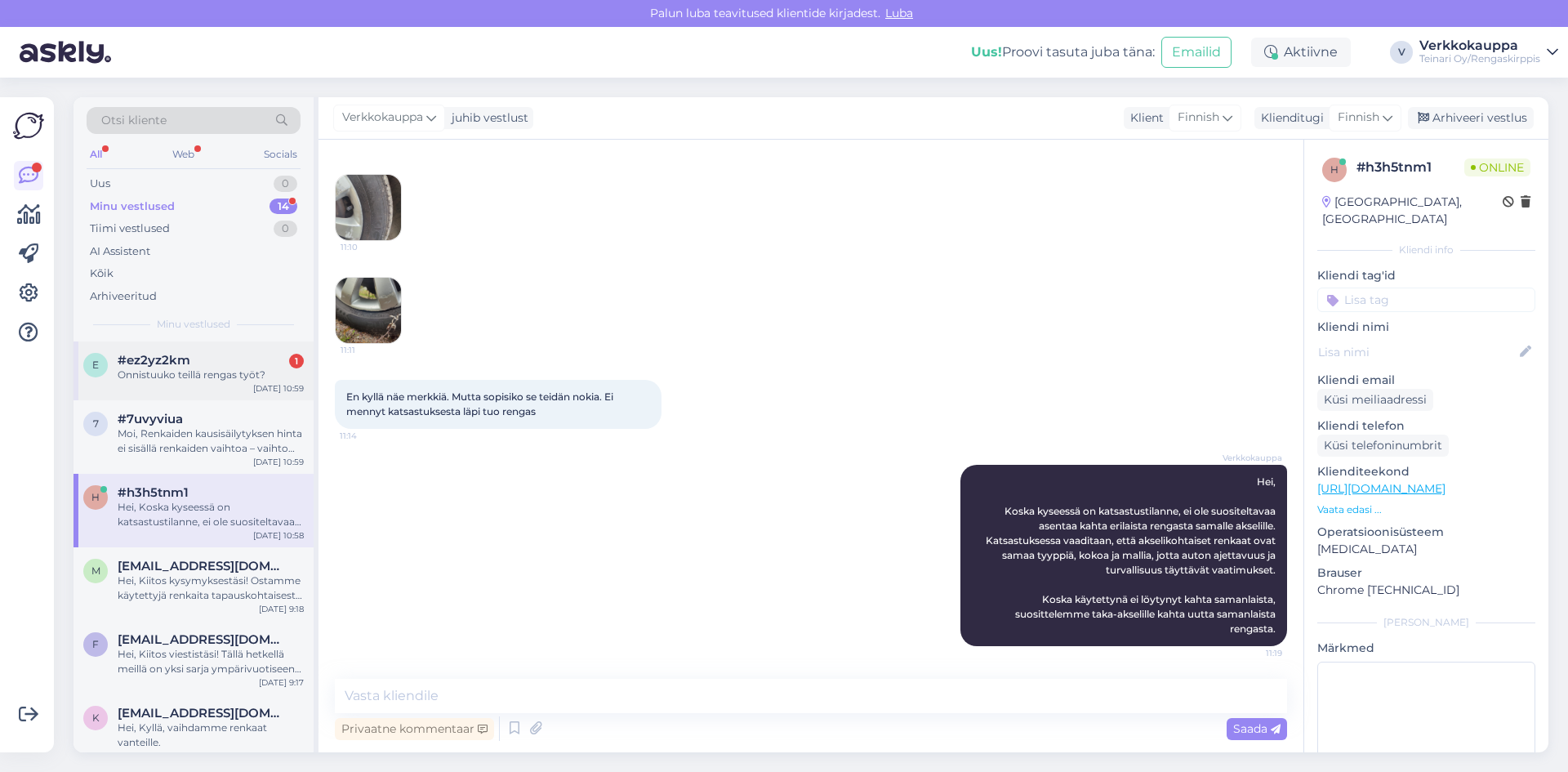
click at [206, 364] on div "#ez2yz2km 1" at bounding box center [210, 360] width 186 height 15
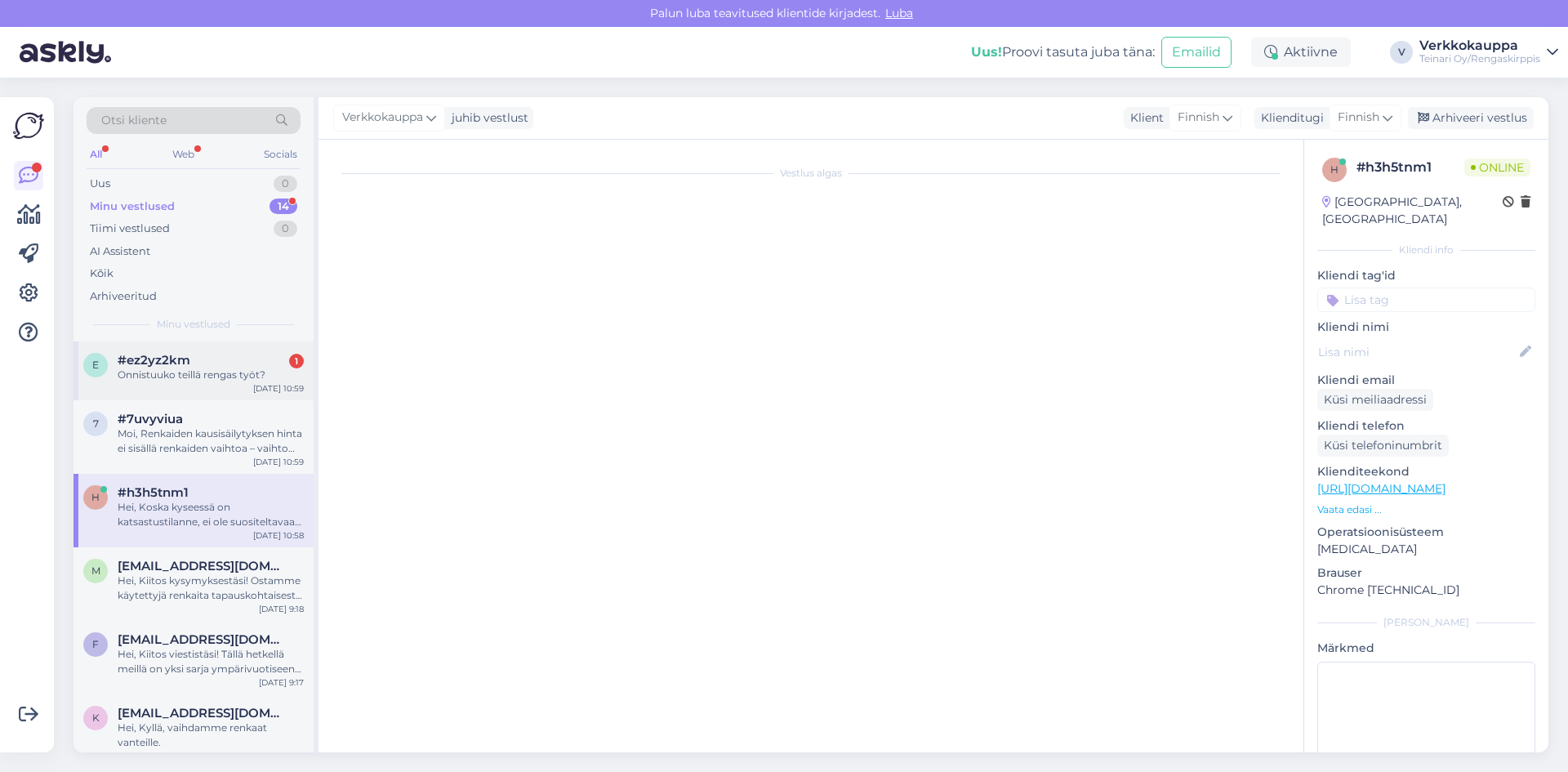
scroll to position [0, 0]
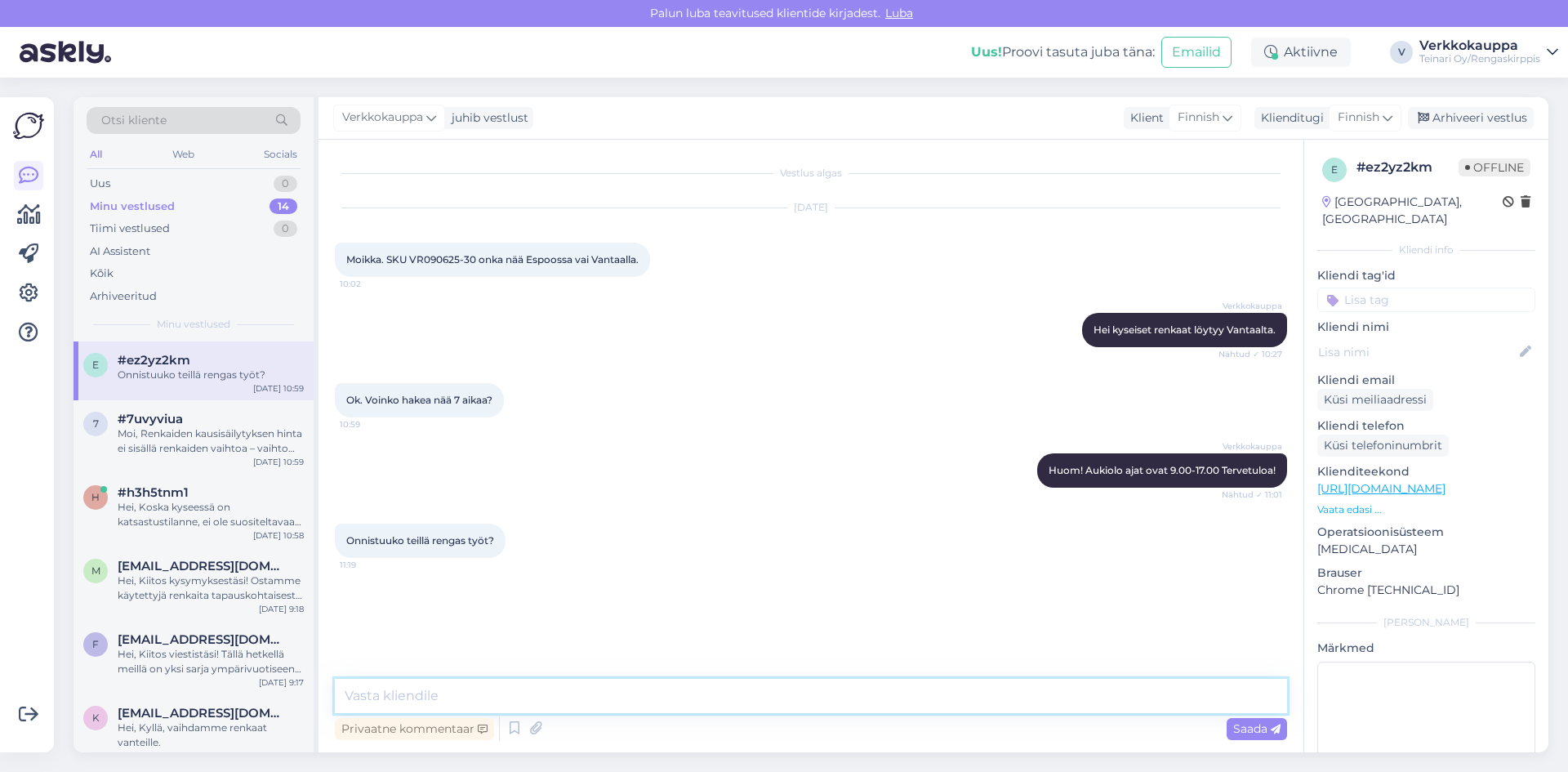
click at [435, 699] on textarea at bounding box center [811, 695] width 952 height 35
type textarea "Hei kyllä onnistu."
drag, startPoint x: 411, startPoint y: 256, endPoint x: 476, endPoint y: 260, distance: 65.1
click at [476, 260] on span "Moikka. SKU VR090625-30 onka nää Espoossa vai Vantaalla." at bounding box center [492, 259] width 292 height 12
copy span "VR090625-30"
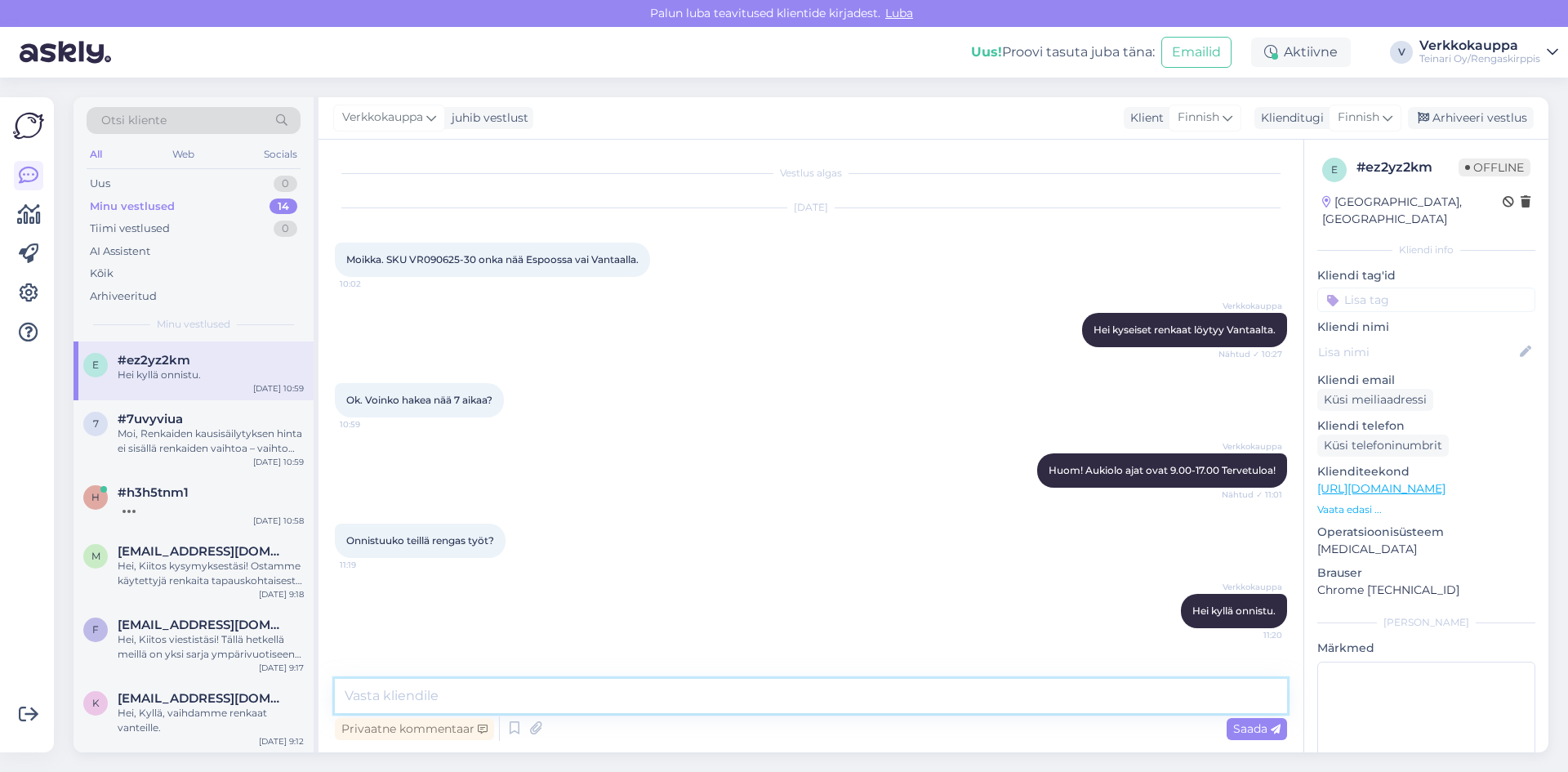
click at [363, 697] on textarea at bounding box center [811, 695] width 952 height 35
type textarea "18" rengastyöt 100€/sarja"
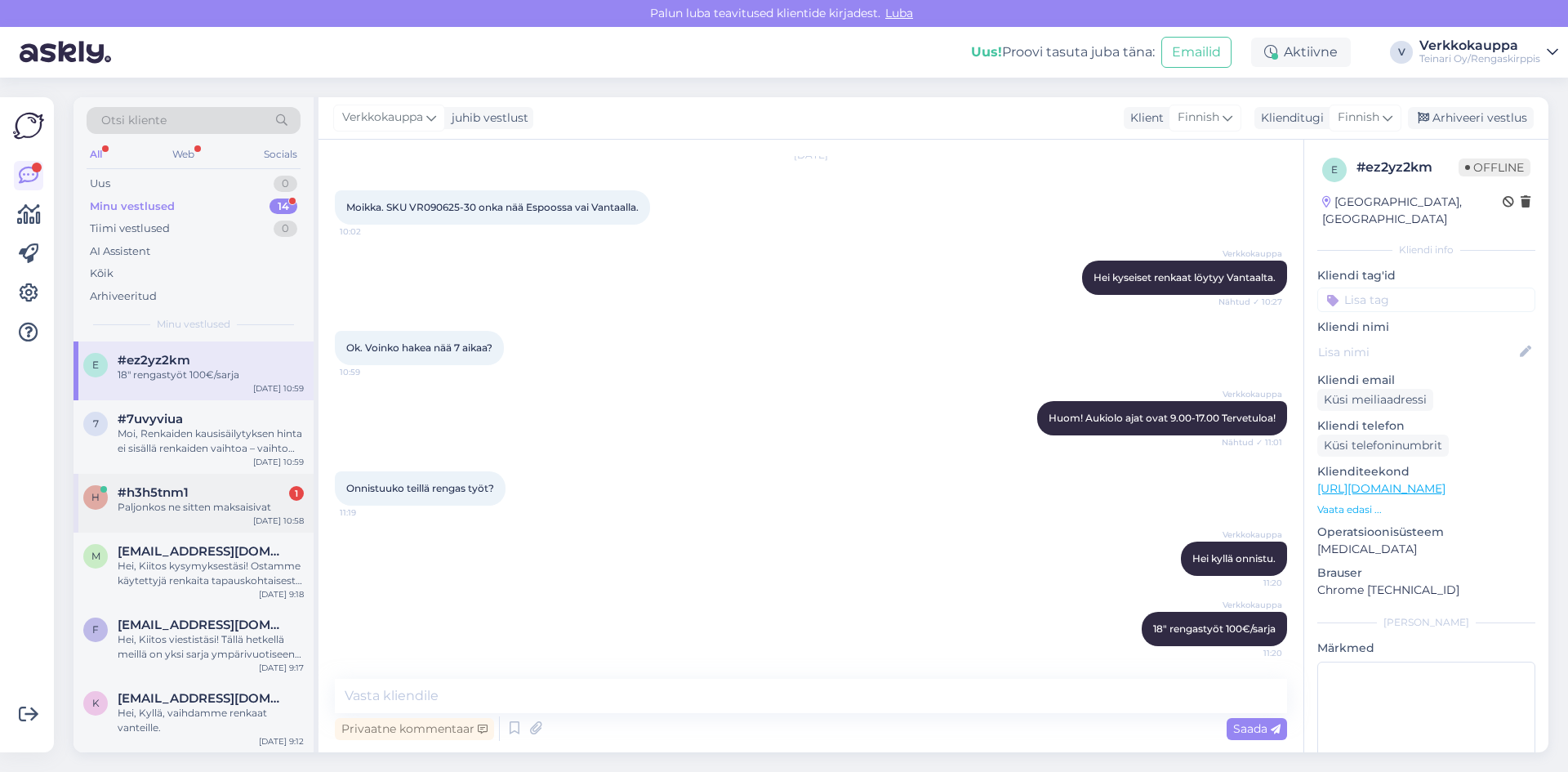
click at [168, 512] on div "Paljonkos ne sitten maksaisivat" at bounding box center [210, 508] width 186 height 15
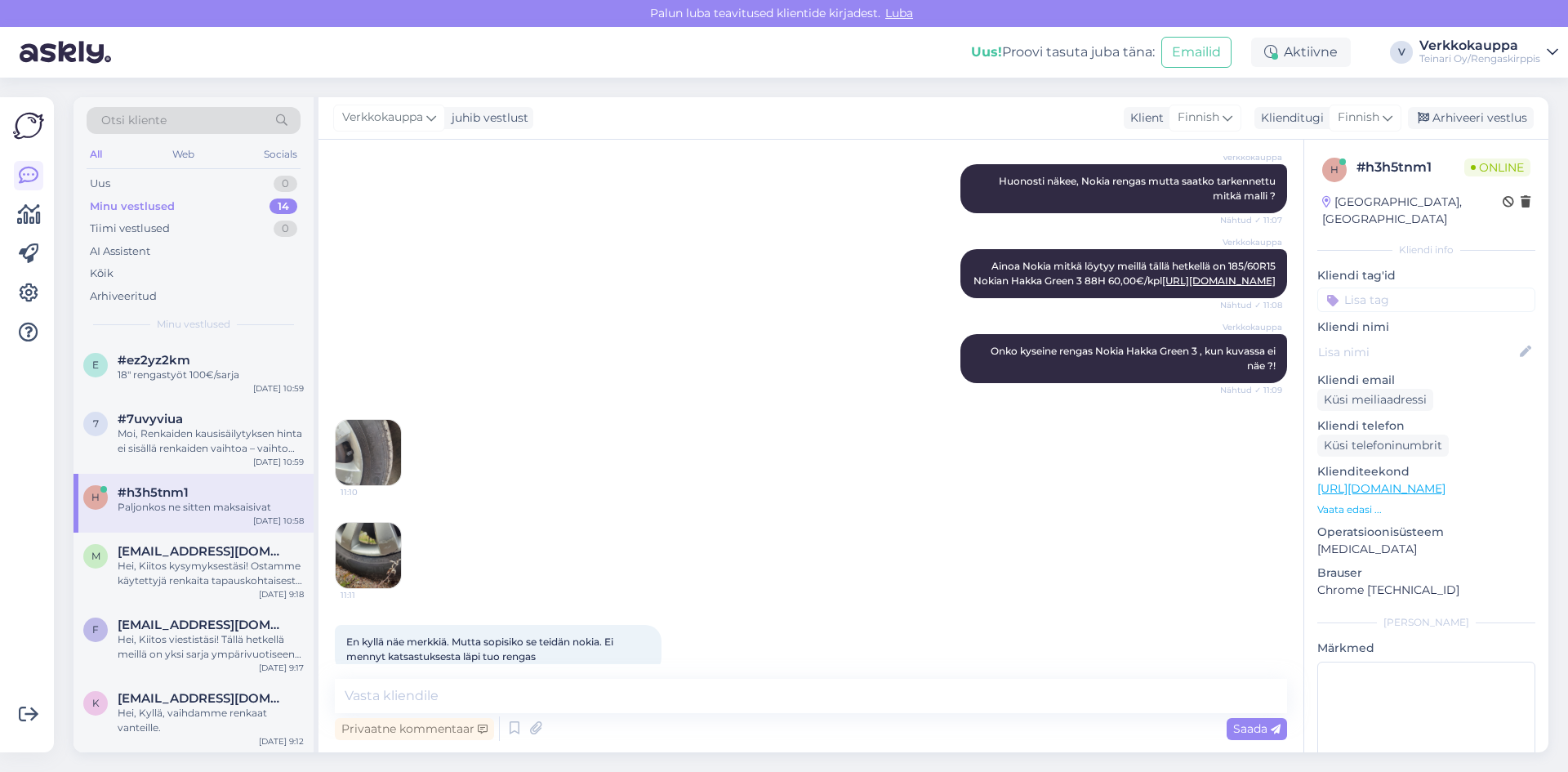
scroll to position [769, 0]
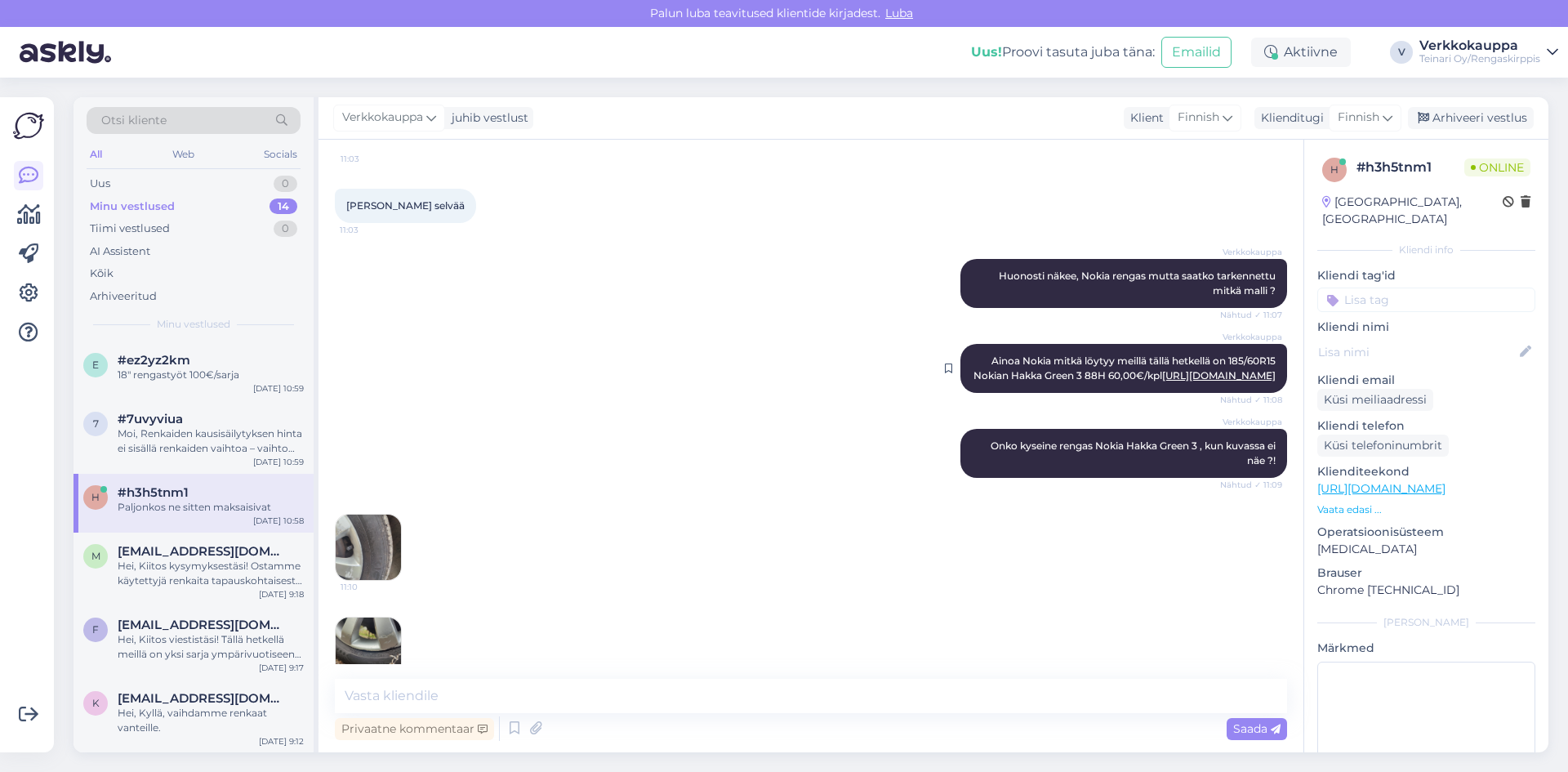
click at [1162, 381] on link "[URL][DOMAIN_NAME]" at bounding box center [1219, 376] width 114 height 12
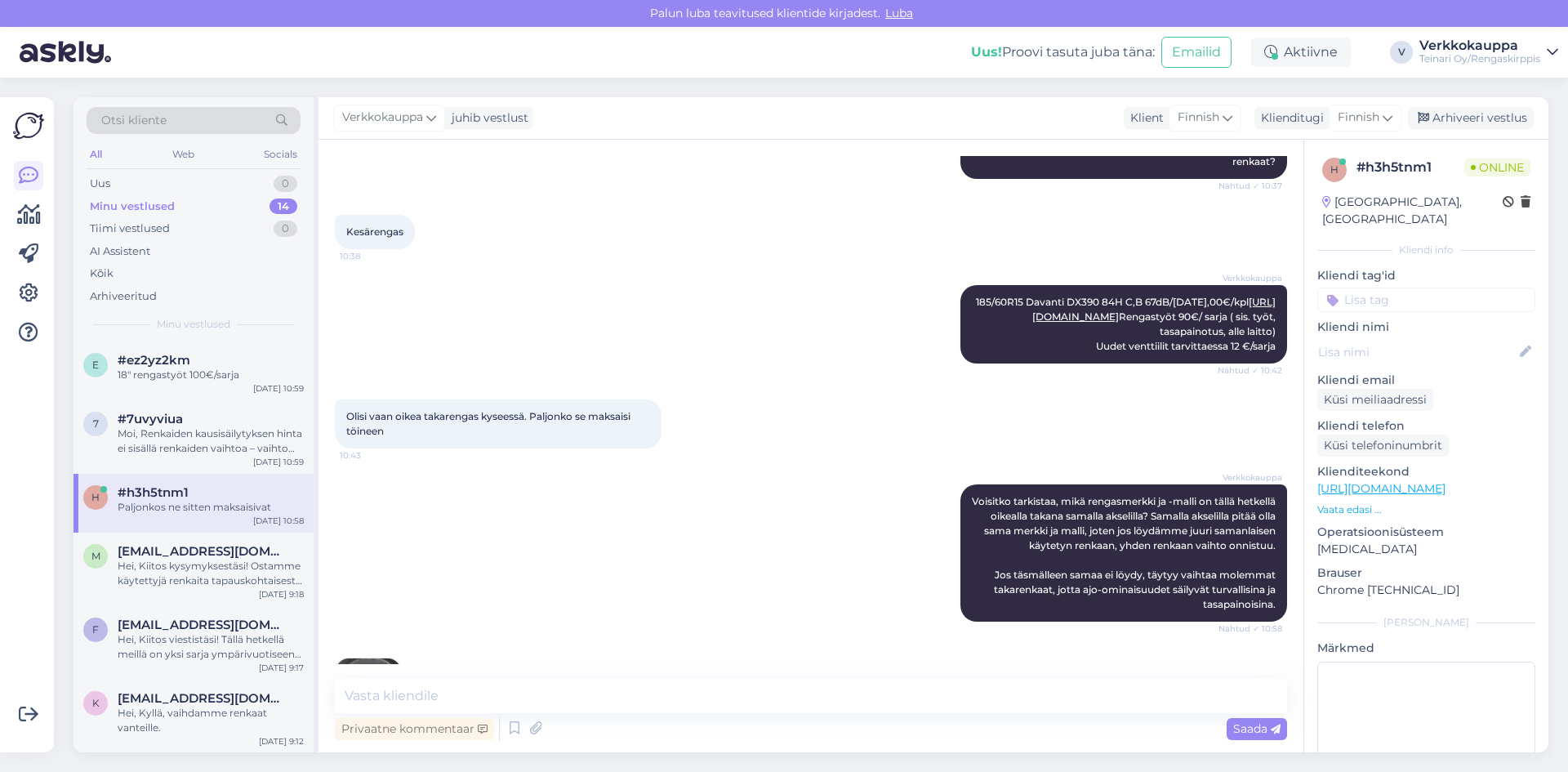
scroll to position [116, 0]
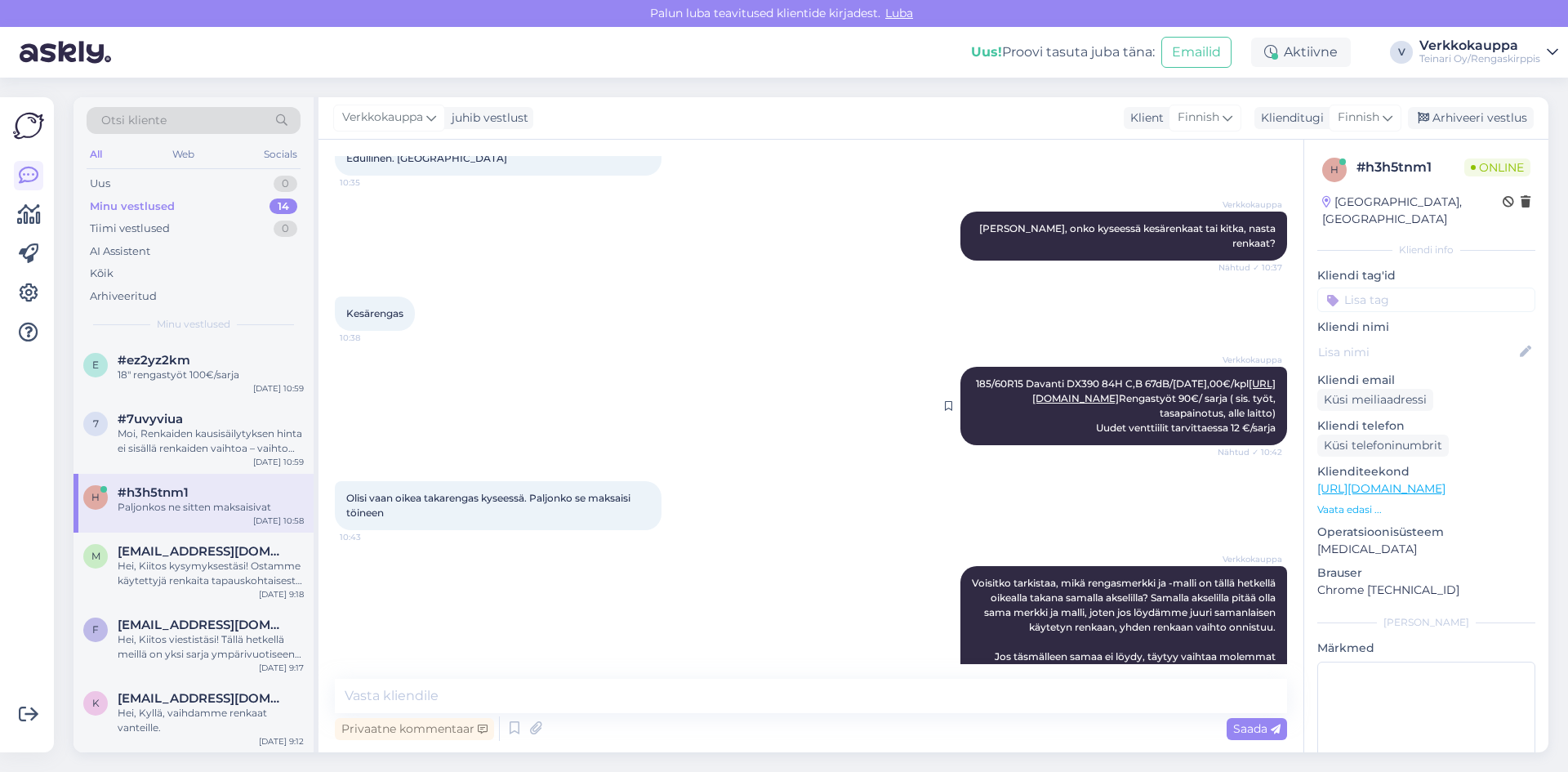
click at [1071, 402] on link "[URL][DOMAIN_NAME]" at bounding box center [1153, 391] width 243 height 27
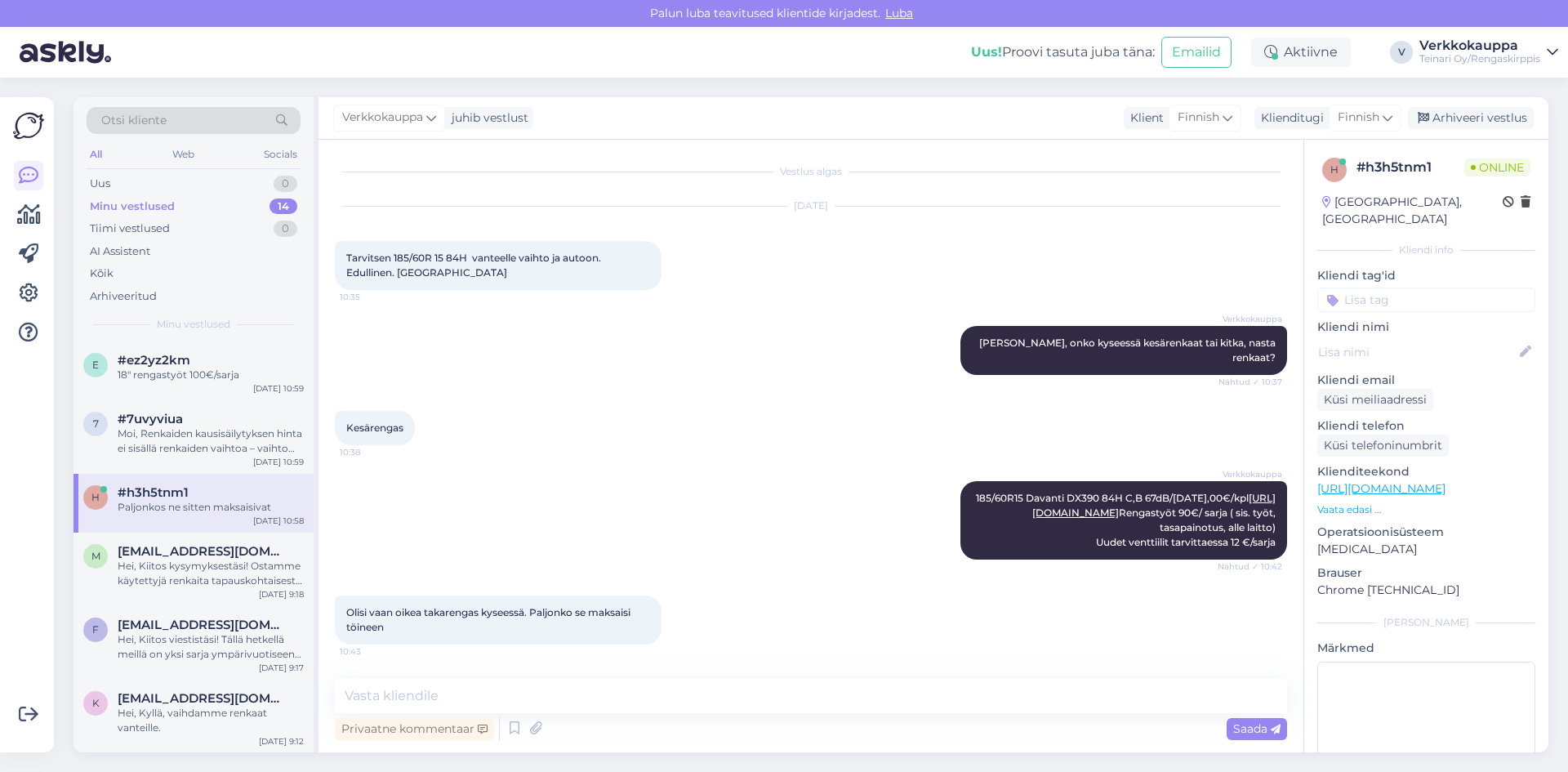
scroll to position [0, 0]
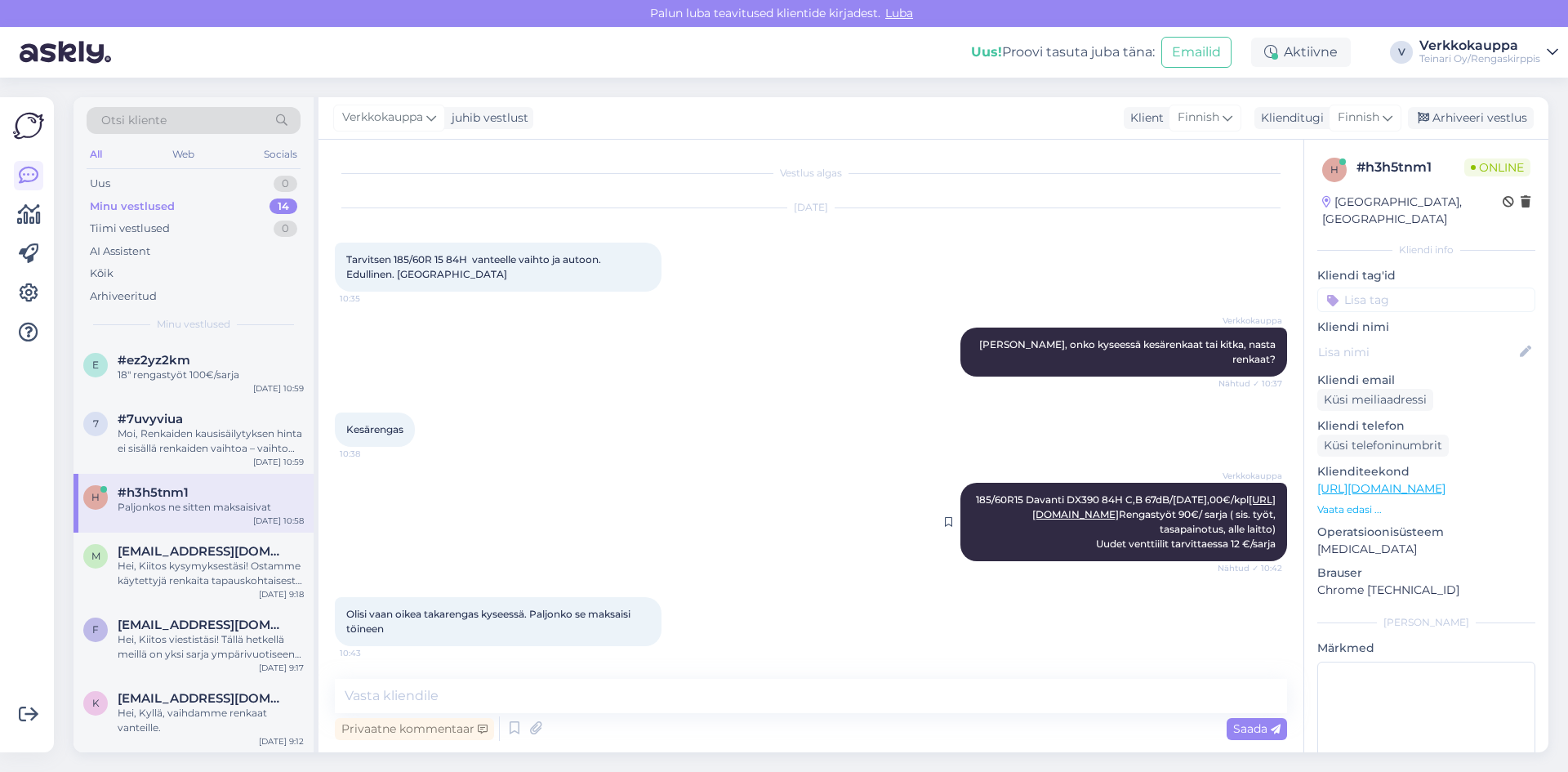
click at [1073, 512] on link "[URL][DOMAIN_NAME]" at bounding box center [1153, 507] width 243 height 27
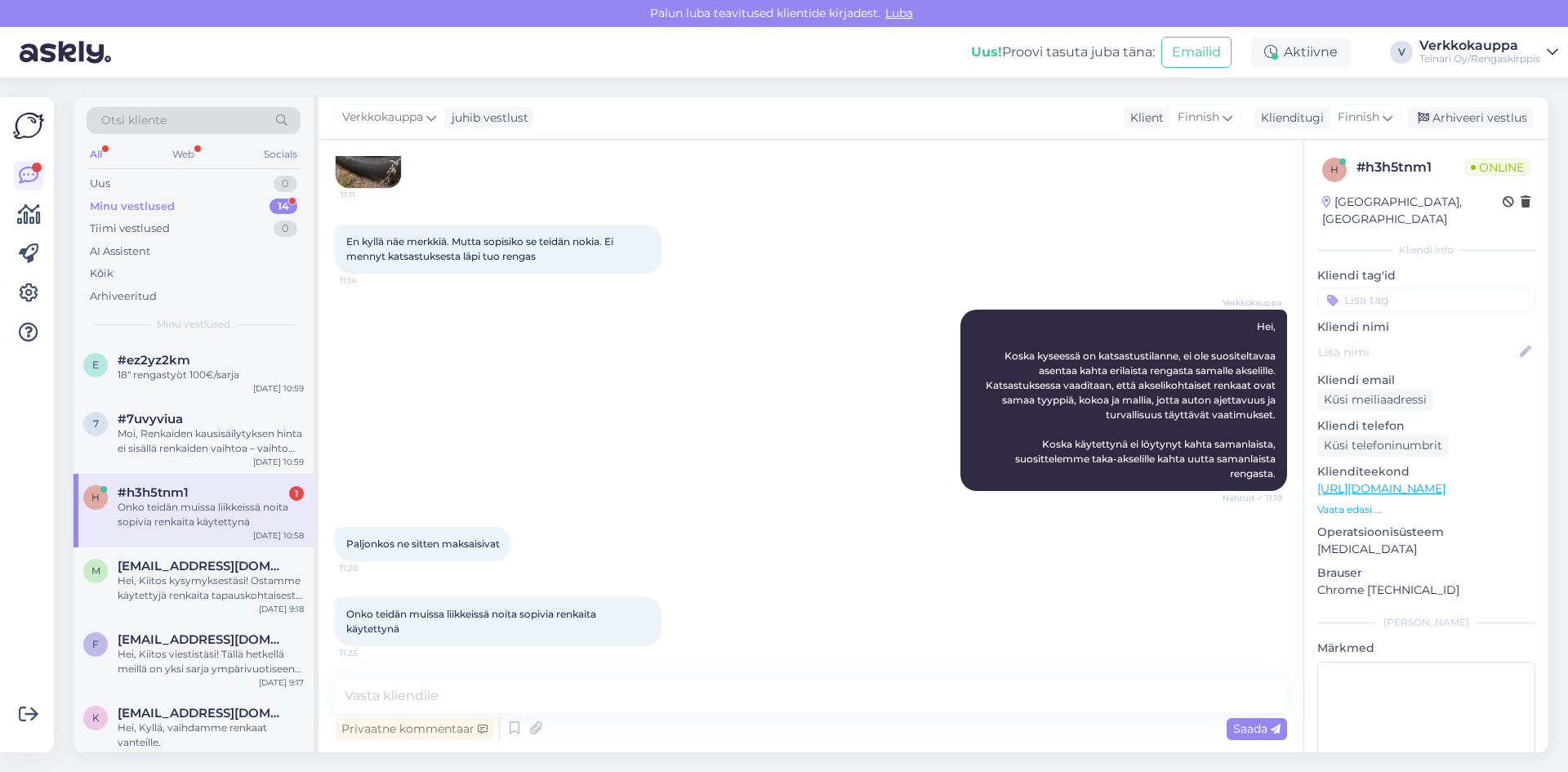
scroll to position [1511, 0]
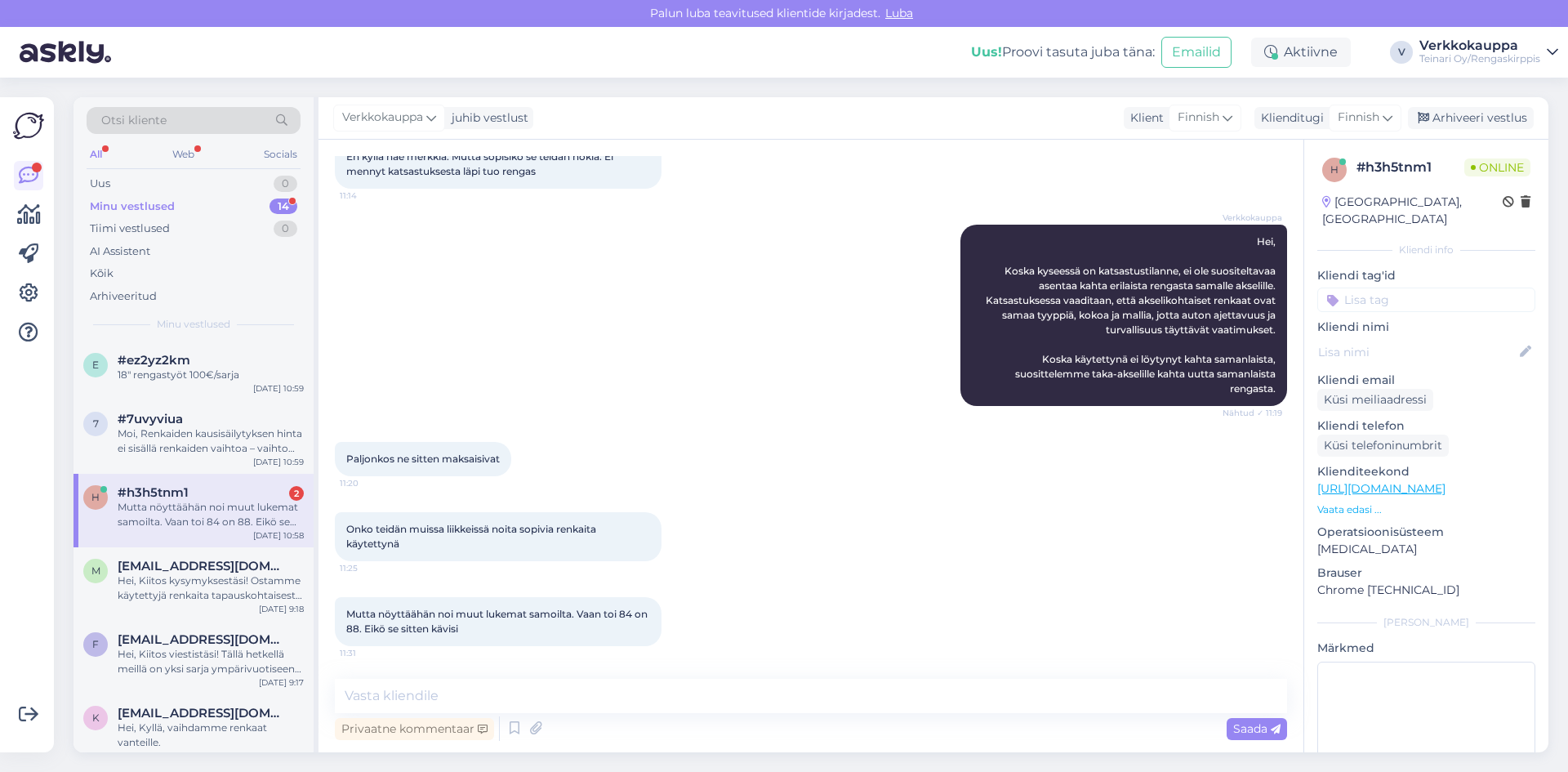
click at [726, 502] on div "Onko teidän muissa liikkeissä noita sopivia renkaita käytettynä 11:25" at bounding box center [811, 536] width 952 height 85
click at [420, 695] on textarea at bounding box center [811, 695] width 952 height 35
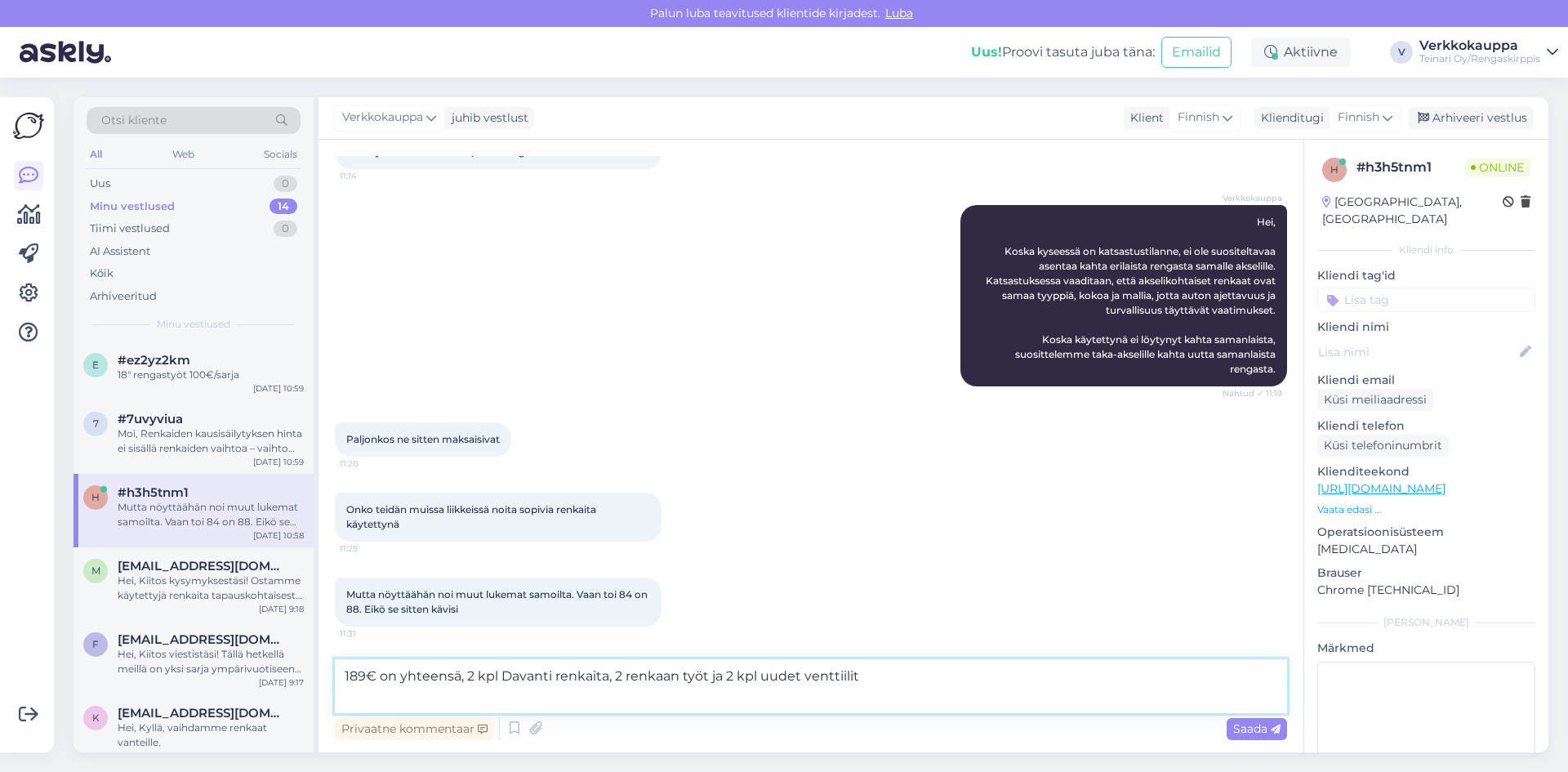
paste textarea "[URL][DOMAIN_NAME]"
click at [618, 679] on textarea "189€ on yhteensä, 2 kpl Davanti renkaita, 2 renkaan työt ja 2 kpl uudet venttii…" at bounding box center [811, 686] width 952 height 54
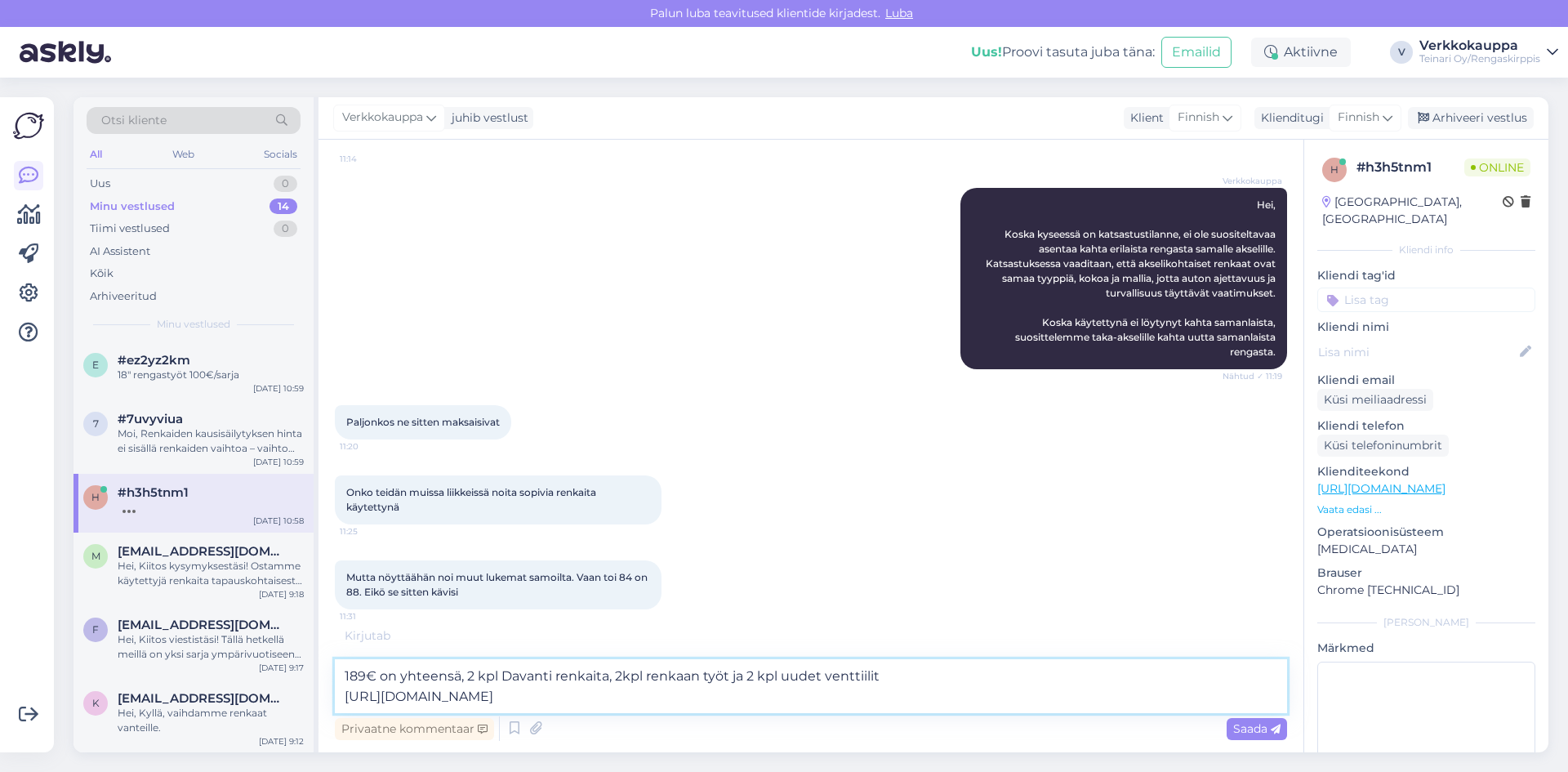
click at [617, 676] on textarea "189€ on yhteensä, 2 kpl Davanti renkaita, 2kpl renkaan työt ja 2 kpl uudet vent…" at bounding box center [811, 686] width 952 height 54
type textarea "189€ on yhteensä, 2 kpl Davanti renkaita, 2kpl renkaan työt ja 2 kpl uudet vent…"
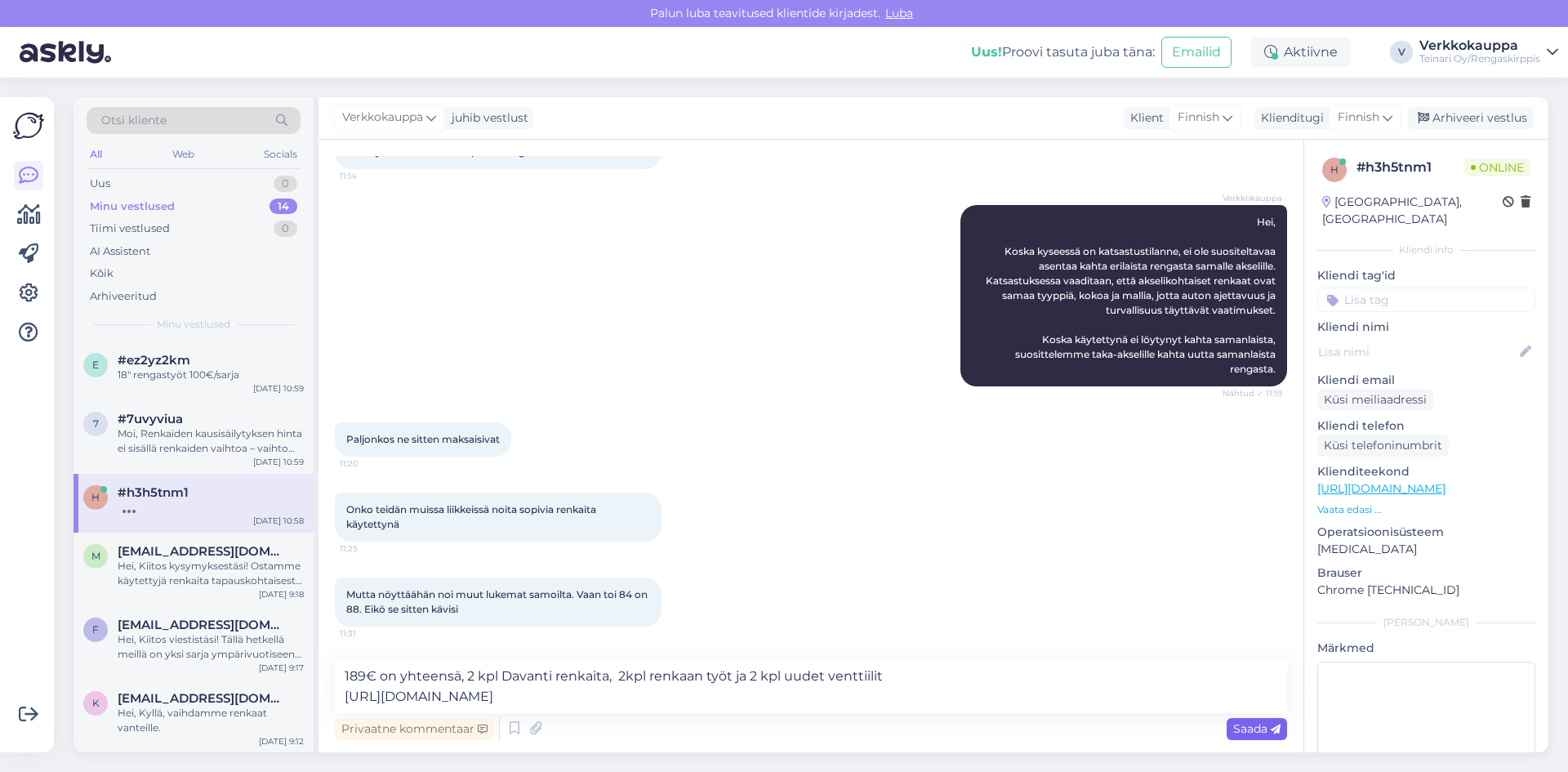
click at [1232, 724] on div "Saada" at bounding box center [1257, 729] width 61 height 22
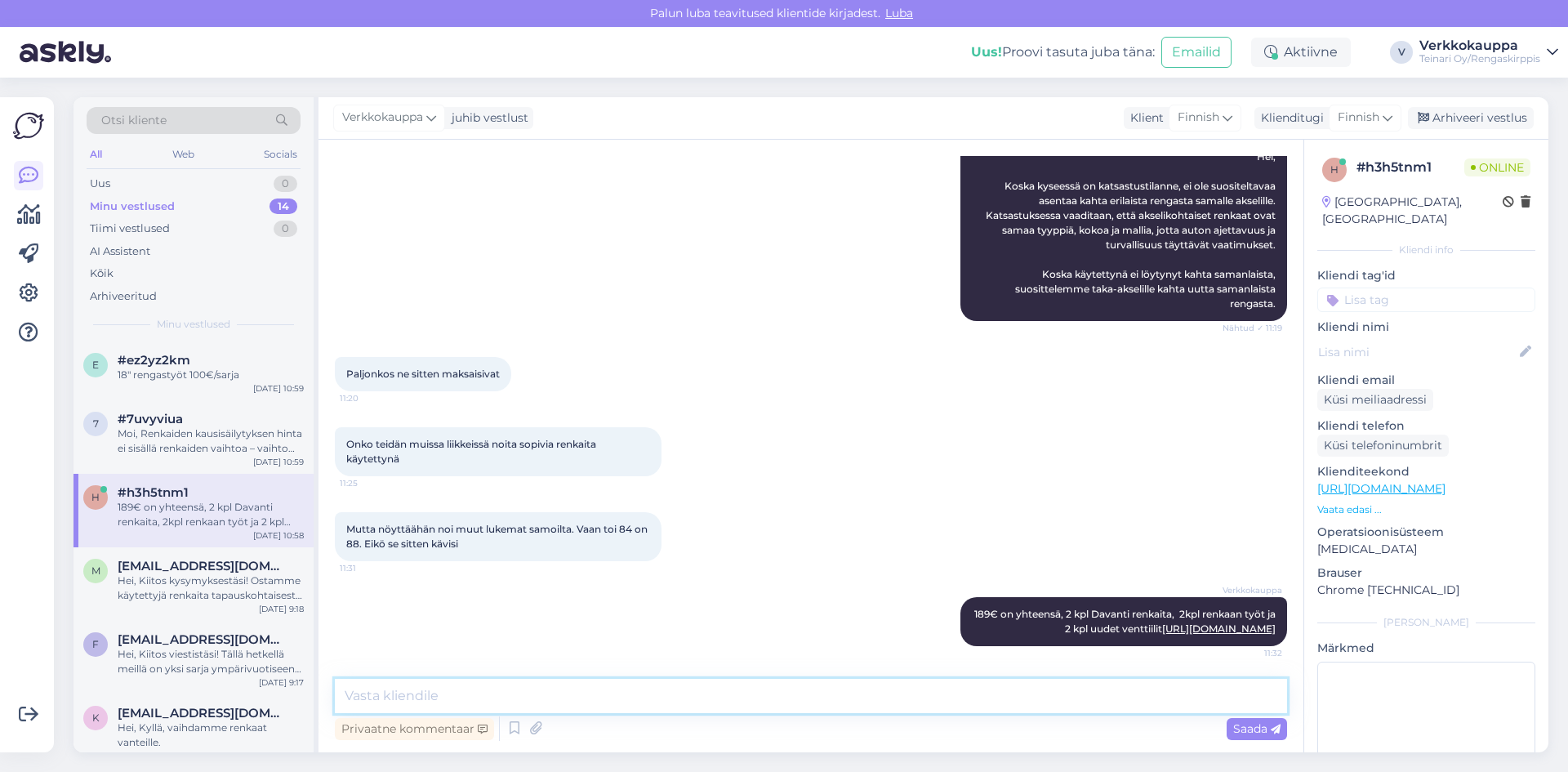
click at [447, 690] on textarea at bounding box center [811, 695] width 952 height 35
type textarea "T"
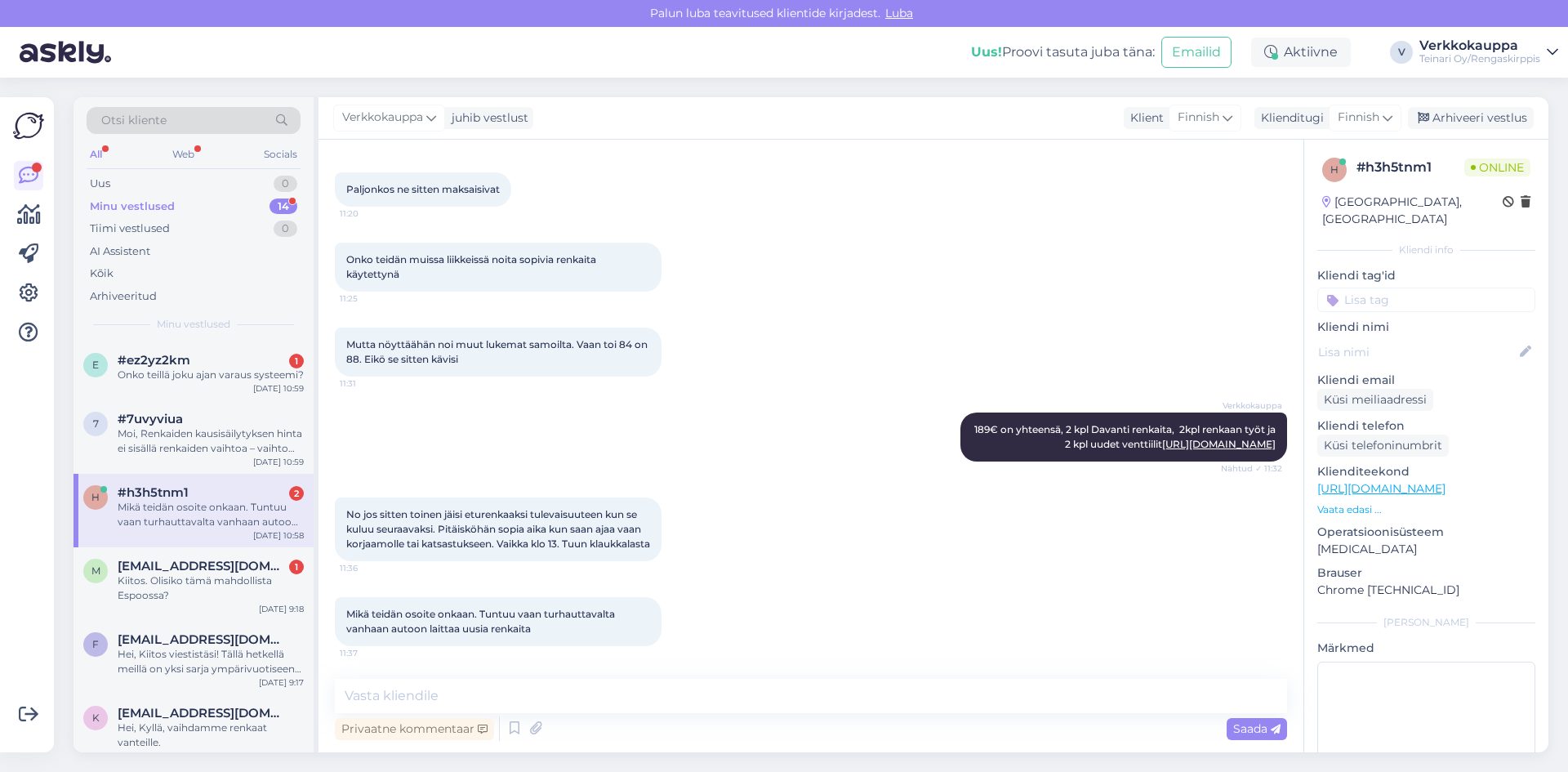
scroll to position [1825, 0]
click at [807, 532] on div "No jos sitten toinen jäisi eturenkaaksi tulevaisuuteen kun se kuluu seuraavaksi…" at bounding box center [811, 530] width 952 height 100
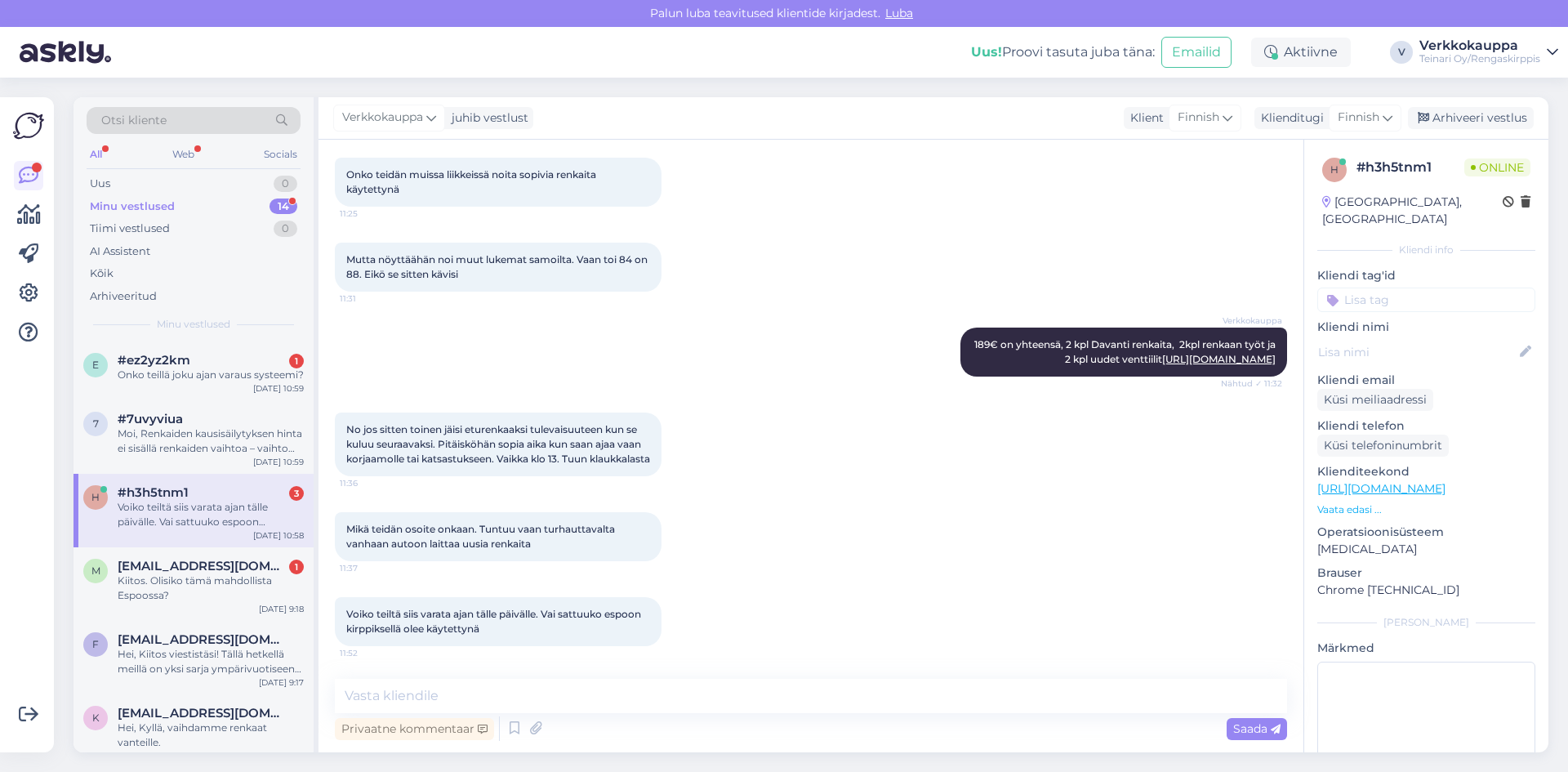
scroll to position [1910, 0]
paste textarea "ESPOO, [STREET_ADDRESS], 02180: 0 VANTAA, [STREET_ADDRESS]"
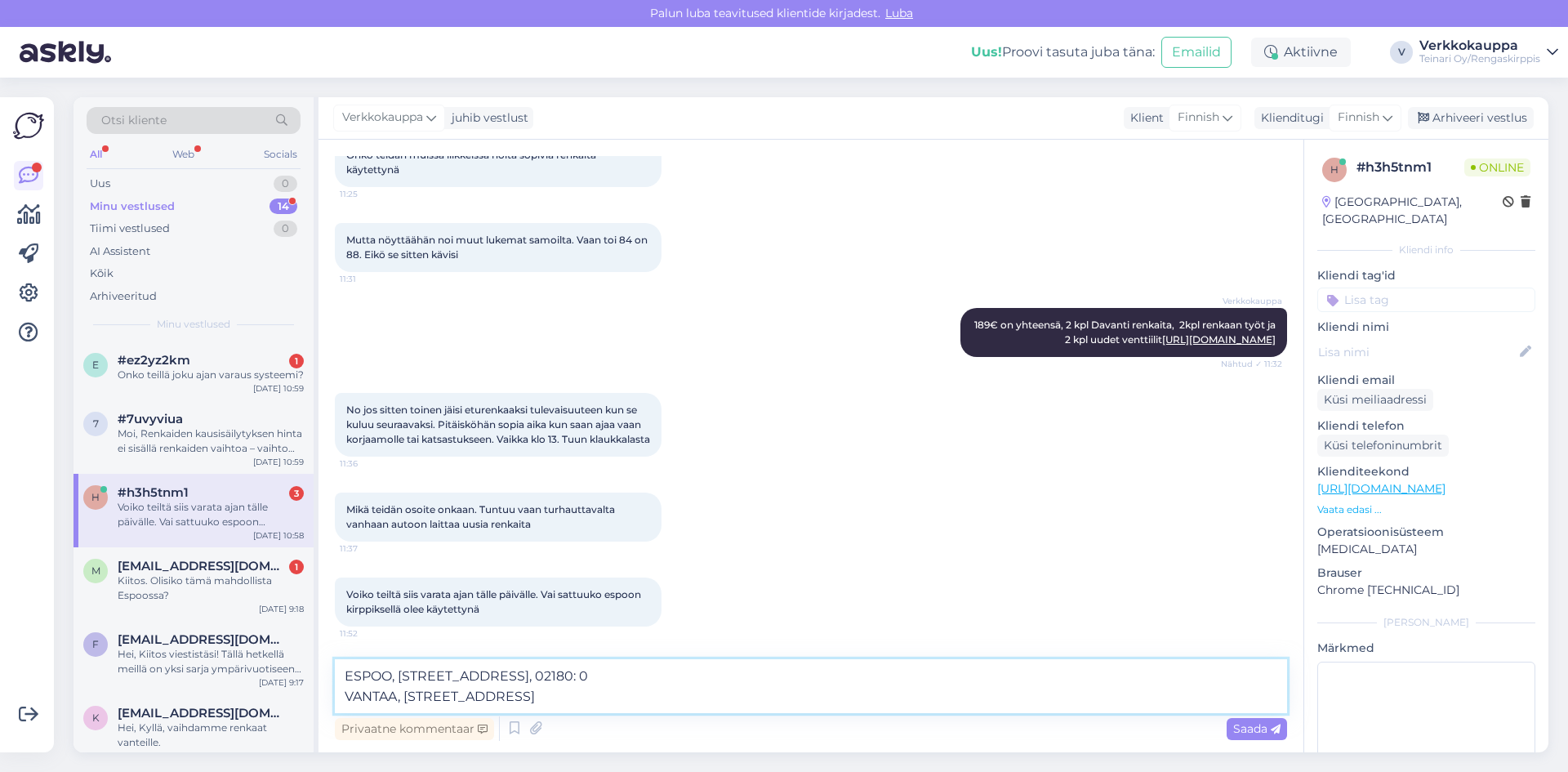
click at [563, 677] on textarea "ESPOO, [STREET_ADDRESS], 02180: 0 VANTAA, [STREET_ADDRESS]" at bounding box center [811, 686] width 952 height 54
type textarea "ESPOO, [STREET_ADDRESS]"
click at [1264, 727] on span "Saada" at bounding box center [1256, 728] width 47 height 15
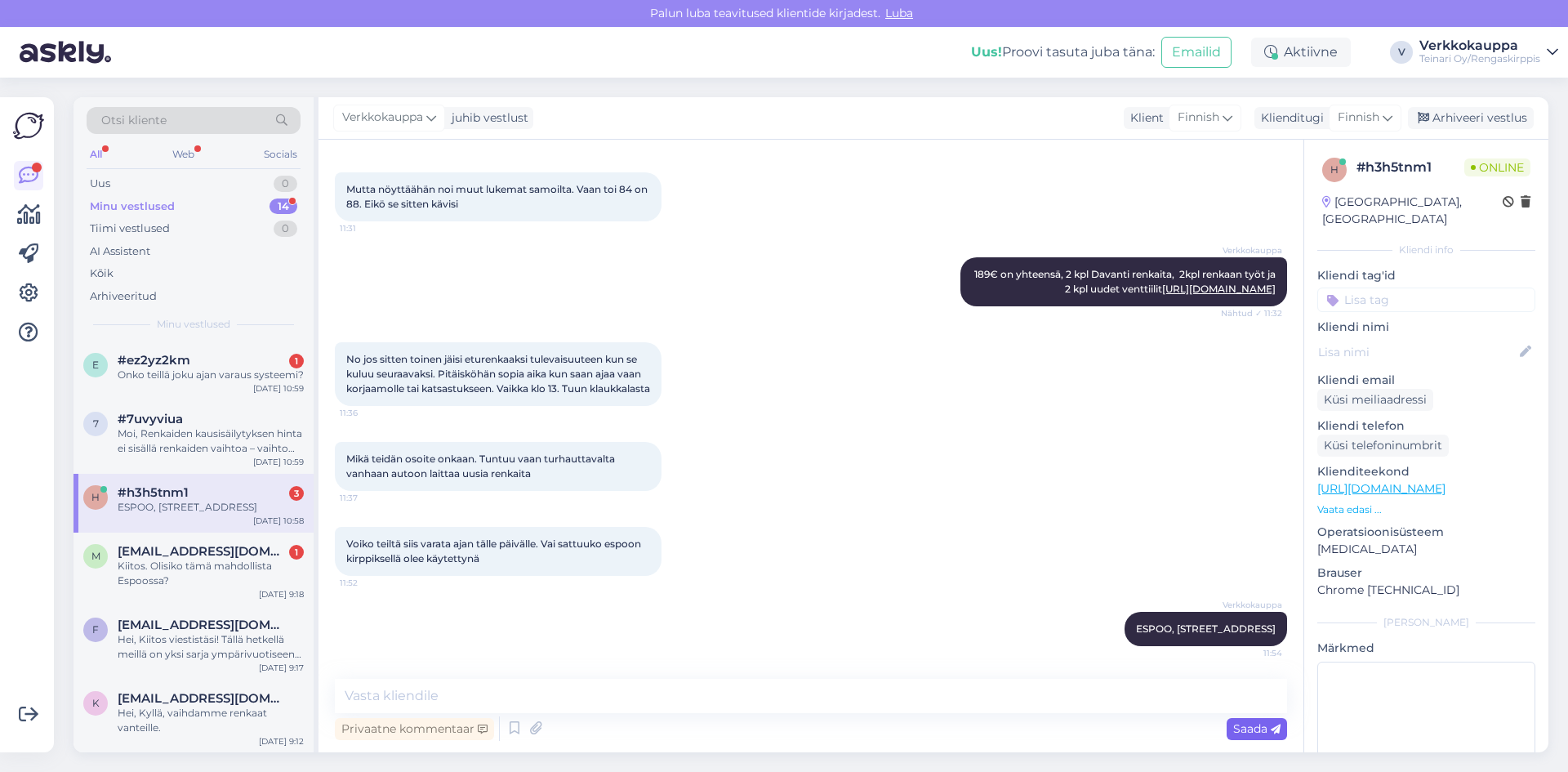
scroll to position [1995, 0]
click at [251, 589] on div "Kiitos. Olisiko tämä mahdollista Espoossa?" at bounding box center [210, 573] width 186 height 29
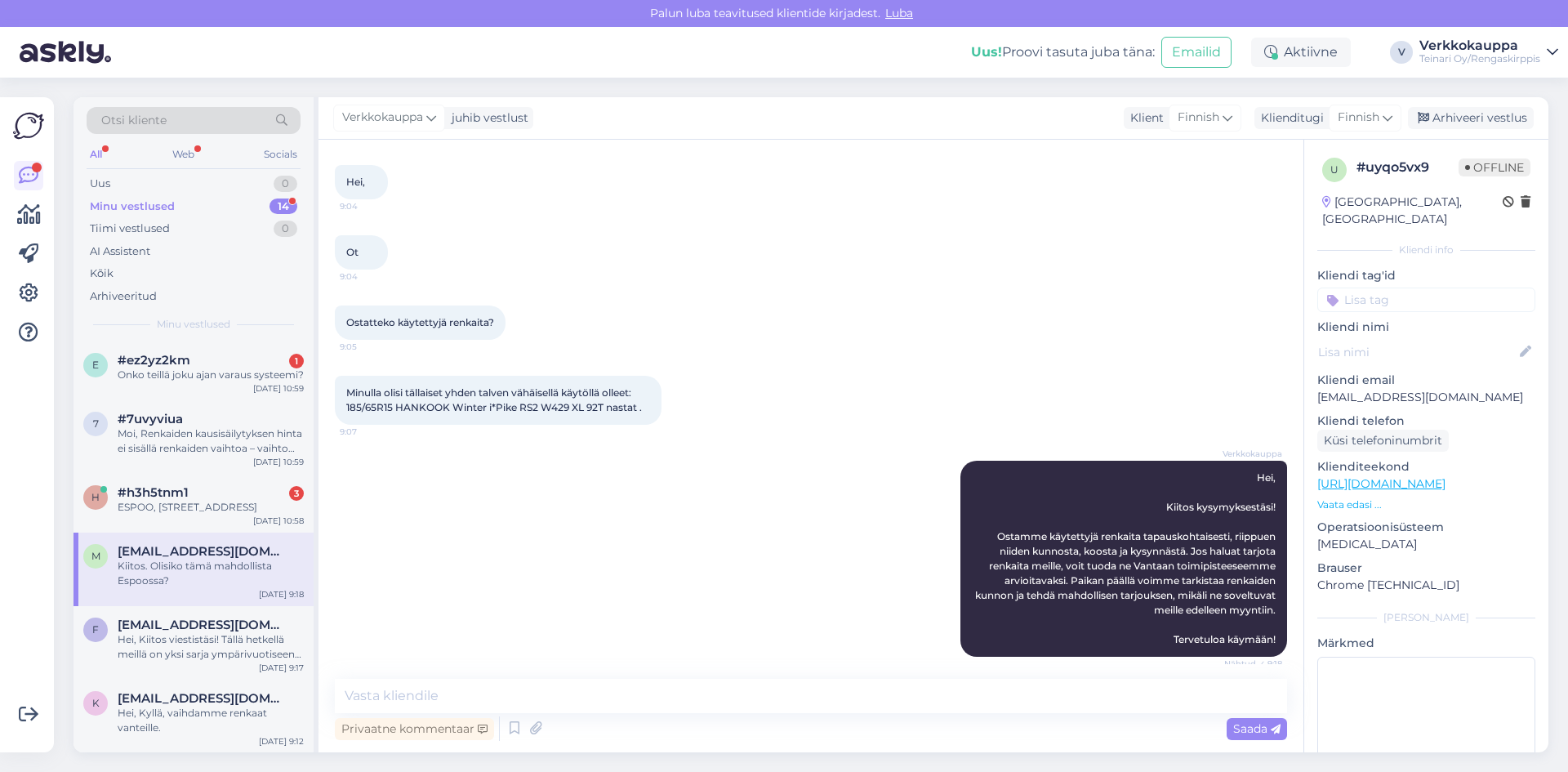
scroll to position [158, 0]
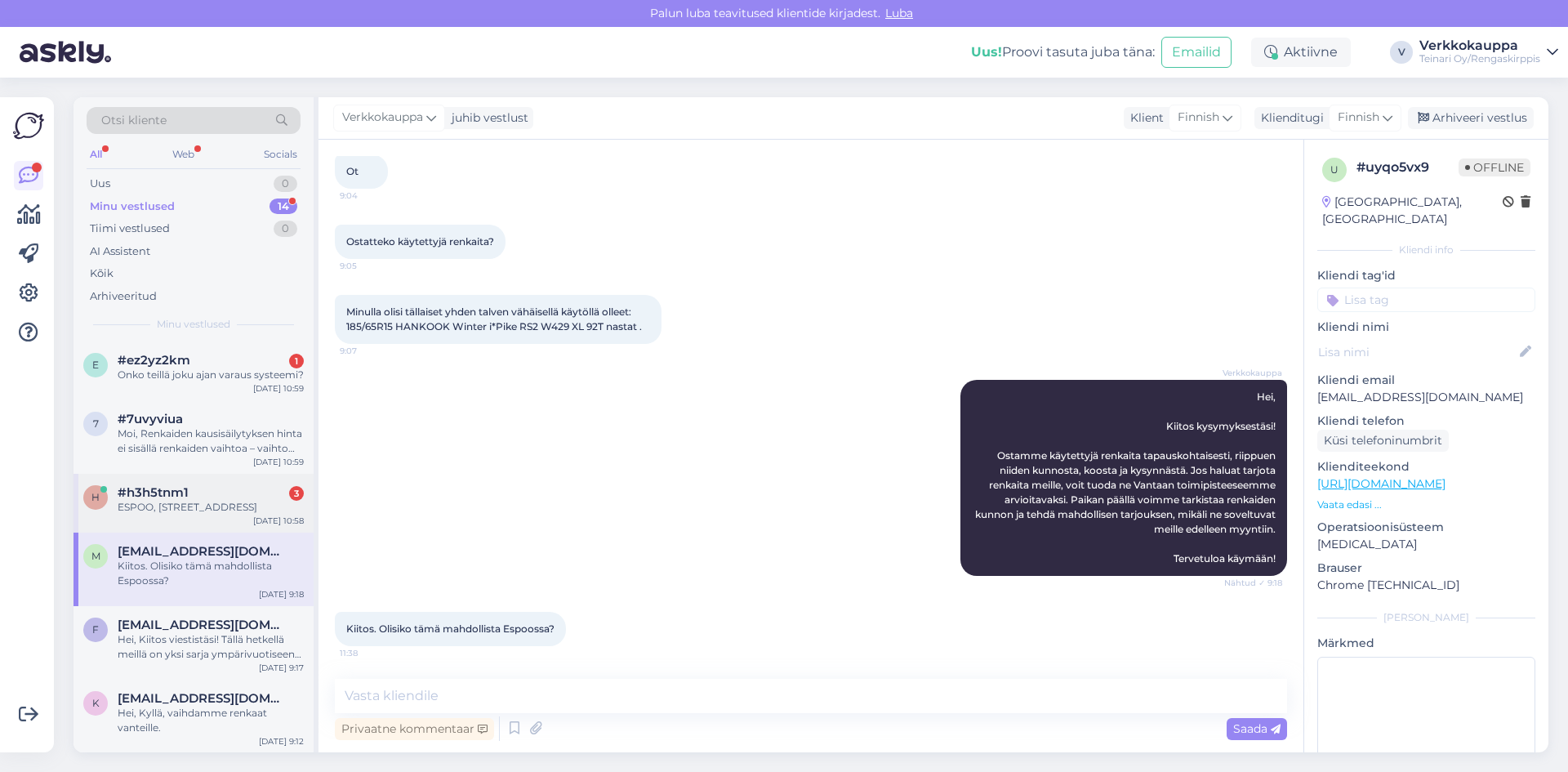
click at [158, 514] on div "ESPOO, [STREET_ADDRESS]" at bounding box center [210, 508] width 186 height 15
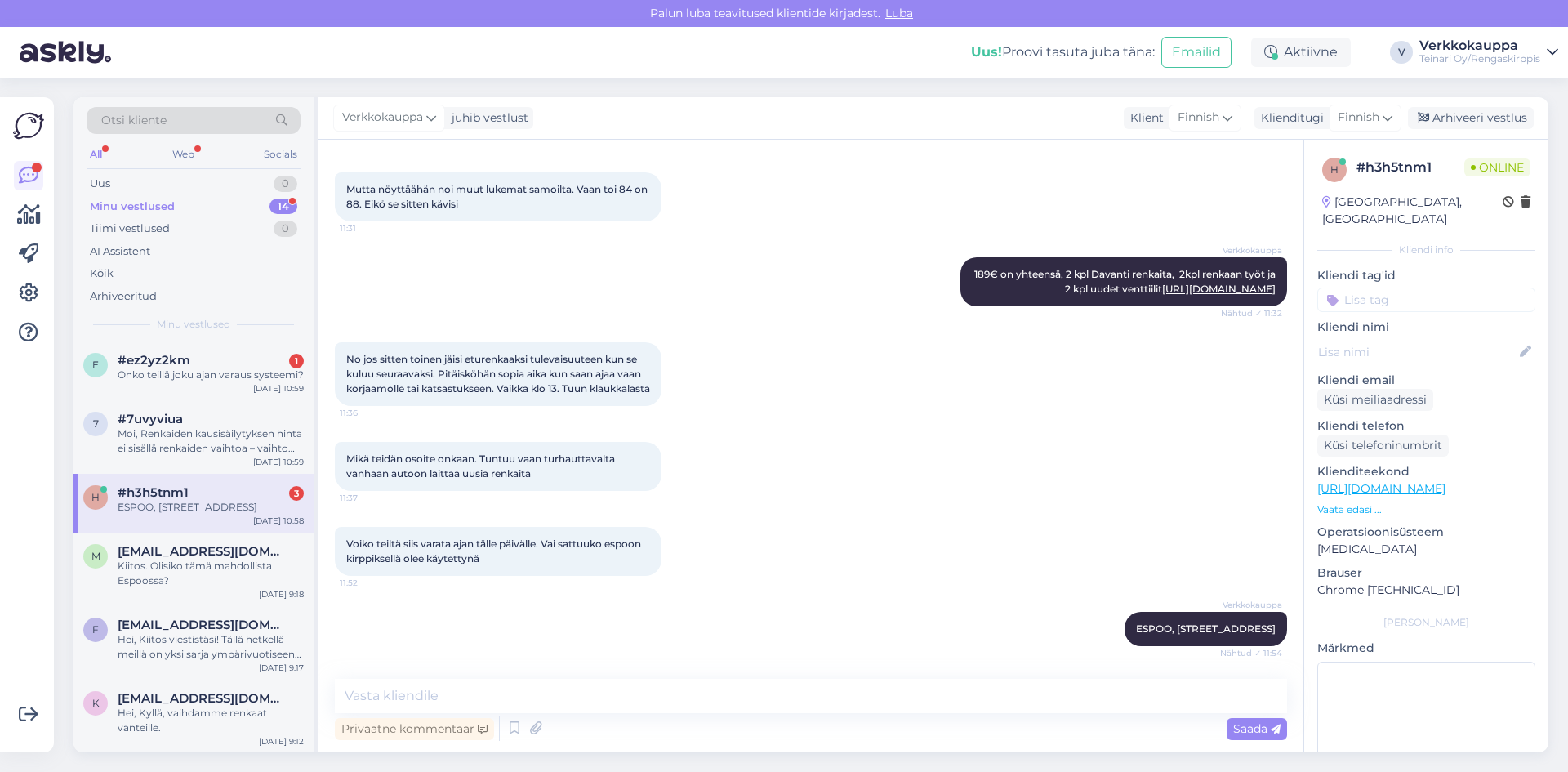
scroll to position [1995, 0]
click at [241, 515] on div "ESPOO, [STREET_ADDRESS]" at bounding box center [210, 508] width 186 height 15
click at [193, 369] on div "Onko teillä joku ajan varaus systeemi?" at bounding box center [210, 375] width 186 height 15
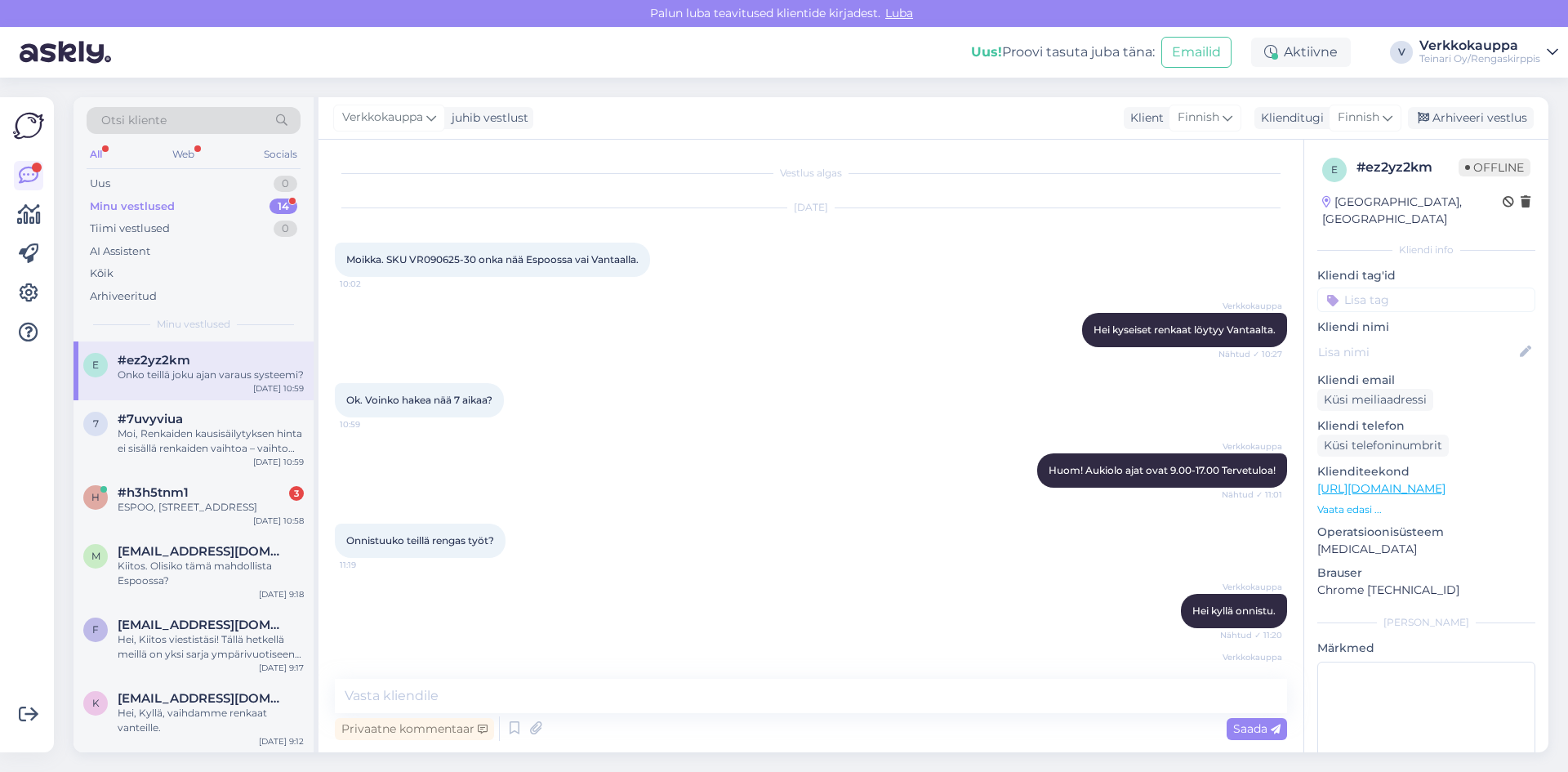
scroll to position [123, 0]
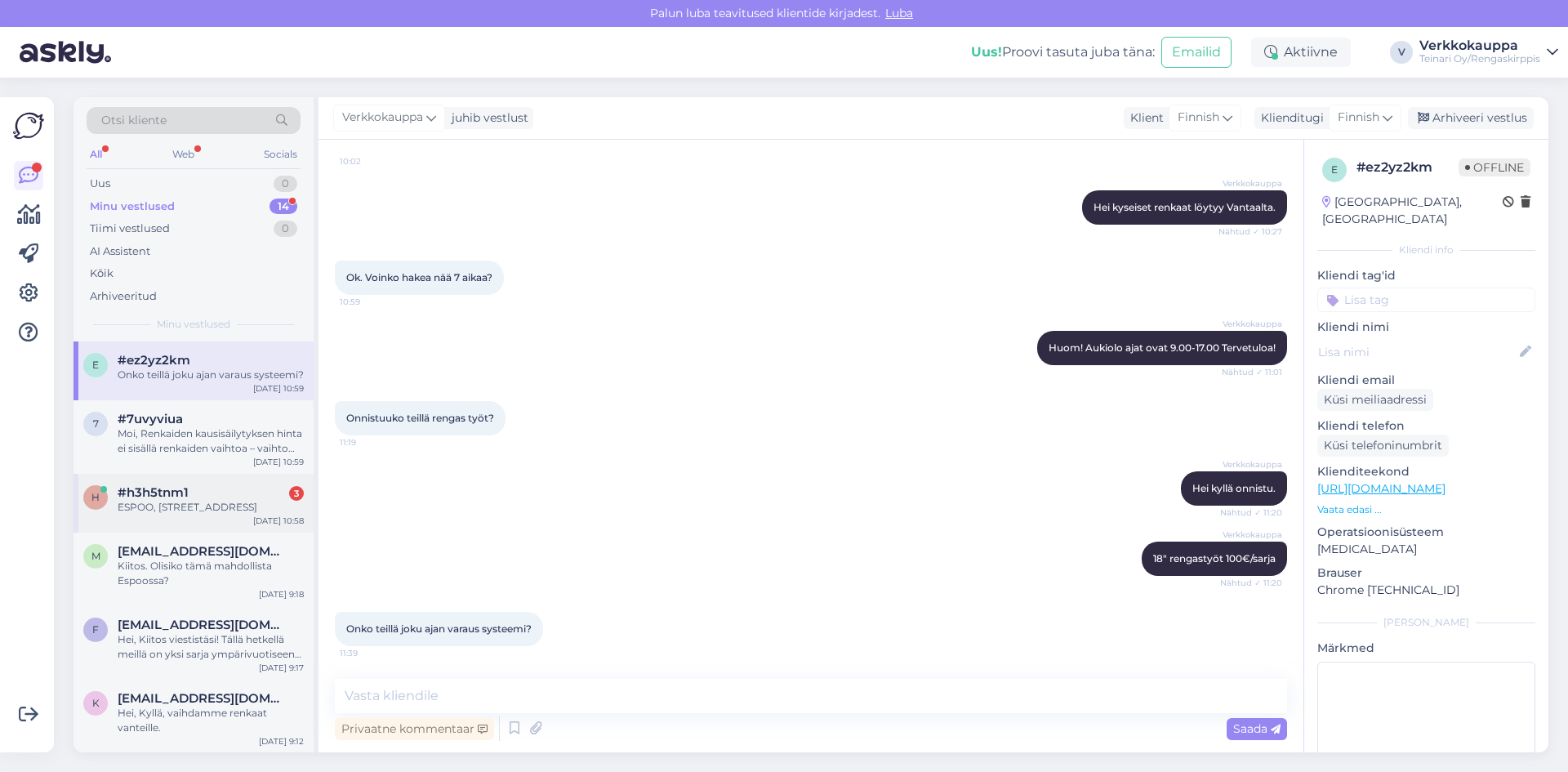
click at [144, 504] on div "ESPOO, [STREET_ADDRESS]" at bounding box center [210, 508] width 186 height 15
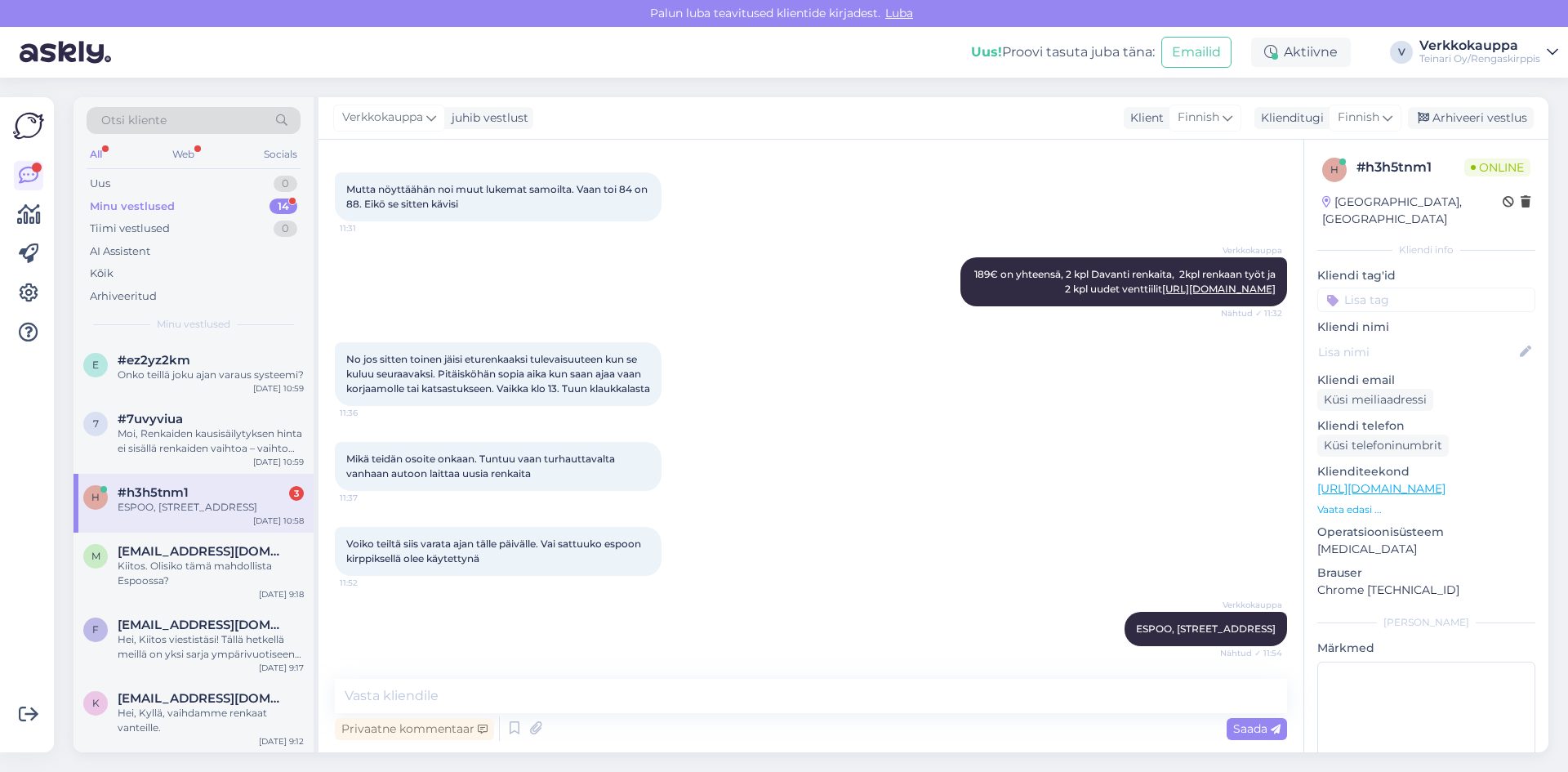
scroll to position [1995, 0]
click at [212, 515] on div "ESPOO, [STREET_ADDRESS]" at bounding box center [210, 508] width 186 height 15
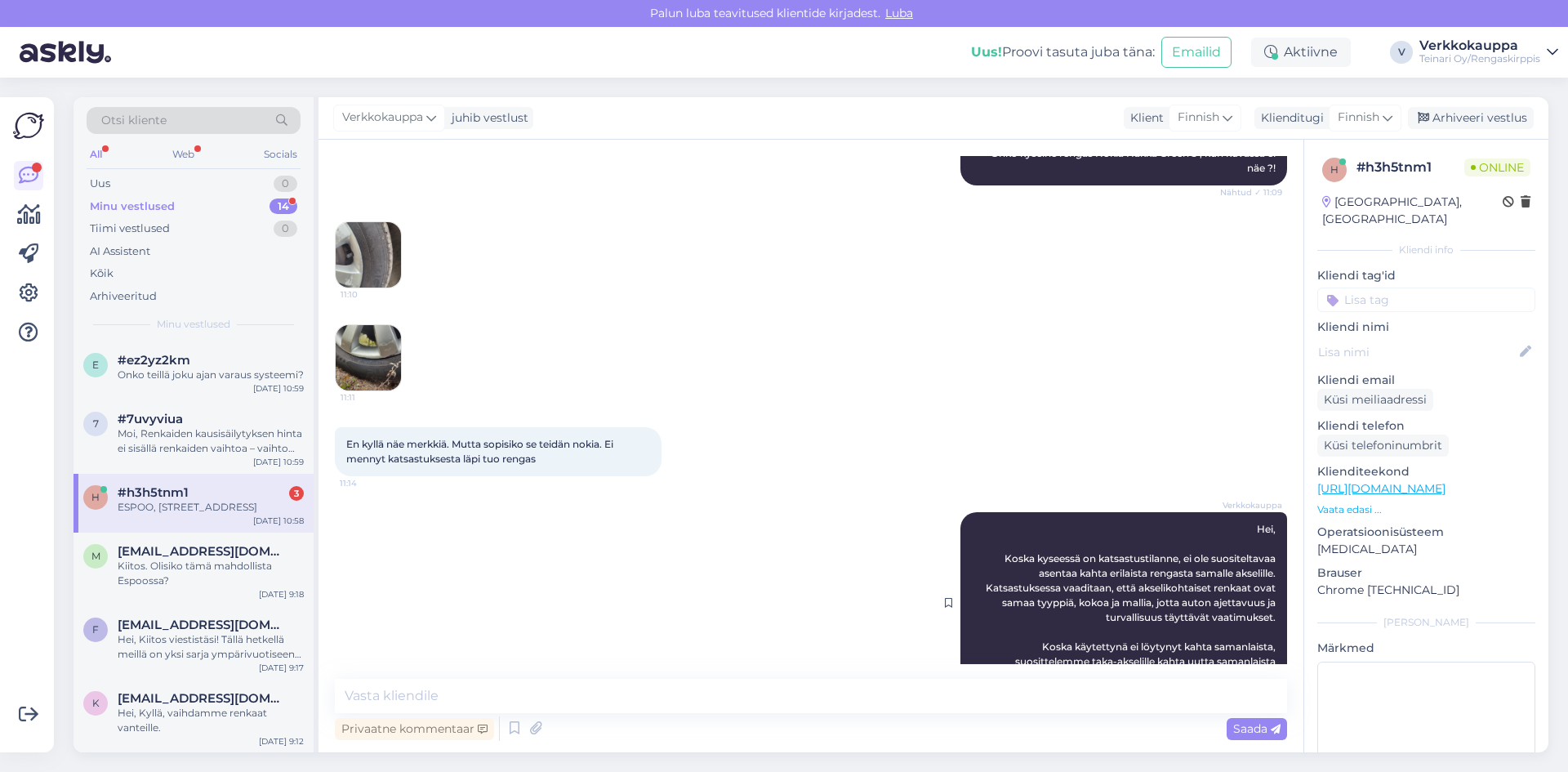
scroll to position [1634, 0]
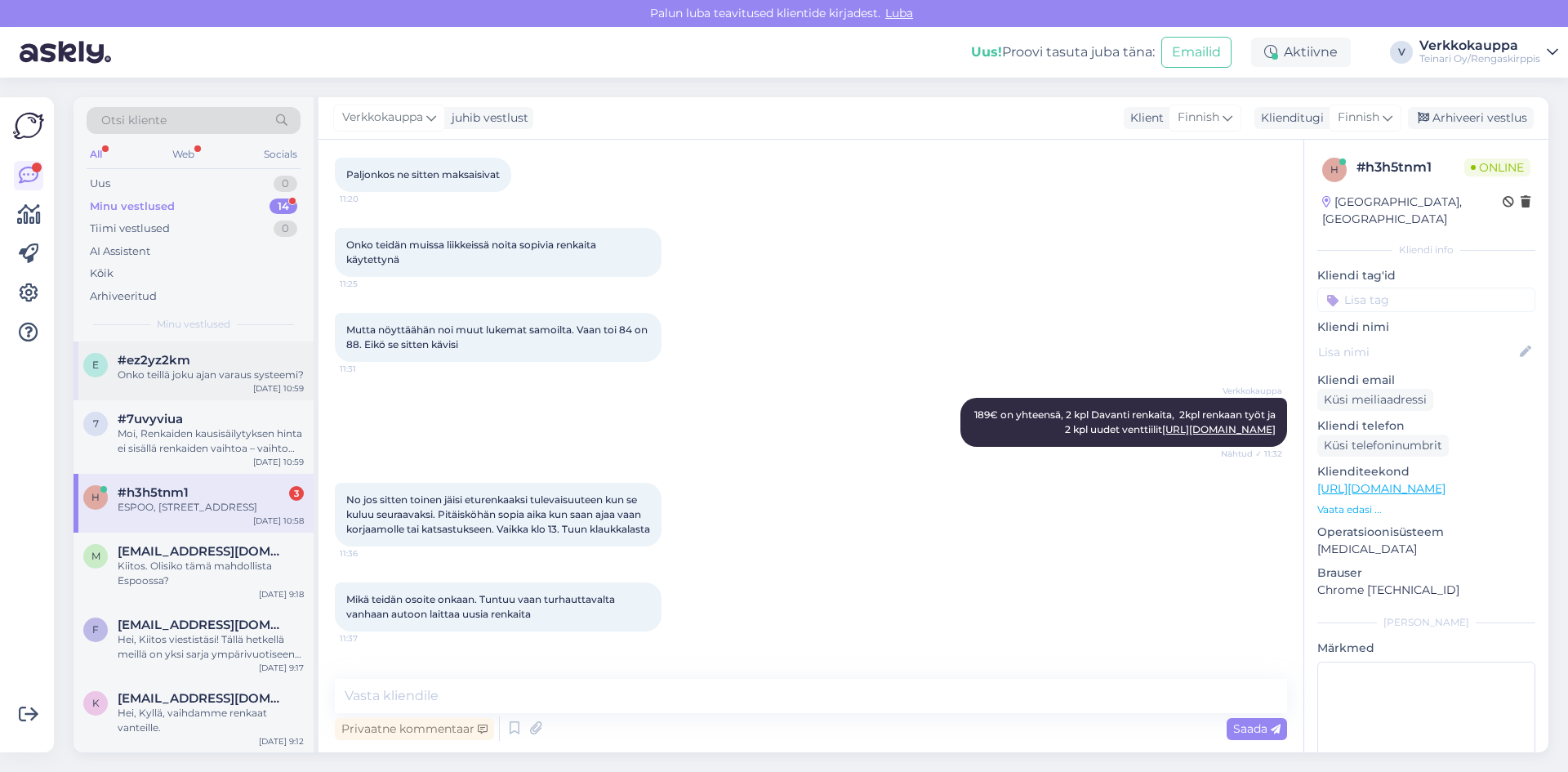
click at [211, 384] on div "e #ez2yz2km Onko teillä joku ajan varaus systeemi? [DATE] 10:59" at bounding box center [194, 371] width 240 height 59
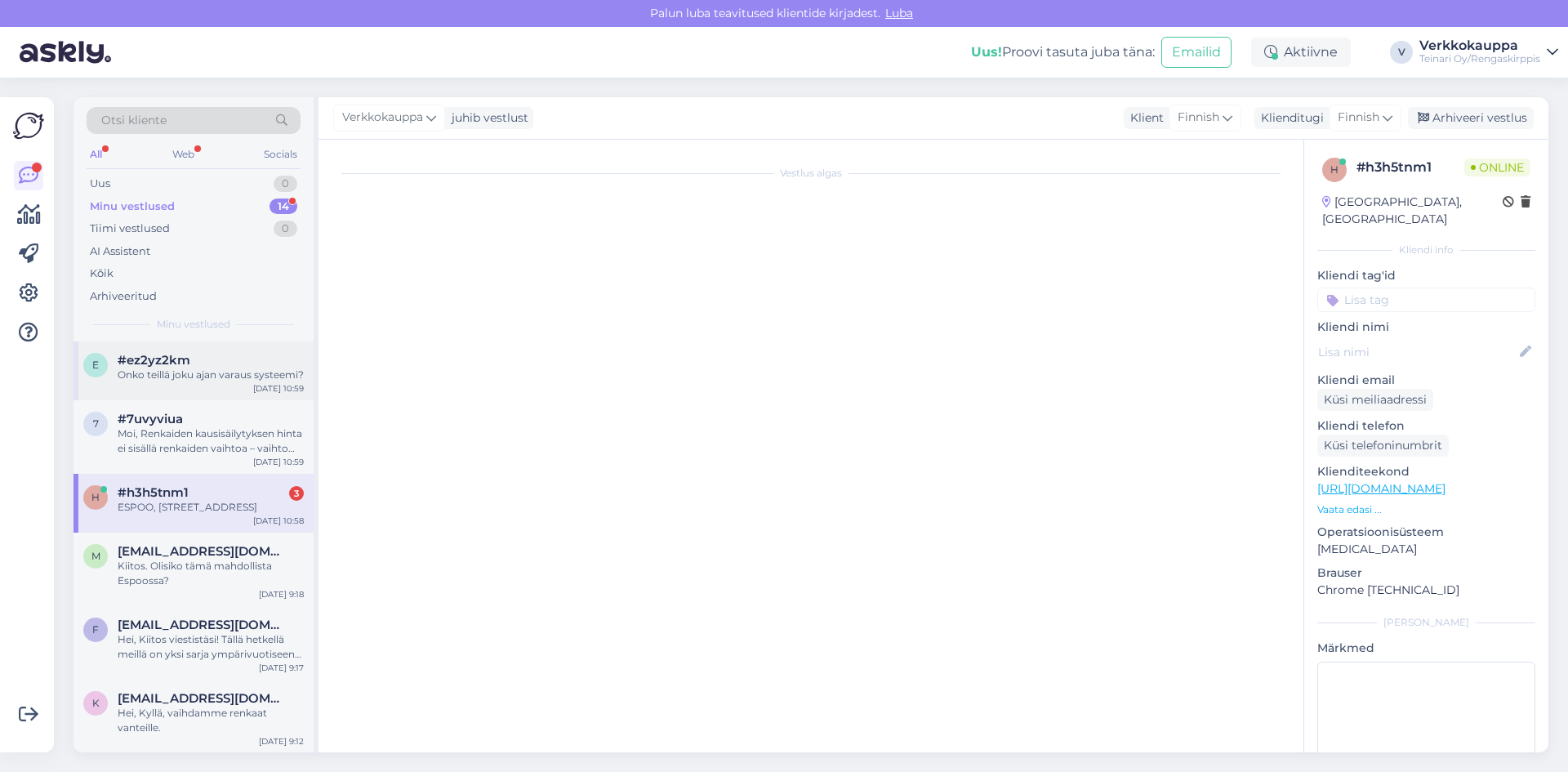
scroll to position [123, 0]
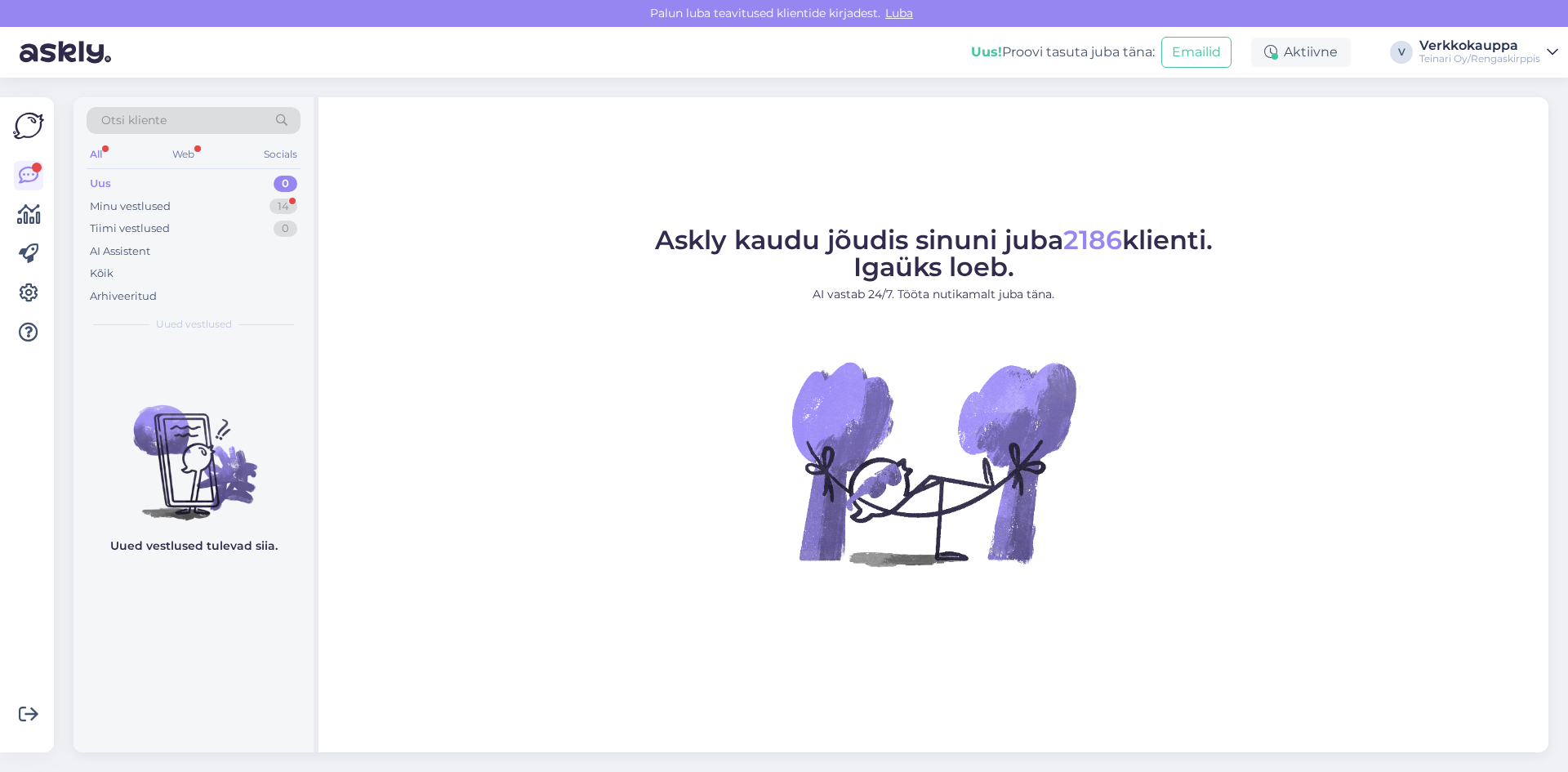
click at [118, 188] on div "Uus 0" at bounding box center [193, 184] width 214 height 23
click at [158, 206] on div "Minu vestlused" at bounding box center [130, 207] width 81 height 16
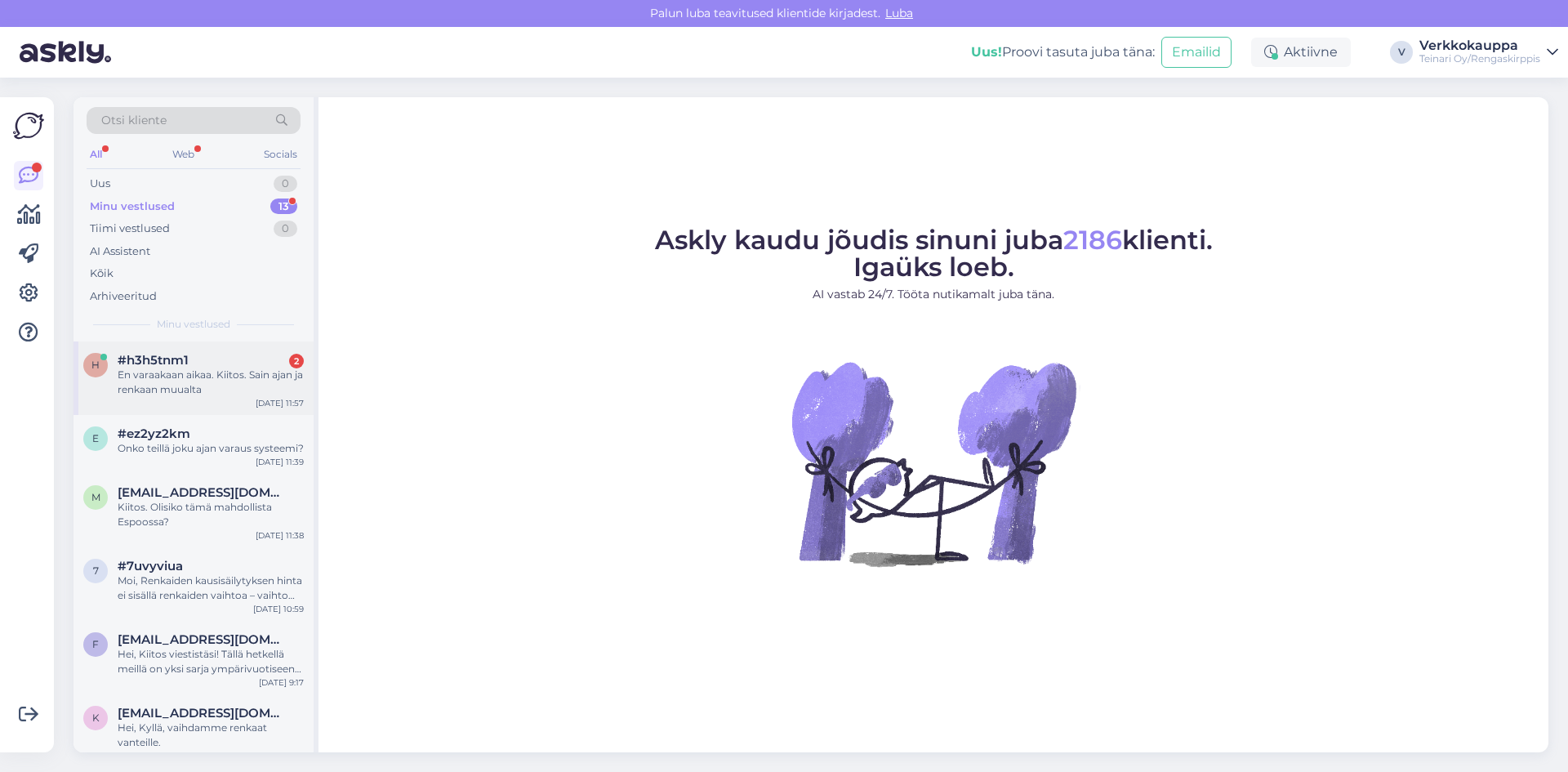
click at [153, 387] on div "En varaakaan aikaa. Kiitos. Sain ajan ja renkaan muualta" at bounding box center [210, 382] width 186 height 29
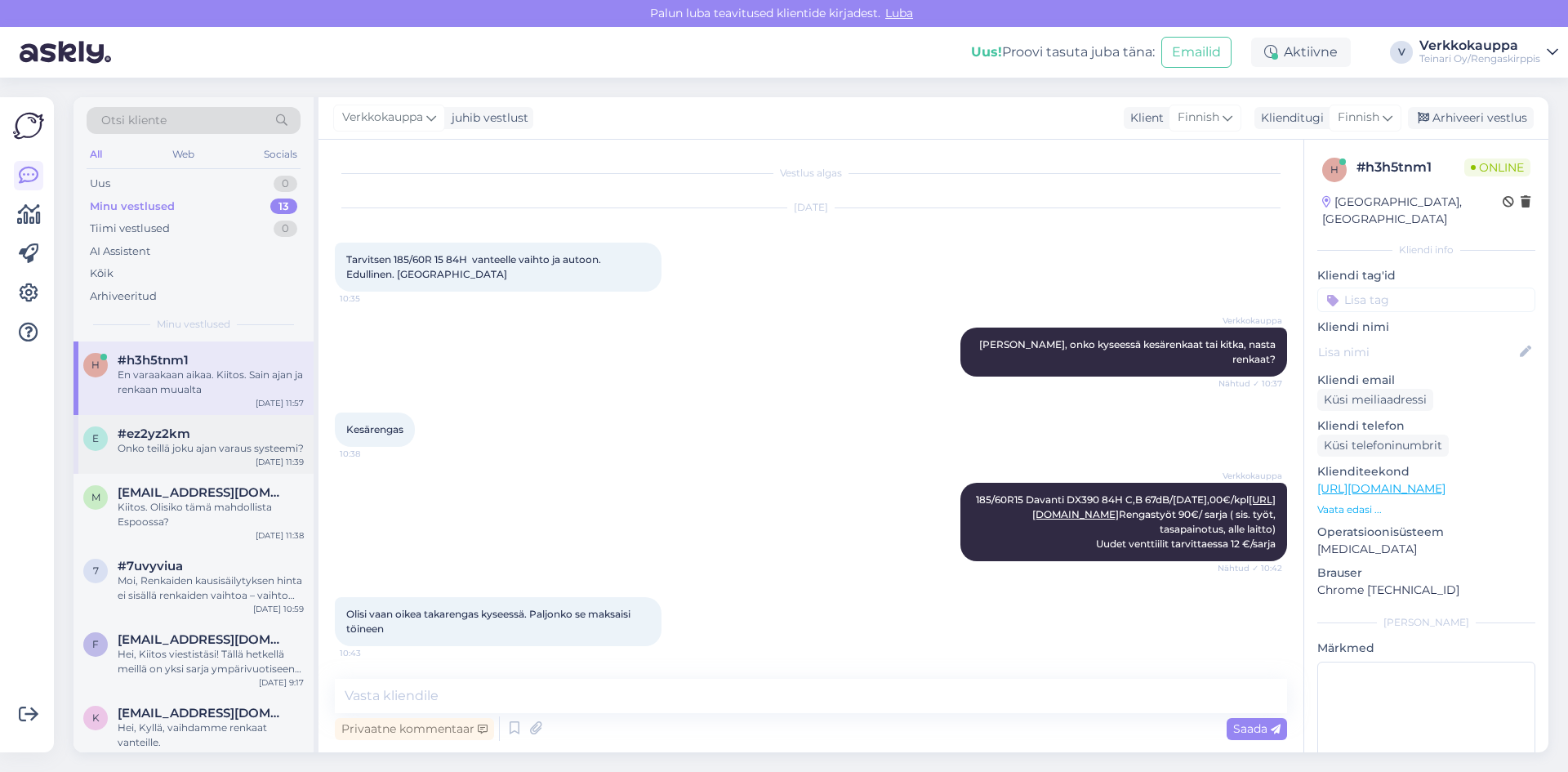
click at [181, 459] on div "e #ez2yz2km Onko teillä joku ajan varaus systeemi? Sep 22 11:39" at bounding box center [194, 444] width 240 height 59
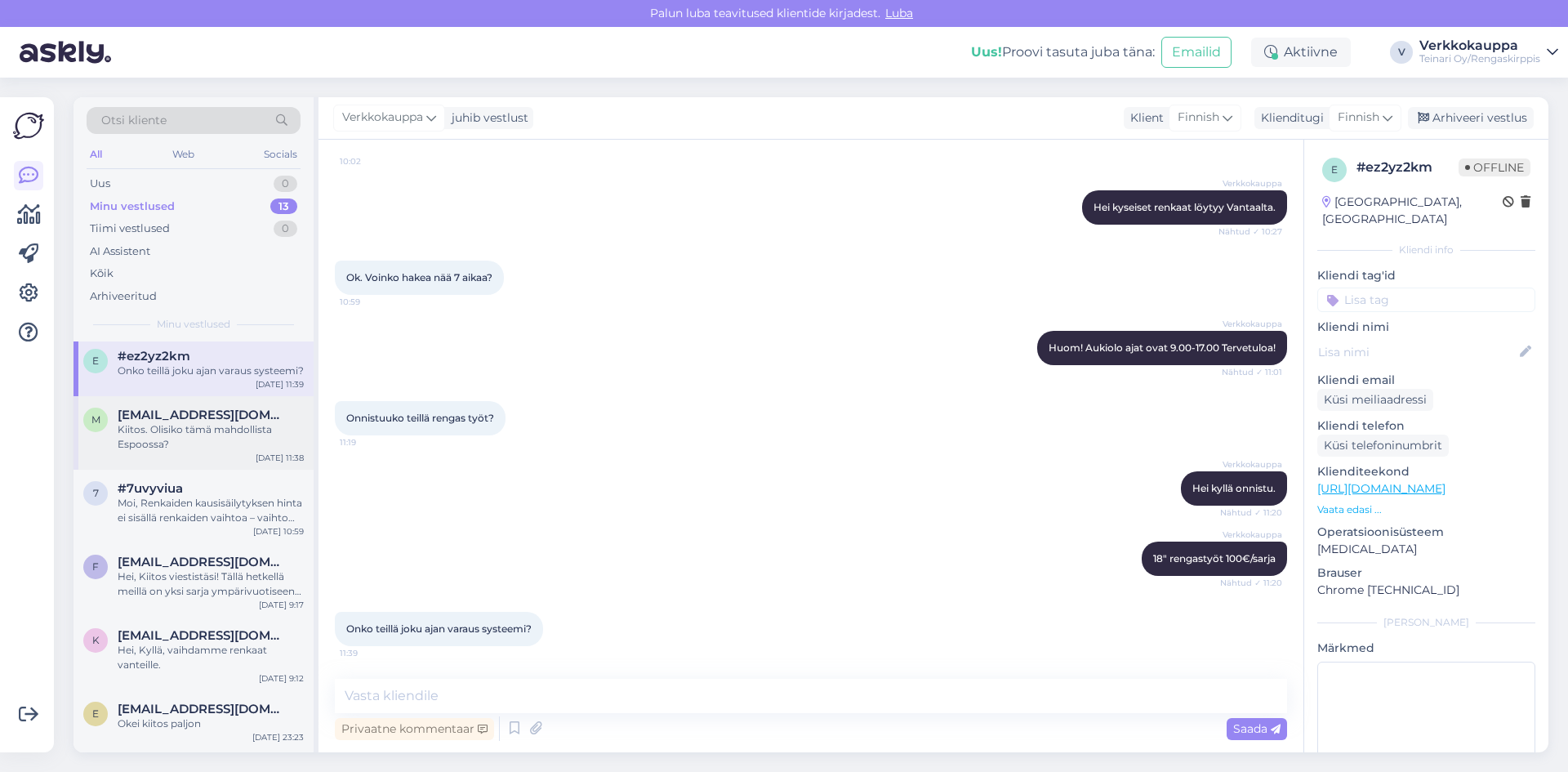
scroll to position [82, 0]
drag, startPoint x: 537, startPoint y: 628, endPoint x: 338, endPoint y: 630, distance: 199.0
click at [338, 630] on div "Onko teillä joku ajan varaus systeemi? 11:39" at bounding box center [439, 629] width 208 height 35
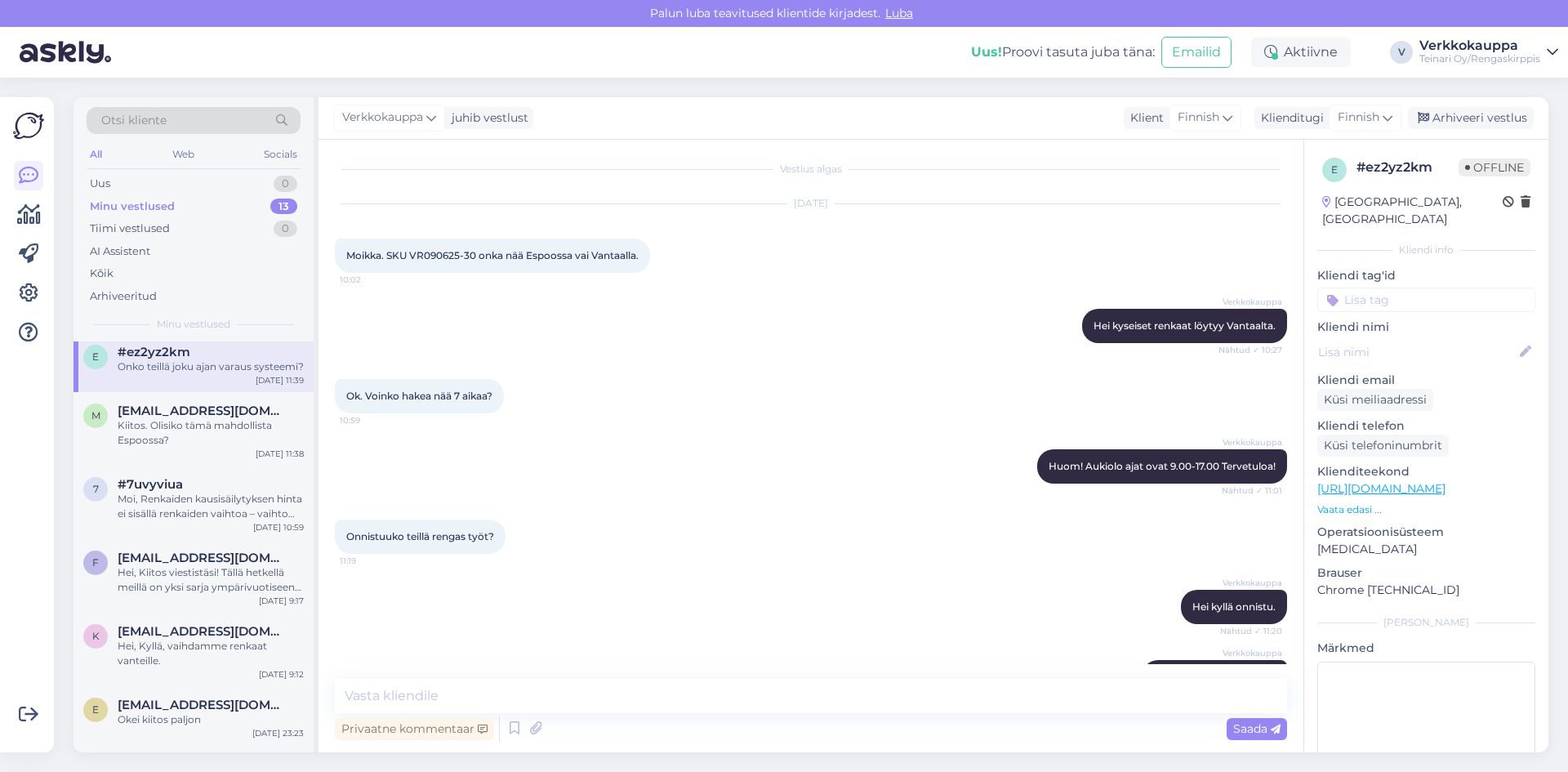
scroll to position [0, 0]
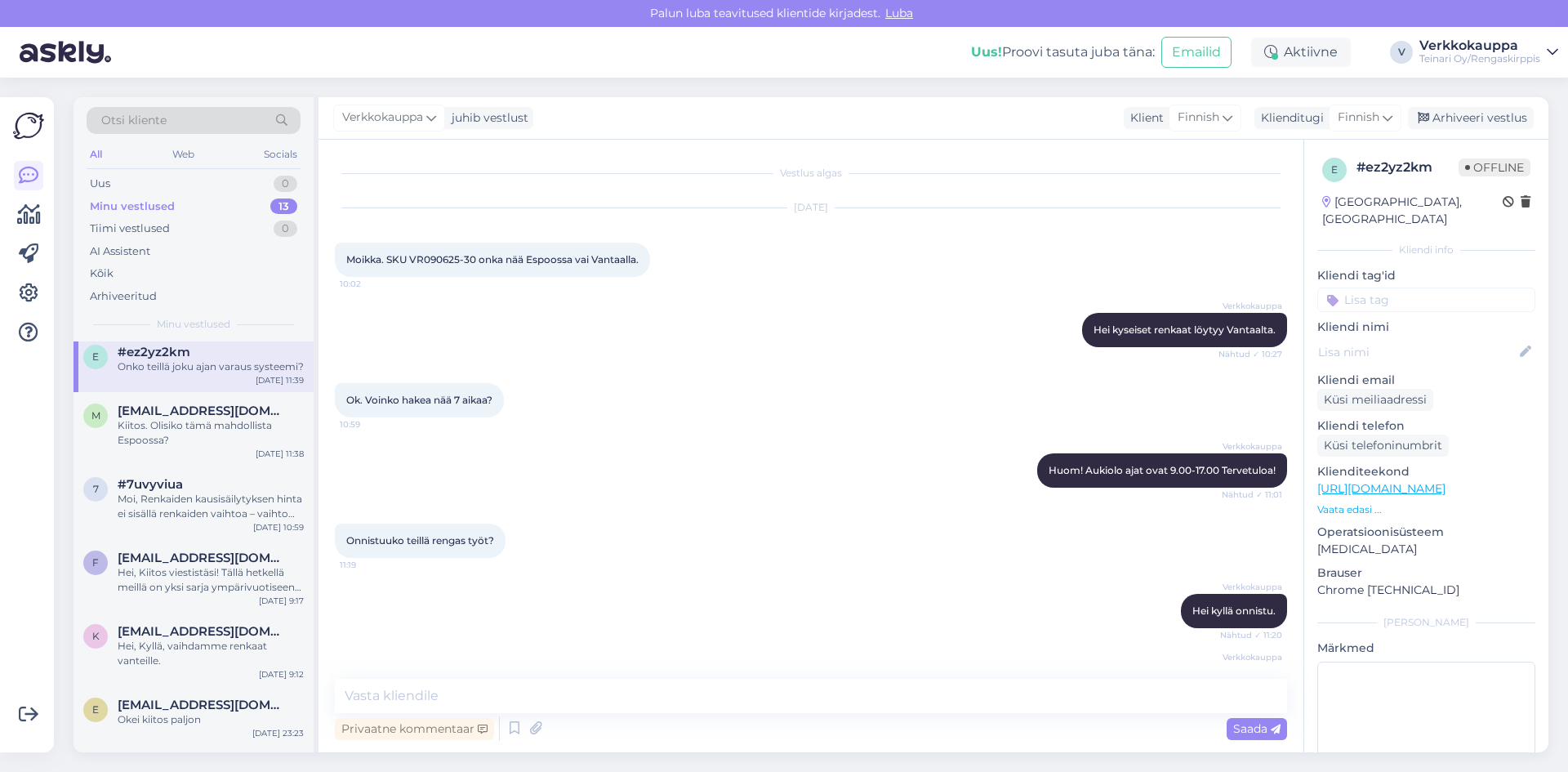
click at [729, 617] on div "Verkkokauppa Hei kyllä onnistu. Nähtud ✓ 11:20" at bounding box center [811, 611] width 952 height 70
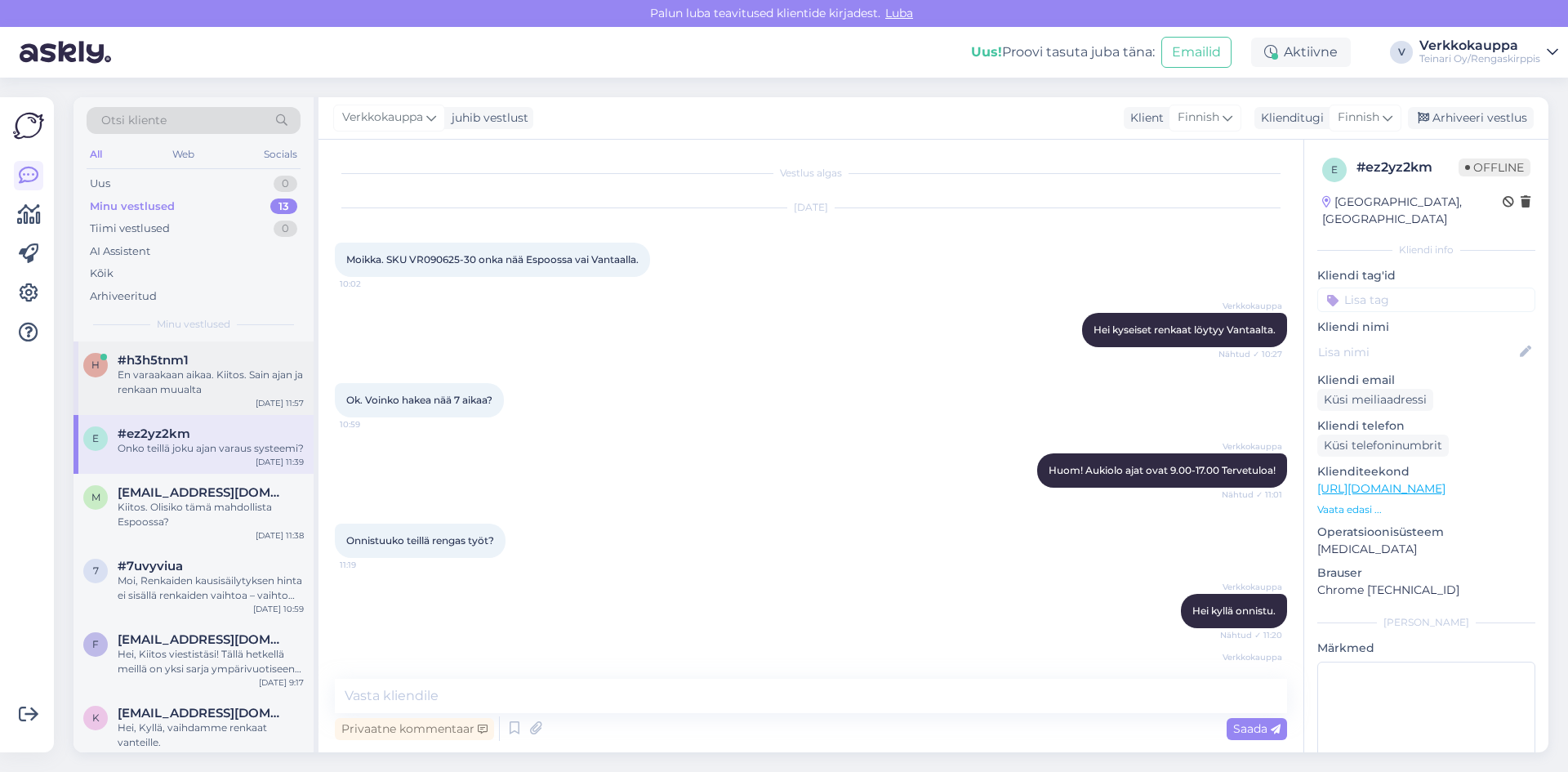
click at [229, 391] on div "En varaakaan aikaa. Kiitos. Sain ajan ja renkaan muualta" at bounding box center [210, 382] width 186 height 29
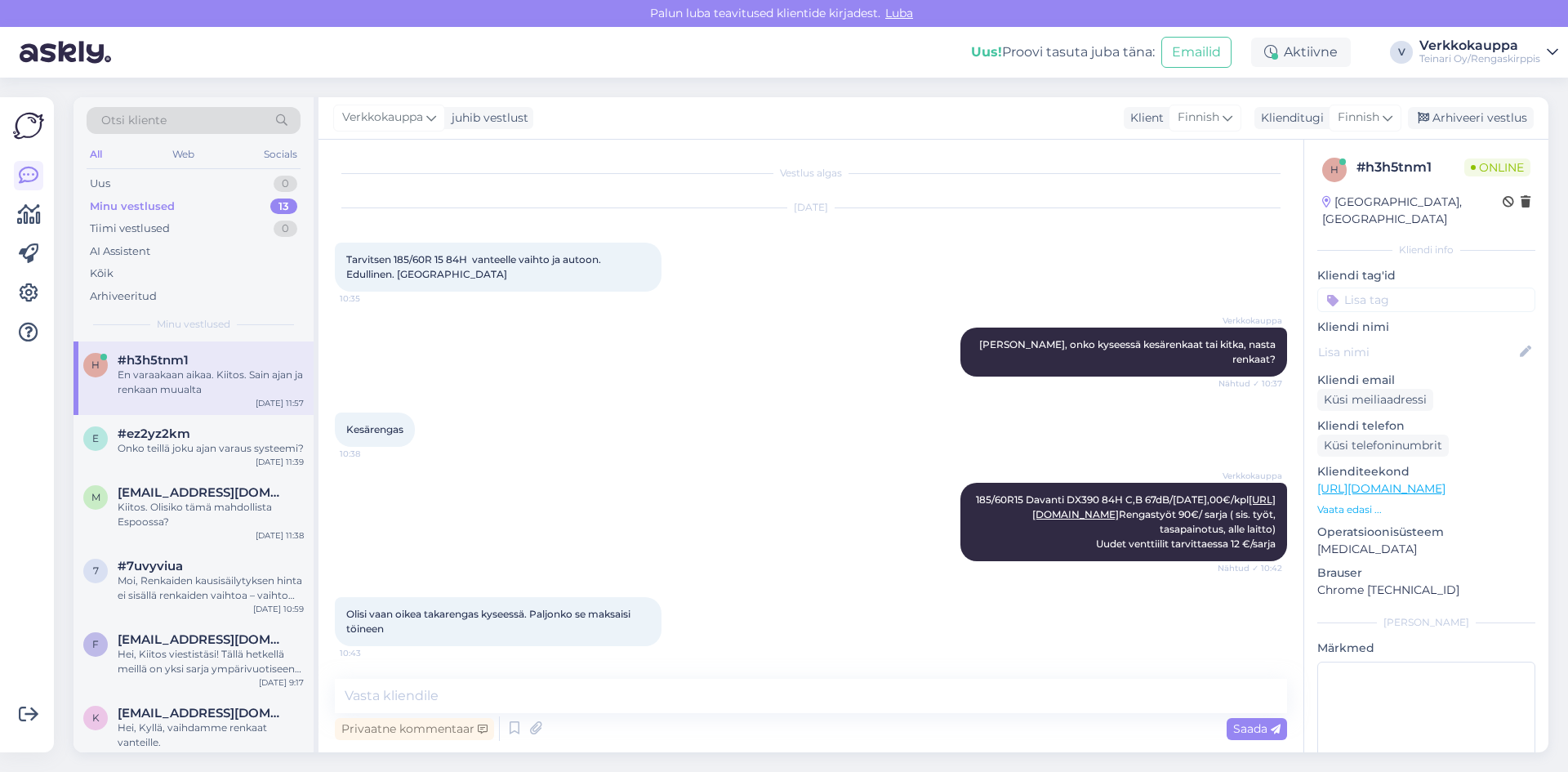
scroll to position [2135, 0]
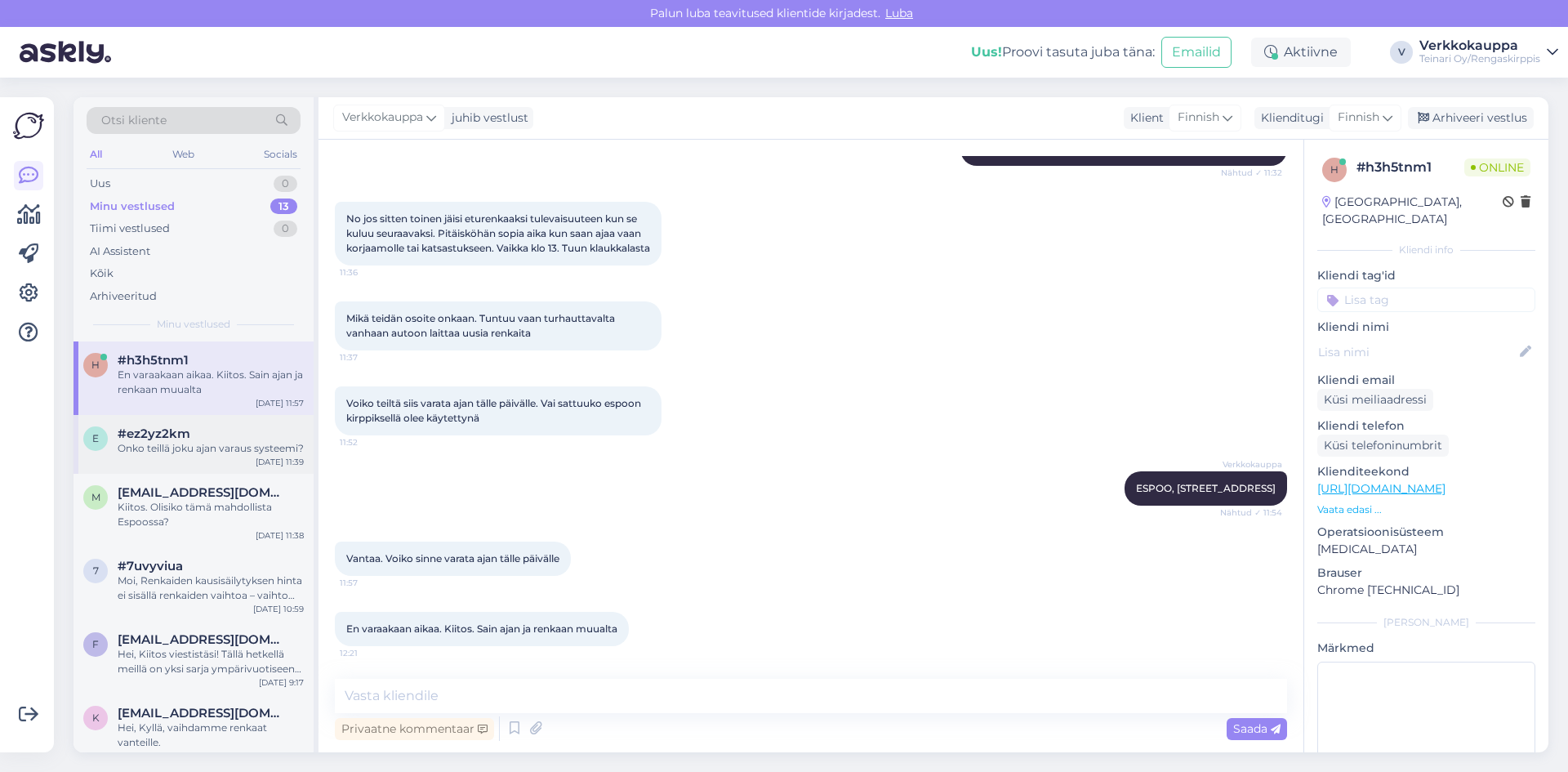
click at [198, 440] on div "#ez2yz2km" at bounding box center [210, 434] width 186 height 15
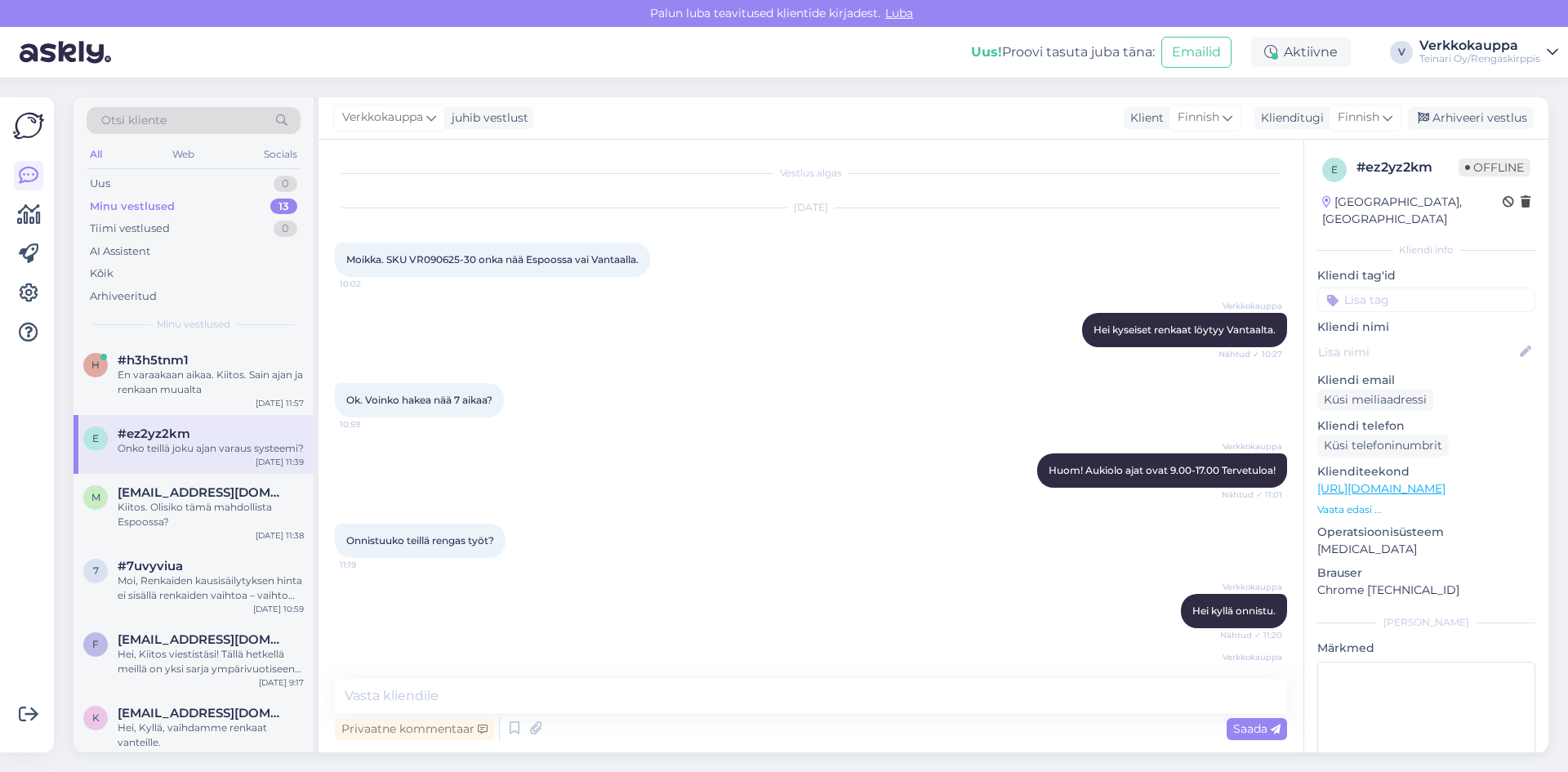
scroll to position [123, 0]
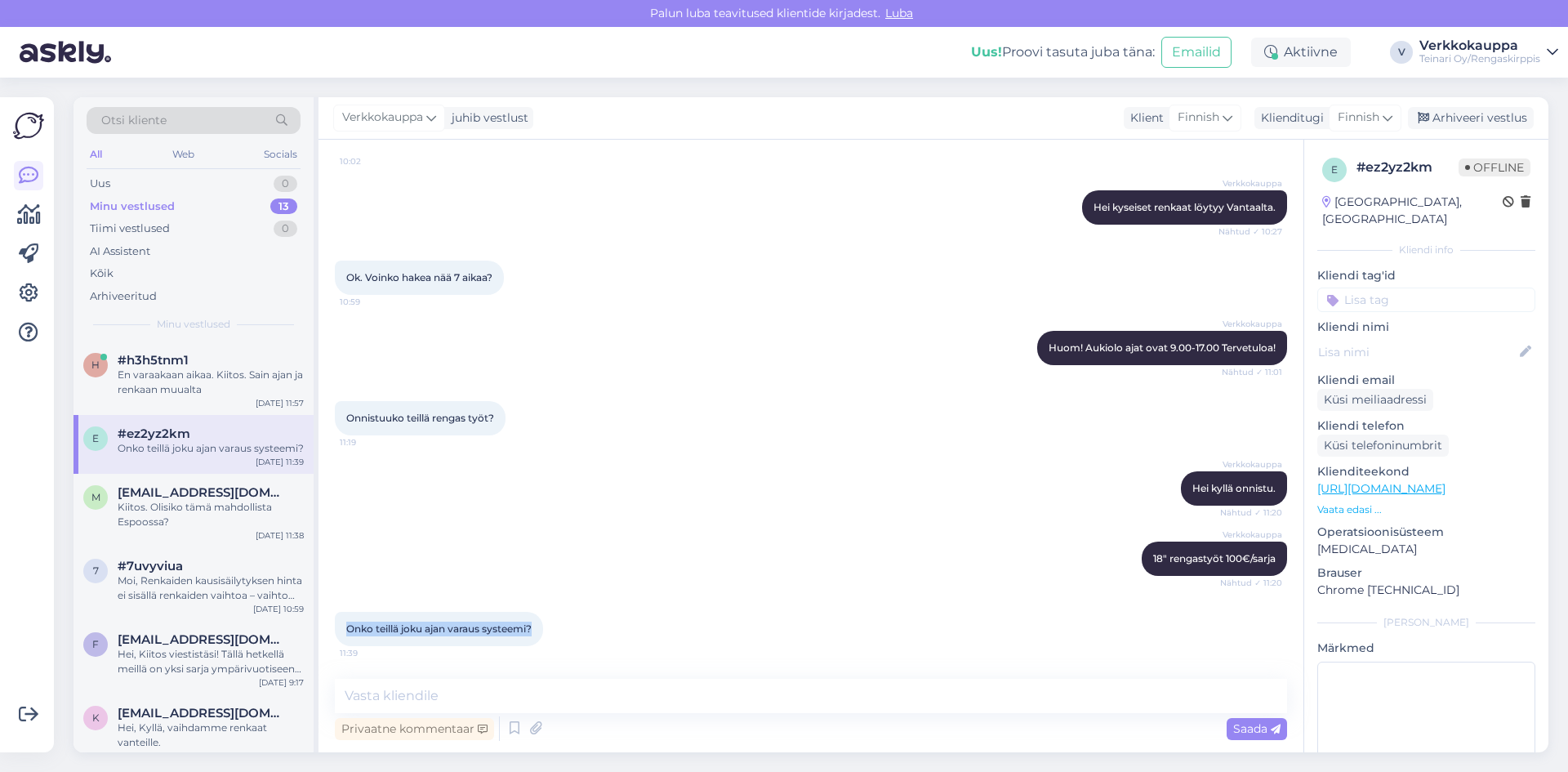
drag, startPoint x: 536, startPoint y: 630, endPoint x: 339, endPoint y: 642, distance: 197.4
click at [331, 642] on div "Vestlus algas Sep 22 2025 Moikka. SKU VR090625-30 onka nää Espoossa vai Vantaal…" at bounding box center [811, 446] width 985 height 613
copy span "Onko teillä joku ajan varaus systeemi?"
paste textarea "Sesongin ulkopuolella voit tulla renkaanvaihtoon myös ilman ajanvarausta."
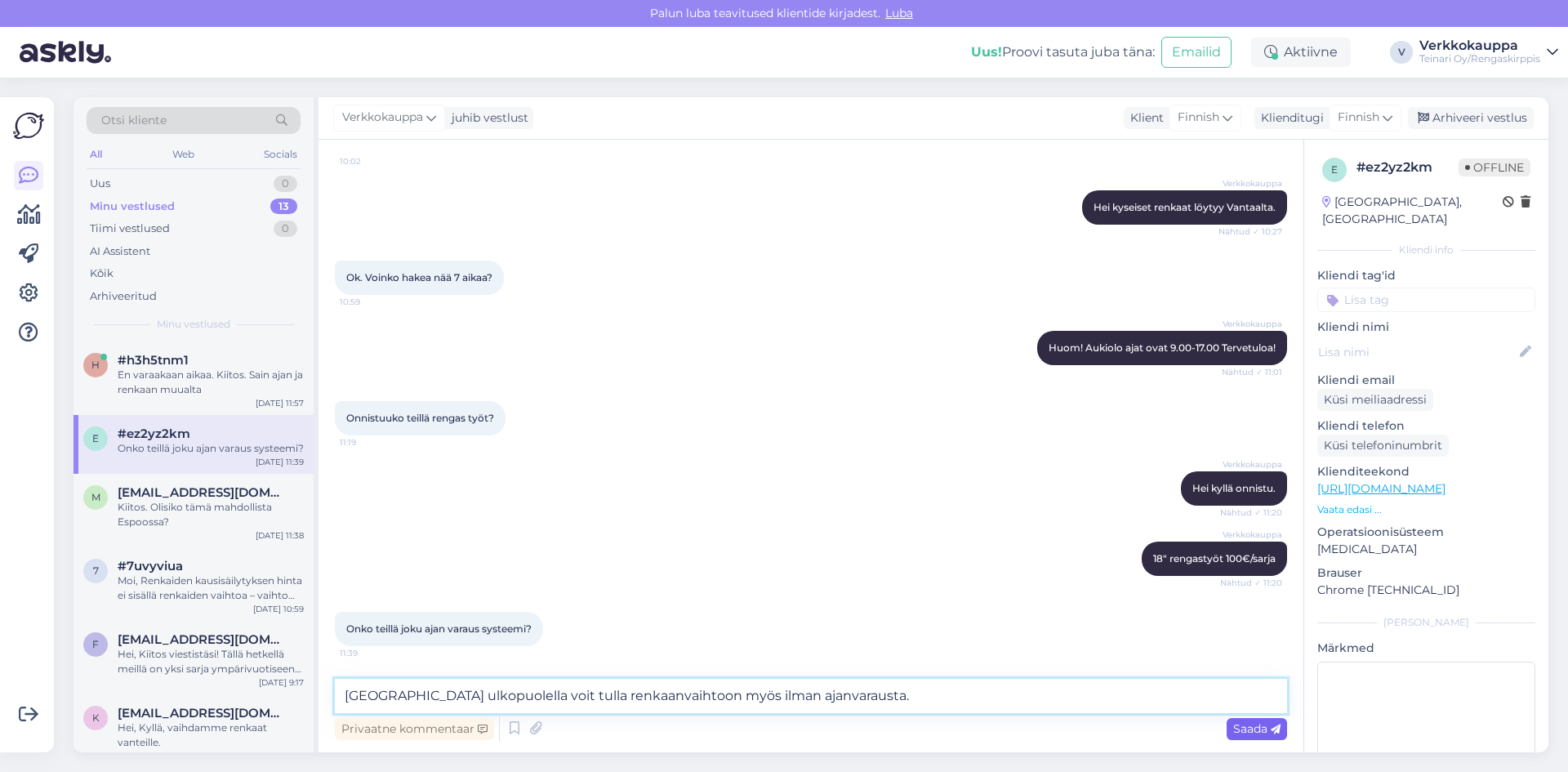
type textarea "Sesongin ulkopuolella voit tulla renkaanvaihtoon myös ilman ajanvarausta."
click at [1264, 733] on span "Saada" at bounding box center [1256, 728] width 47 height 15
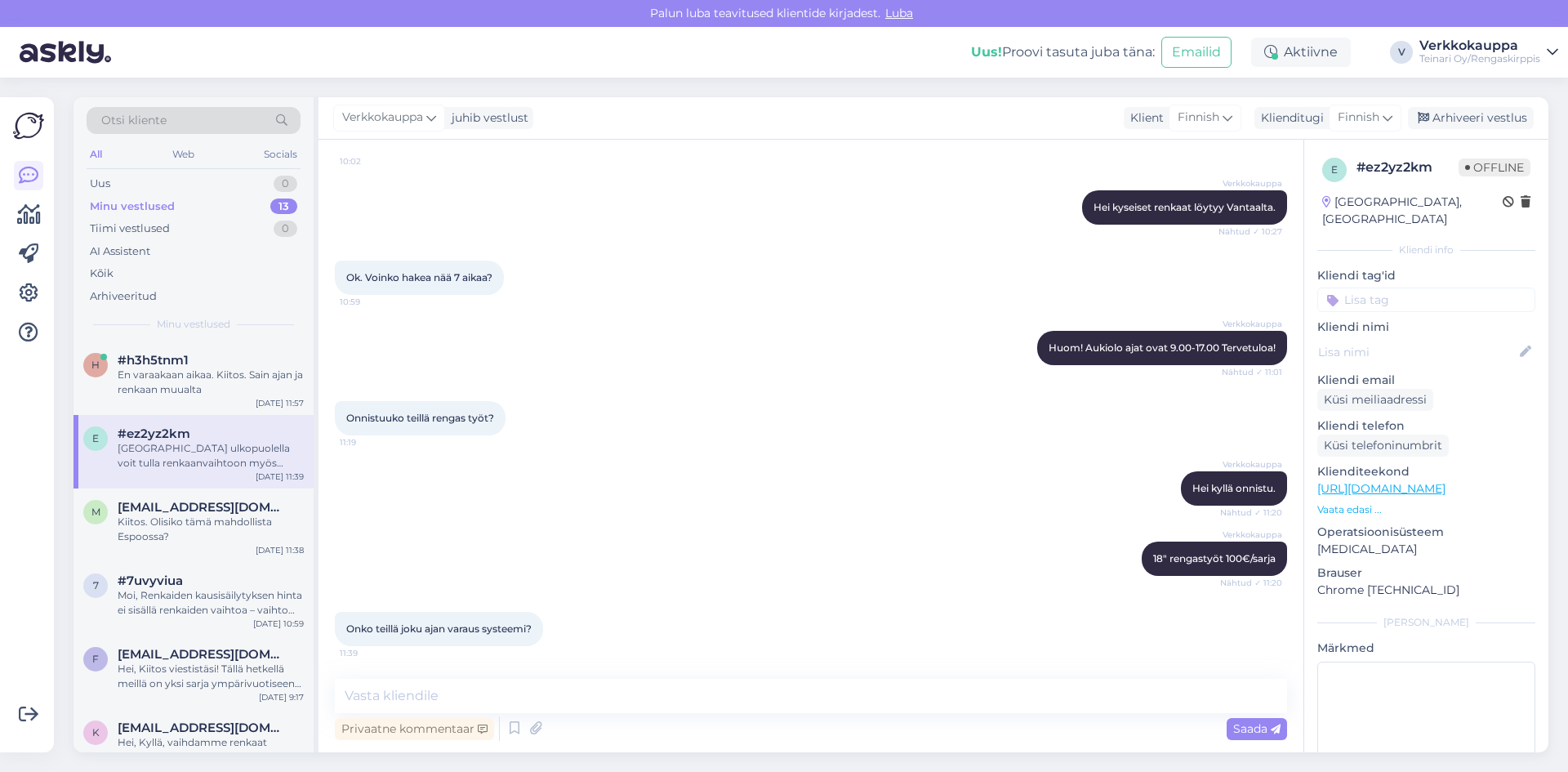
scroll to position [207, 0]
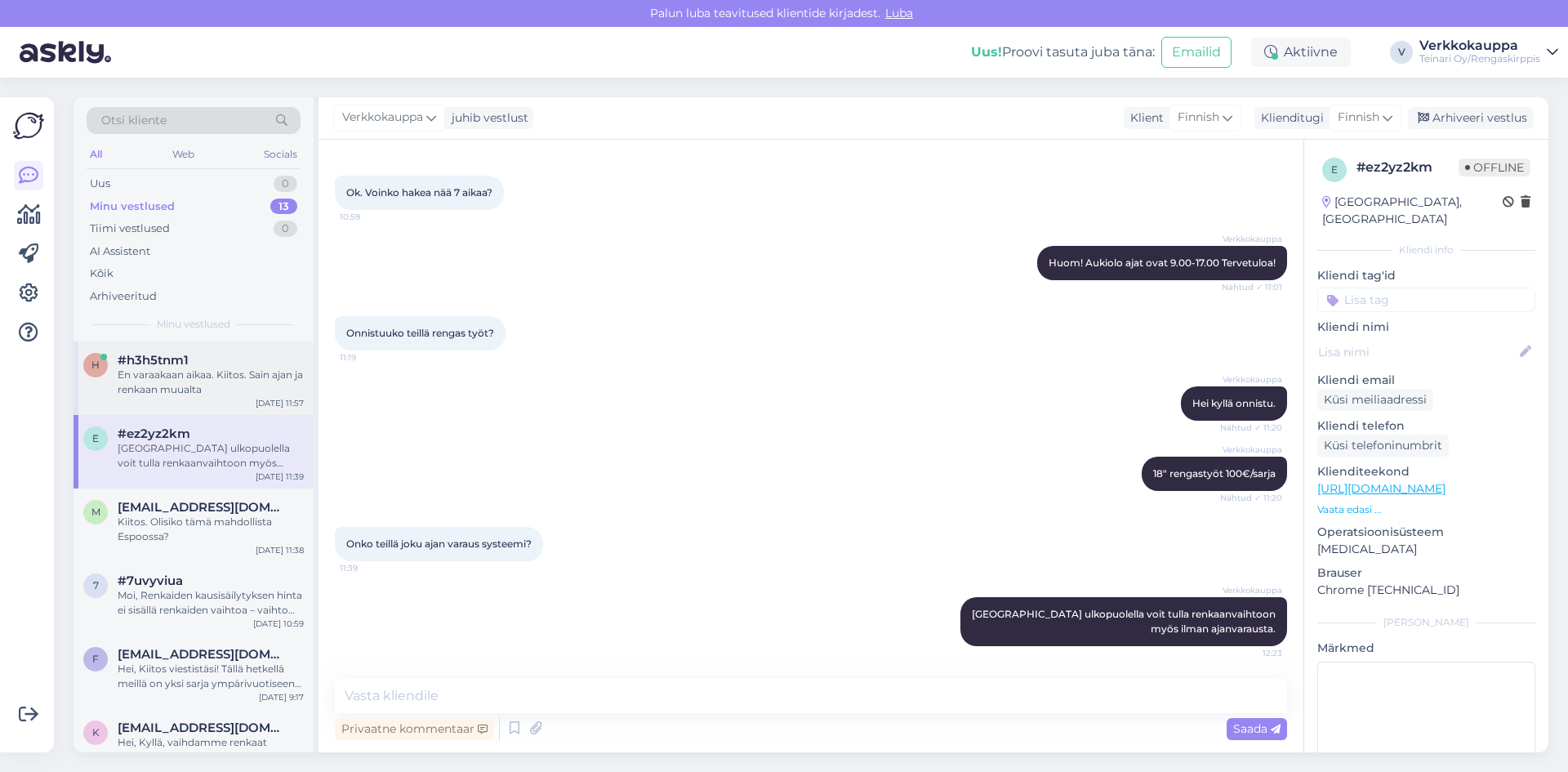
click at [247, 387] on div "En varaakaan aikaa. Kiitos. Sain ajan ja renkaan muualta" at bounding box center [210, 382] width 186 height 29
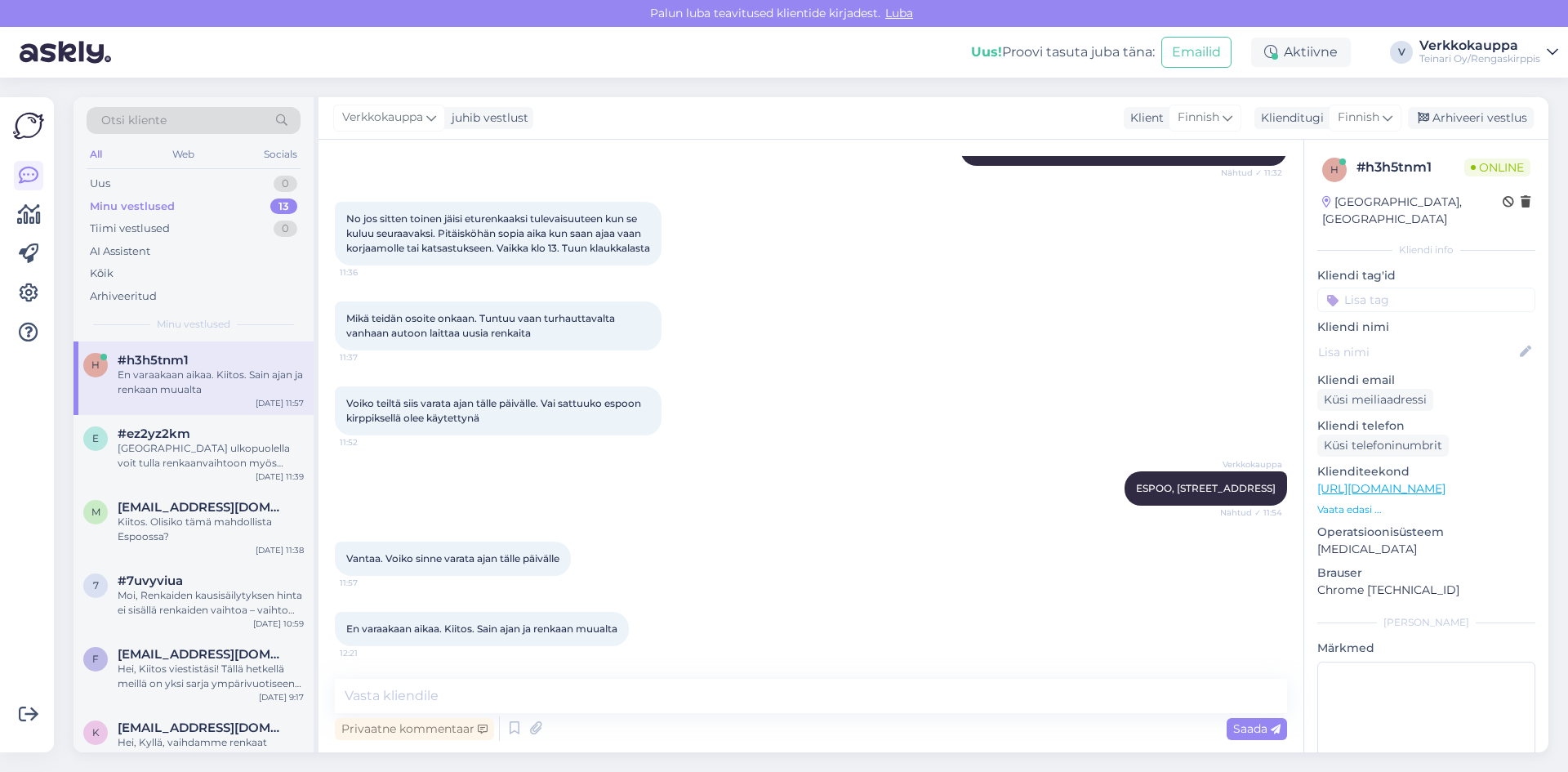
scroll to position [2135, 0]
